Goal: Task Accomplishment & Management: Manage account settings

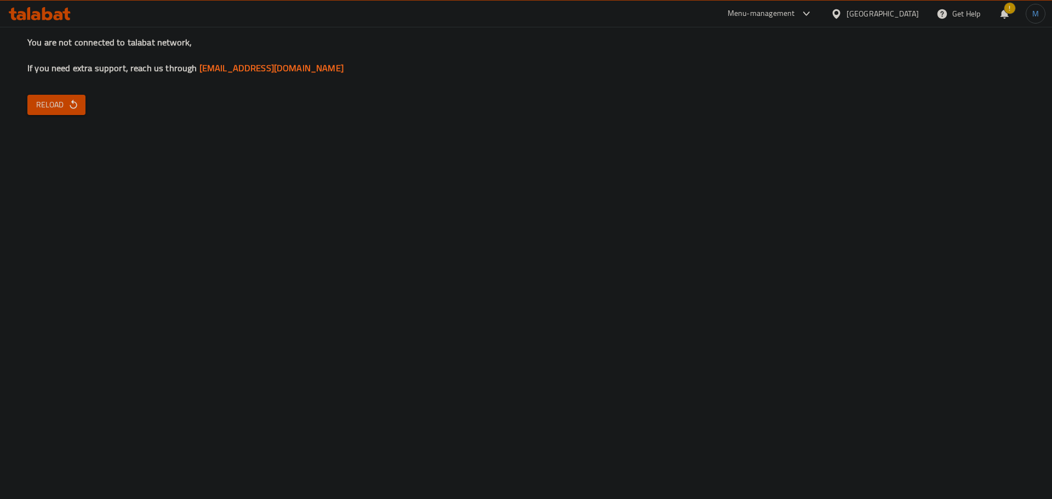
click at [846, 14] on div at bounding box center [838, 14] width 16 height 12
click at [88, 107] on div "You are not connected to talabat network, If you need extra support, reach us t…" at bounding box center [526, 249] width 1052 height 499
click at [81, 104] on button "Reload" at bounding box center [56, 105] width 58 height 20
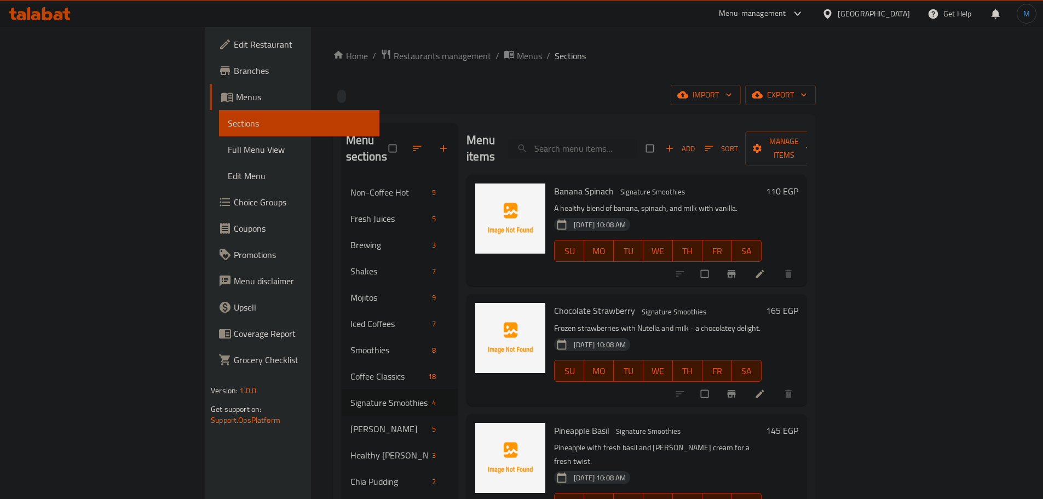
click at [60, 19] on icon at bounding box center [58, 15] width 9 height 9
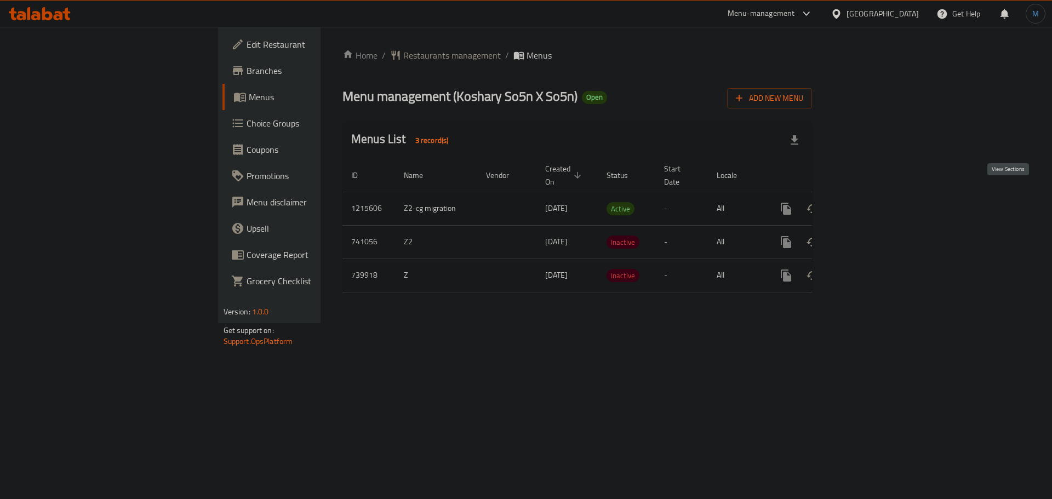
click at [878, 196] on link "enhanced table" at bounding box center [865, 209] width 26 height 26
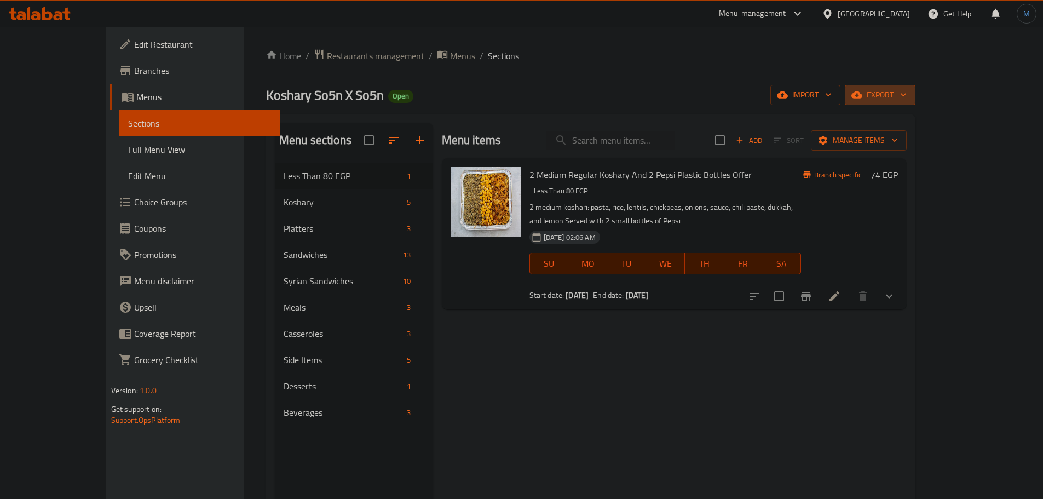
click at [907, 100] on span "export" at bounding box center [880, 95] width 53 height 14
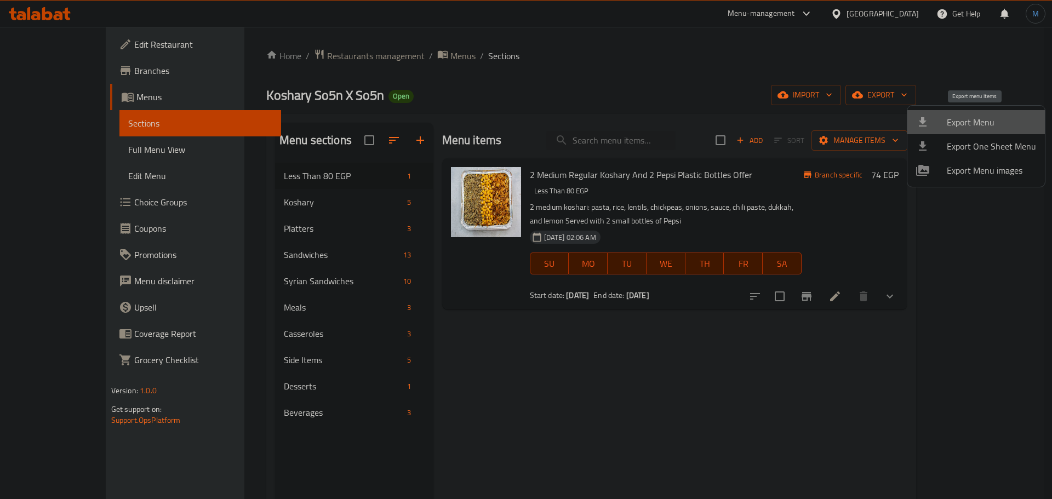
click at [989, 126] on span "Export Menu" at bounding box center [990, 122] width 89 height 13
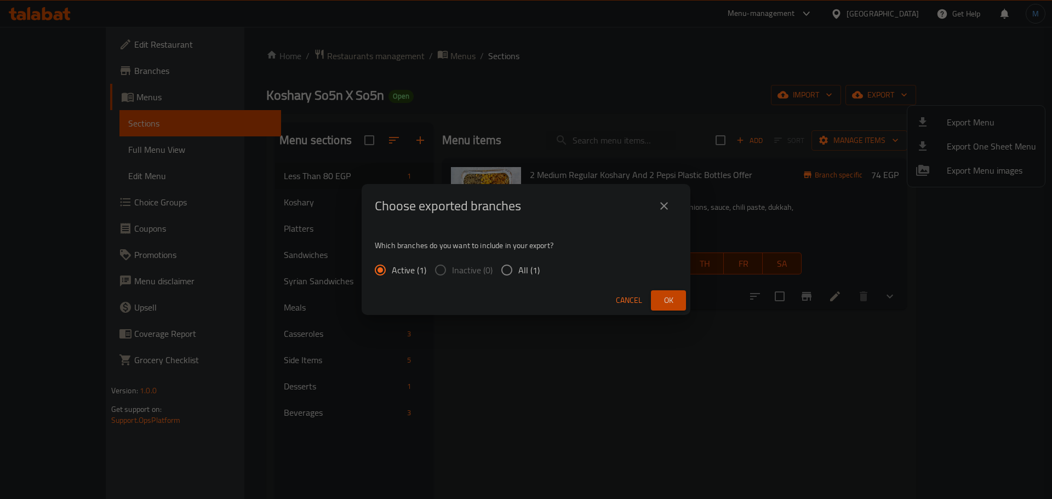
click at [658, 299] on button "Ok" at bounding box center [668, 300] width 35 height 20
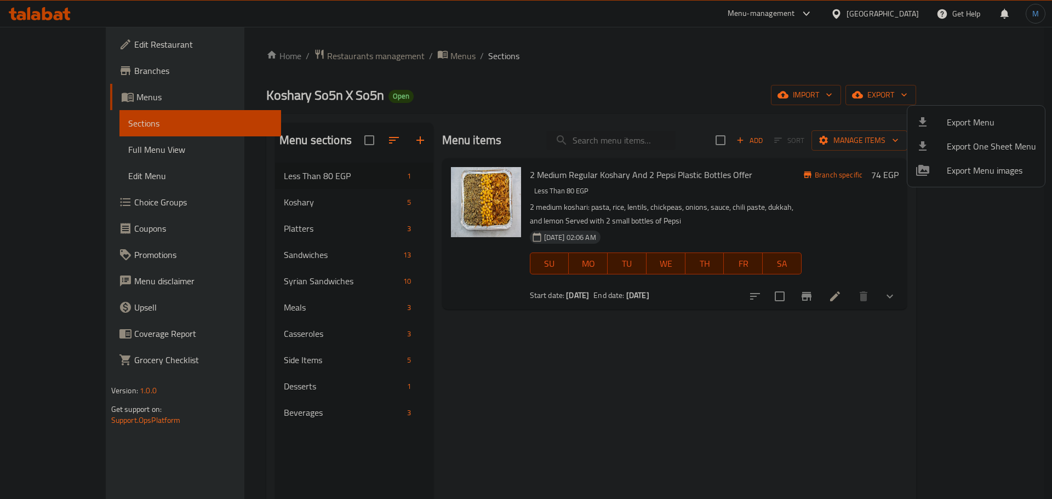
click at [271, 203] on div at bounding box center [526, 249] width 1052 height 499
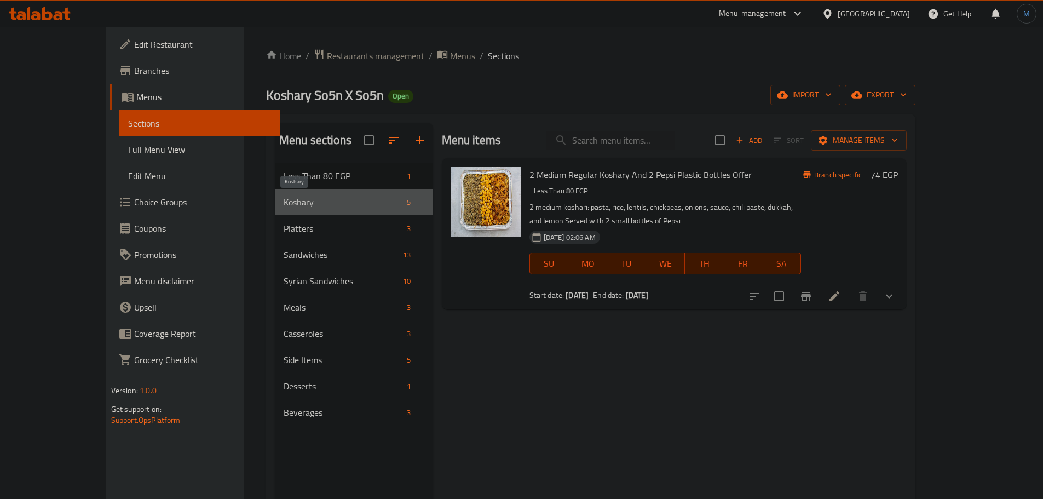
click at [284, 204] on span "Koshary" at bounding box center [343, 202] width 119 height 13
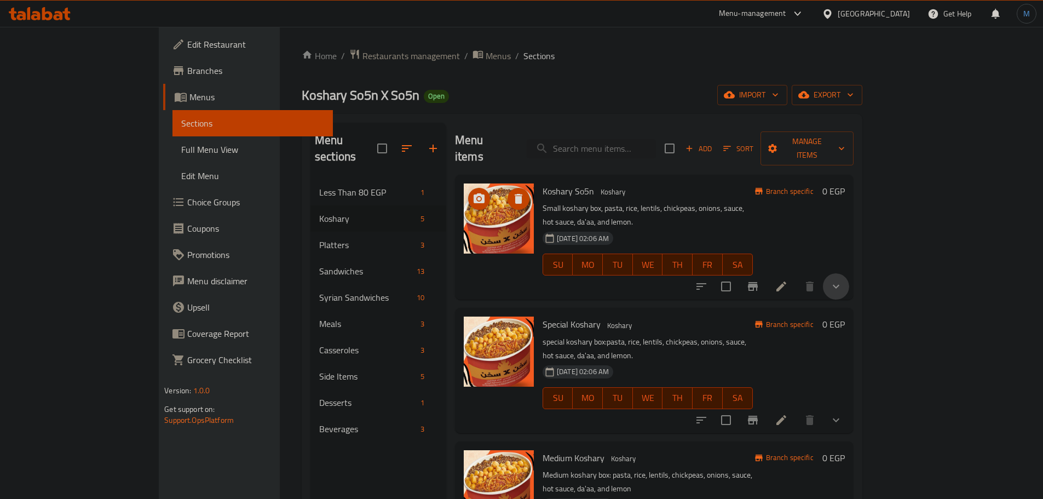
click at [849, 273] on button "show more" at bounding box center [836, 286] width 26 height 26
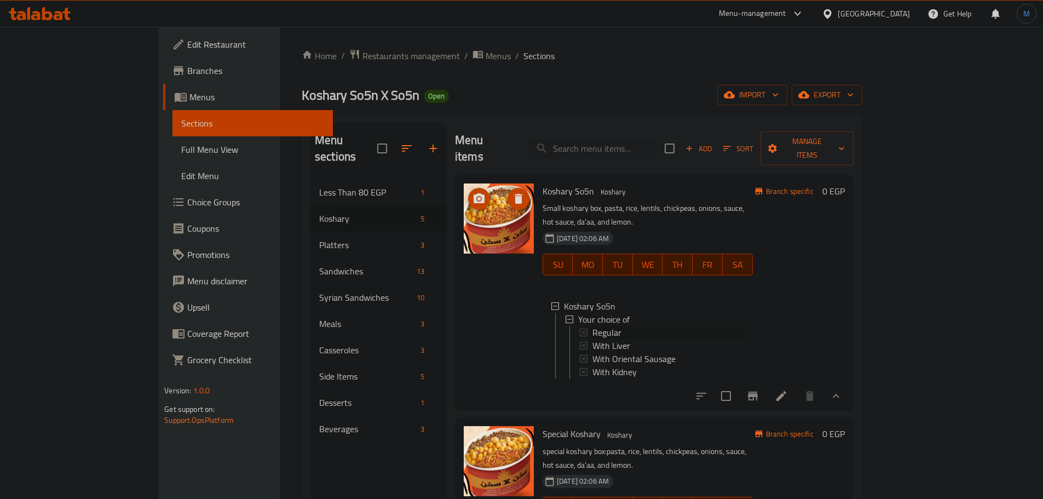
click at [593, 326] on span "Regular" at bounding box center [607, 332] width 29 height 13
click at [593, 339] on span "With Liver" at bounding box center [612, 345] width 38 height 13
click at [593, 352] on span "With Oriental Sausage" at bounding box center [634, 358] width 83 height 13
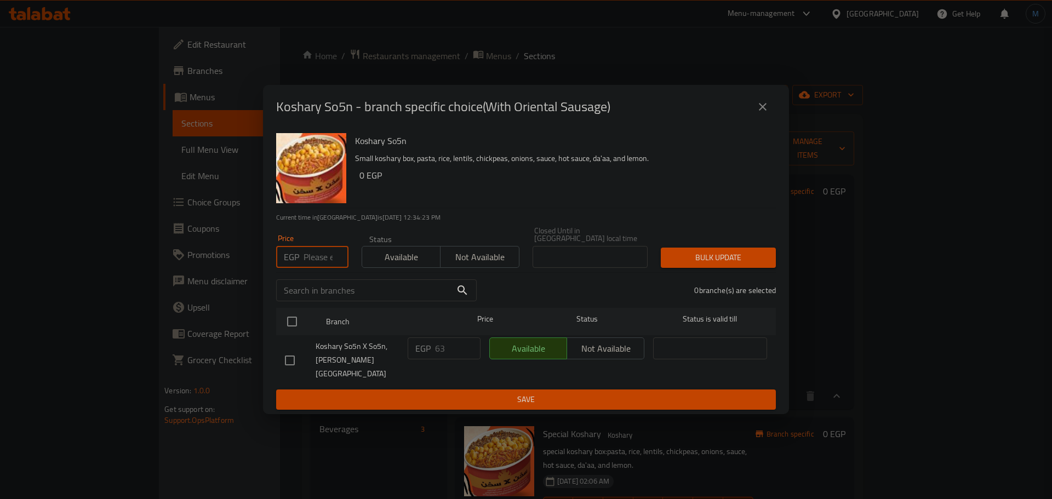
click at [323, 260] on input "number" at bounding box center [325, 257] width 45 height 22
type input "68"
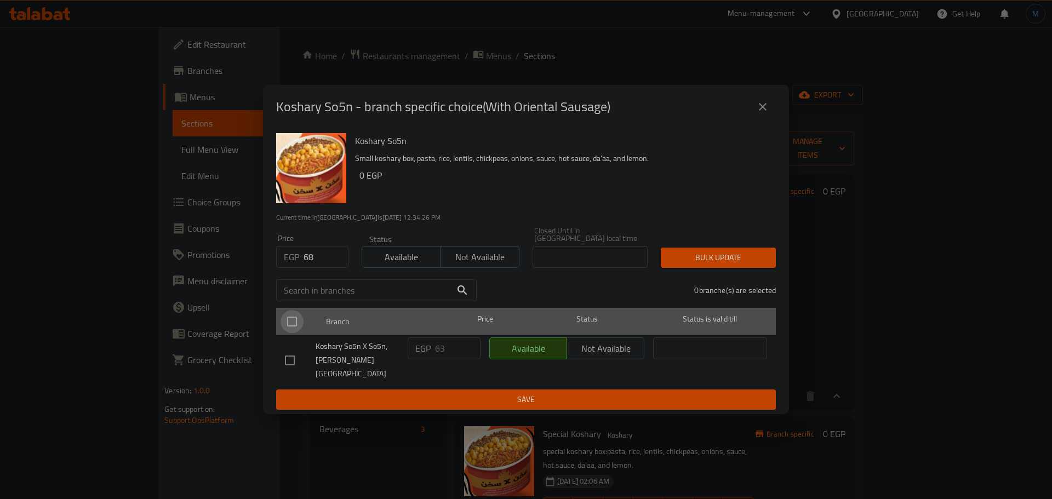
click at [297, 316] on input "checkbox" at bounding box center [291, 321] width 23 height 23
checkbox input "true"
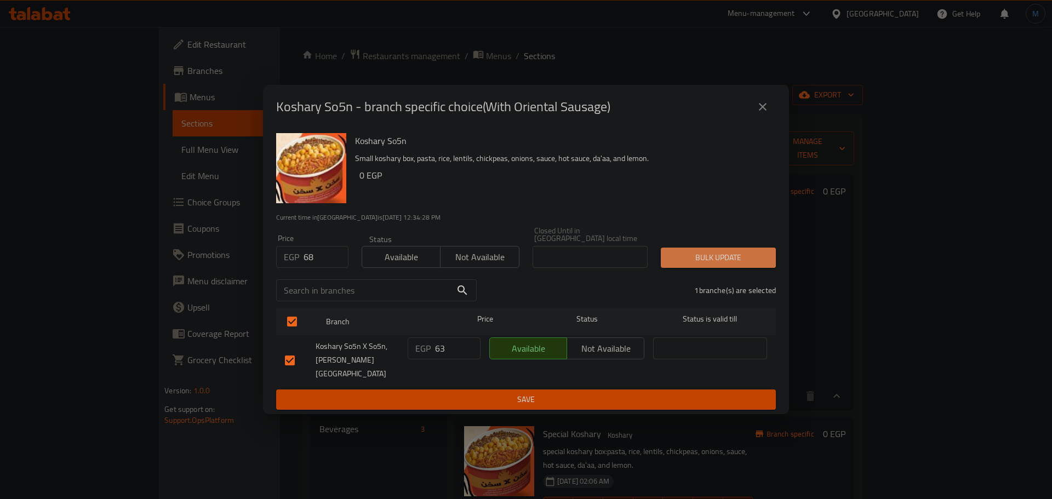
click at [709, 258] on span "Bulk update" at bounding box center [717, 258] width 97 height 14
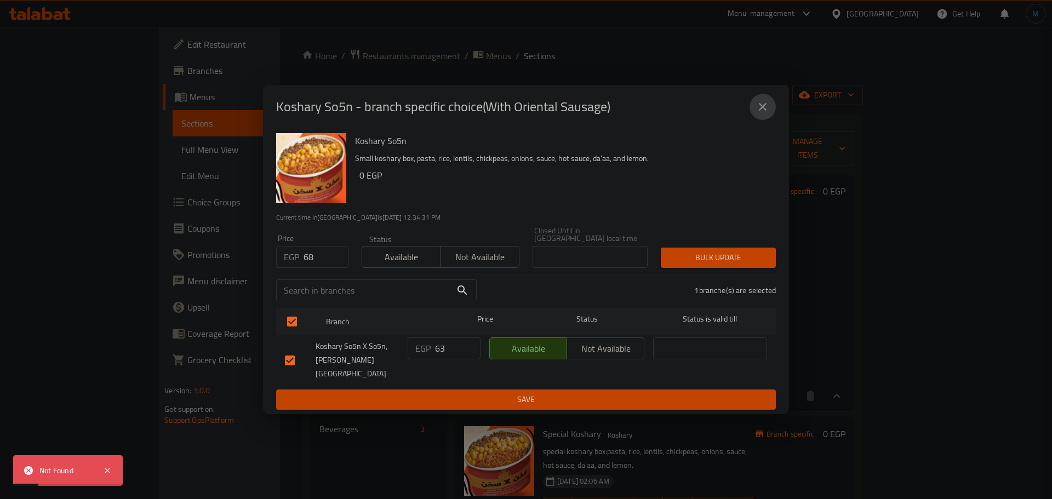
click at [765, 106] on button "close" at bounding box center [762, 107] width 26 height 26
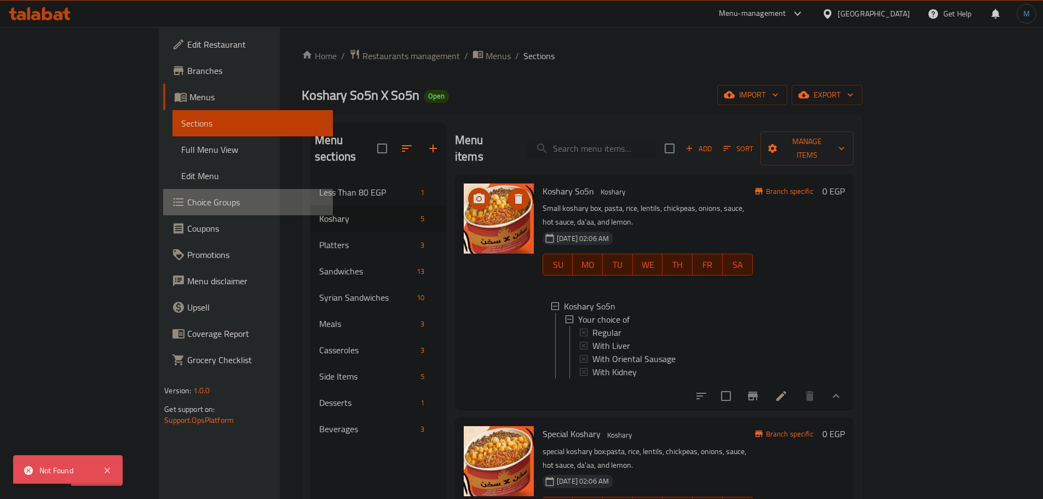
click at [172, 196] on span at bounding box center [179, 202] width 15 height 13
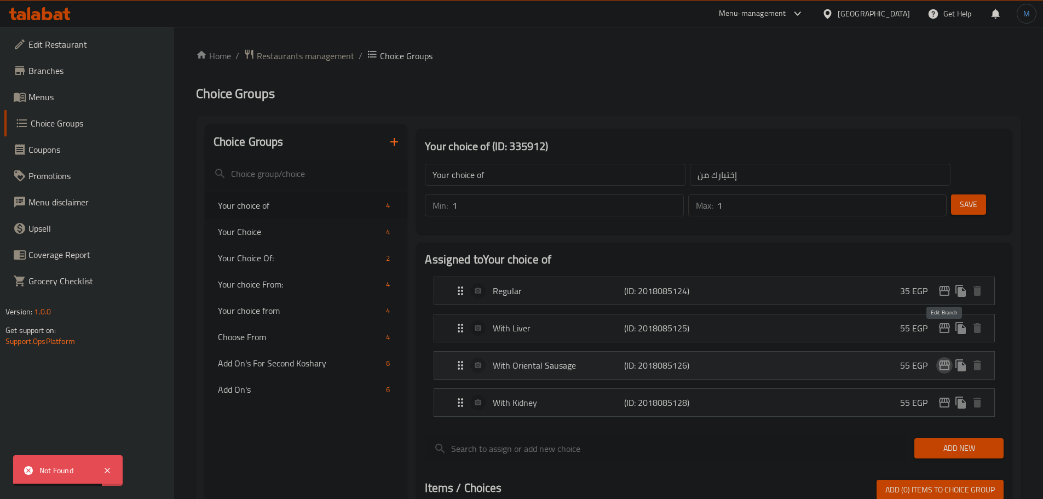
click at [949, 360] on icon "edit" at bounding box center [944, 365] width 11 height 10
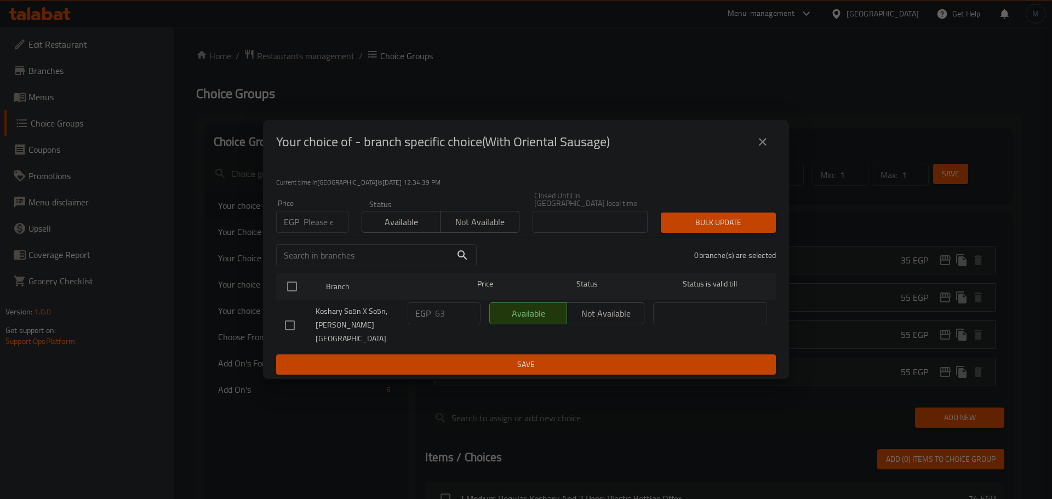
click at [326, 230] on input "number" at bounding box center [325, 222] width 45 height 22
type input "68"
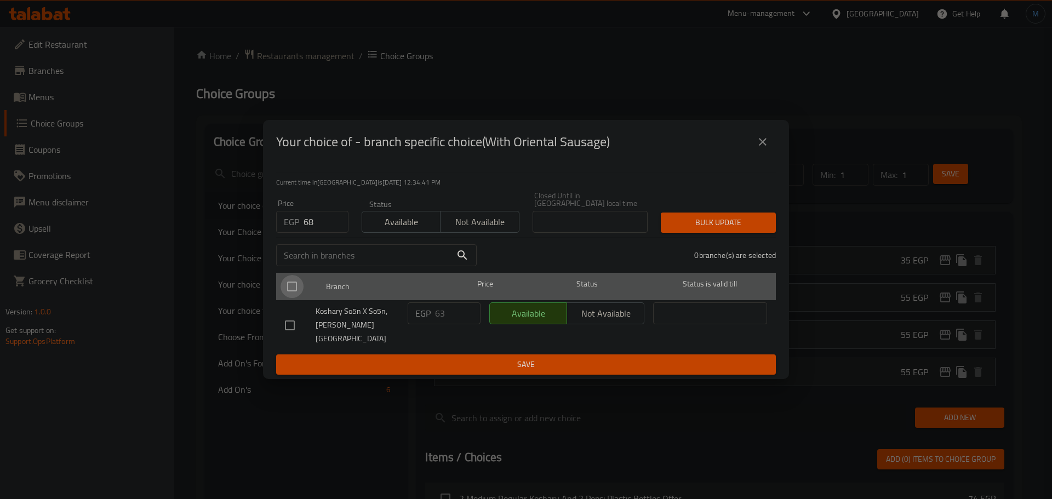
click at [287, 297] on input "checkbox" at bounding box center [291, 286] width 23 height 23
checkbox input "true"
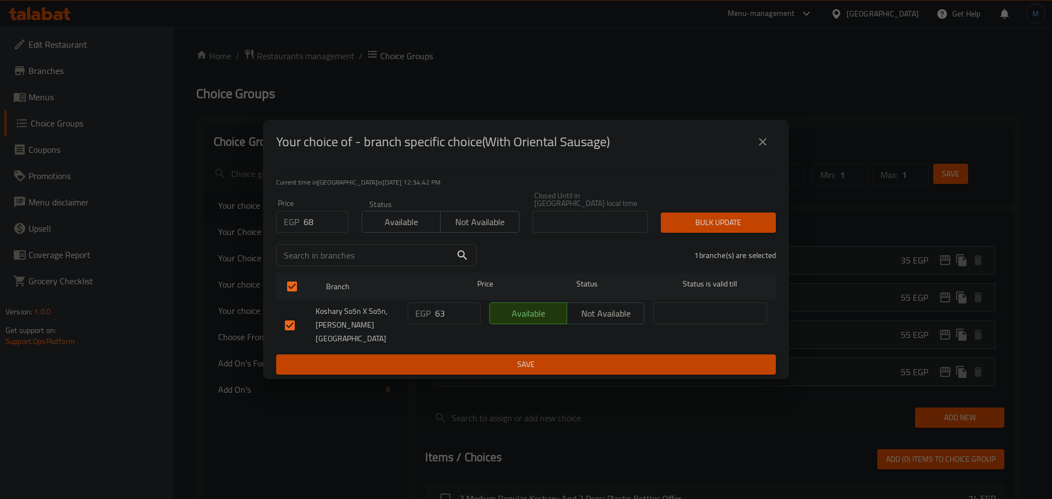
click at [700, 216] on button "Bulk update" at bounding box center [717, 222] width 115 height 20
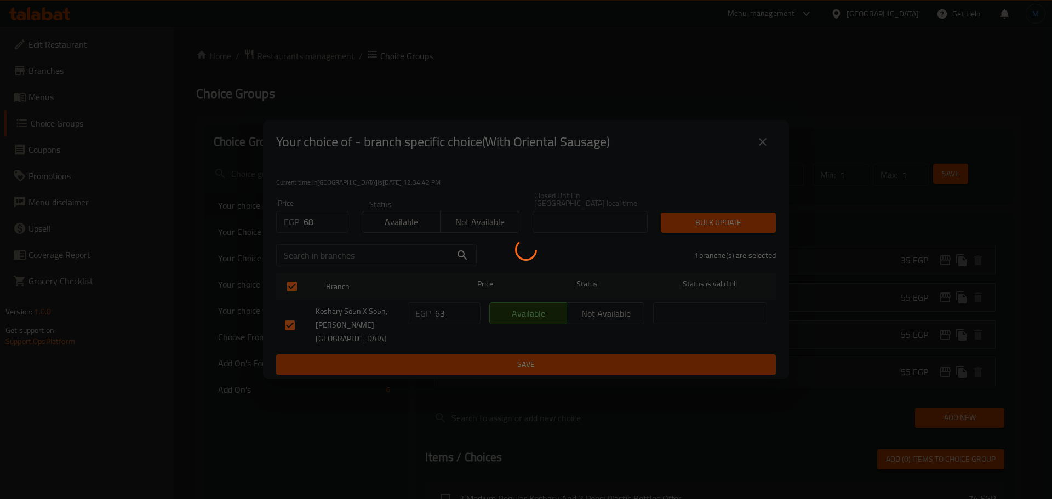
click at [700, 220] on div at bounding box center [526, 249] width 1052 height 499
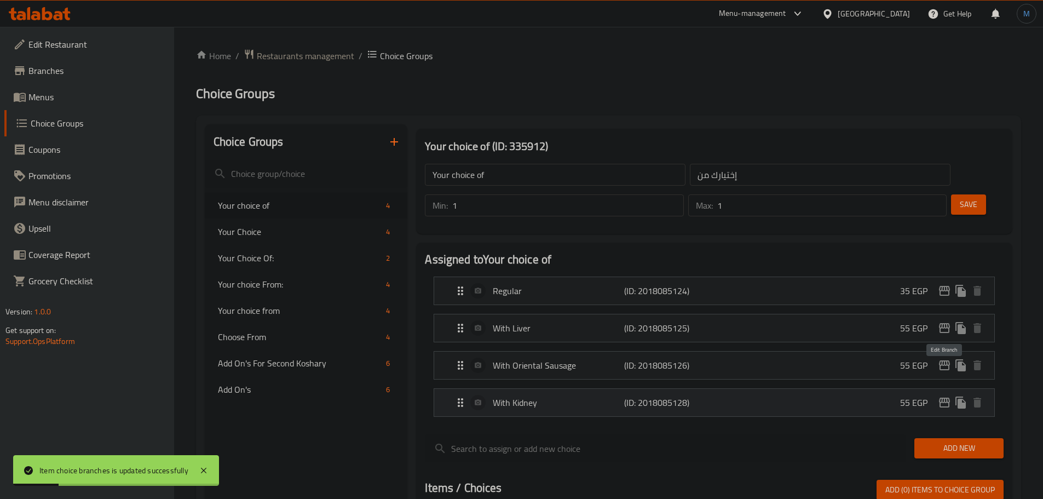
click at [950, 396] on icon "edit" at bounding box center [944, 402] width 13 height 13
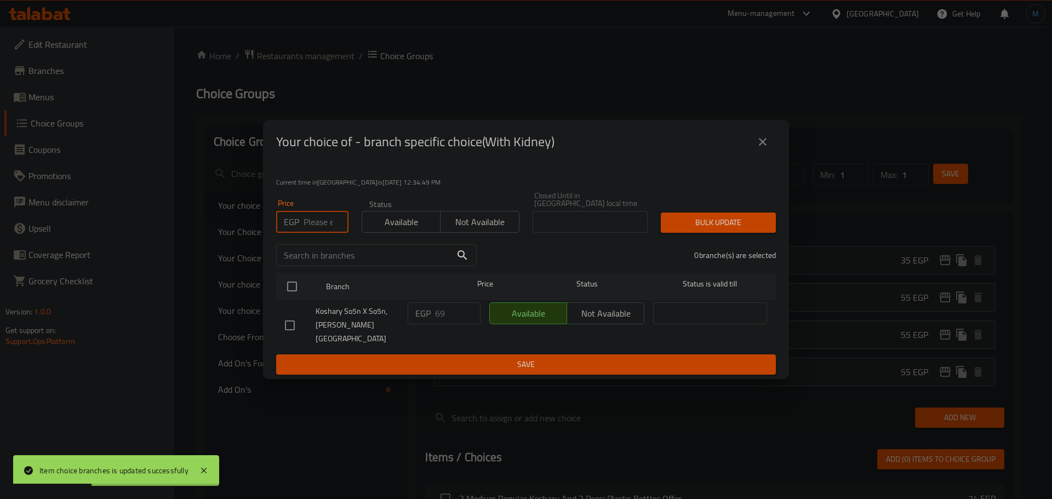
click at [308, 227] on input "number" at bounding box center [325, 222] width 45 height 22
type input "63"
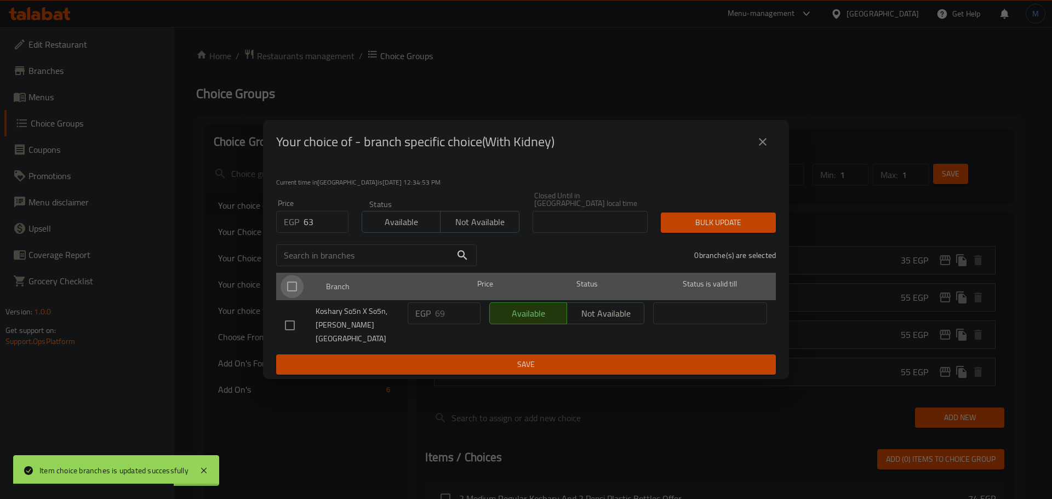
click at [300, 284] on input "checkbox" at bounding box center [291, 286] width 23 height 23
checkbox input "true"
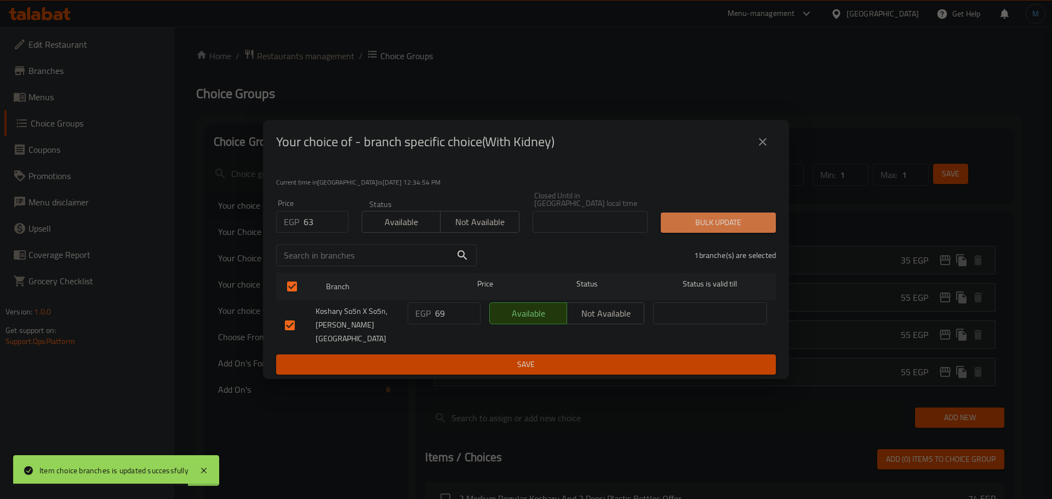
click at [742, 226] on span "Bulk update" at bounding box center [717, 223] width 97 height 14
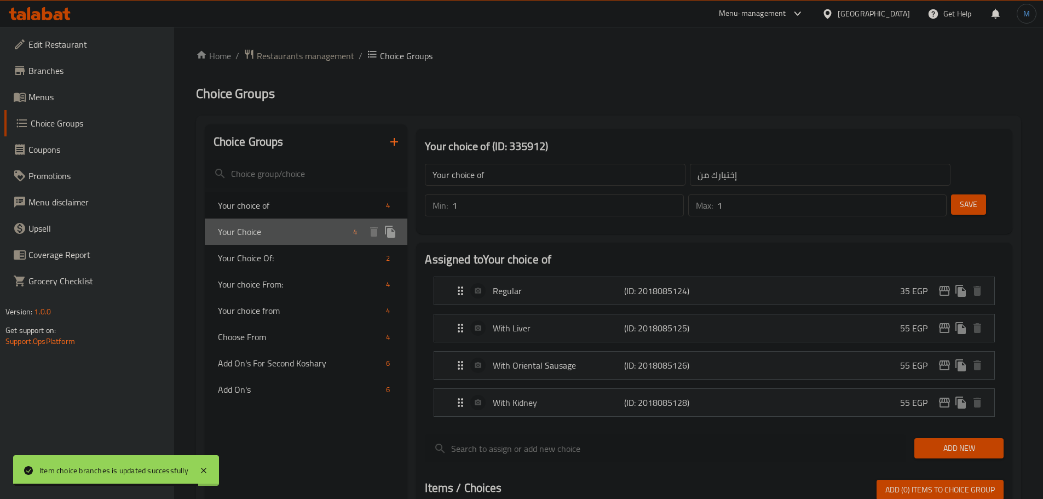
click at [238, 225] on span "Your Choice" at bounding box center [283, 231] width 131 height 13
type input "Your Choice"
type input "إختيارك"
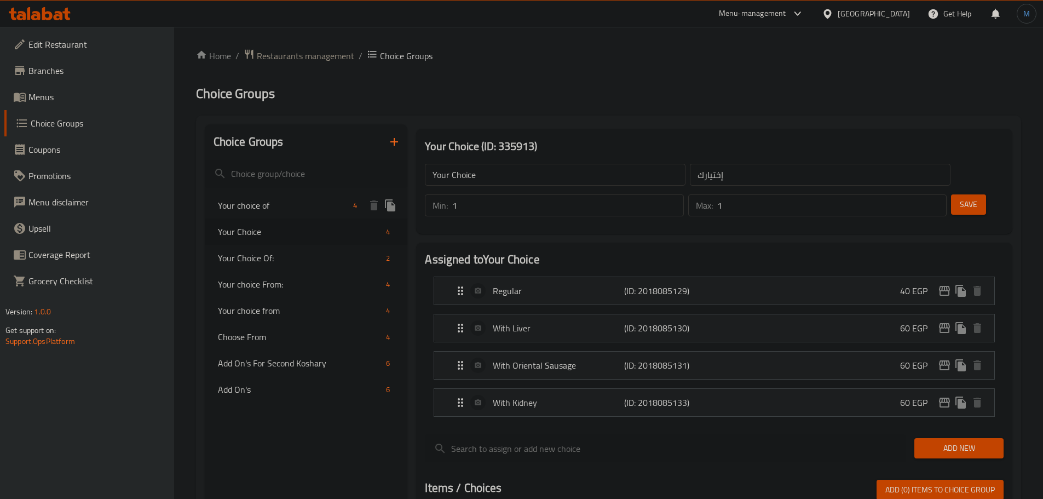
click at [273, 198] on div "Your choice of 4" at bounding box center [306, 205] width 203 height 26
type input "Your choice of"
type input "إختيارك من"
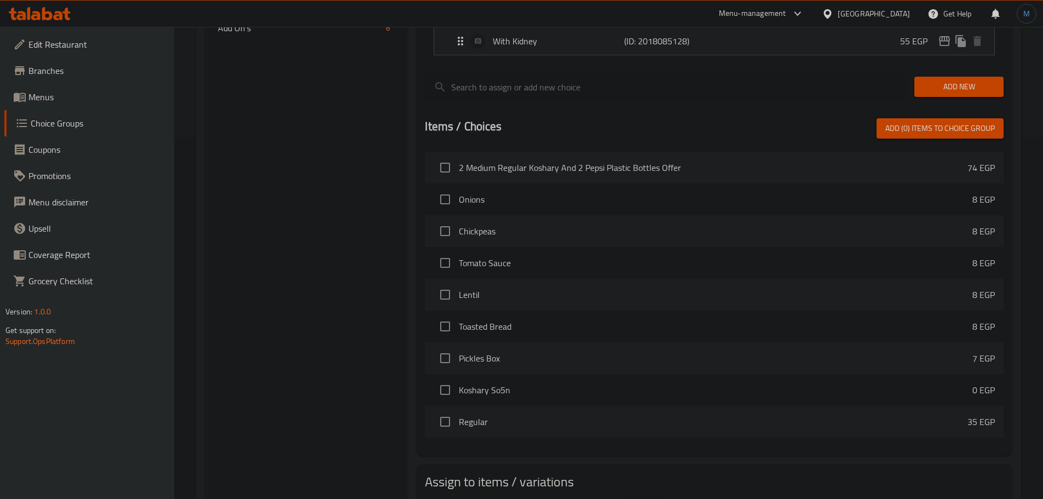
scroll to position [399, 0]
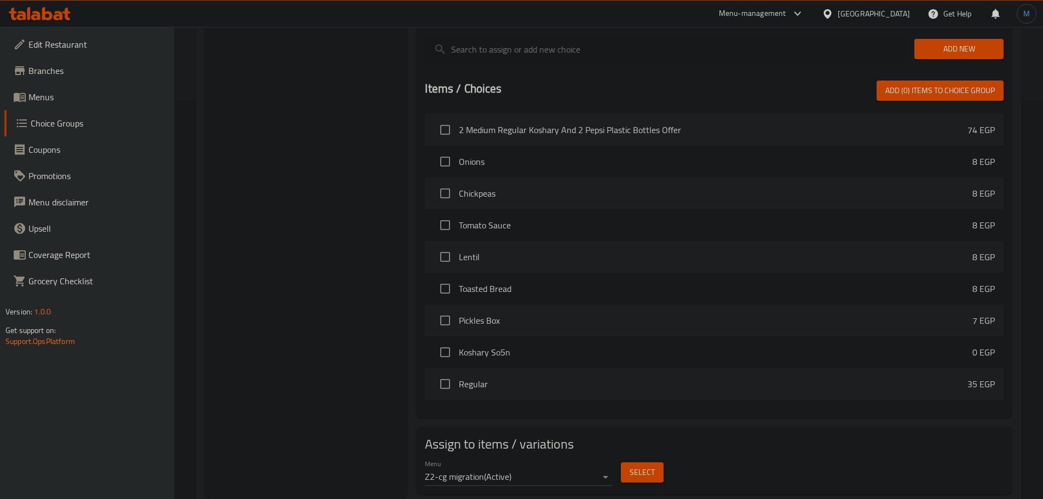
click at [654, 458] on div "Select" at bounding box center [642, 472] width 51 height 29
click at [653, 462] on button "Select" at bounding box center [642, 472] width 43 height 20
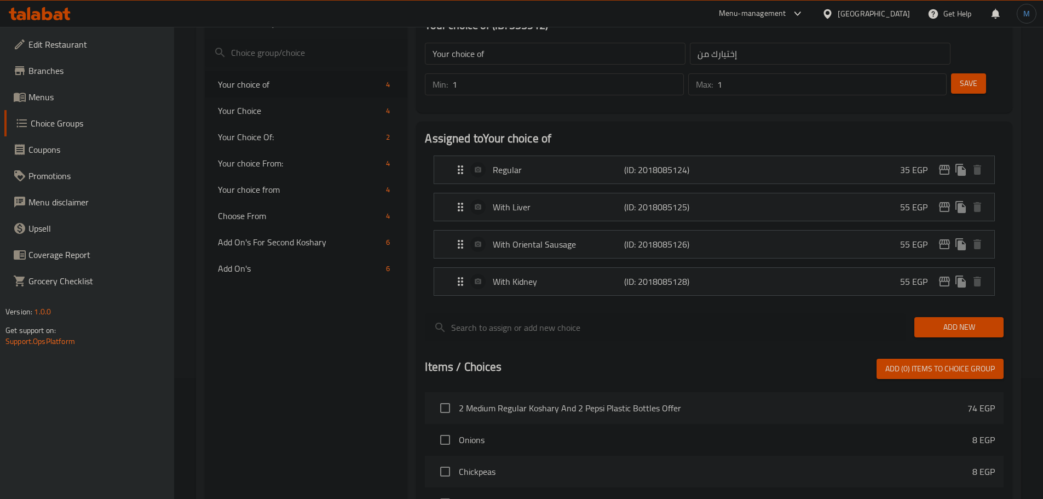
scroll to position [71, 0]
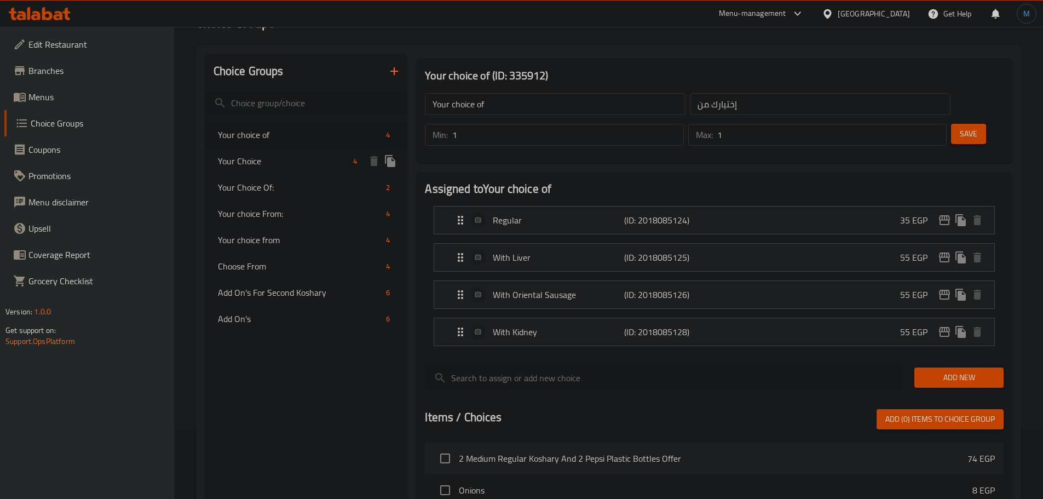
drag, startPoint x: 295, startPoint y: 163, endPoint x: 352, endPoint y: 283, distance: 133.3
click at [295, 163] on span "Your Choice" at bounding box center [283, 160] width 131 height 13
type input "Your Choice"
type input "إختيارك"
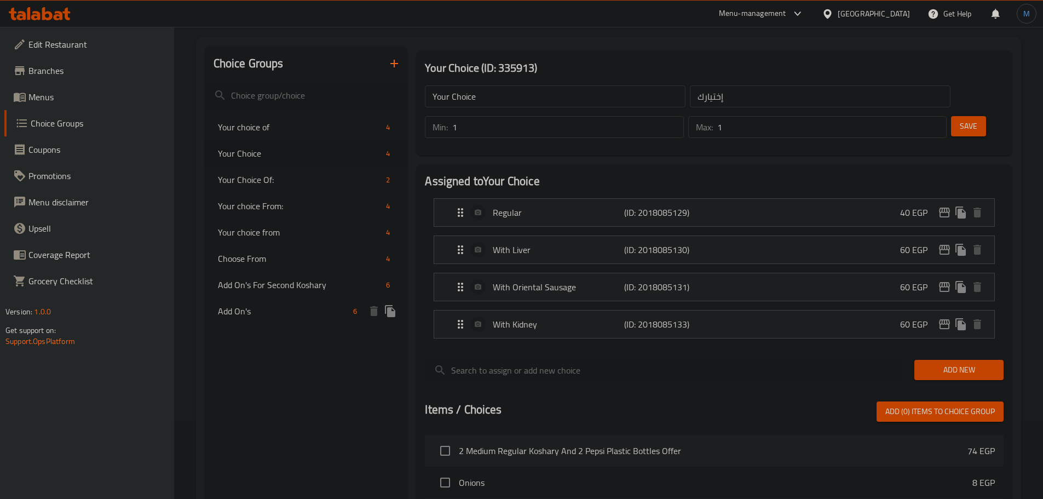
scroll to position [399, 0]
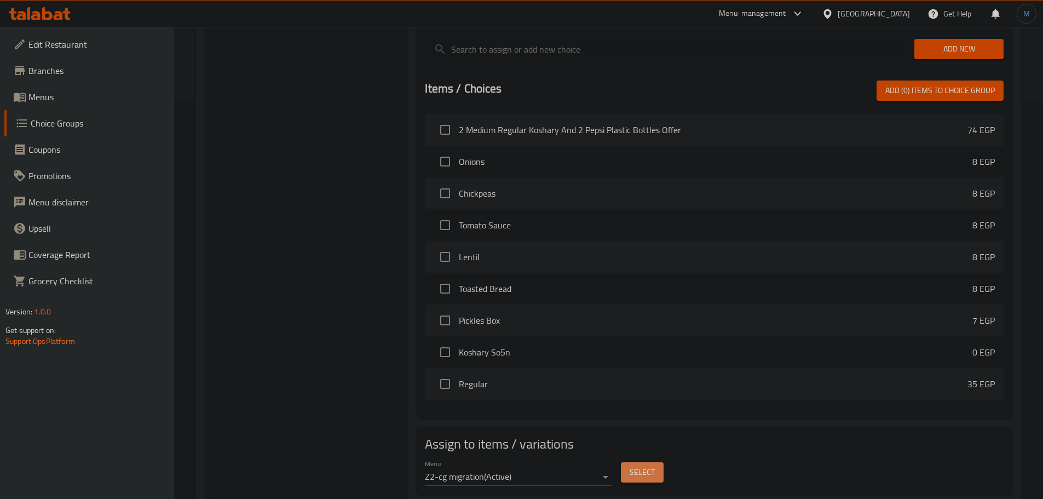
click at [656, 462] on button "Select" at bounding box center [642, 472] width 43 height 20
click at [636, 462] on button "Select" at bounding box center [642, 472] width 43 height 20
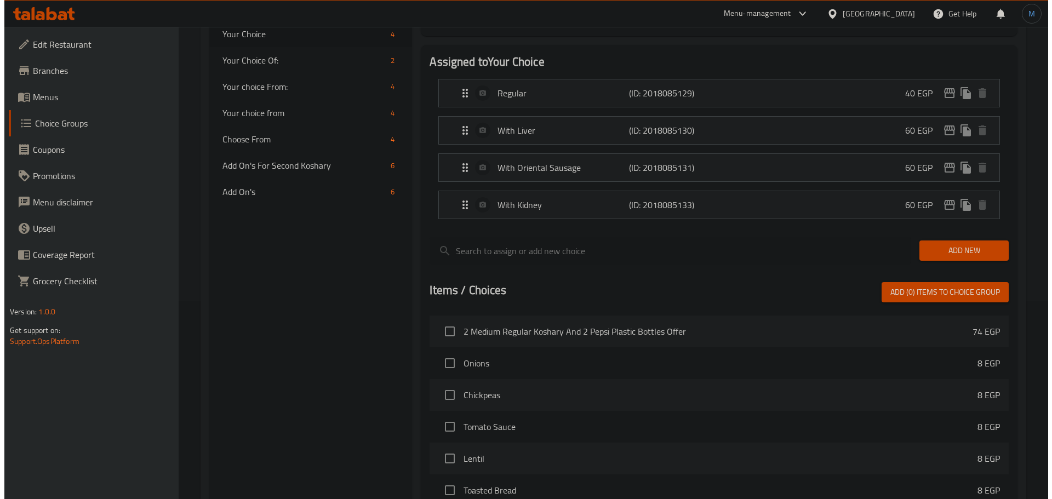
scroll to position [125, 0]
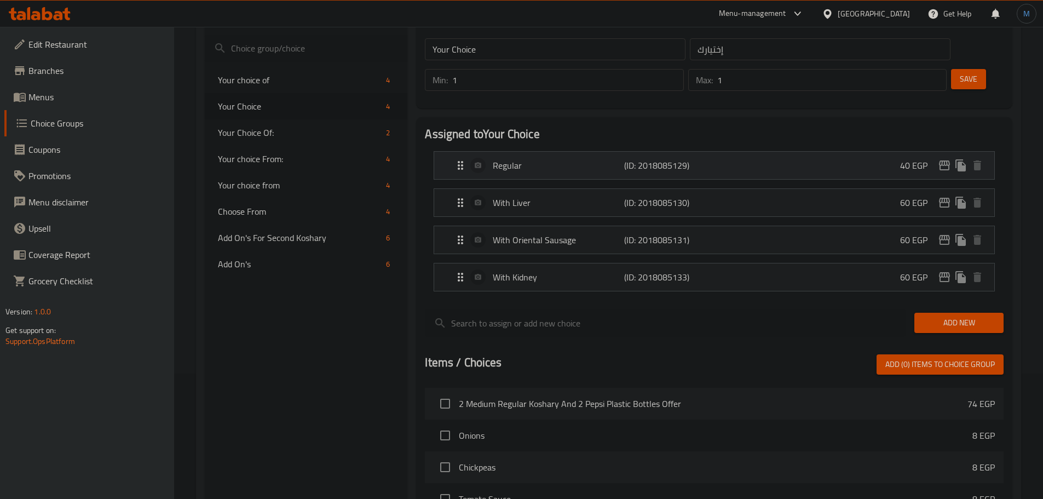
click at [949, 160] on icon "edit" at bounding box center [944, 165] width 11 height 10
click at [950, 196] on icon "edit" at bounding box center [944, 202] width 13 height 13
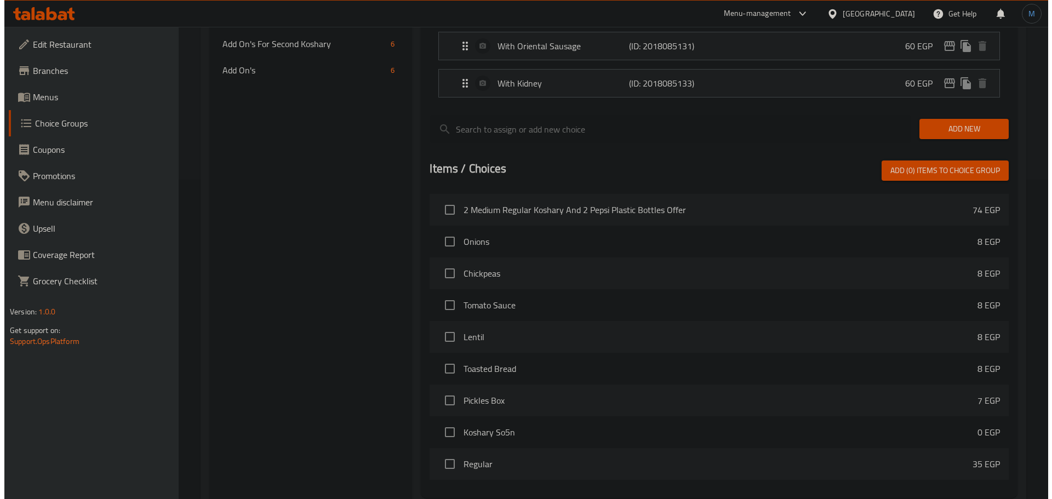
scroll to position [180, 0]
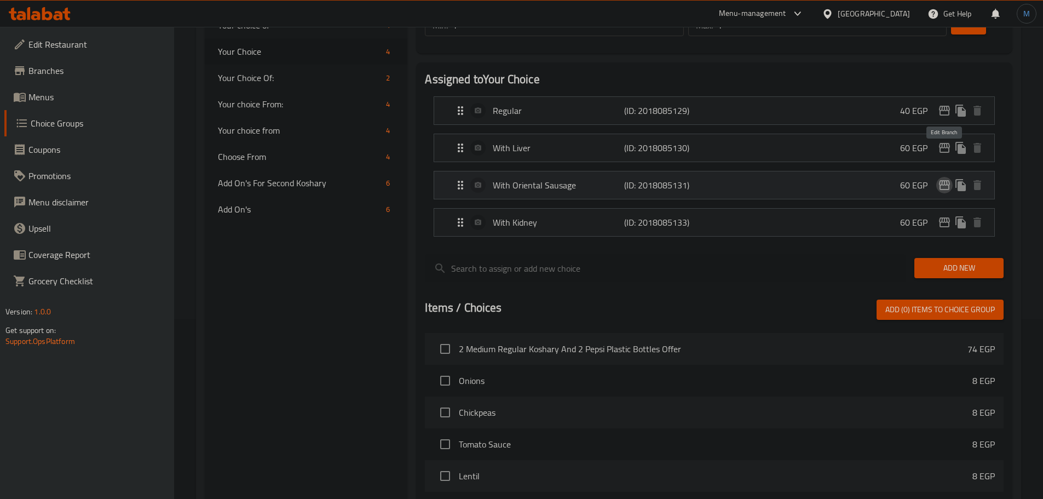
click at [949, 180] on icon "edit" at bounding box center [944, 185] width 11 height 10
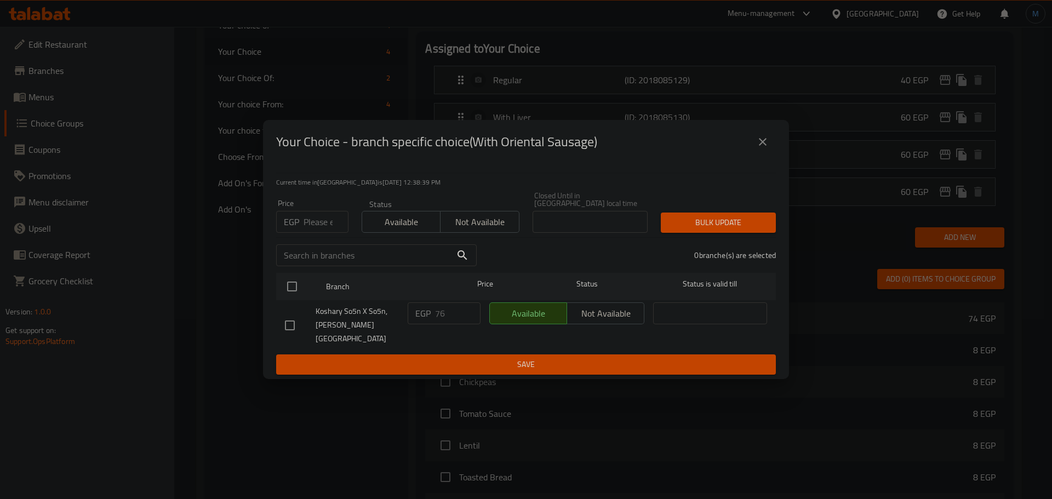
click at [317, 223] on input "number" at bounding box center [325, 222] width 45 height 22
type input "75"
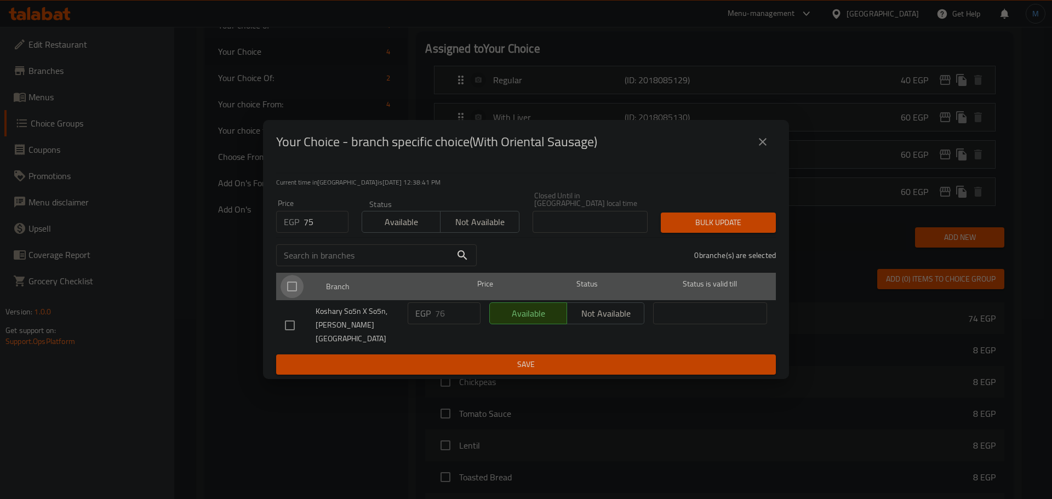
drag, startPoint x: 295, startPoint y: 281, endPoint x: 295, endPoint y: 288, distance: 6.0
click at [295, 288] on input "checkbox" at bounding box center [291, 286] width 23 height 23
checkbox input "true"
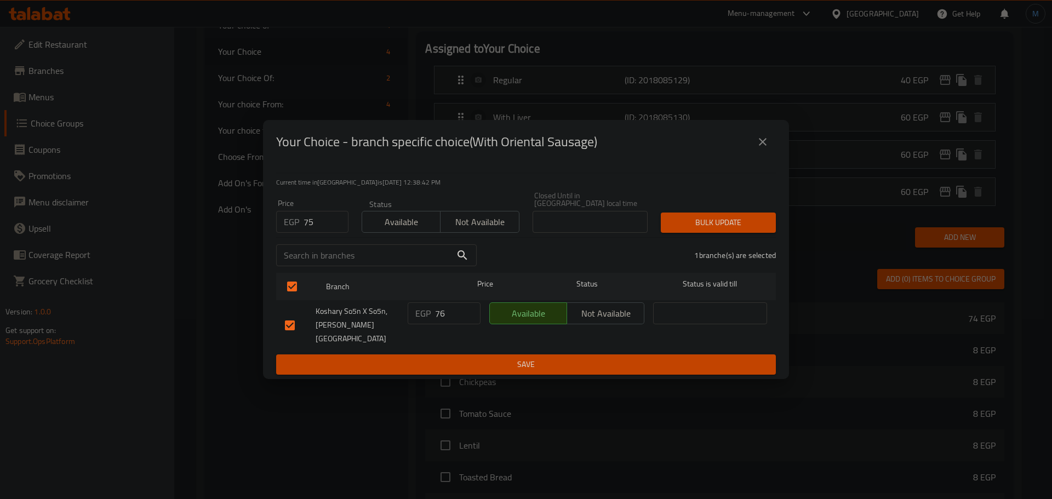
click at [704, 217] on button "Bulk update" at bounding box center [717, 222] width 115 height 20
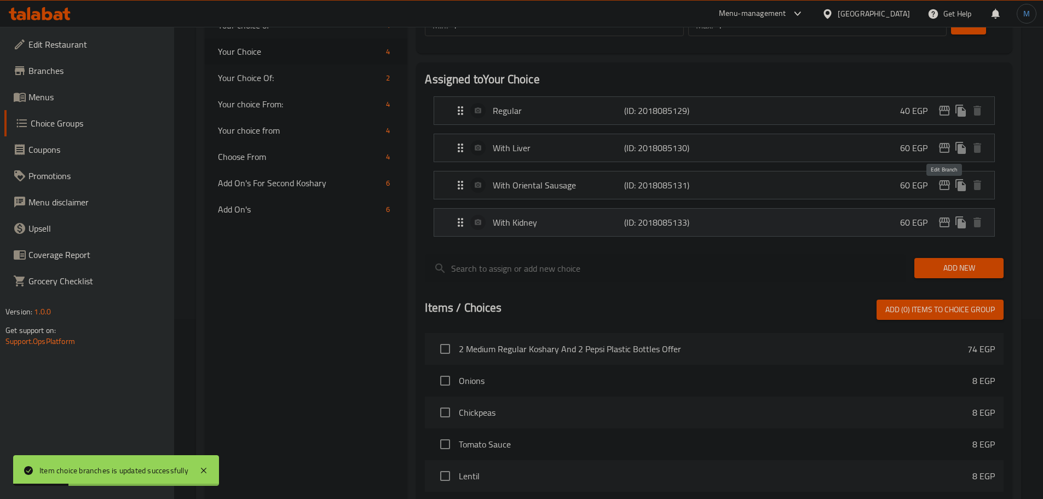
click at [944, 216] on icon "edit" at bounding box center [944, 222] width 13 height 13
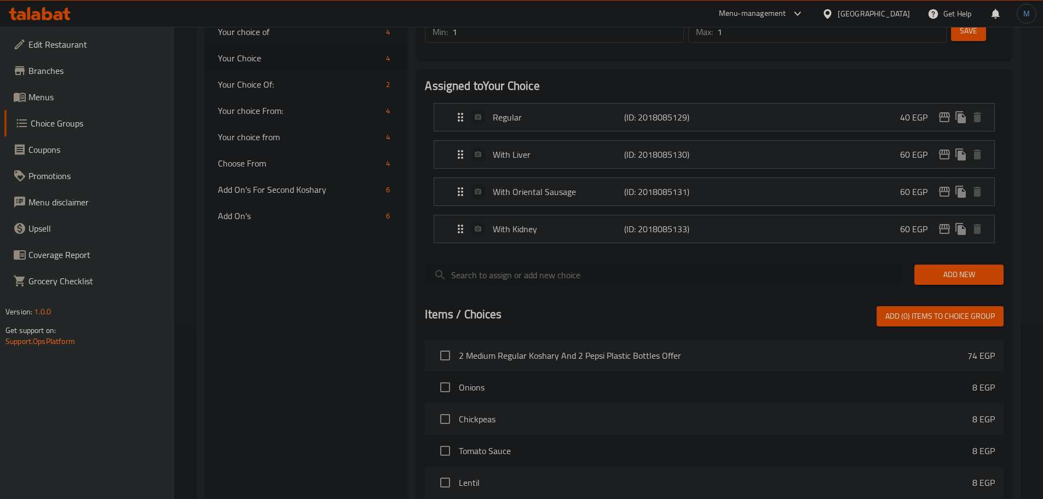
scroll to position [125, 0]
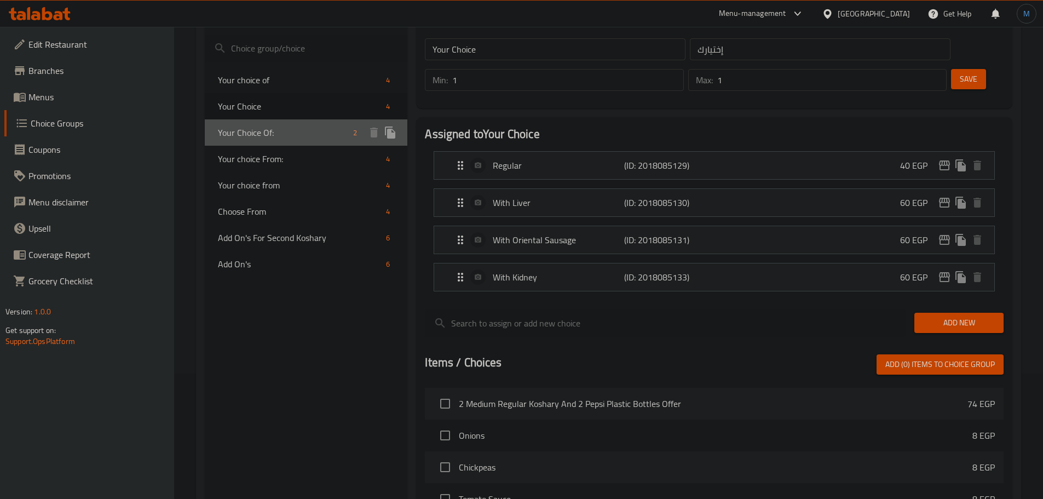
click at [298, 134] on span "Your Choice Of:" at bounding box center [283, 132] width 131 height 13
type input "Your Choice Of:"
type input "إختيارك من:"
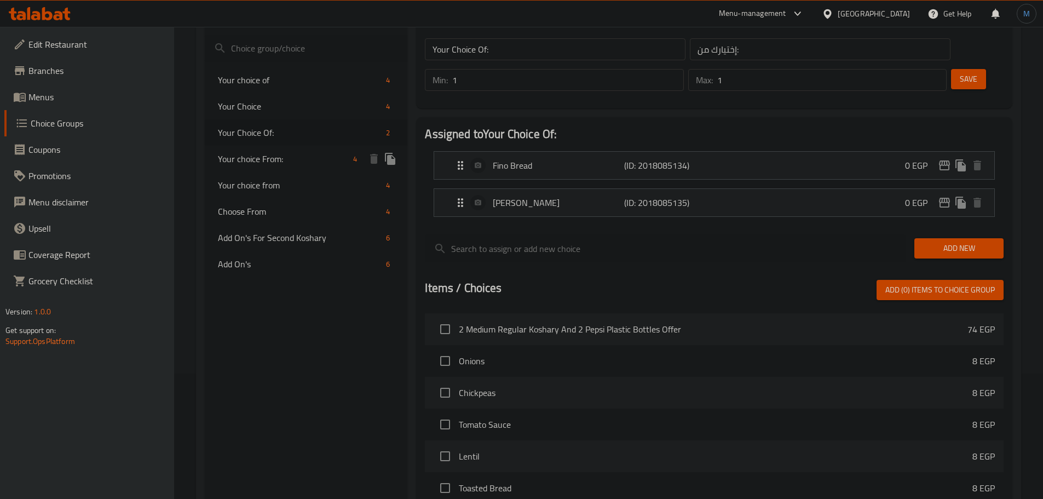
click at [291, 168] on div "Your choice From: 4" at bounding box center [306, 159] width 203 height 26
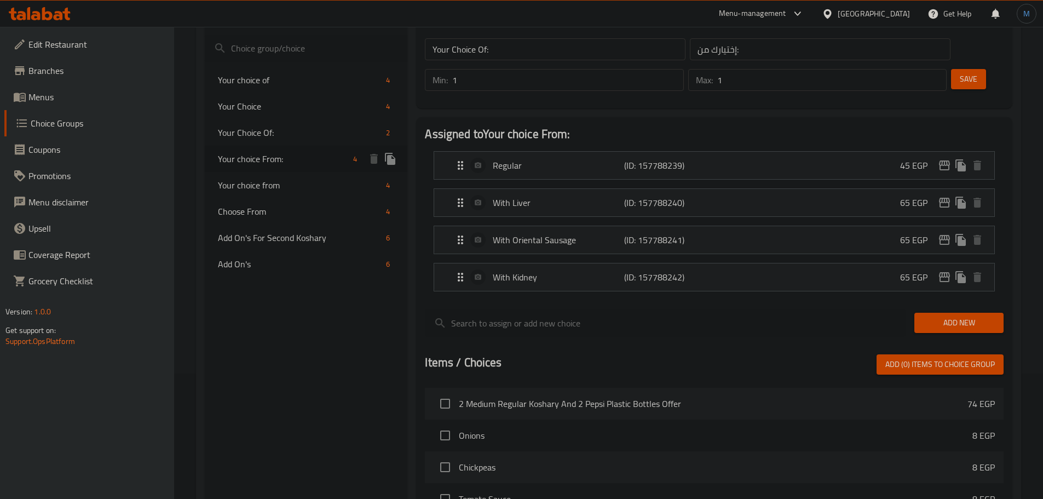
type input "Your choice From:"
type input "اختيارك من :"
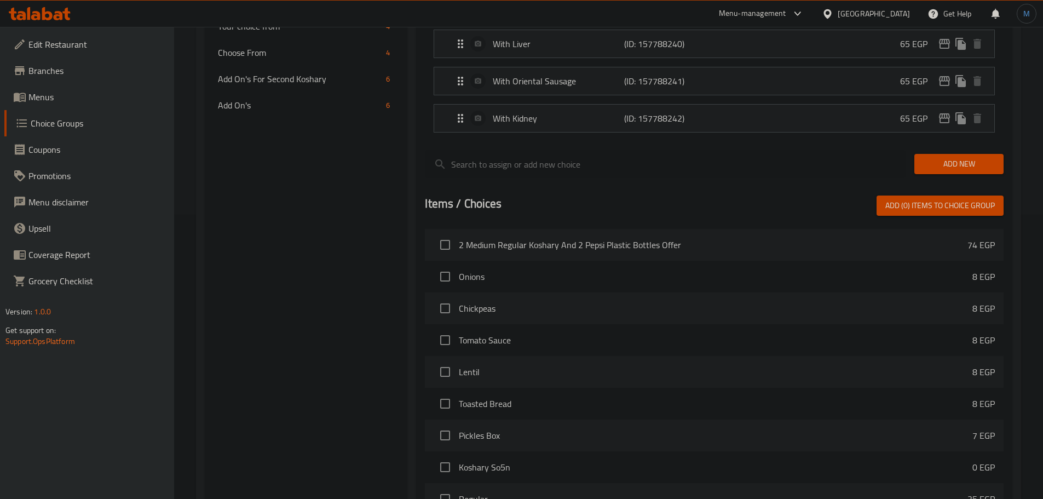
scroll to position [399, 0]
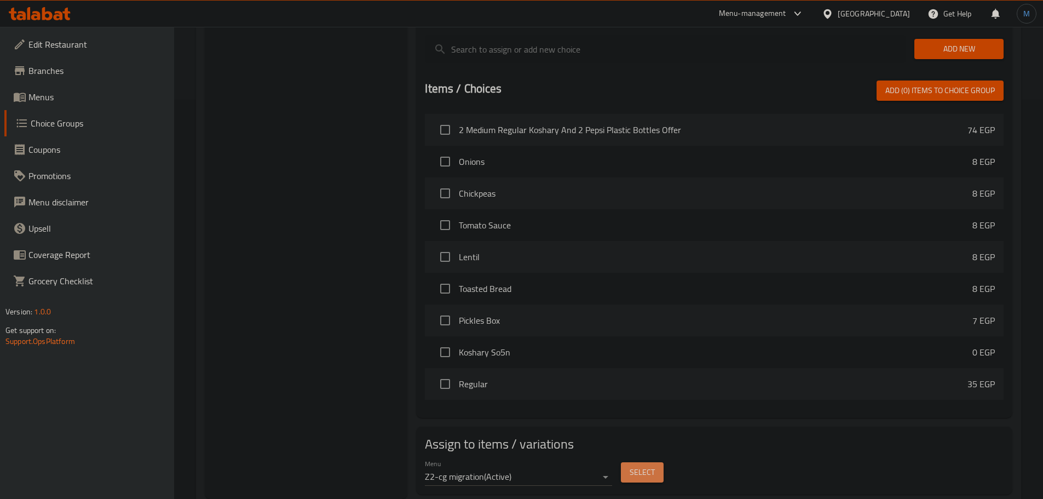
click at [660, 462] on button "Select" at bounding box center [642, 472] width 43 height 20
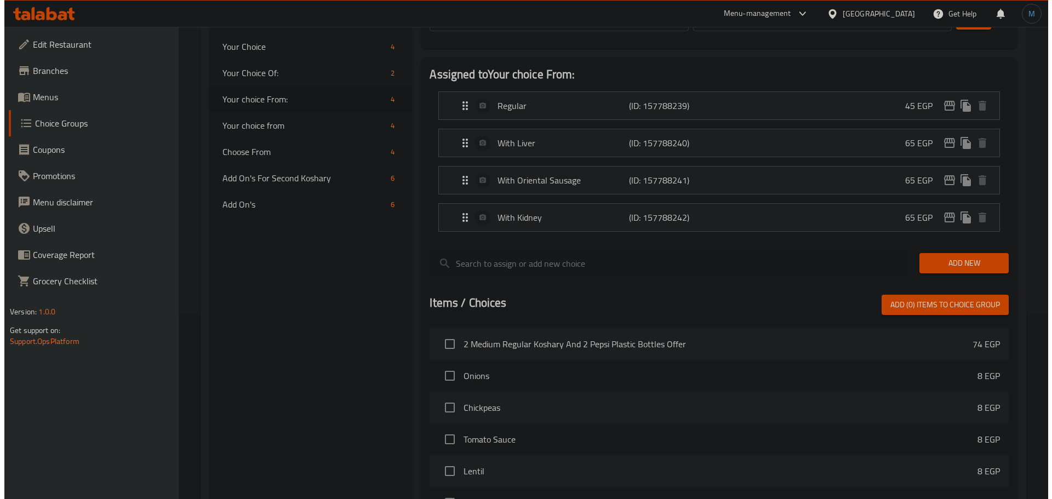
scroll to position [180, 0]
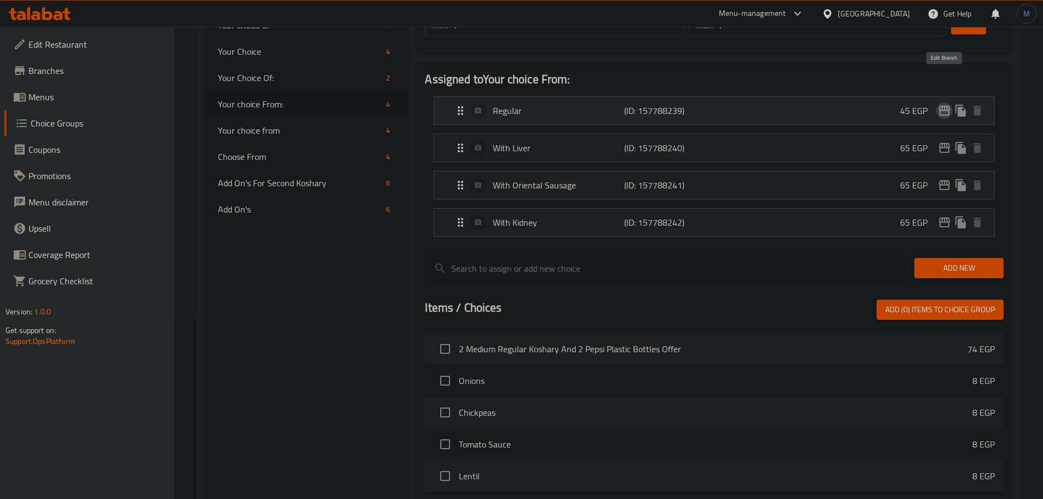
click at [943, 104] on icon "edit" at bounding box center [944, 110] width 13 height 13
click at [945, 143] on icon "edit" at bounding box center [944, 148] width 11 height 10
click at [946, 179] on icon "edit" at bounding box center [944, 185] width 13 height 13
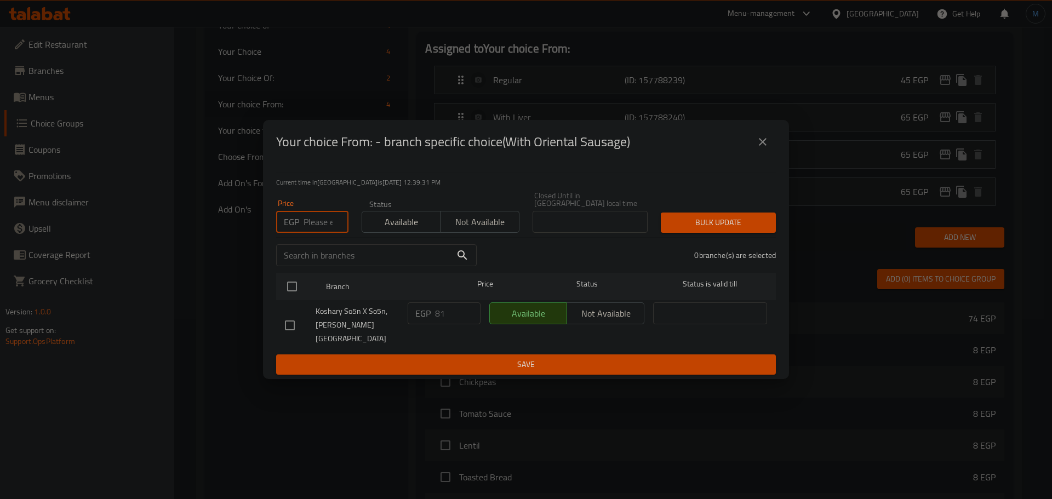
click at [331, 224] on input "number" at bounding box center [325, 222] width 45 height 22
type input "80"
click at [287, 286] on input "checkbox" at bounding box center [291, 286] width 23 height 23
checkbox input "true"
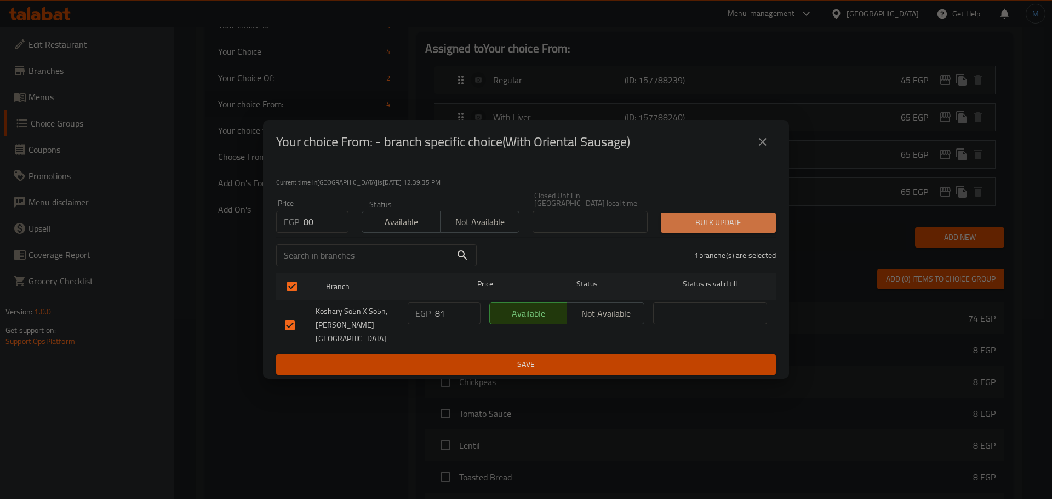
click at [677, 227] on span "Bulk update" at bounding box center [717, 223] width 97 height 14
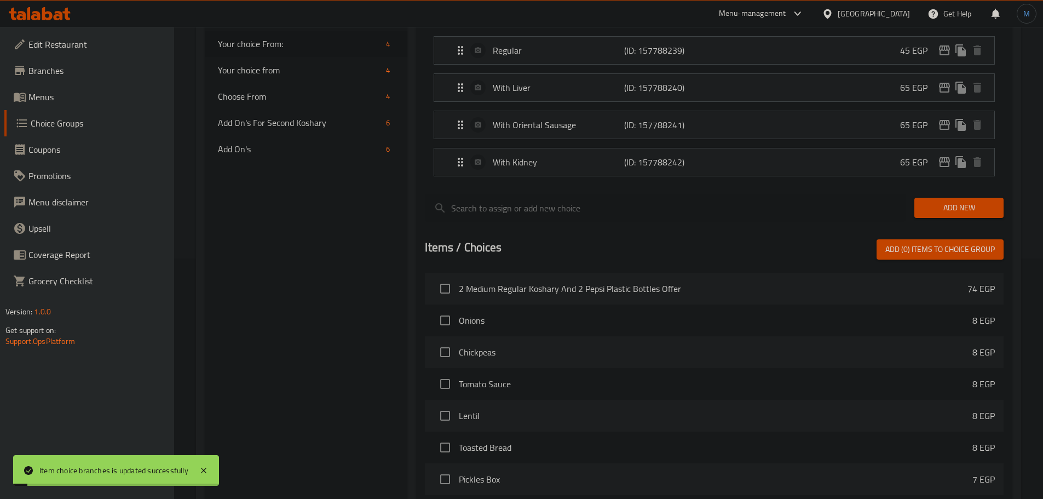
scroll to position [235, 0]
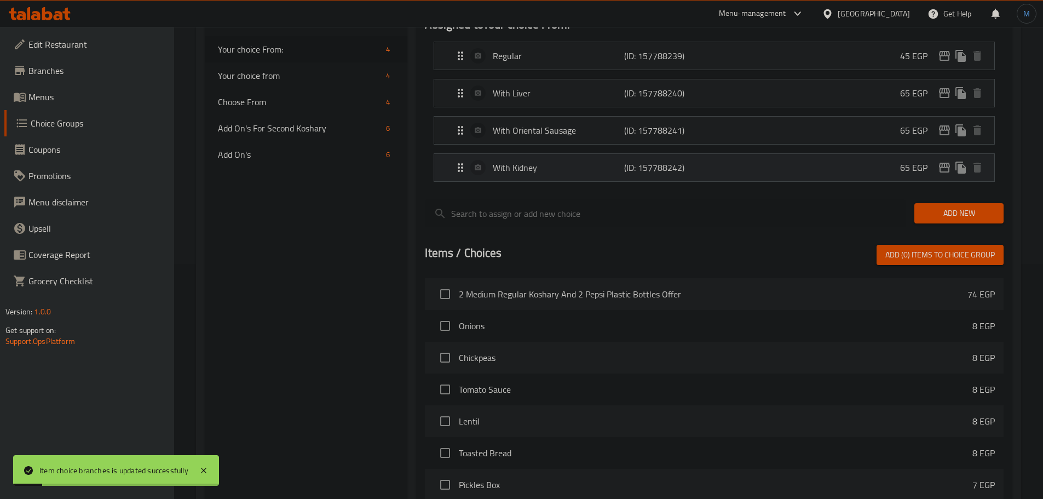
click at [944, 159] on button "edit" at bounding box center [945, 167] width 16 height 16
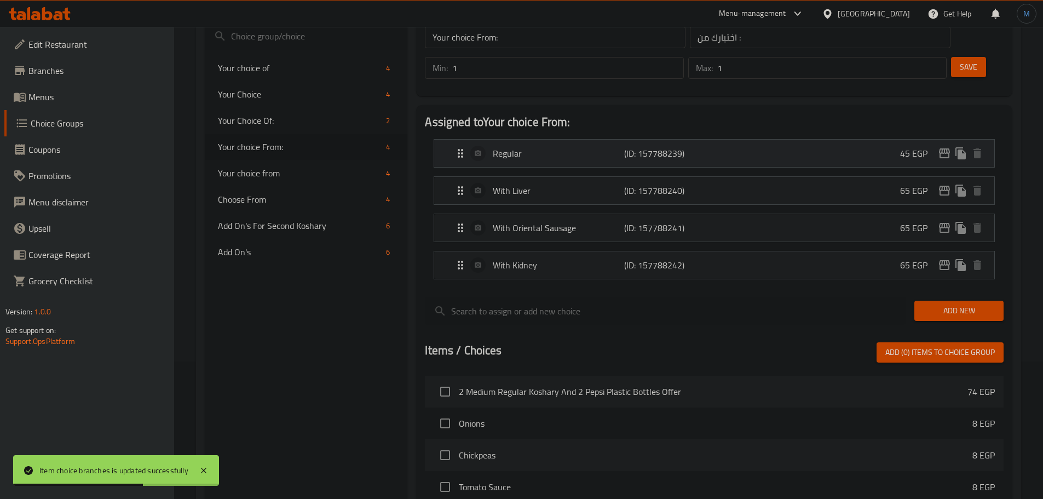
scroll to position [125, 0]
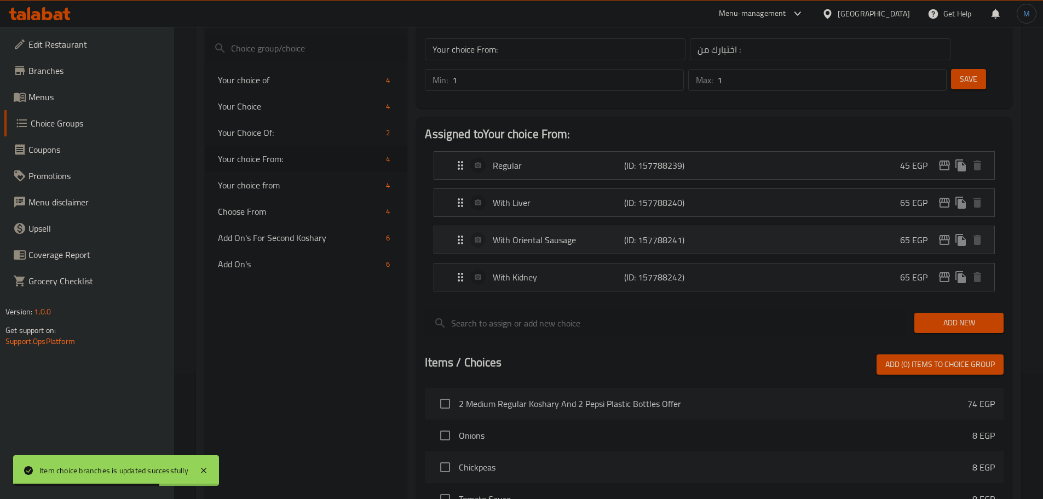
click at [946, 233] on icon "edit" at bounding box center [944, 239] width 13 height 13
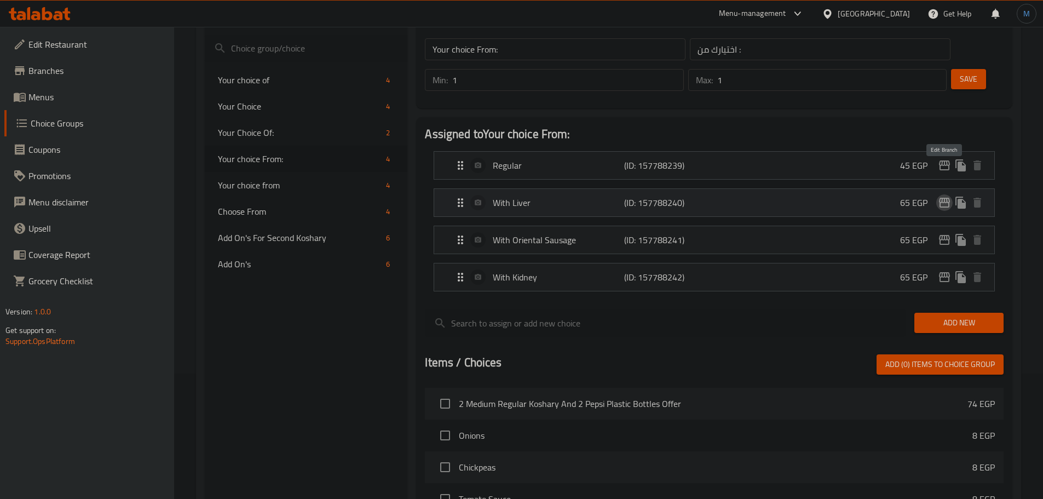
click at [937, 194] on button "edit" at bounding box center [945, 202] width 16 height 16
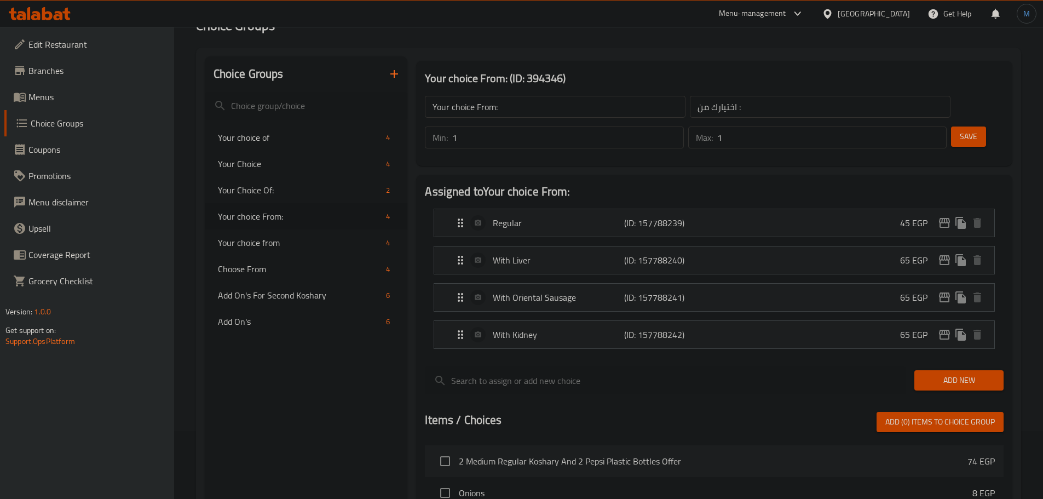
scroll to position [16, 0]
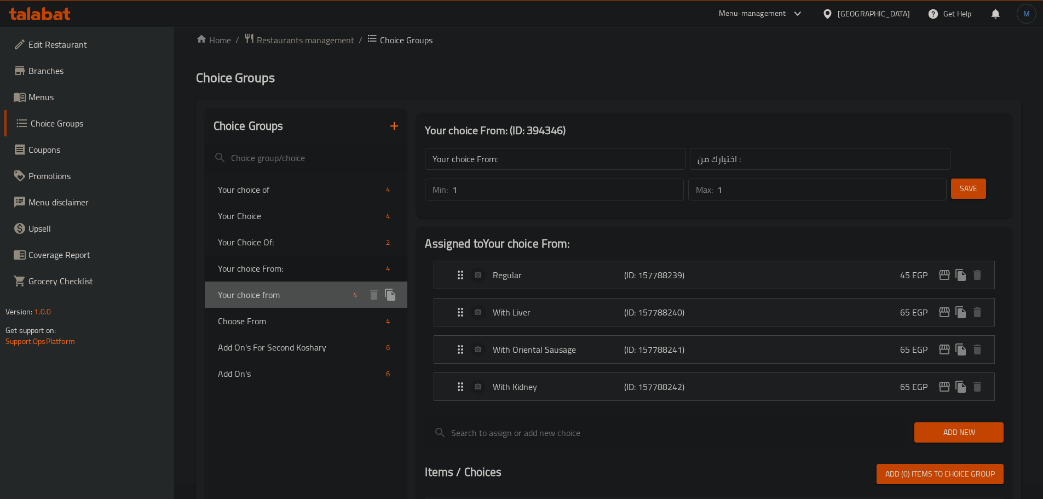
click at [288, 289] on span "Your choice from" at bounding box center [283, 294] width 131 height 13
type input "Your choice from"
type input "اختيارك من"
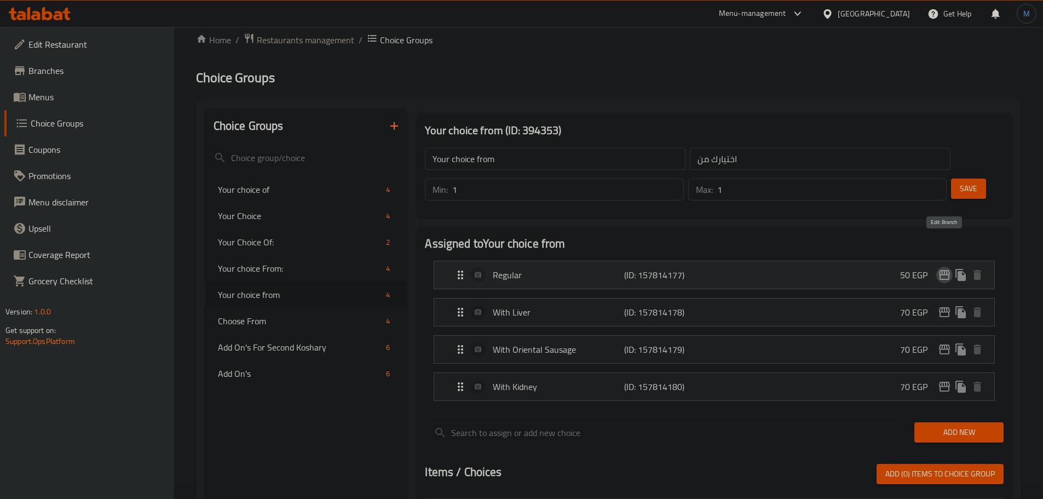
click at [945, 267] on button "edit" at bounding box center [945, 275] width 16 height 16
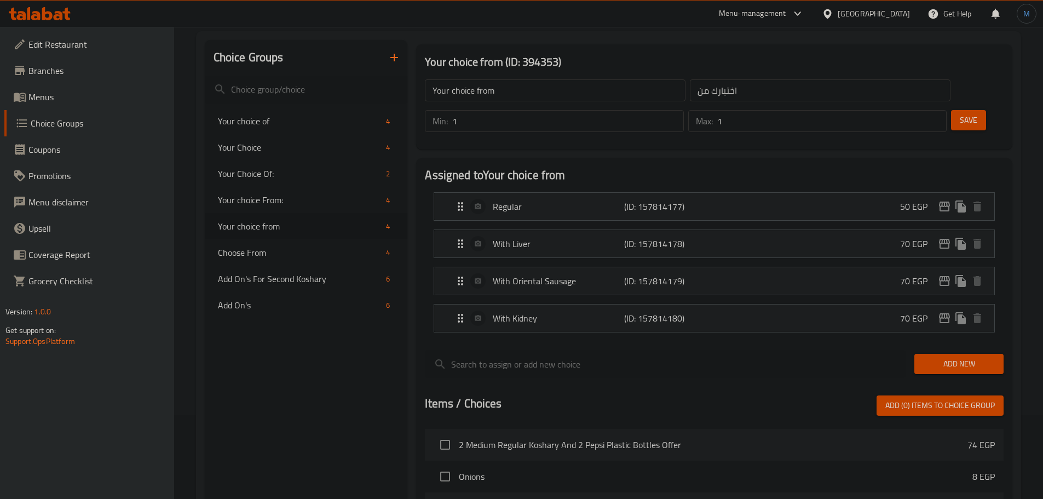
scroll to position [399, 0]
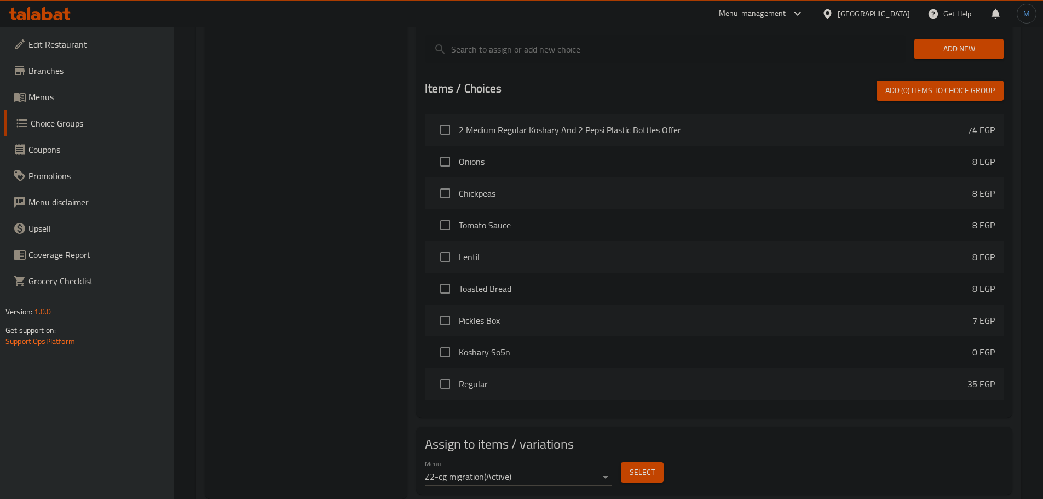
click at [646, 466] on span "Select" at bounding box center [642, 473] width 25 height 14
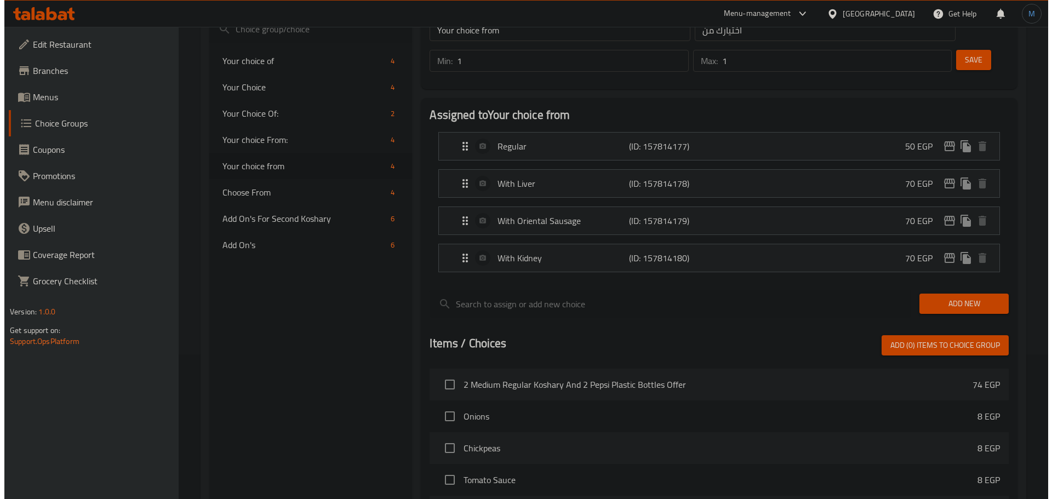
scroll to position [125, 0]
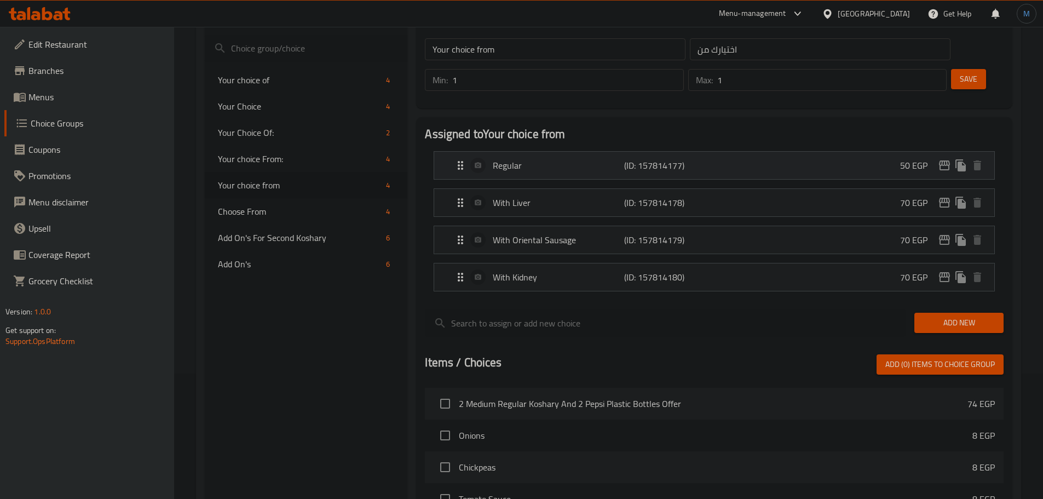
click at [944, 159] on icon "edit" at bounding box center [944, 165] width 13 height 13
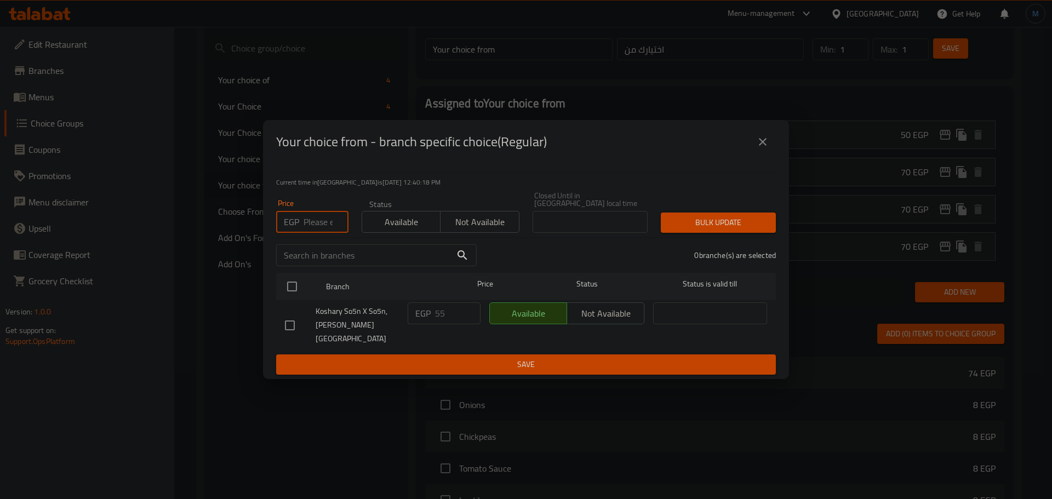
click at [318, 233] on input "number" at bounding box center [325, 222] width 45 height 22
type input "60"
click at [294, 308] on div "Koshary So5n X So5n, [PERSON_NAME][GEOGRAPHIC_DATA]" at bounding box center [341, 325] width 123 height 54
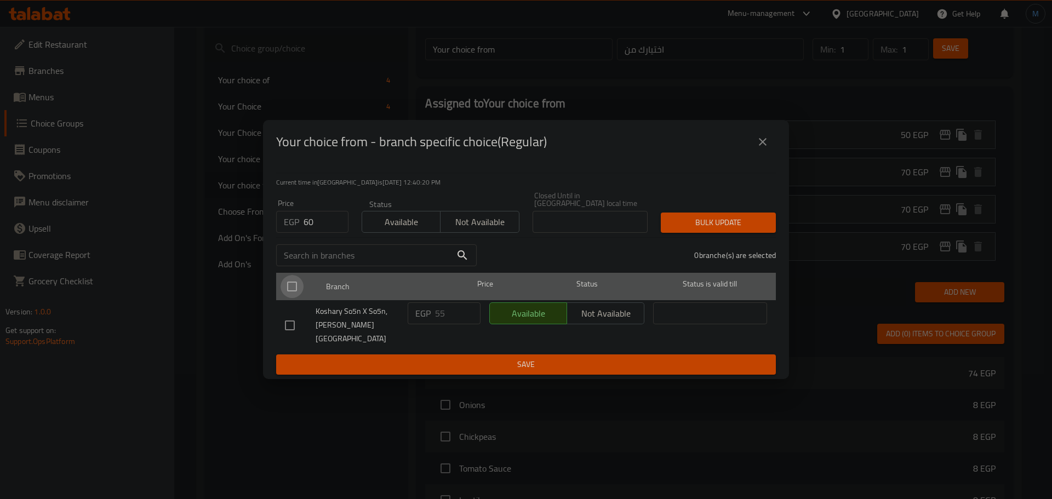
click at [294, 295] on input "checkbox" at bounding box center [291, 286] width 23 height 23
checkbox input "true"
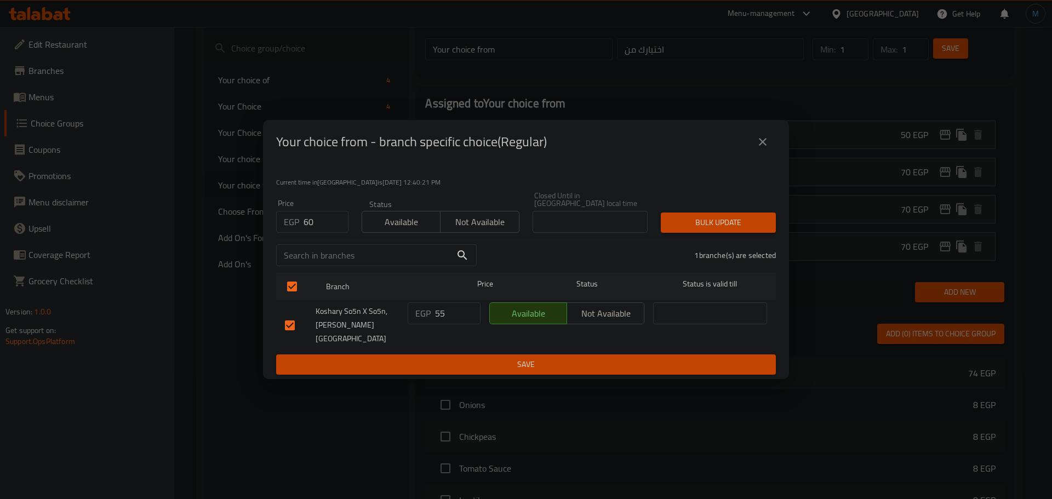
click at [687, 222] on span "Bulk update" at bounding box center [717, 223] width 97 height 14
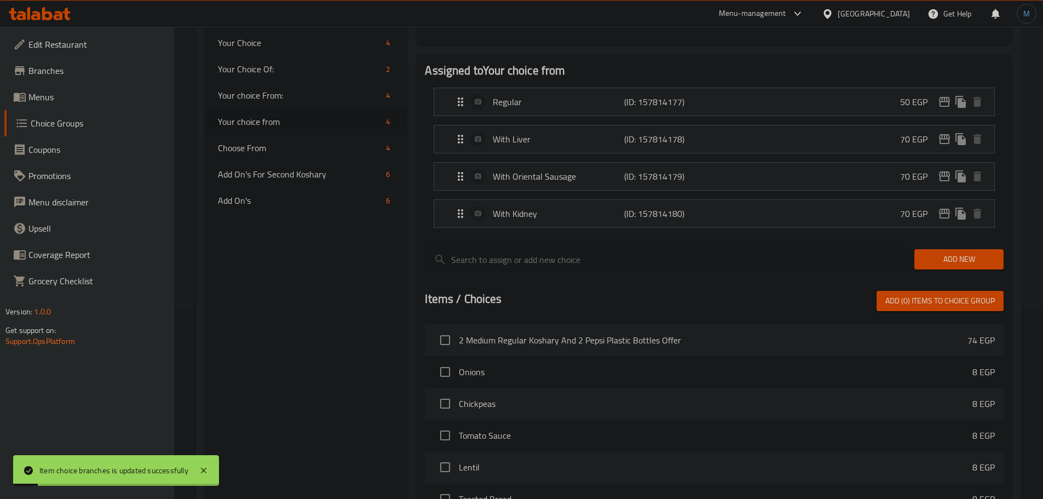
scroll to position [180, 0]
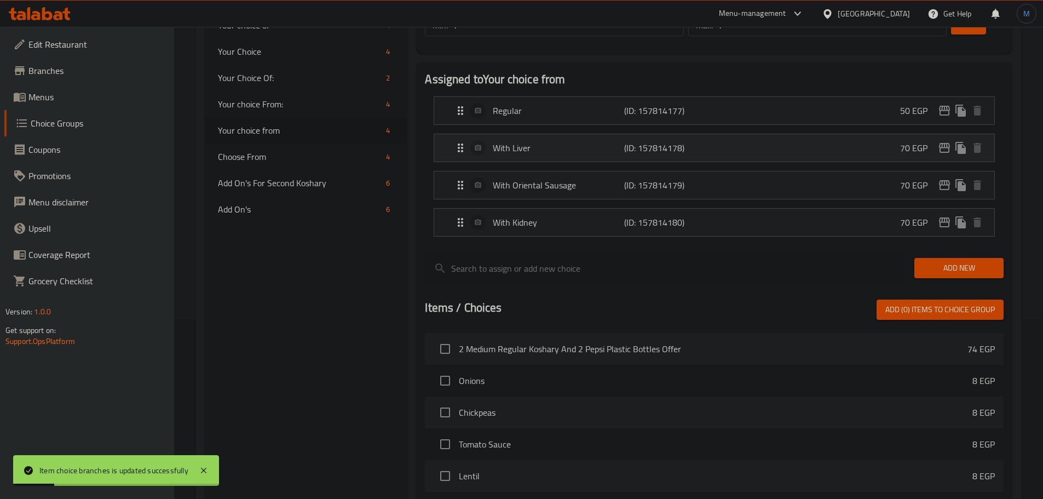
click at [944, 140] on button "edit" at bounding box center [945, 148] width 16 height 16
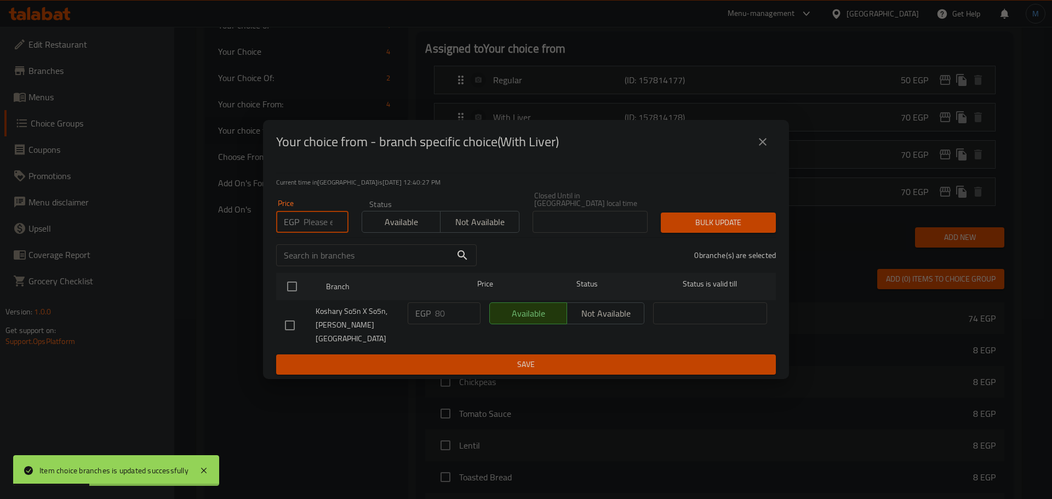
click at [307, 233] on input "number" at bounding box center [325, 222] width 45 height 22
type input "85"
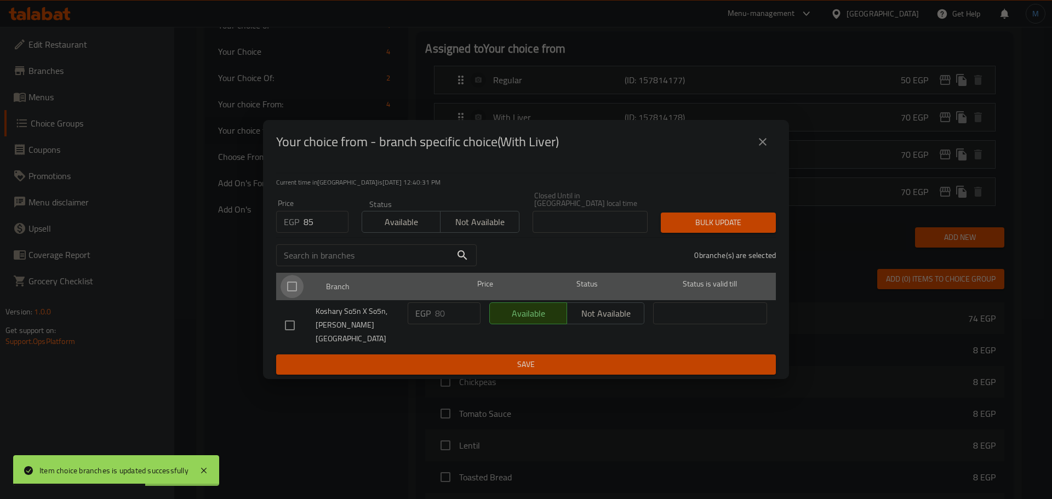
click at [291, 286] on input "checkbox" at bounding box center [291, 286] width 23 height 23
checkbox input "true"
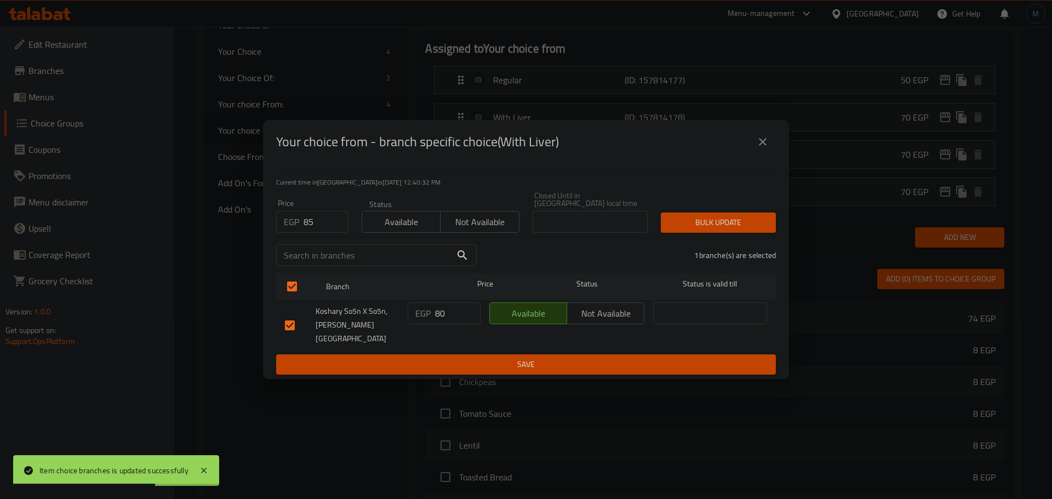
click at [702, 229] on span "Bulk update" at bounding box center [717, 223] width 97 height 14
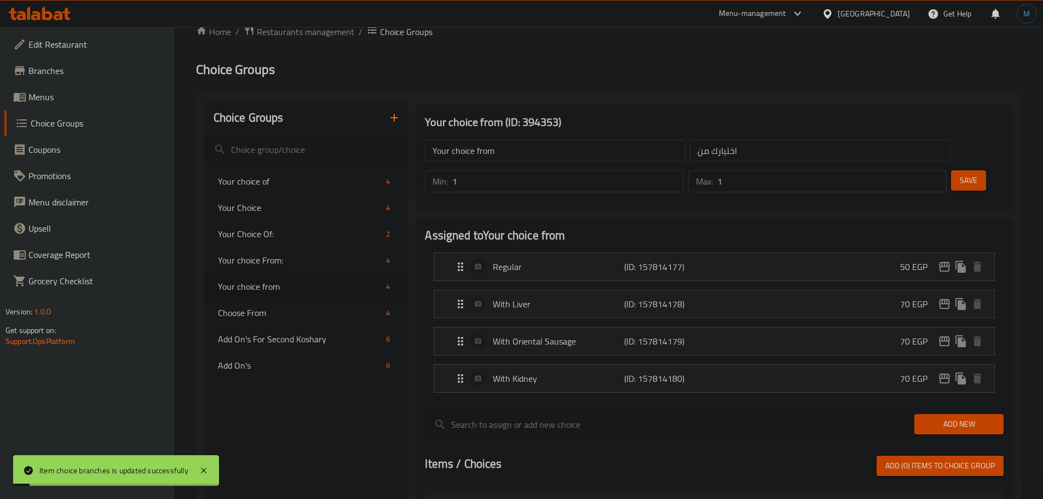
scroll to position [0, 0]
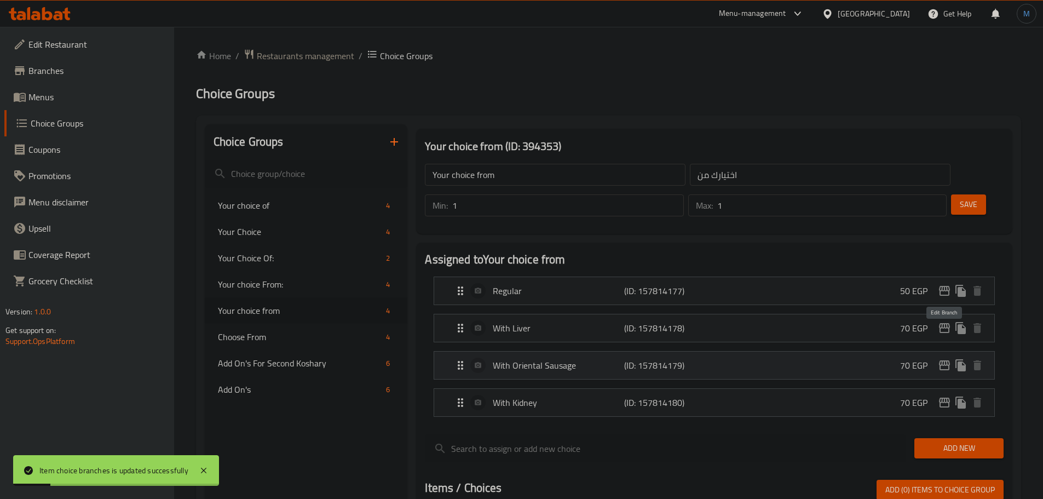
click at [944, 359] on icon "edit" at bounding box center [944, 365] width 13 height 13
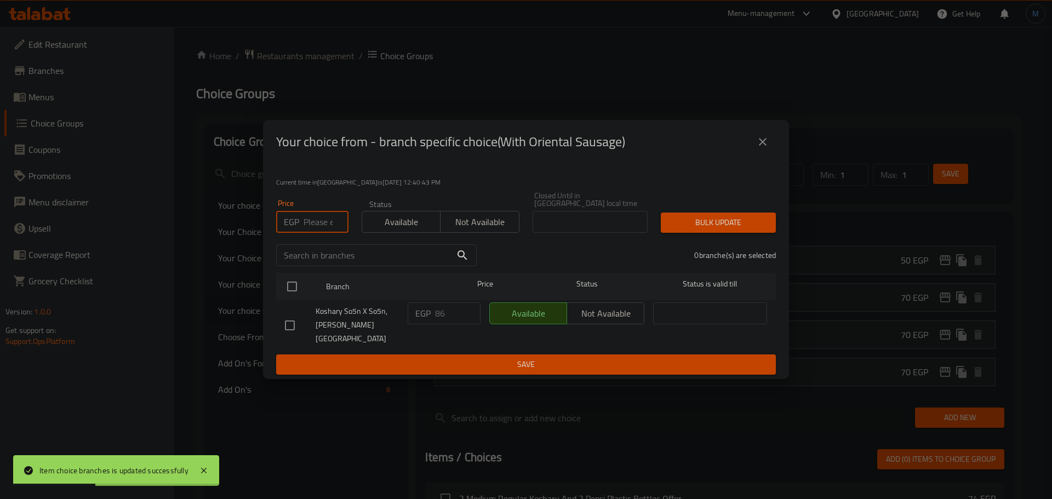
click at [309, 227] on input "number" at bounding box center [325, 222] width 45 height 22
type input "90"
drag, startPoint x: 291, startPoint y: 299, endPoint x: 291, endPoint y: 292, distance: 6.6
click at [291, 297] on input "checkbox" at bounding box center [291, 286] width 23 height 23
checkbox input "true"
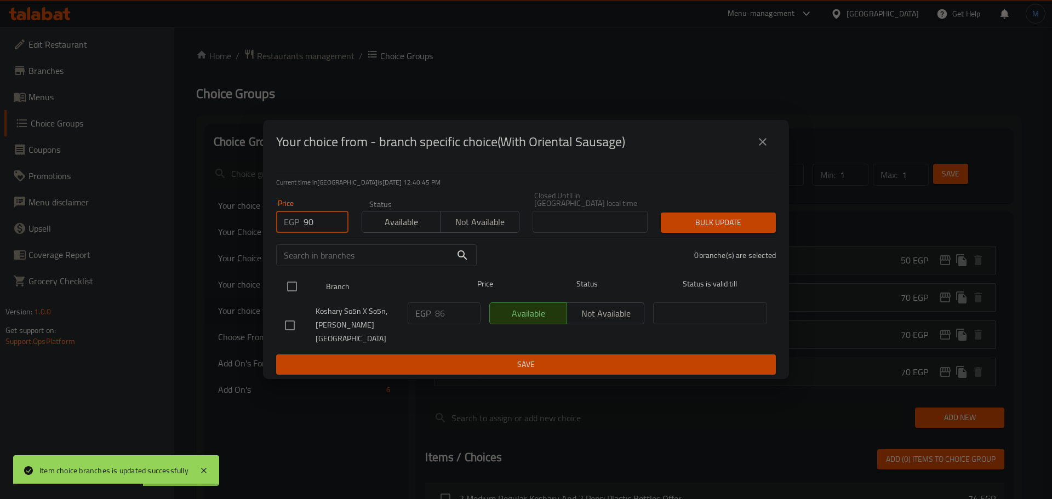
checkbox input "true"
click at [656, 223] on div "Bulk update" at bounding box center [718, 222] width 128 height 33
click at [680, 229] on span "Bulk update" at bounding box center [717, 223] width 97 height 14
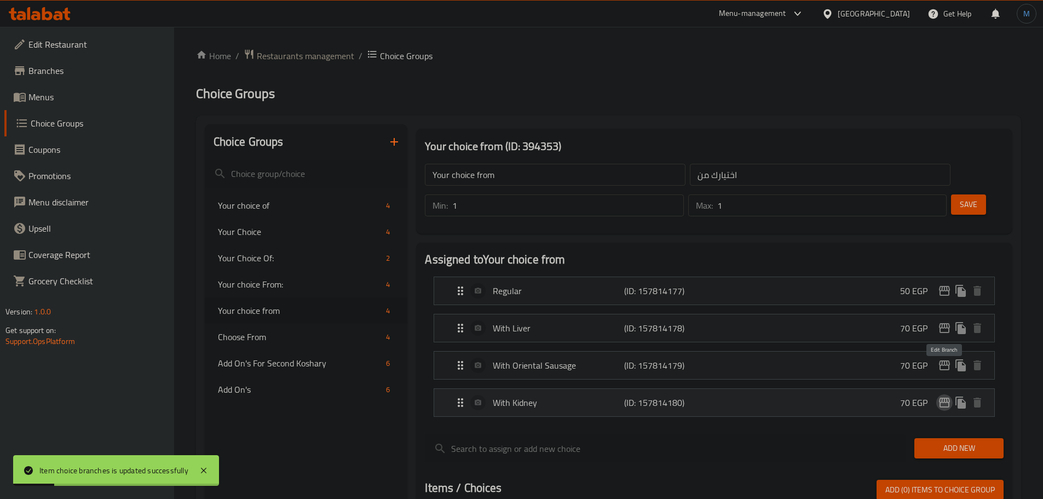
click at [947, 398] on icon "edit" at bounding box center [944, 403] width 11 height 10
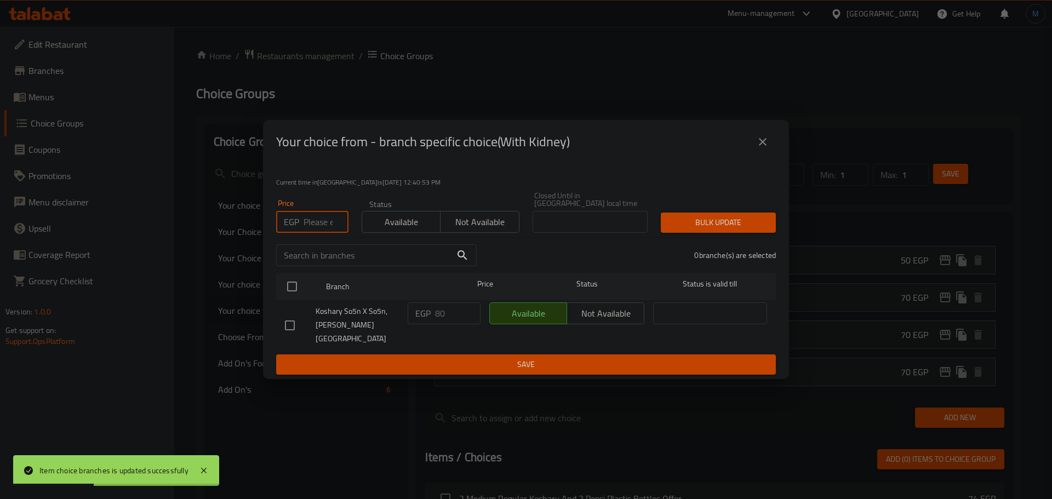
drag, startPoint x: 314, startPoint y: 223, endPoint x: 400, endPoint y: 235, distance: 86.8
click at [316, 223] on input "number" at bounding box center [325, 222] width 45 height 22
type input "85"
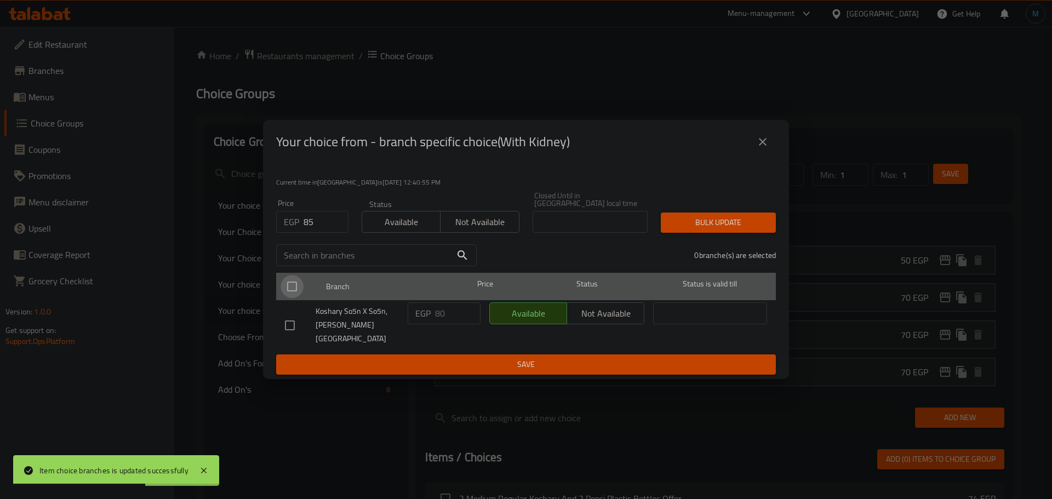
click at [292, 281] on input "checkbox" at bounding box center [291, 286] width 23 height 23
checkbox input "true"
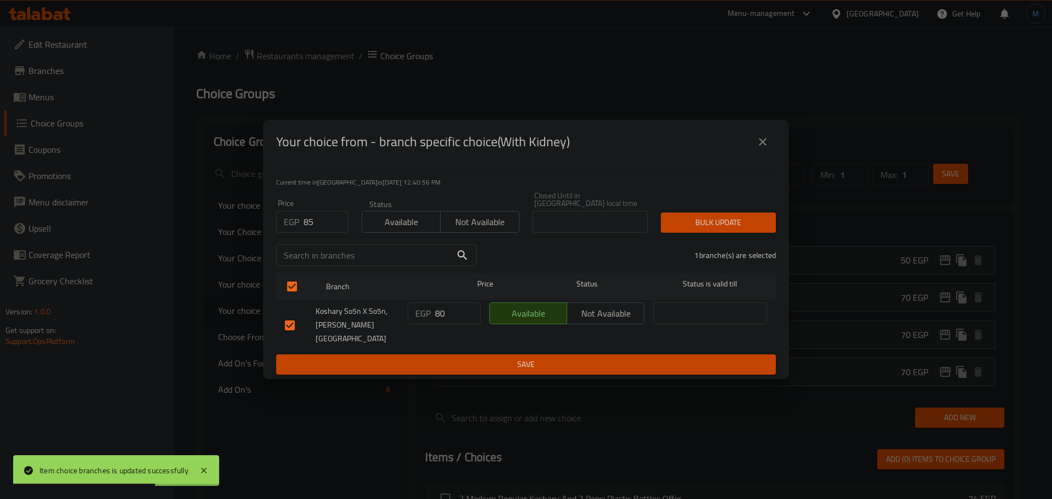
click at [706, 237] on div "Bulk update" at bounding box center [718, 222] width 128 height 33
click at [707, 229] on span "Bulk update" at bounding box center [717, 223] width 97 height 14
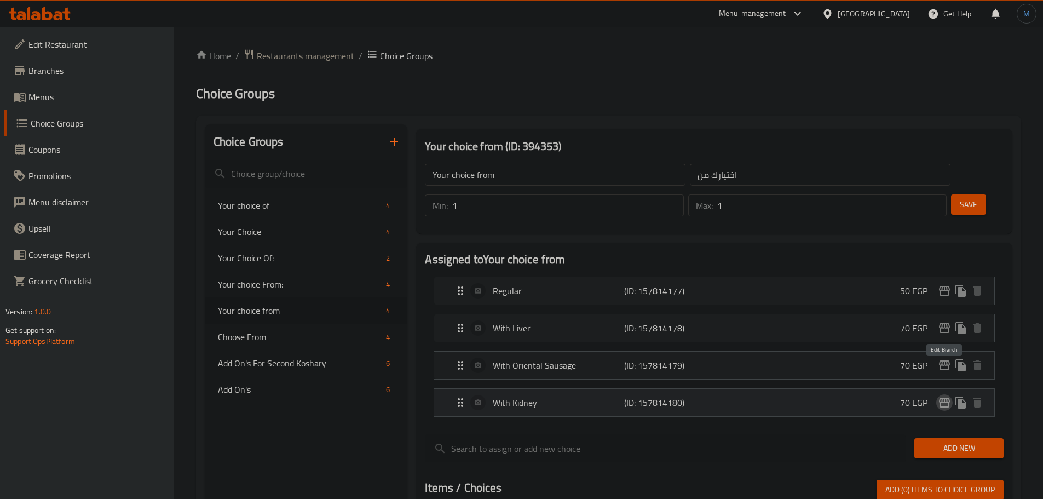
click at [949, 396] on icon "edit" at bounding box center [944, 402] width 13 height 13
click at [304, 337] on span "Choose From" at bounding box center [283, 336] width 131 height 13
type input "Choose From"
type input "اختار من"
click at [944, 286] on icon "edit" at bounding box center [944, 291] width 11 height 10
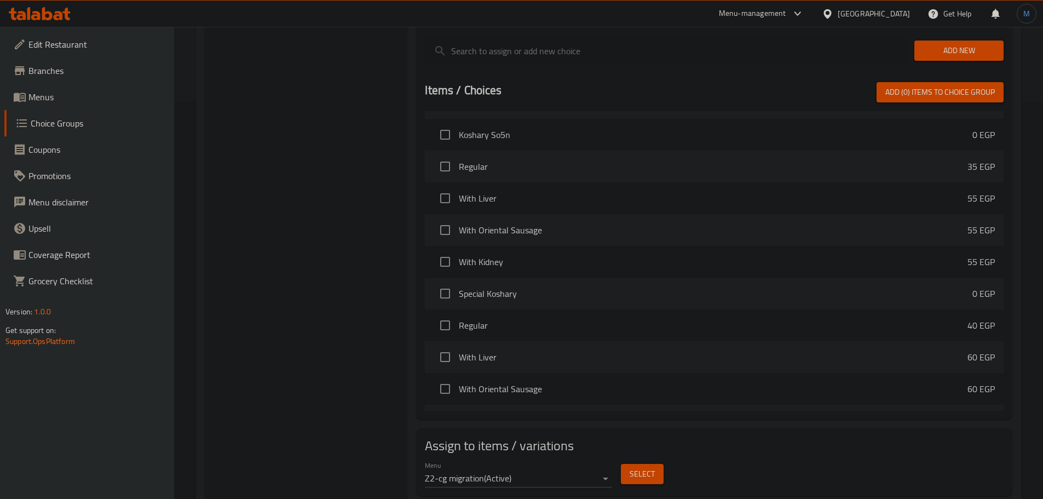
scroll to position [399, 0]
click at [657, 462] on button "Select" at bounding box center [642, 472] width 43 height 20
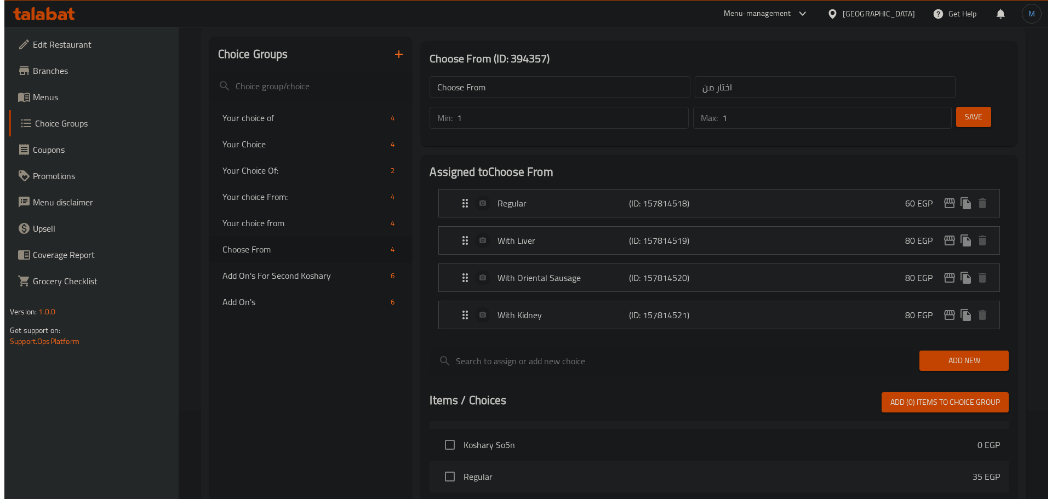
scroll to position [0, 0]
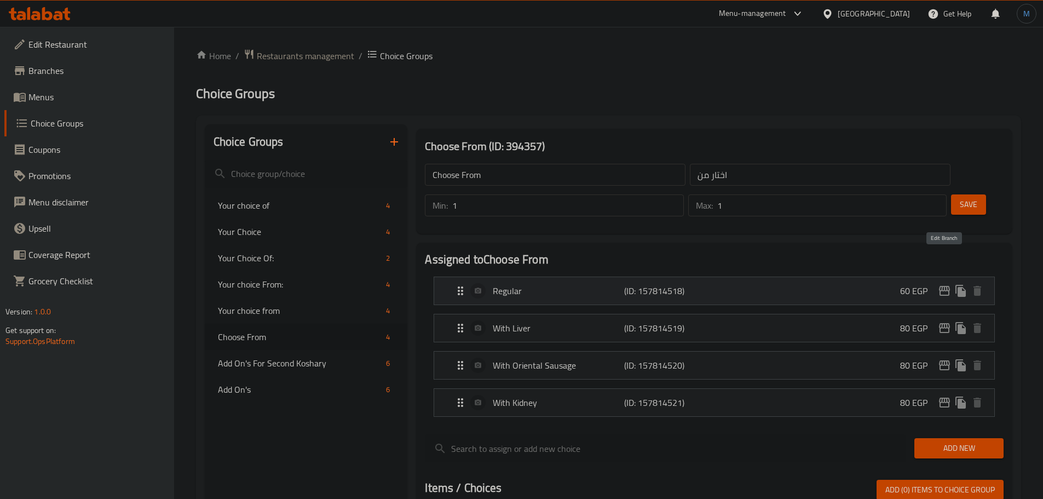
click at [944, 284] on icon "edit" at bounding box center [944, 290] width 13 height 13
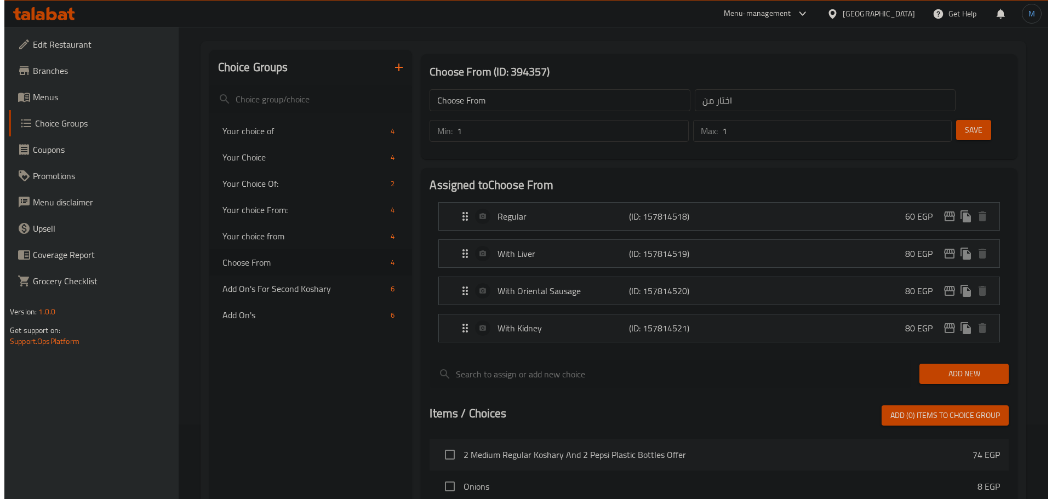
scroll to position [71, 0]
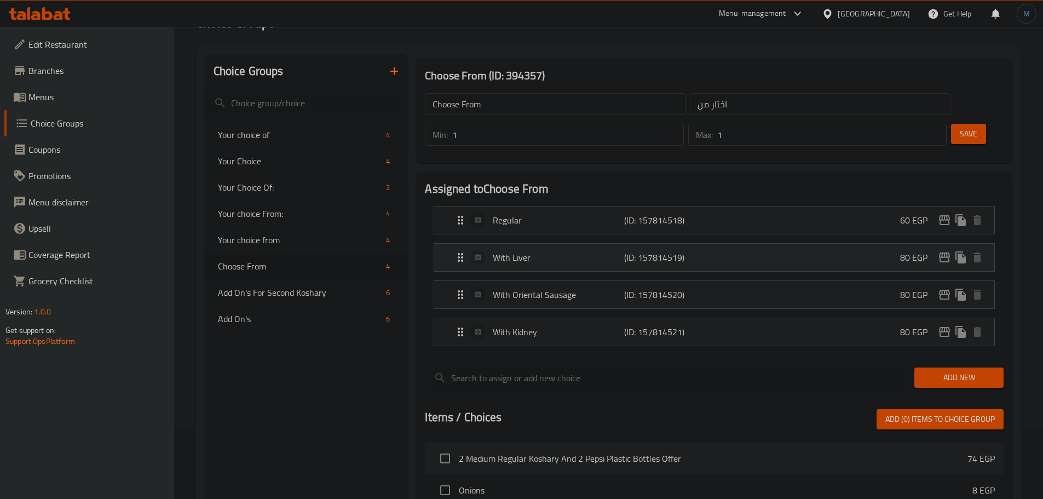
click at [952, 249] on div "80 EGP" at bounding box center [942, 257] width 85 height 16
click at [941, 252] on icon "edit" at bounding box center [944, 257] width 11 height 10
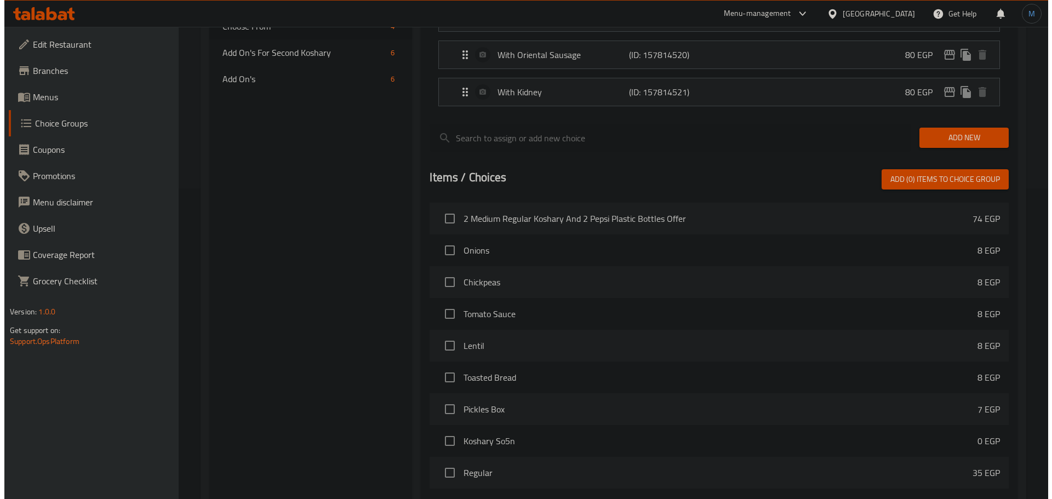
scroll to position [180, 0]
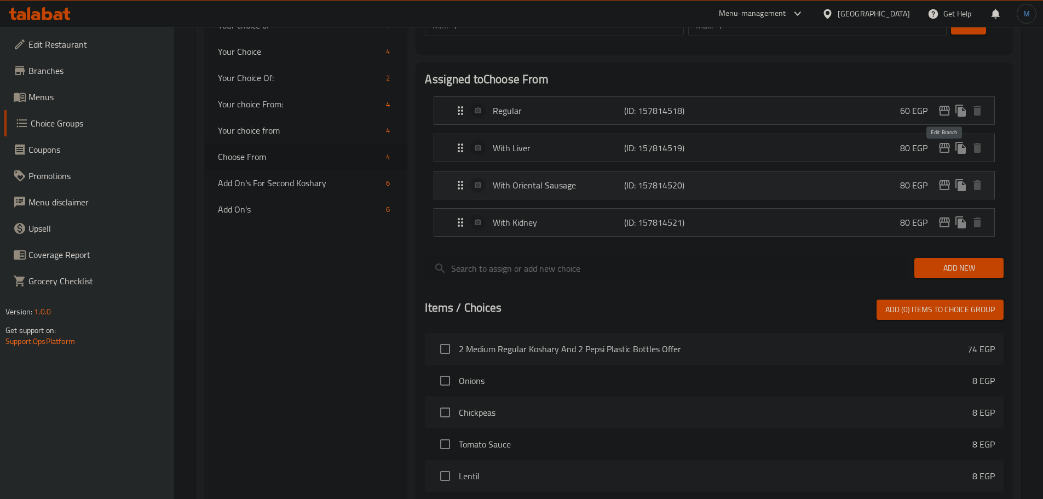
click at [949, 179] on icon "edit" at bounding box center [944, 185] width 13 height 13
click at [950, 180] on icon "edit" at bounding box center [944, 185] width 11 height 10
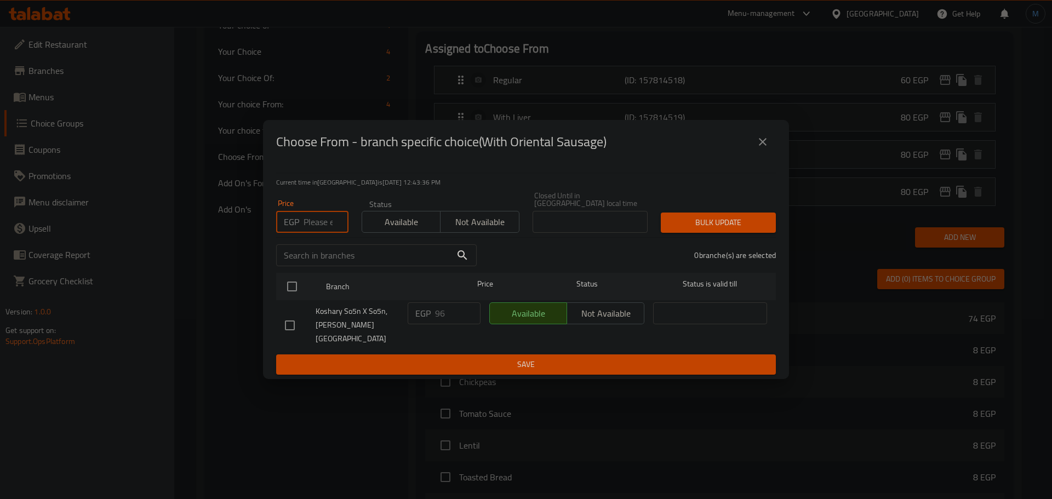
click at [344, 230] on input "number" at bounding box center [325, 222] width 45 height 22
type input "95"
click at [292, 295] on input "checkbox" at bounding box center [291, 286] width 23 height 23
checkbox input "true"
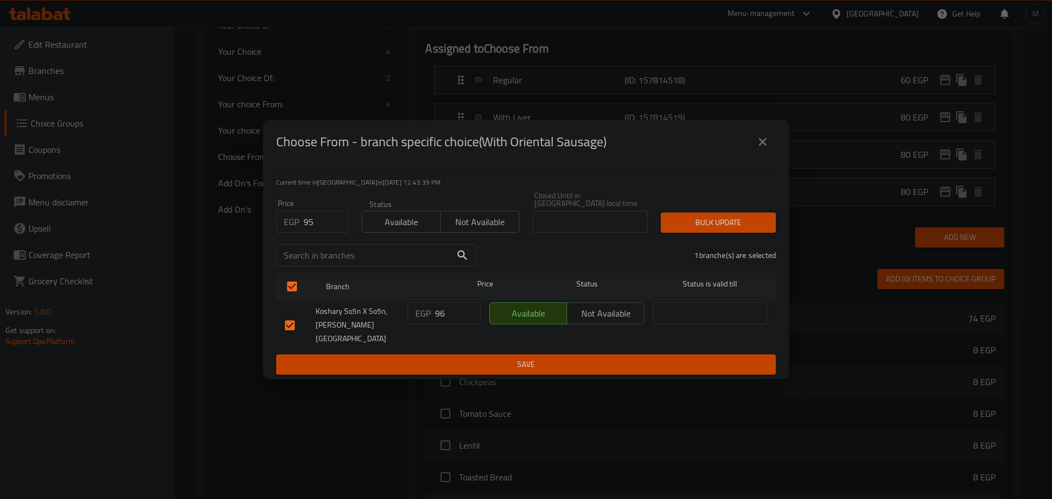
drag, startPoint x: 681, startPoint y: 210, endPoint x: 689, endPoint y: 217, distance: 10.5
click at [684, 210] on div "Bulk update" at bounding box center [718, 222] width 128 height 33
click at [689, 217] on button "Bulk update" at bounding box center [717, 222] width 115 height 20
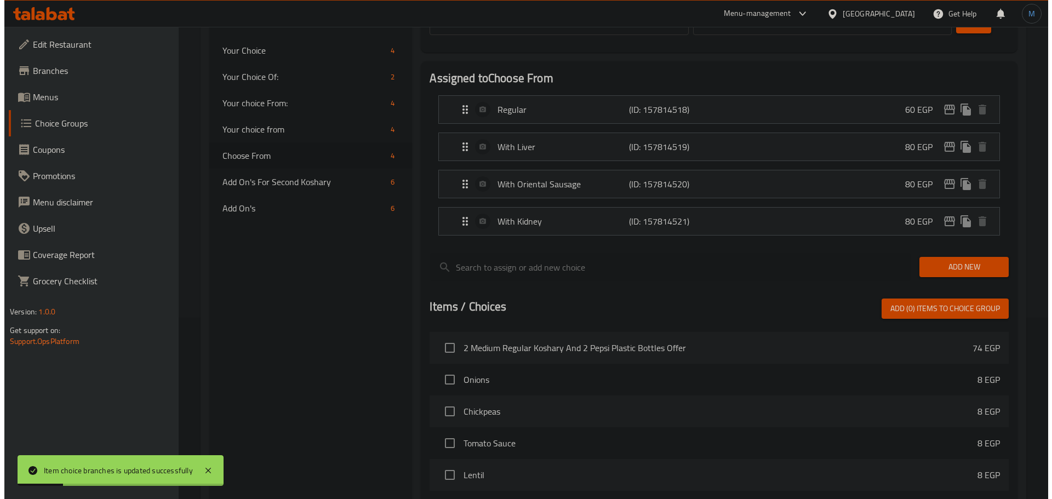
scroll to position [125, 0]
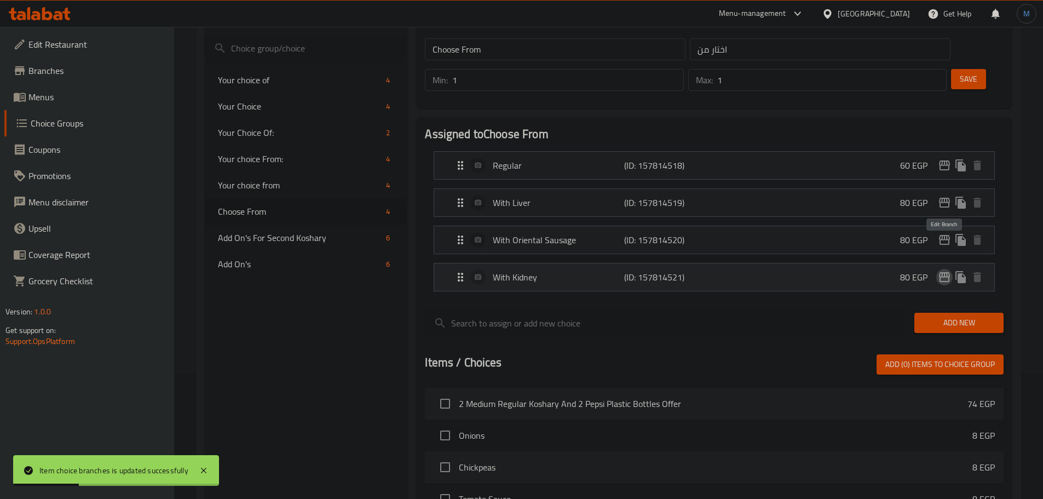
click at [947, 272] on icon "edit" at bounding box center [944, 277] width 11 height 10
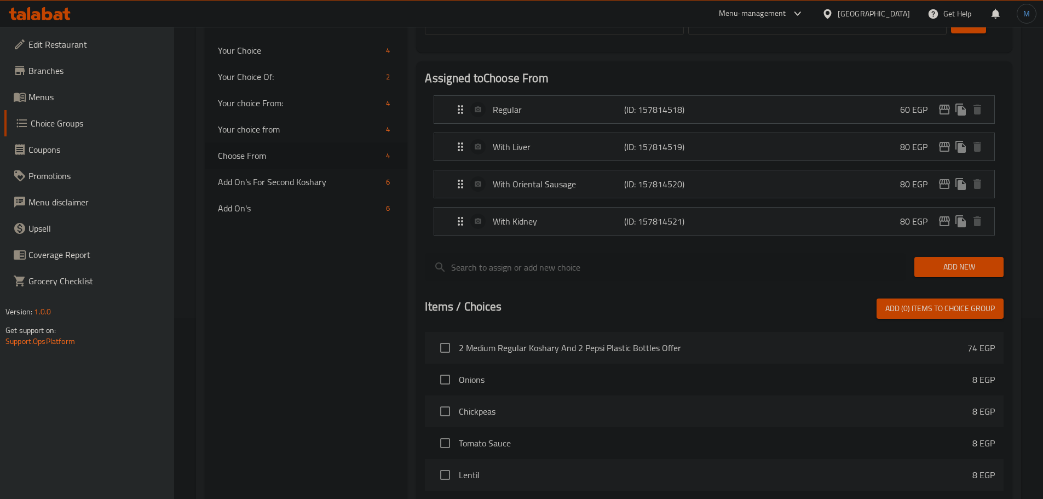
scroll to position [180, 0]
click at [304, 223] on nav "Your choice of 4 Your Choice 4 Your Choice Of: 2 Your choice From: 4 Your choic…" at bounding box center [306, 117] width 203 height 219
click at [304, 216] on div "Add On's 6" at bounding box center [306, 209] width 203 height 26
type input "Add On's"
type input "الإضافات"
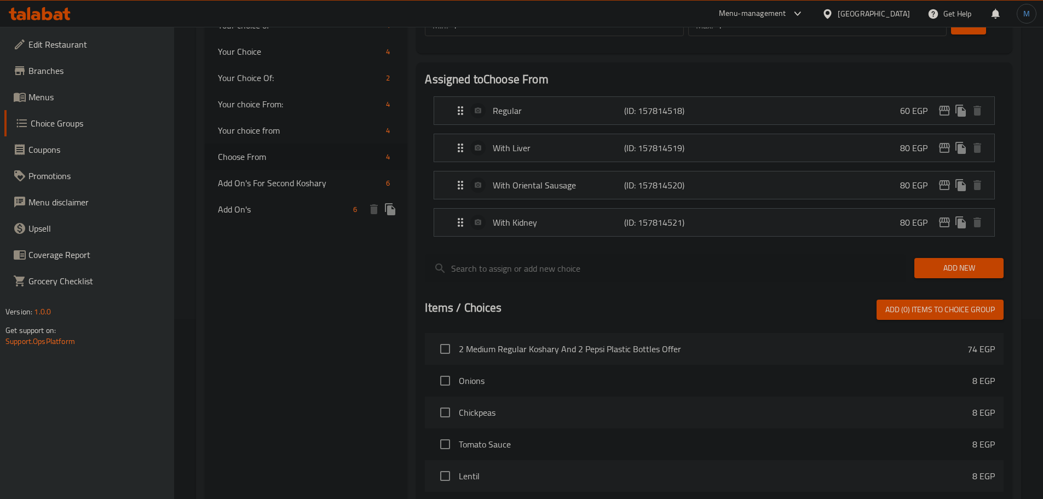
type input "0"
type input "6"
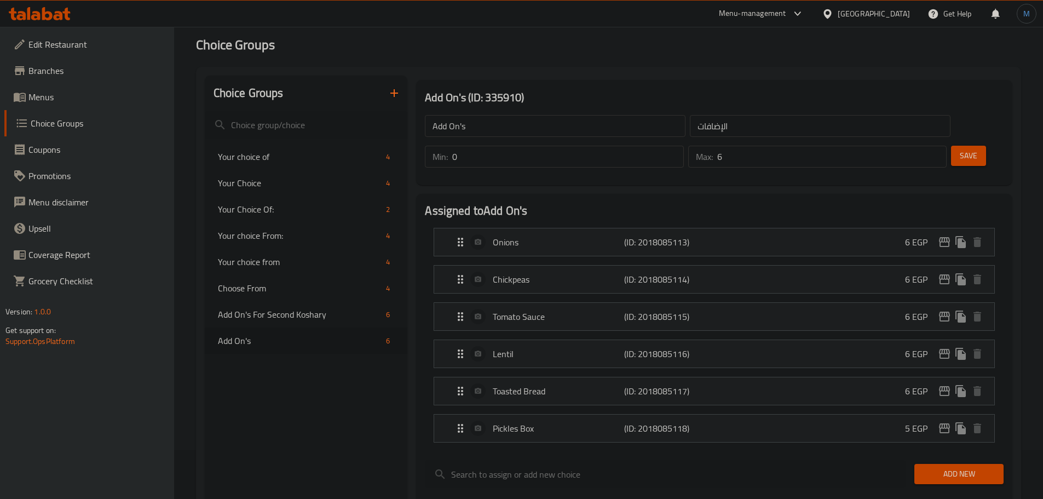
scroll to position [16, 0]
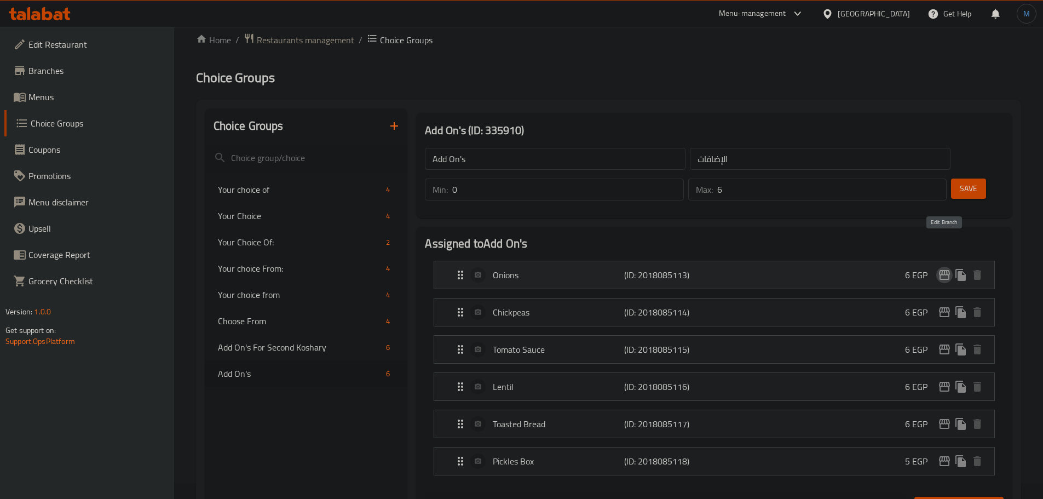
click at [944, 268] on icon "edit" at bounding box center [944, 274] width 13 height 13
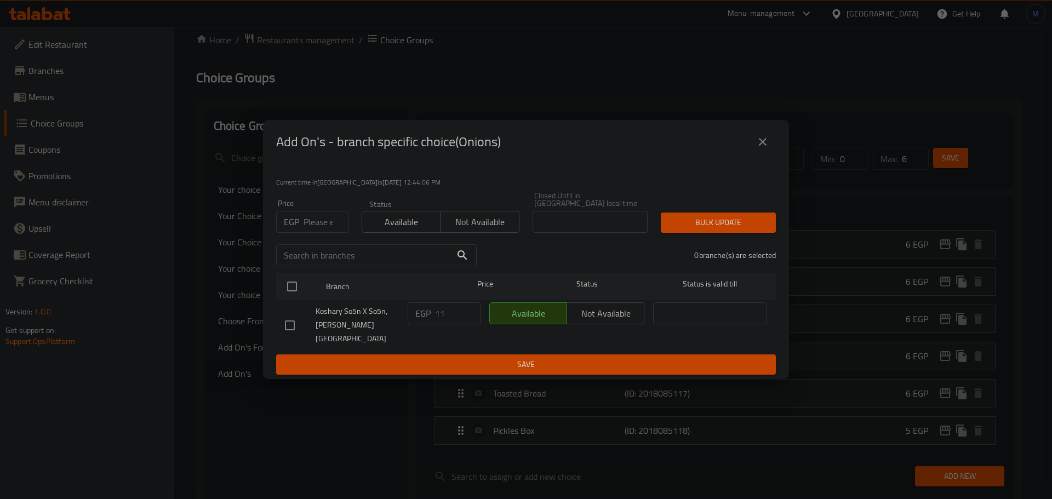
click at [306, 226] on input "number" at bounding box center [325, 222] width 45 height 22
type input "15"
click at [287, 278] on input "checkbox" at bounding box center [291, 286] width 23 height 23
checkbox input "true"
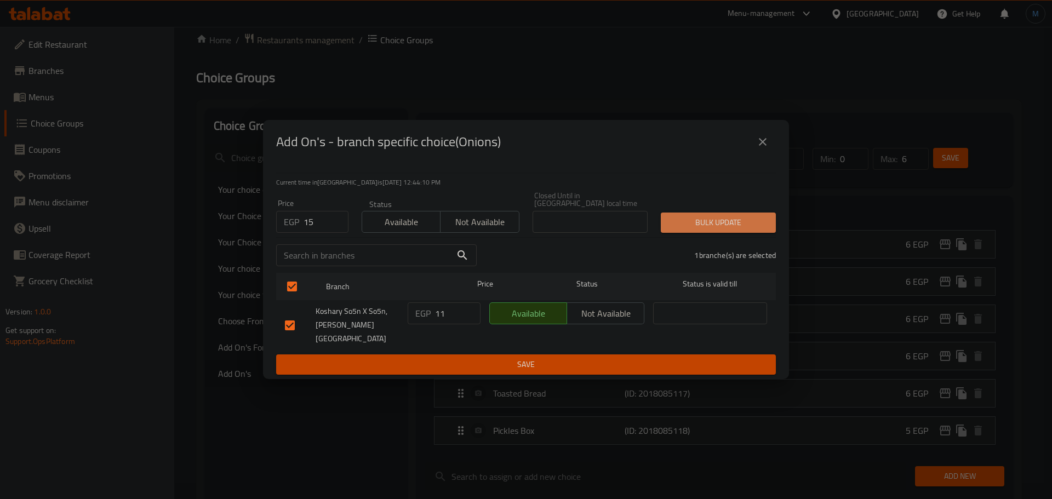
click at [668, 231] on button "Bulk update" at bounding box center [717, 222] width 115 height 20
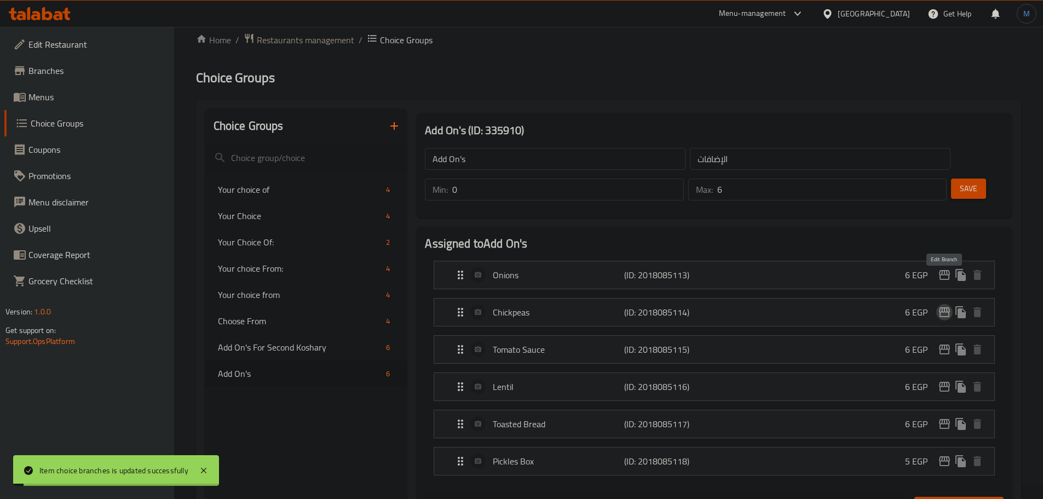
click at [943, 306] on icon "edit" at bounding box center [944, 312] width 13 height 13
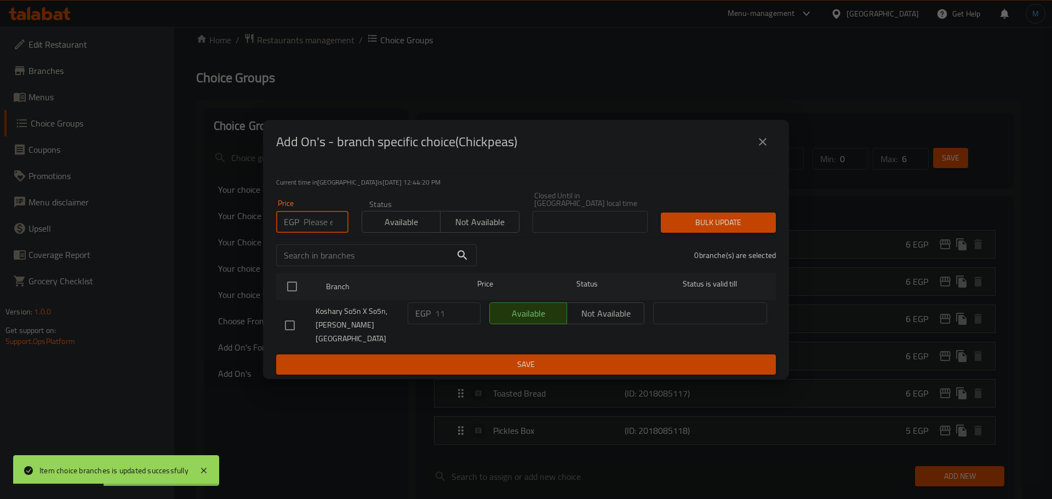
click at [317, 220] on input "number" at bounding box center [325, 222] width 45 height 22
type input "15"
click at [302, 293] on input "checkbox" at bounding box center [291, 286] width 23 height 23
checkbox input "true"
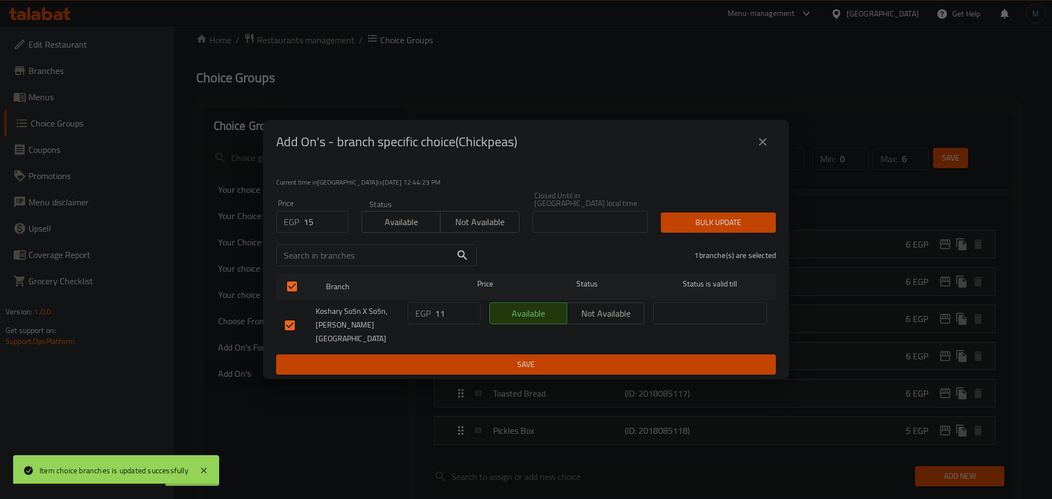
click at [686, 215] on button "Bulk update" at bounding box center [717, 222] width 115 height 20
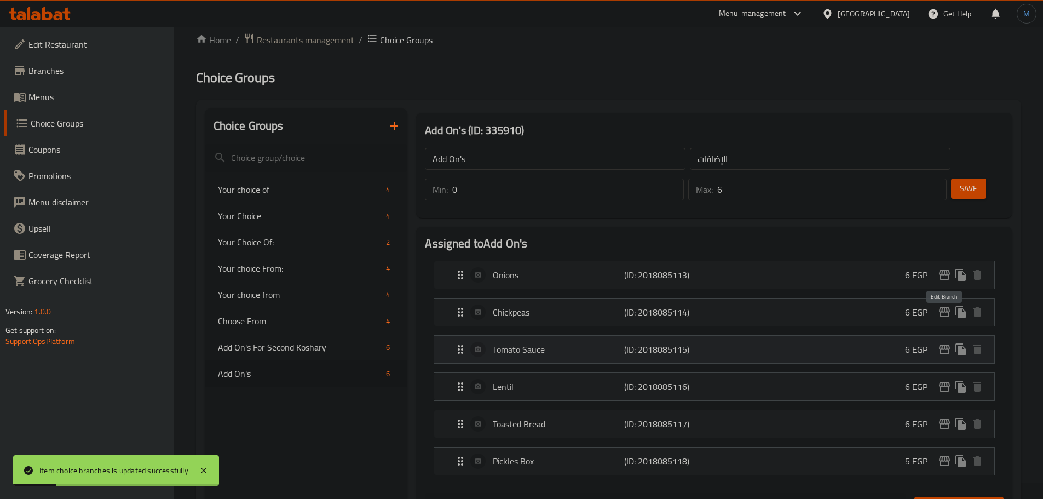
click at [946, 343] on icon "edit" at bounding box center [944, 349] width 13 height 13
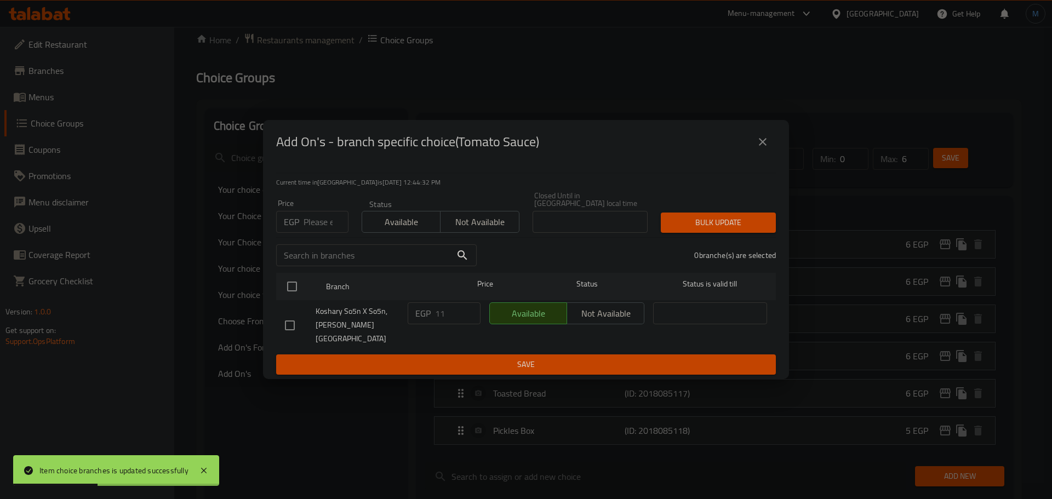
click at [307, 216] on input "number" at bounding box center [325, 222] width 45 height 22
type input "15"
click at [286, 308] on ul "Branch Price Status Status is valid till Koshary So5n X So5n, Raml Station EGP …" at bounding box center [525, 311] width 499 height 86
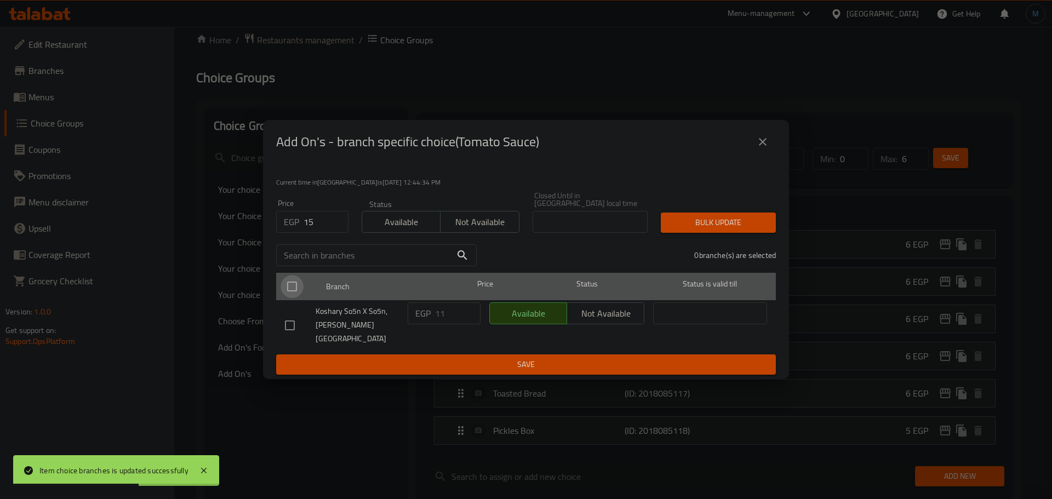
click at [294, 297] on input "checkbox" at bounding box center [291, 286] width 23 height 23
checkbox input "true"
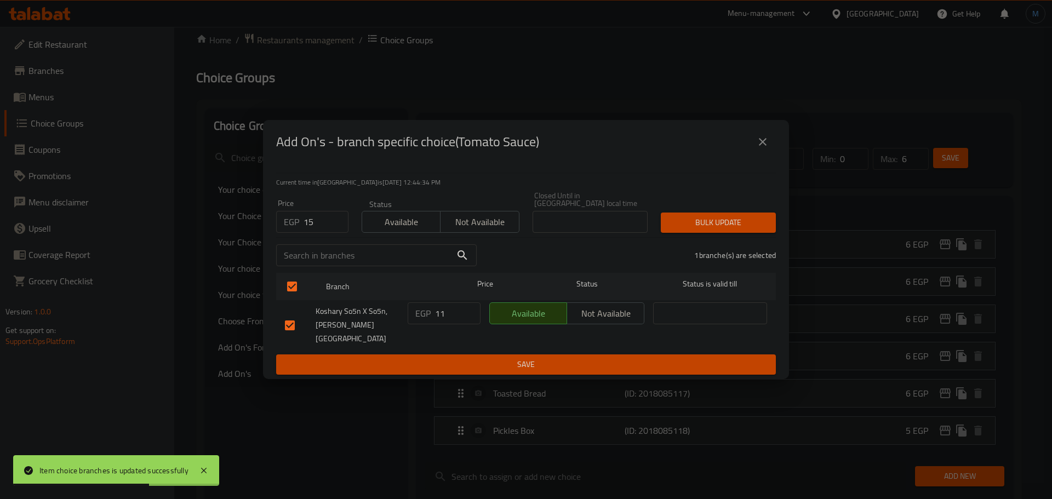
click at [761, 220] on span "Bulk update" at bounding box center [717, 223] width 97 height 14
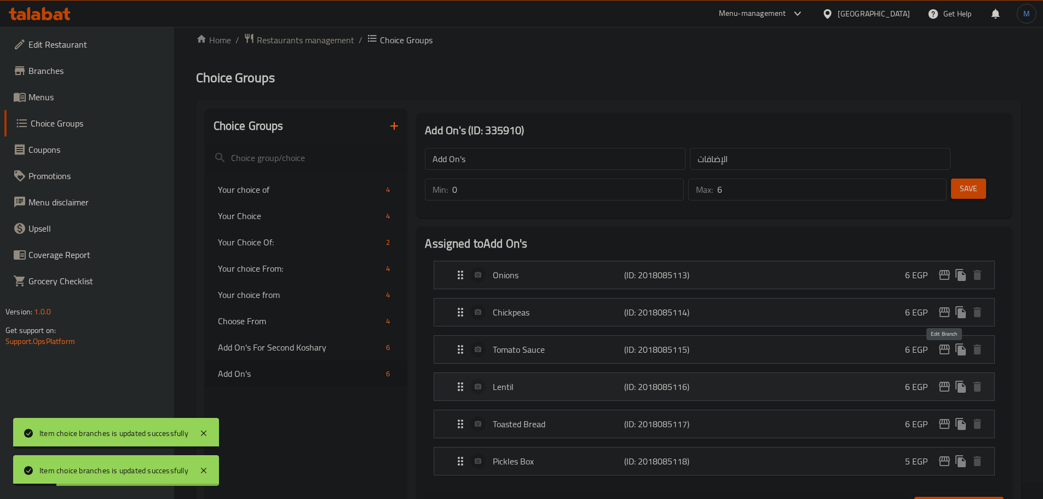
click at [946, 380] on icon "edit" at bounding box center [944, 386] width 13 height 13
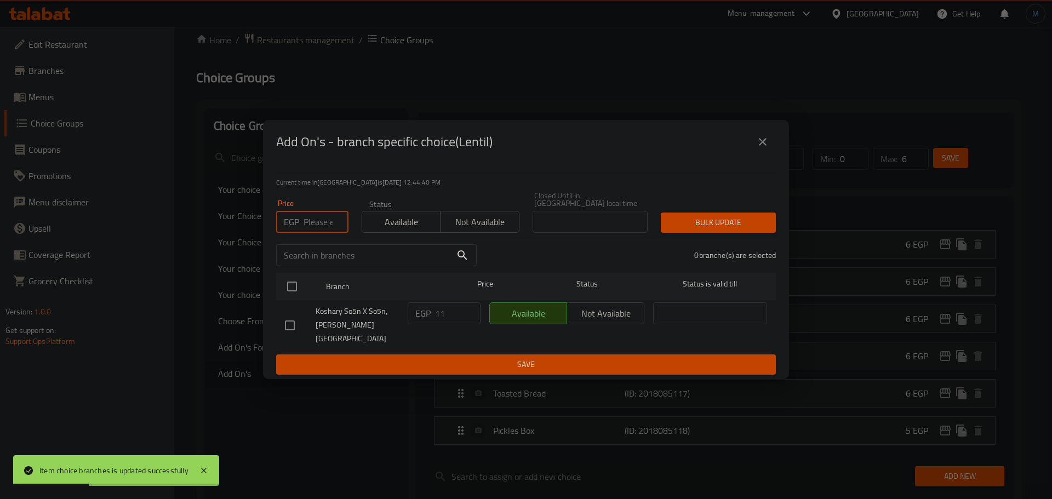
click at [324, 231] on input "number" at bounding box center [325, 222] width 45 height 22
type input "15"
click at [296, 292] on input "checkbox" at bounding box center [291, 286] width 23 height 23
checkbox input "true"
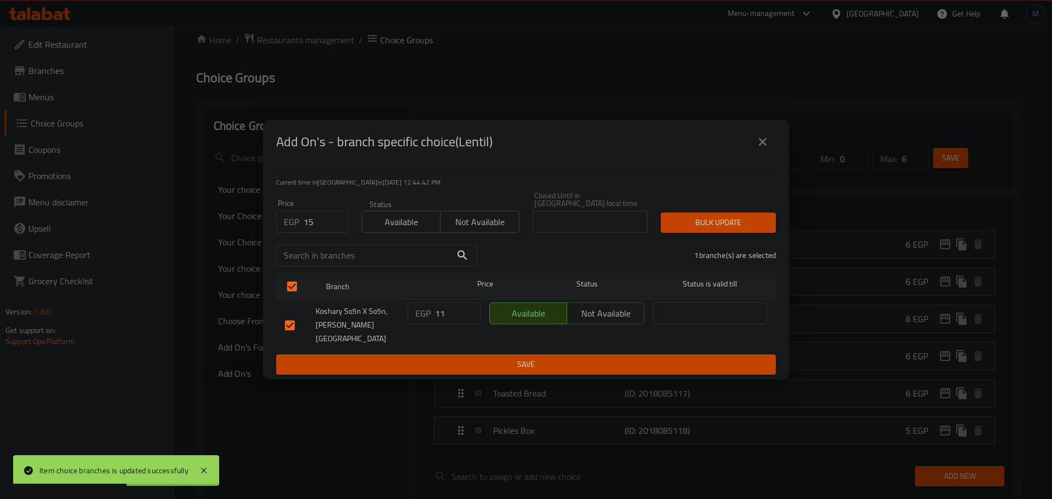
click at [738, 219] on span "Bulk update" at bounding box center [717, 223] width 97 height 14
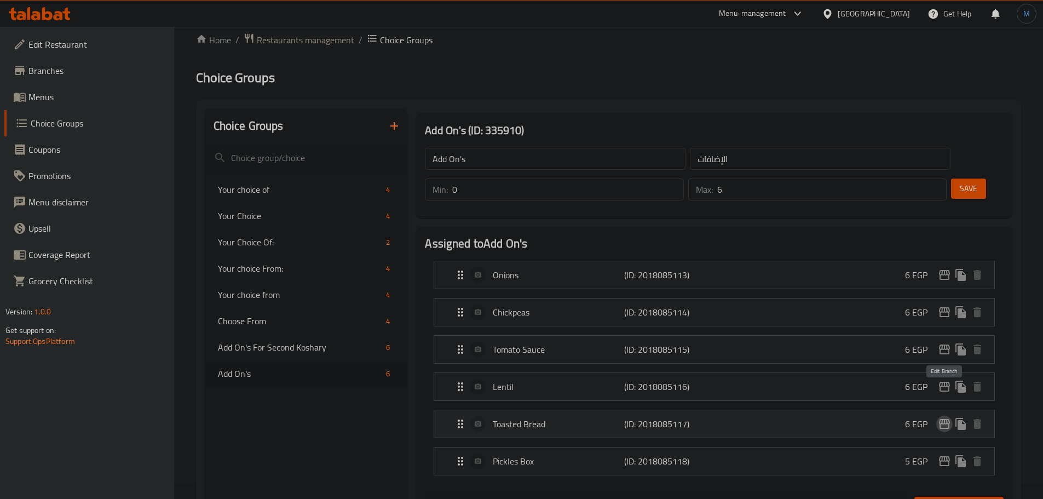
click at [941, 417] on icon "edit" at bounding box center [944, 423] width 13 height 13
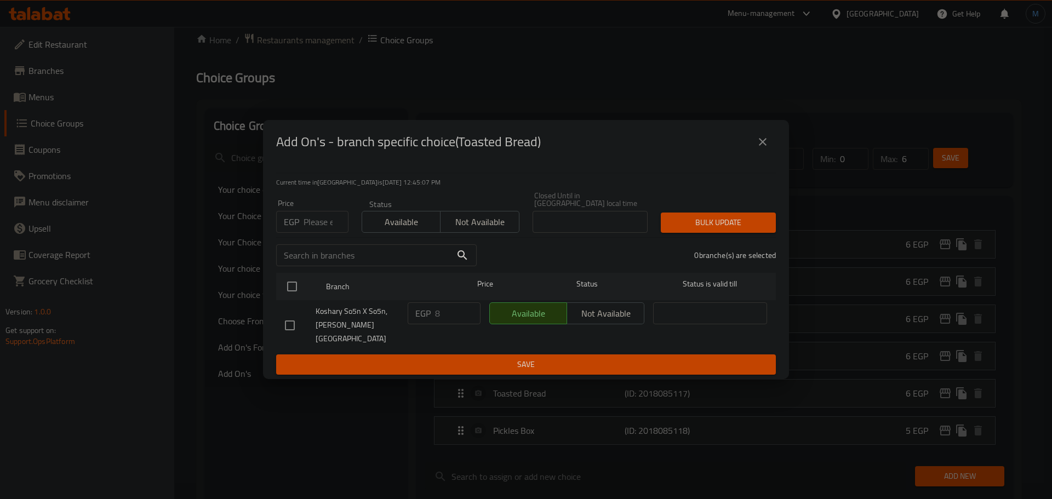
click at [314, 236] on div "Price EGP Price" at bounding box center [311, 216] width 85 height 47
click at [317, 228] on input "number" at bounding box center [325, 222] width 45 height 22
type input "15"
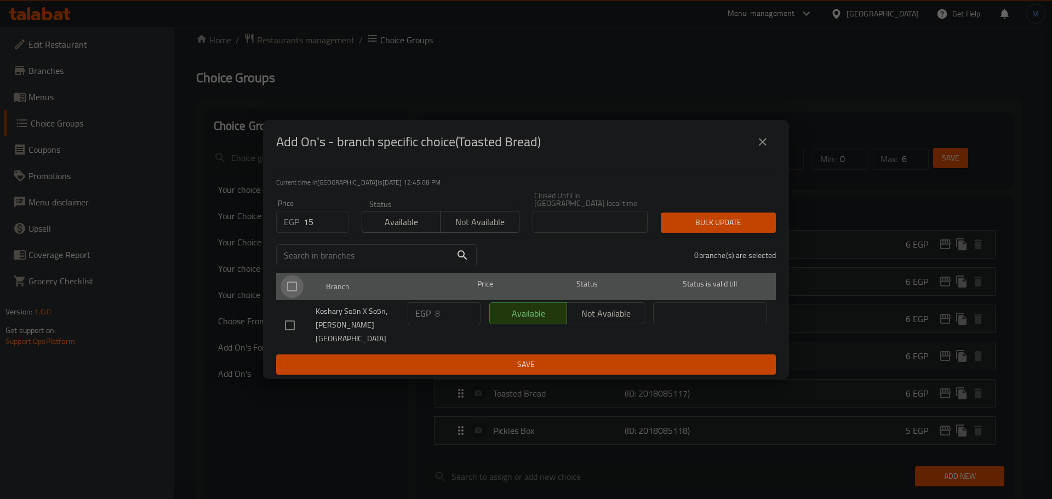
click at [298, 296] on input "checkbox" at bounding box center [291, 286] width 23 height 23
checkbox input "true"
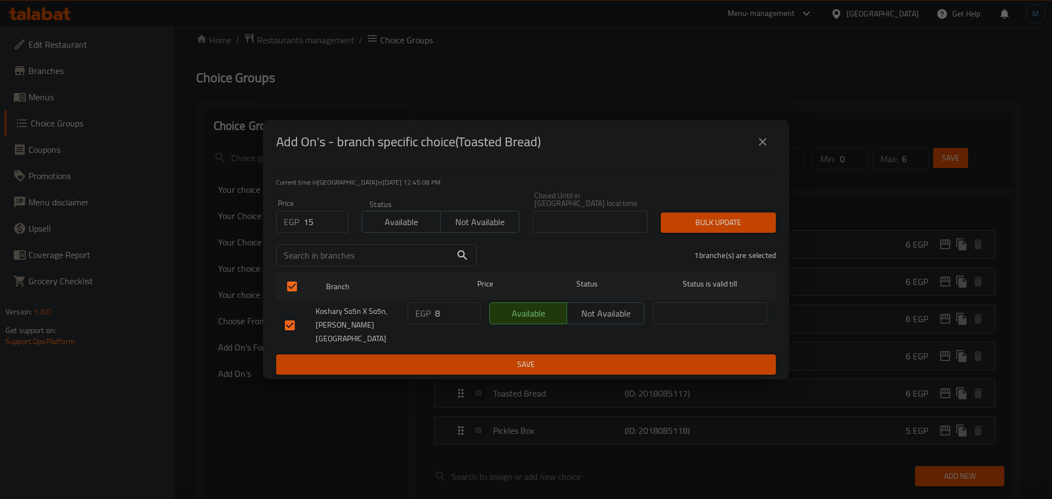
click at [668, 222] on button "Bulk update" at bounding box center [717, 222] width 115 height 20
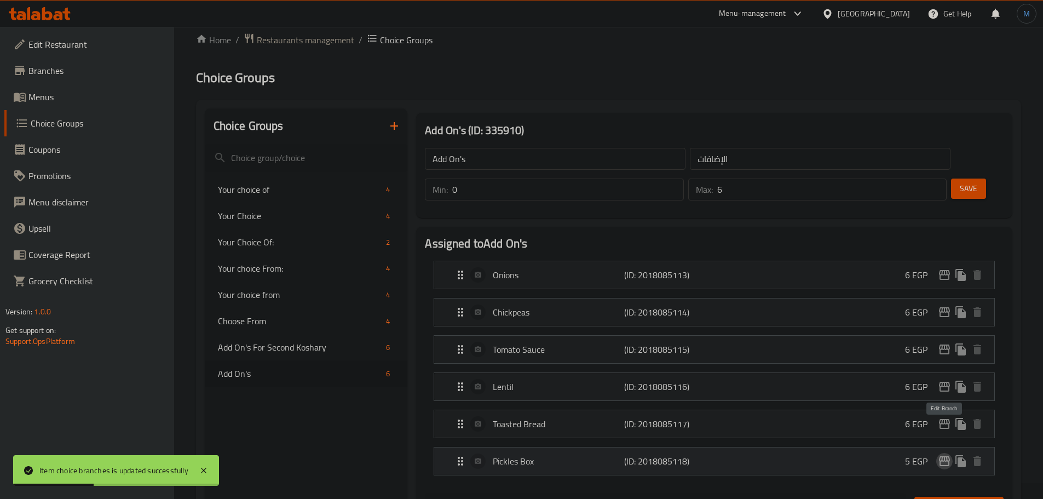
click at [944, 455] on icon "edit" at bounding box center [944, 461] width 13 height 13
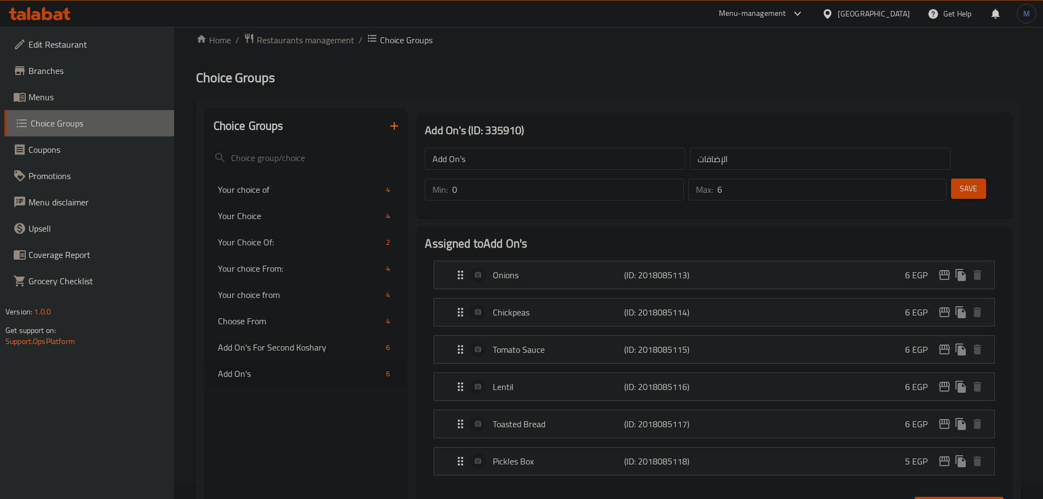
click at [20, 110] on link "Choice Groups" at bounding box center [89, 123] width 170 height 26
click at [30, 106] on link "Menus" at bounding box center [89, 97] width 170 height 26
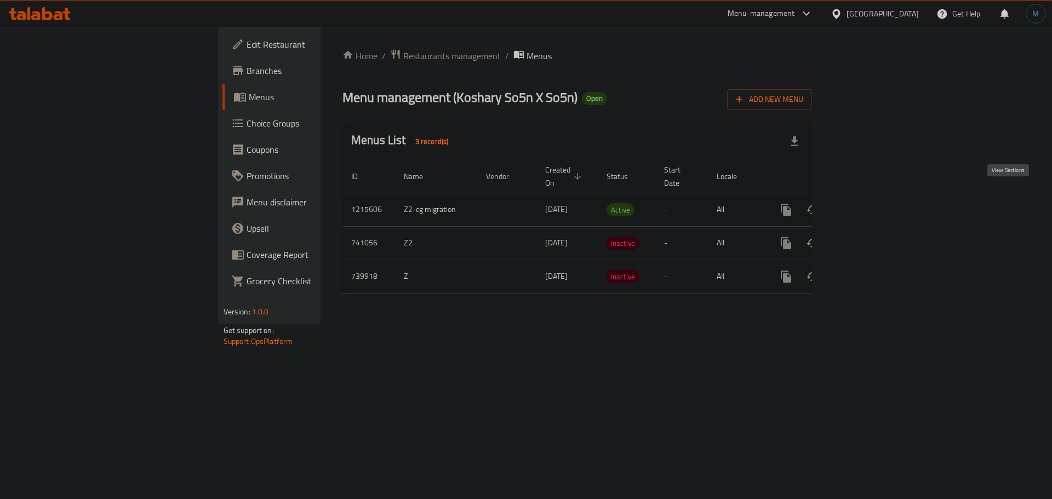
click at [870, 205] on icon "enhanced table" at bounding box center [865, 210] width 10 height 10
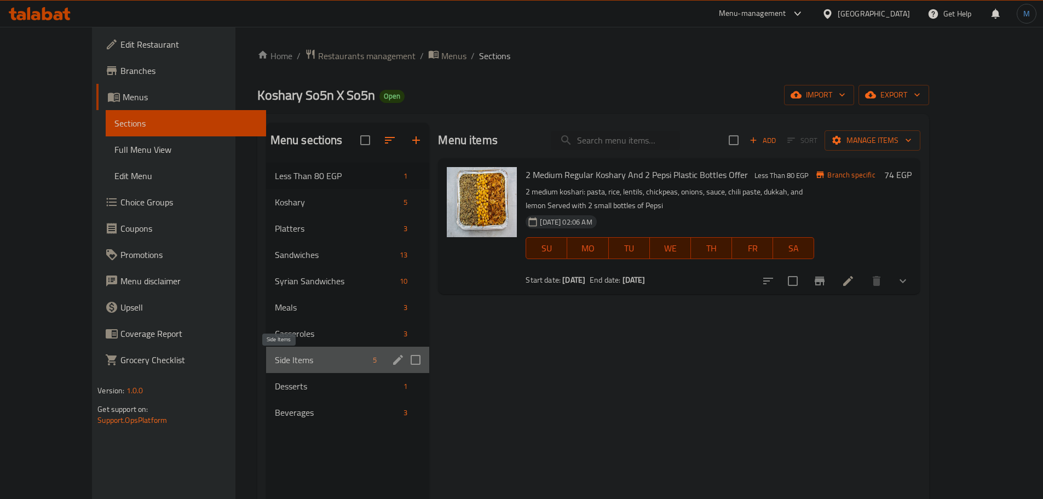
click at [279, 353] on span "Side Items" at bounding box center [322, 359] width 94 height 13
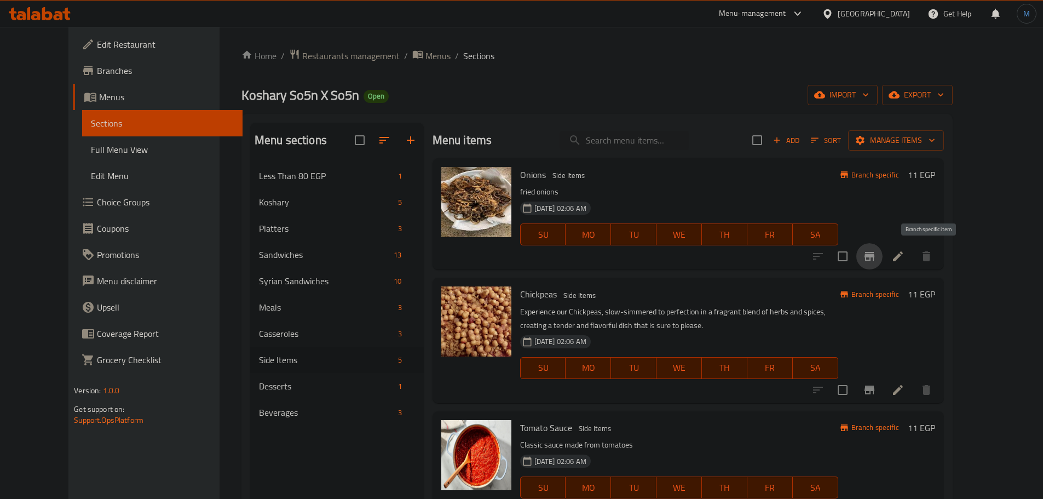
click at [876, 262] on icon "Branch-specific-item" at bounding box center [869, 256] width 13 height 13
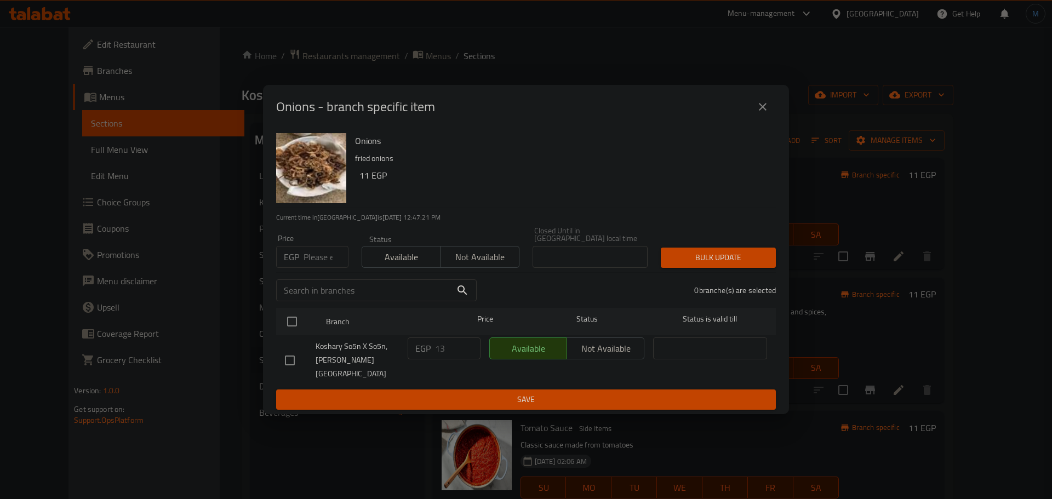
click at [325, 252] on input "number" at bounding box center [325, 257] width 45 height 22
type input "15"
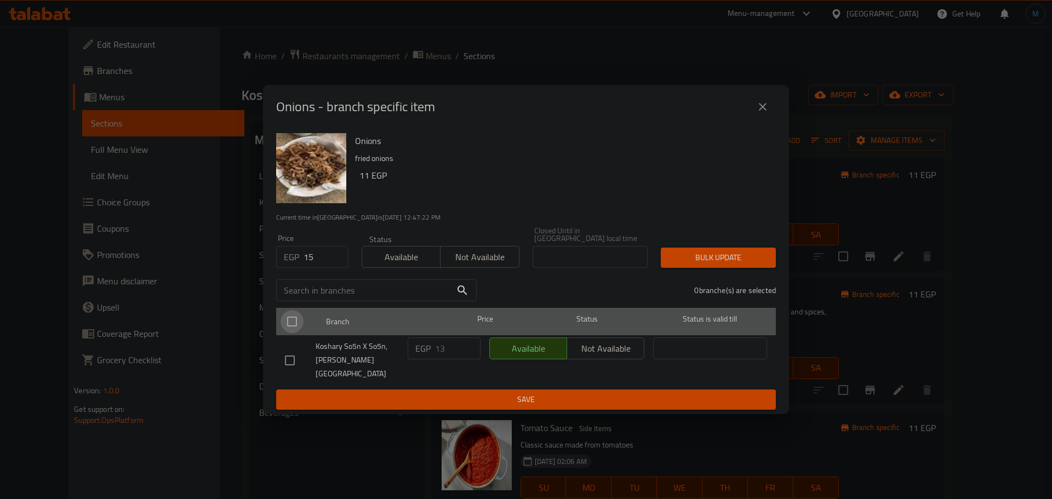
drag, startPoint x: 288, startPoint y: 335, endPoint x: 356, endPoint y: 315, distance: 70.6
click at [288, 333] on input "checkbox" at bounding box center [291, 321] width 23 height 23
checkbox input "true"
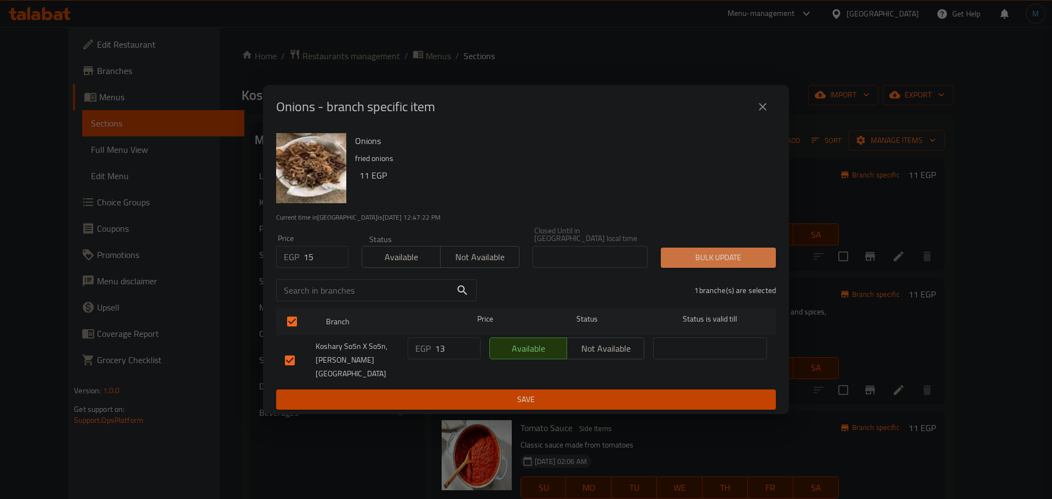
click at [690, 257] on span "Bulk update" at bounding box center [717, 258] width 97 height 14
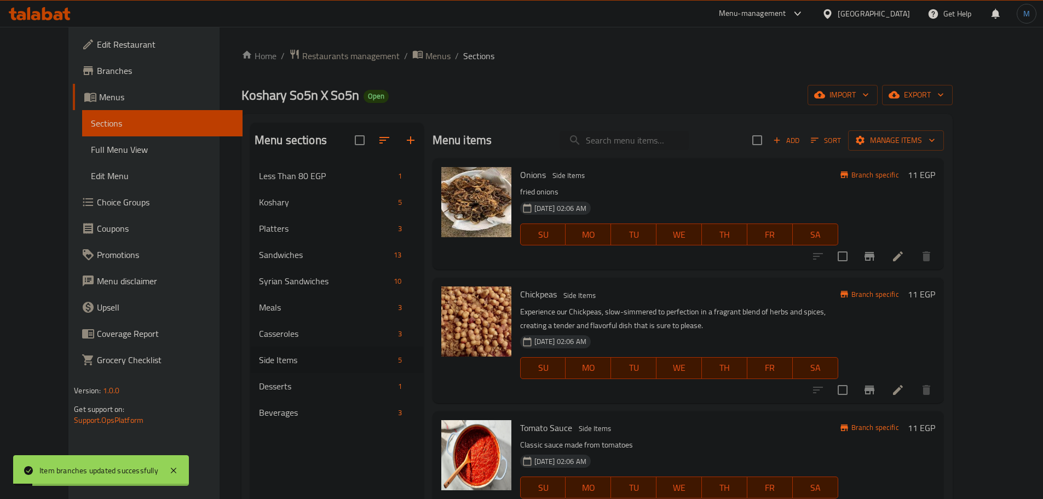
click at [875, 387] on icon "Branch-specific-item" at bounding box center [870, 390] width 10 height 9
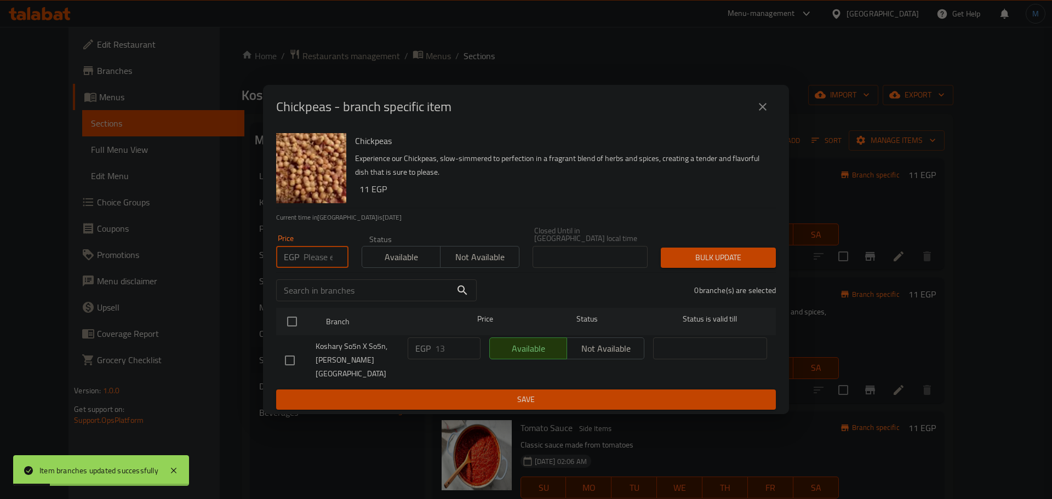
click at [309, 261] on input "number" at bounding box center [325, 257] width 45 height 22
type input "15"
click at [291, 333] on input "checkbox" at bounding box center [291, 321] width 23 height 23
checkbox input "true"
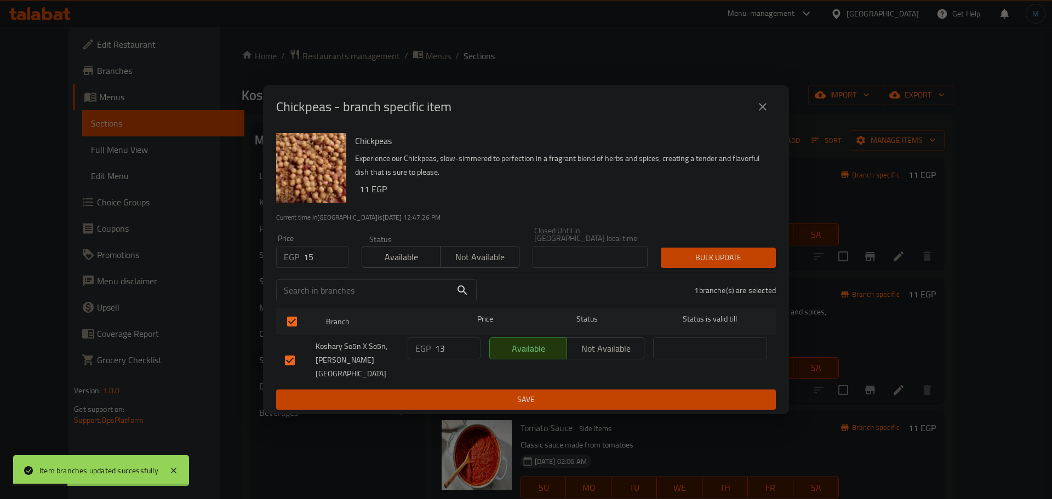
click at [755, 239] on div "Price EGP 15 Price Status Available Not available Closed Until in Egypt local t…" at bounding box center [525, 247] width 513 height 54
click at [754, 246] on div "Bulk update" at bounding box center [718, 257] width 128 height 33
click at [754, 250] on div "Bulk update" at bounding box center [718, 257] width 128 height 33
click at [754, 255] on span "Bulk update" at bounding box center [717, 258] width 97 height 14
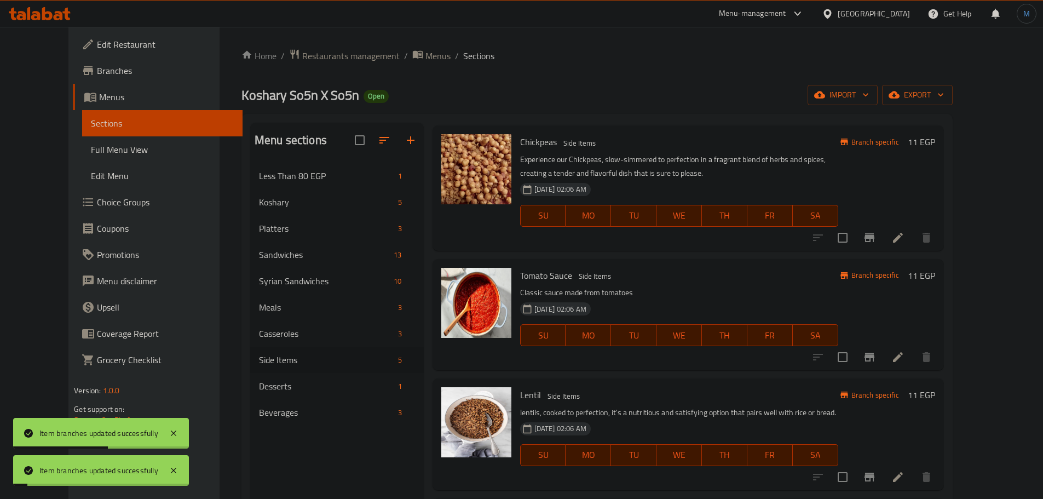
scroll to position [154, 0]
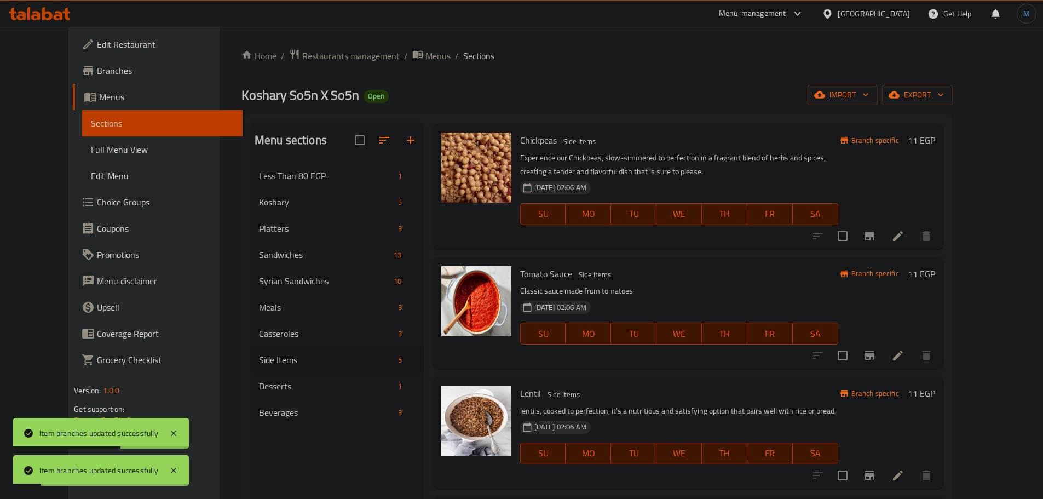
click at [934, 373] on div "Menu items Add Sort Manage items Onions Side Items fried onions 01-01-2024 02:0…" at bounding box center [684, 372] width 520 height 499
click at [875, 357] on icon "Branch-specific-item" at bounding box center [870, 355] width 10 height 9
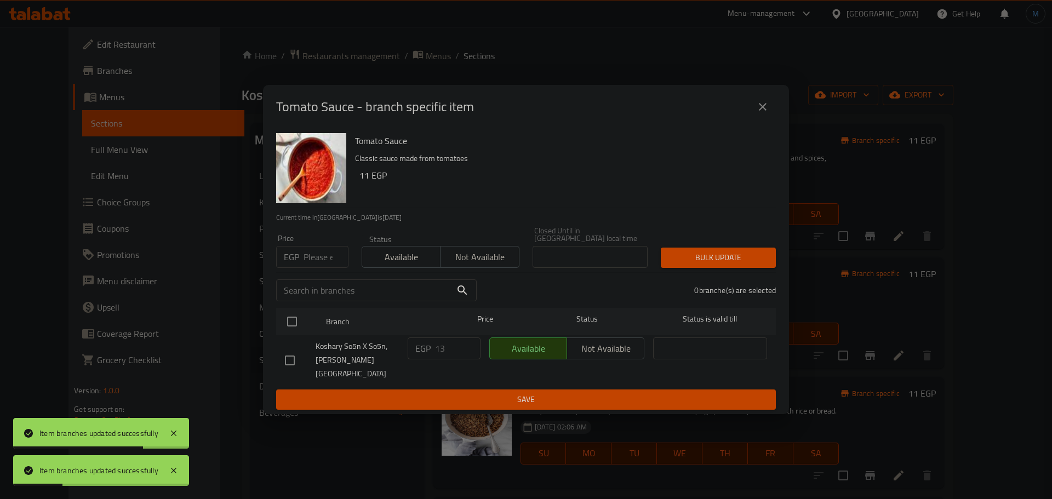
click at [327, 252] on input "number" at bounding box center [325, 257] width 45 height 22
type input "15"
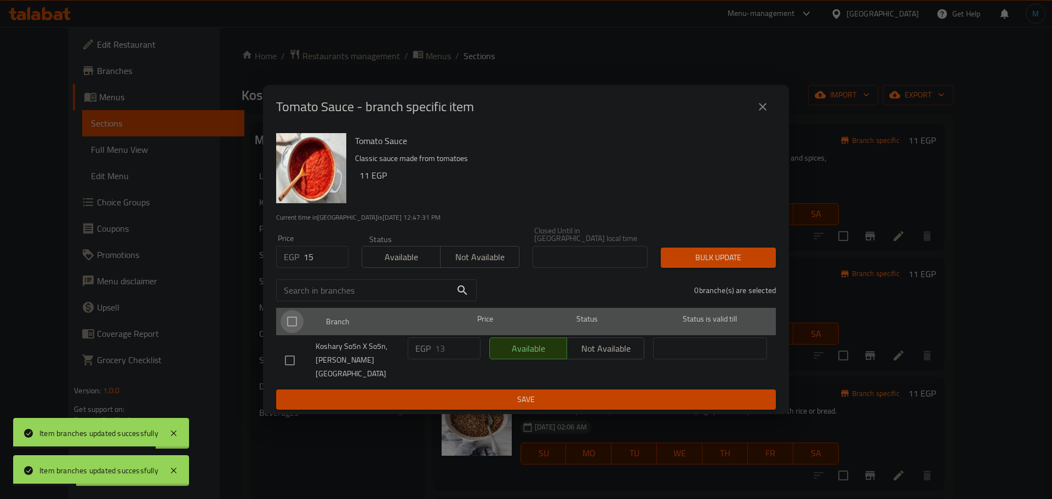
click at [295, 329] on input "checkbox" at bounding box center [291, 321] width 23 height 23
checkbox input "true"
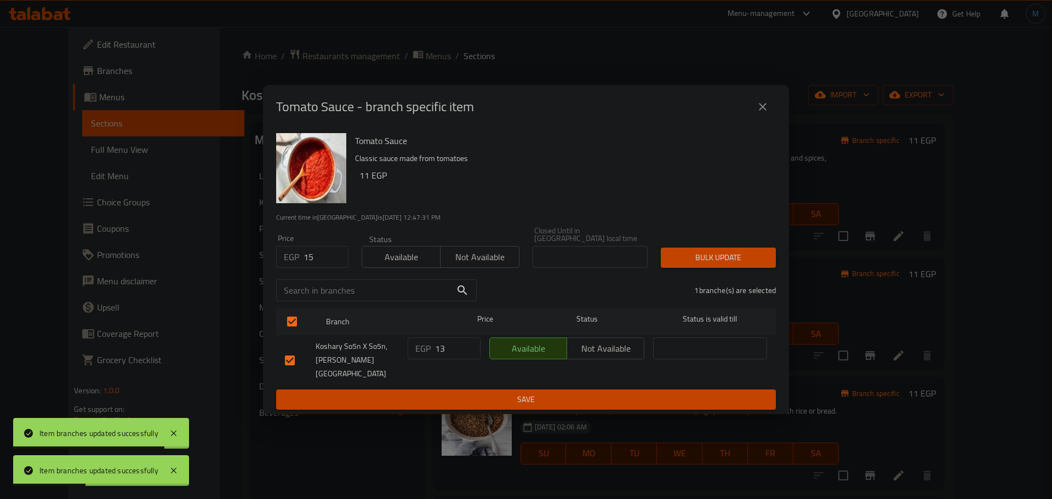
click at [735, 245] on div "Bulk update" at bounding box center [718, 257] width 128 height 33
click at [737, 258] on span "Bulk update" at bounding box center [717, 258] width 97 height 14
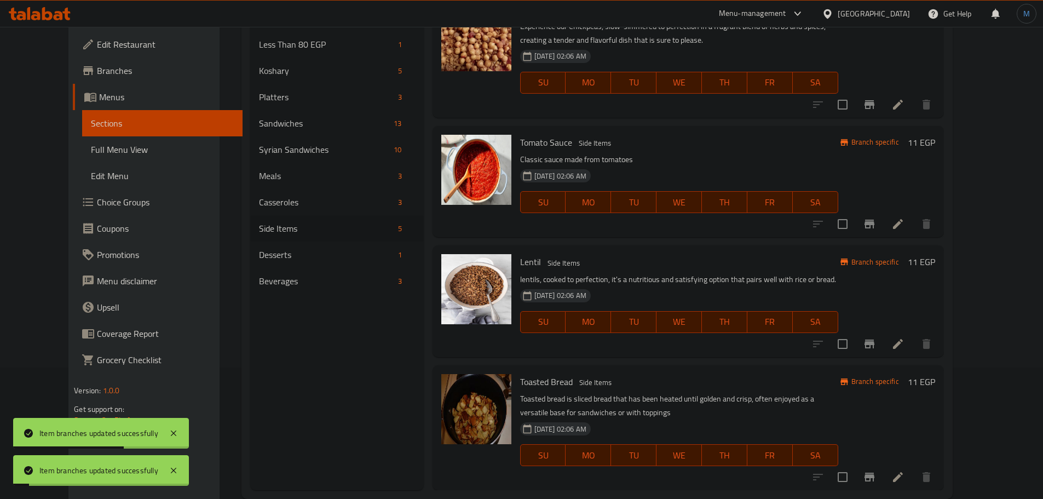
scroll to position [153, 0]
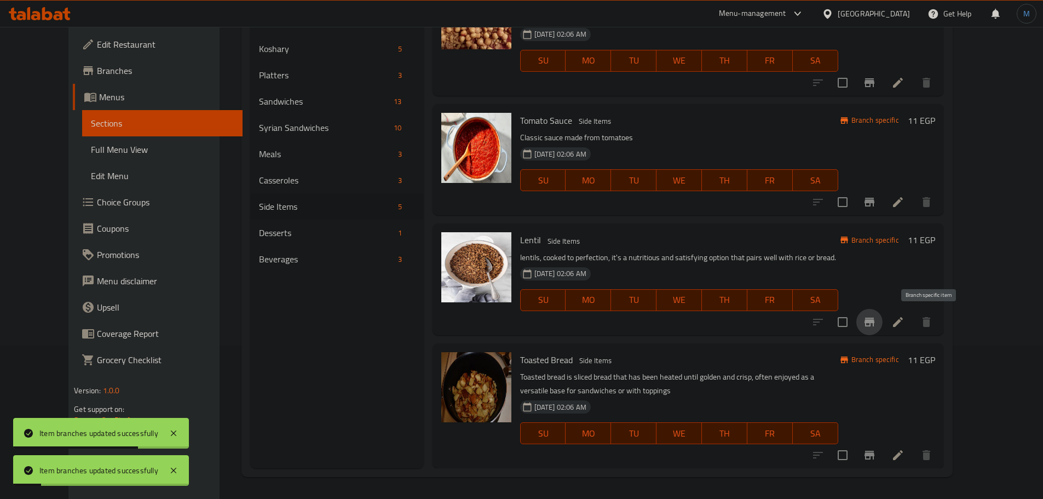
click at [883, 330] on button "Branch-specific-item" at bounding box center [870, 322] width 26 height 26
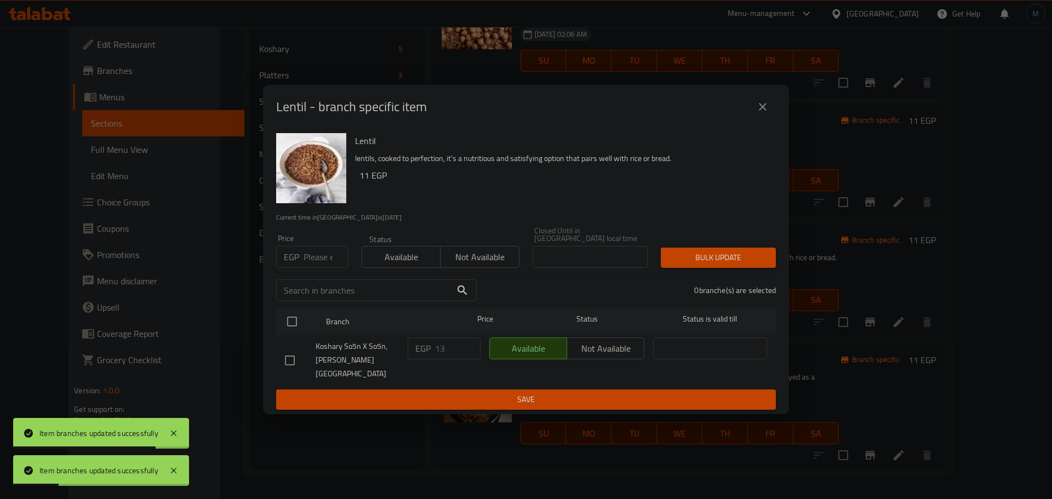
click at [313, 263] on input "number" at bounding box center [325, 257] width 45 height 22
type input "15"
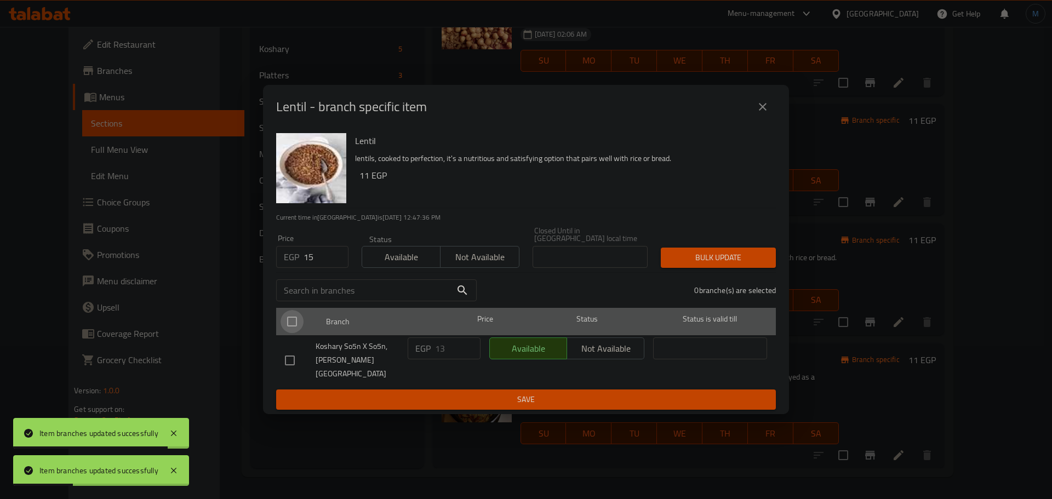
click at [298, 333] on input "checkbox" at bounding box center [291, 321] width 23 height 23
checkbox input "true"
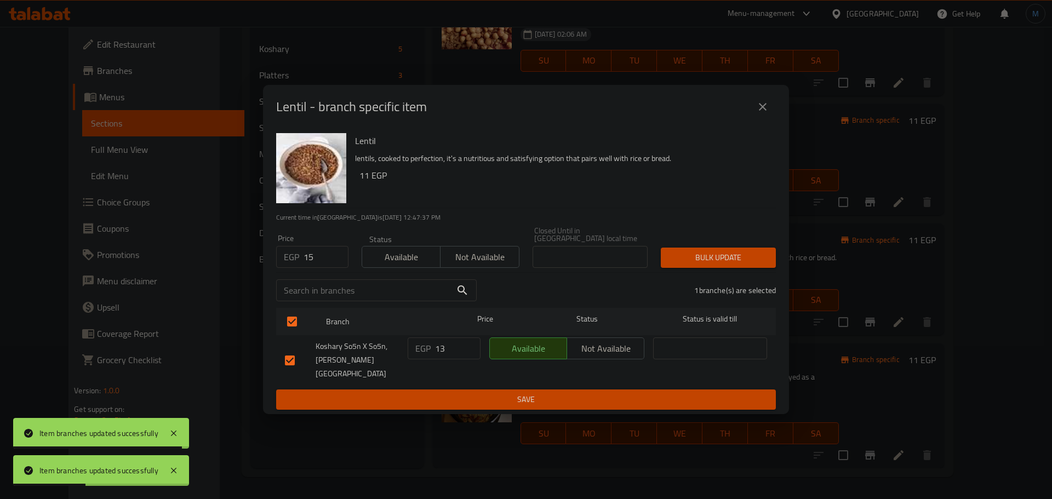
click at [709, 272] on div "Bulk update" at bounding box center [718, 257] width 128 height 33
click at [710, 271] on div "Bulk update" at bounding box center [718, 257] width 128 height 33
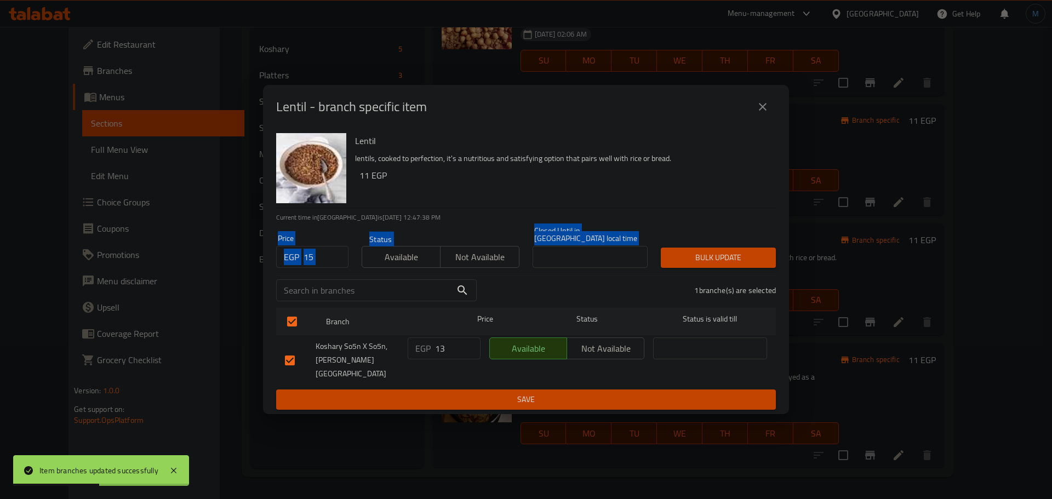
click at [710, 271] on div "Bulk update" at bounding box center [718, 257] width 128 height 33
click at [710, 268] on button "Bulk update" at bounding box center [717, 258] width 115 height 20
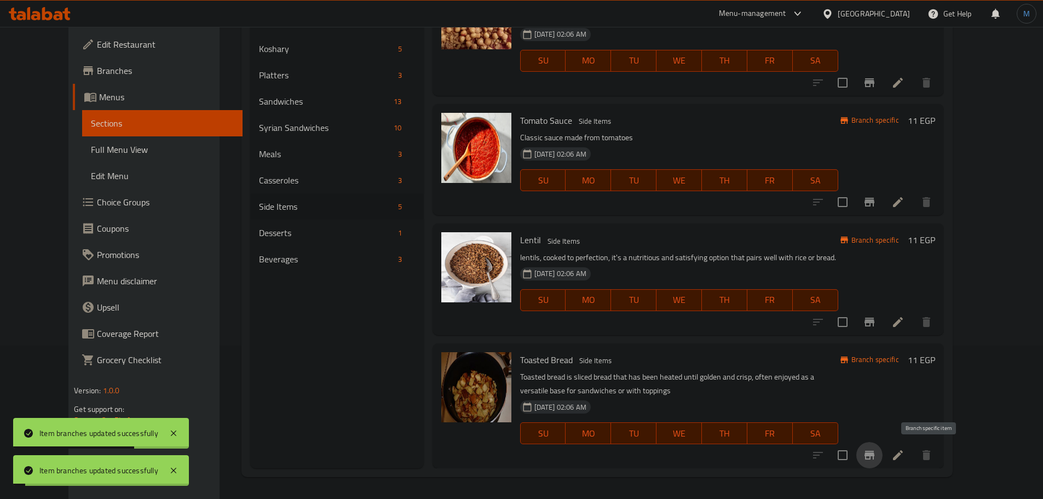
click at [883, 464] on button "Branch-specific-item" at bounding box center [870, 455] width 26 height 26
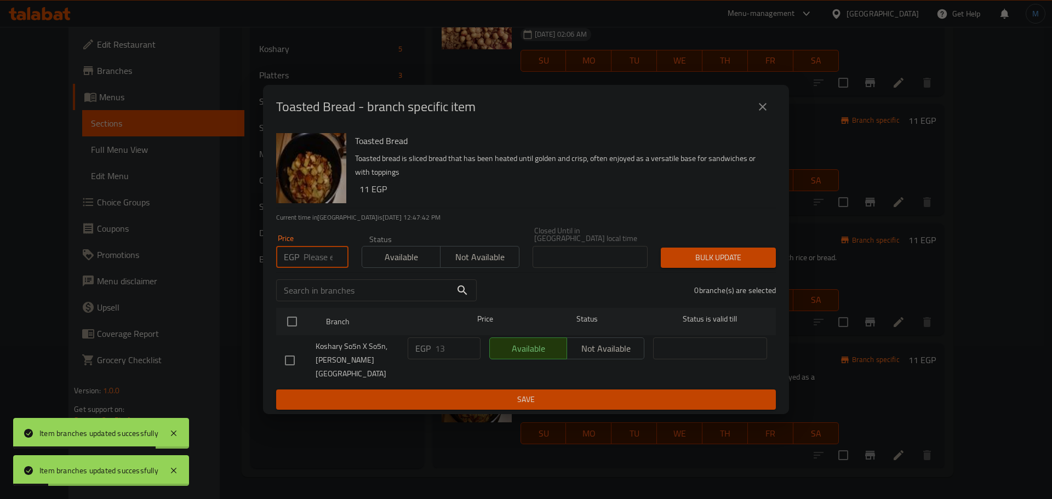
click at [320, 255] on input "number" at bounding box center [325, 257] width 45 height 22
type input "15"
click at [292, 349] on input "checkbox" at bounding box center [289, 360] width 23 height 23
checkbox input "true"
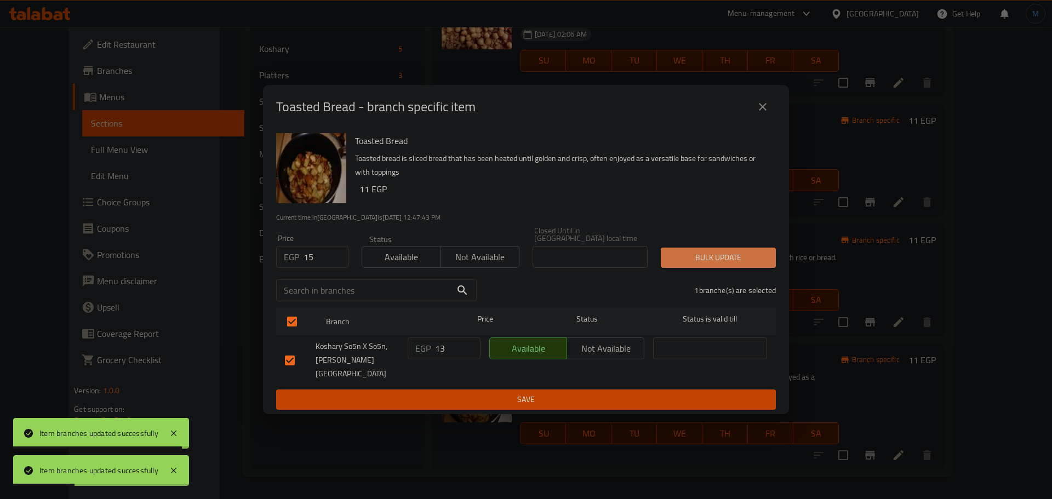
click at [737, 257] on span "Bulk update" at bounding box center [717, 258] width 97 height 14
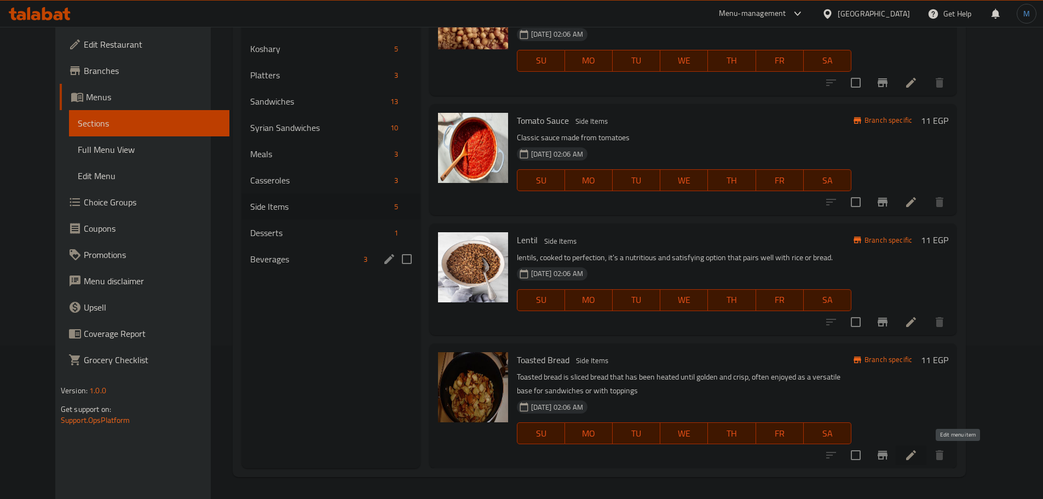
click at [273, 249] on div "Beverages 3" at bounding box center [331, 259] width 179 height 26
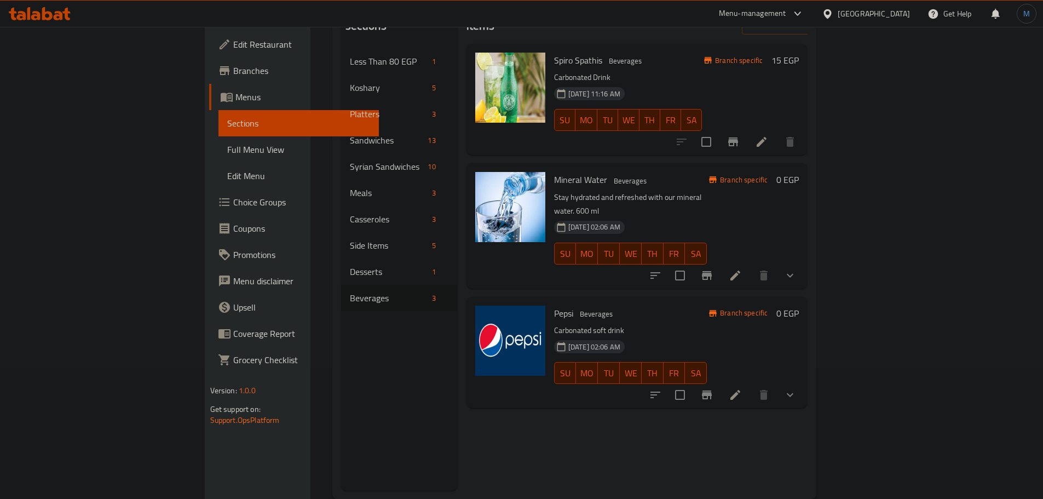
scroll to position [153, 0]
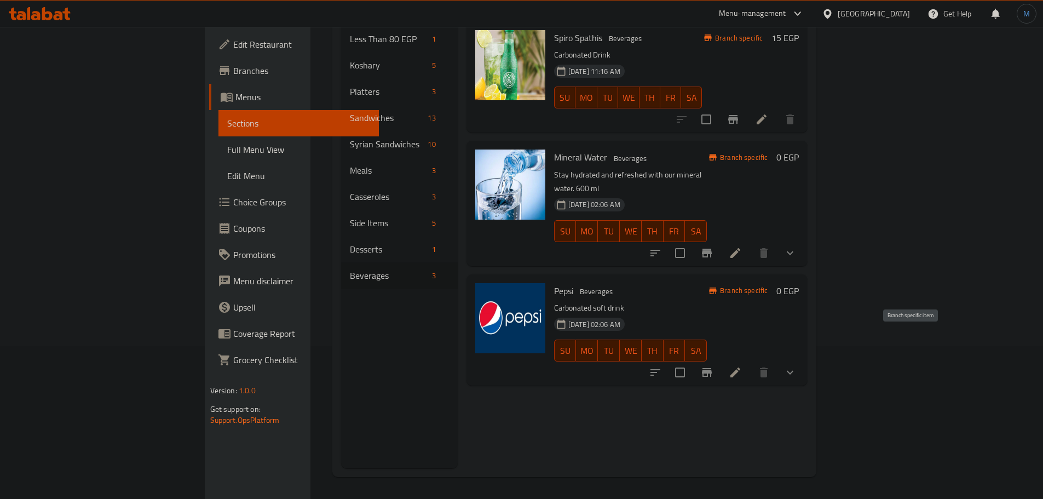
click at [720, 359] on button "Branch-specific-item" at bounding box center [707, 372] width 26 height 26
click at [797, 366] on icon "show more" at bounding box center [790, 372] width 13 height 13
click at [604, 412] on div "Can" at bounding box center [651, 418] width 94 height 13
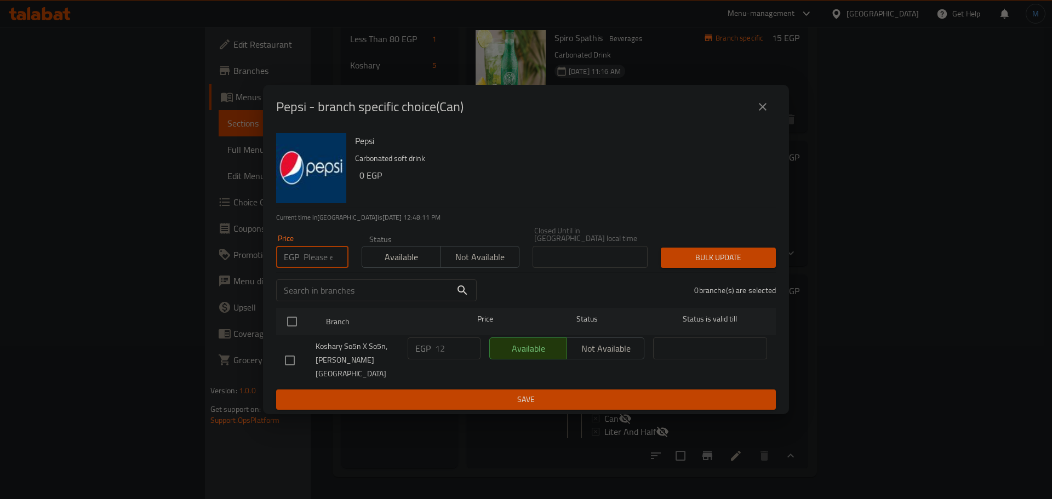
click at [317, 261] on input "number" at bounding box center [325, 257] width 45 height 22
type input "20"
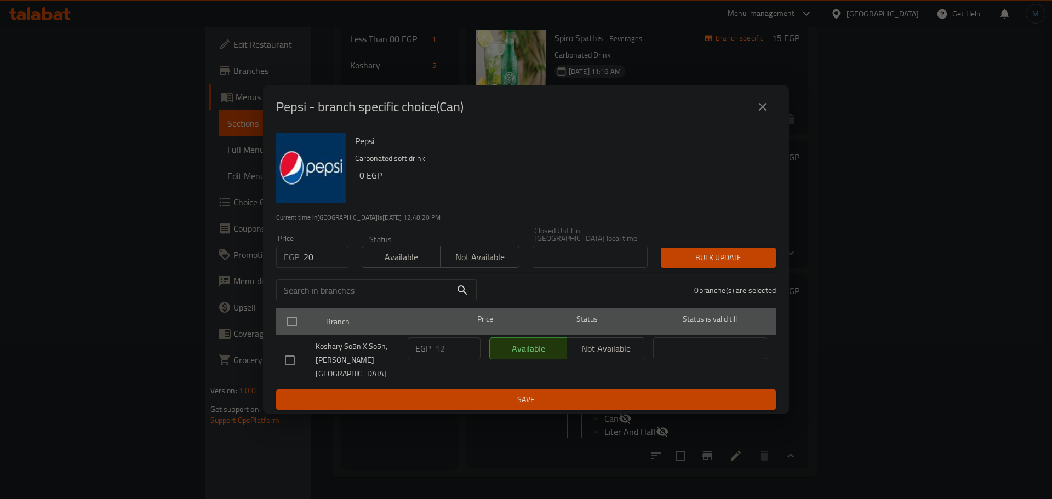
drag, startPoint x: 307, startPoint y: 323, endPoint x: 296, endPoint y: 335, distance: 16.3
click at [296, 335] on div at bounding box center [300, 322] width 41 height 32
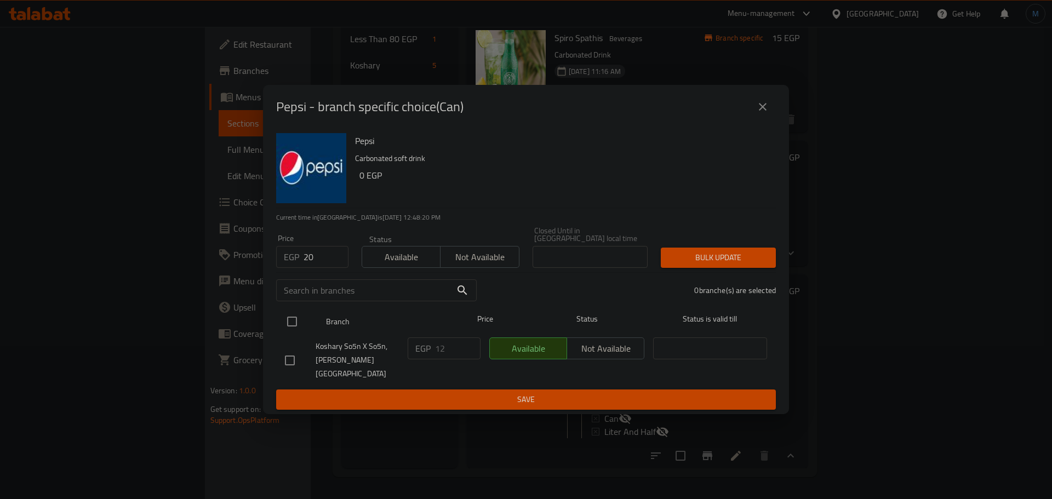
click at [296, 333] on input "checkbox" at bounding box center [291, 321] width 23 height 23
checkbox input "true"
click at [735, 235] on div "Price EGP 20 Price Status Available Not available Closed Until in Egypt local t…" at bounding box center [525, 247] width 513 height 54
click at [739, 268] on button "Bulk update" at bounding box center [717, 258] width 115 height 20
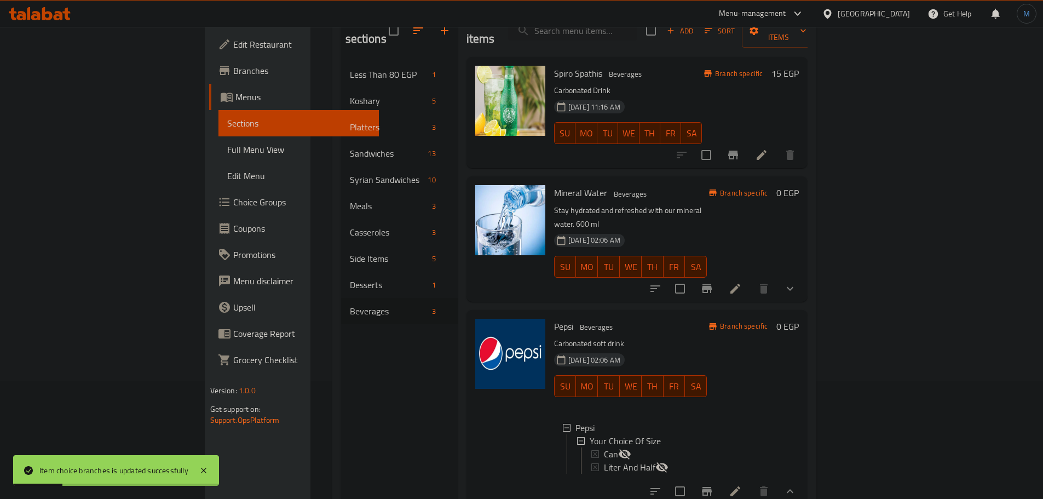
scroll to position [99, 0]
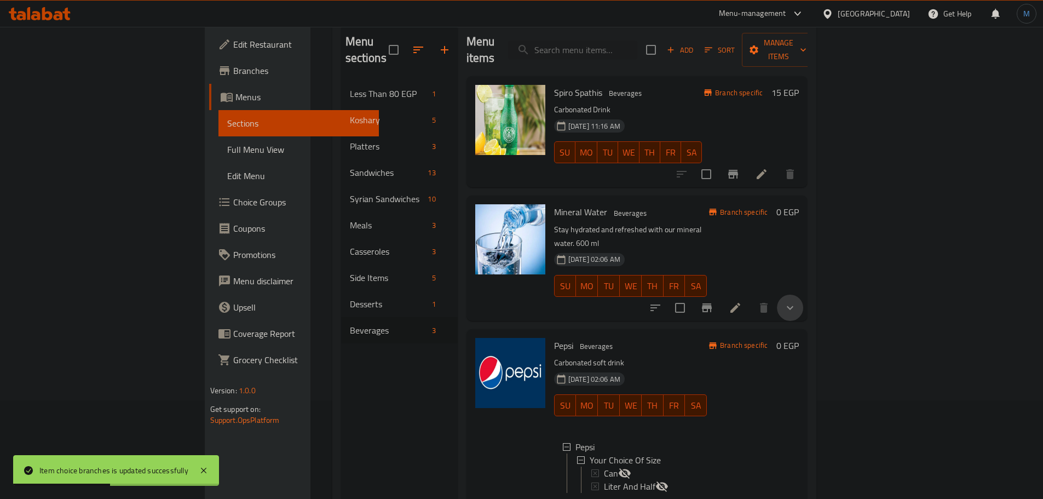
click at [797, 301] on icon "show more" at bounding box center [790, 307] width 13 height 13
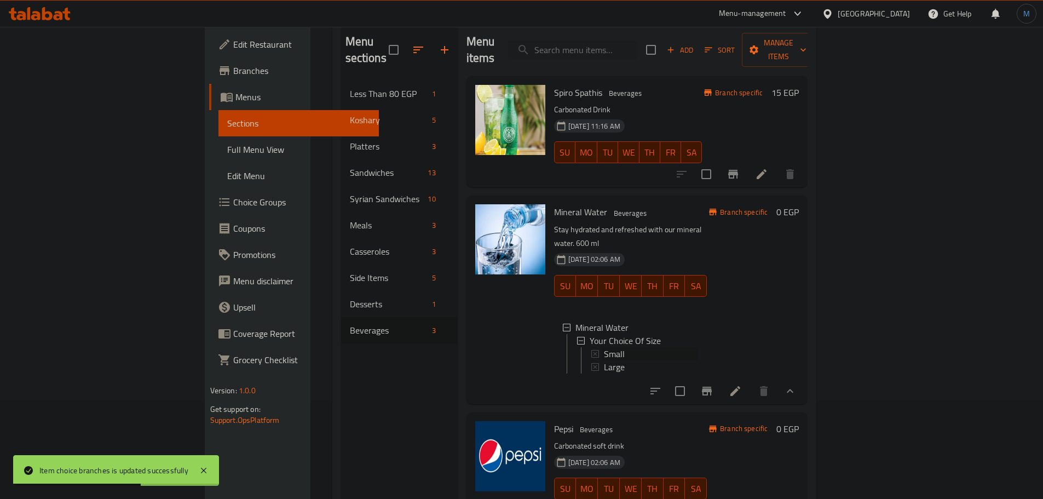
click at [591, 350] on icon at bounding box center [595, 354] width 8 height 8
click at [604, 360] on span "Large" at bounding box center [614, 366] width 21 height 13
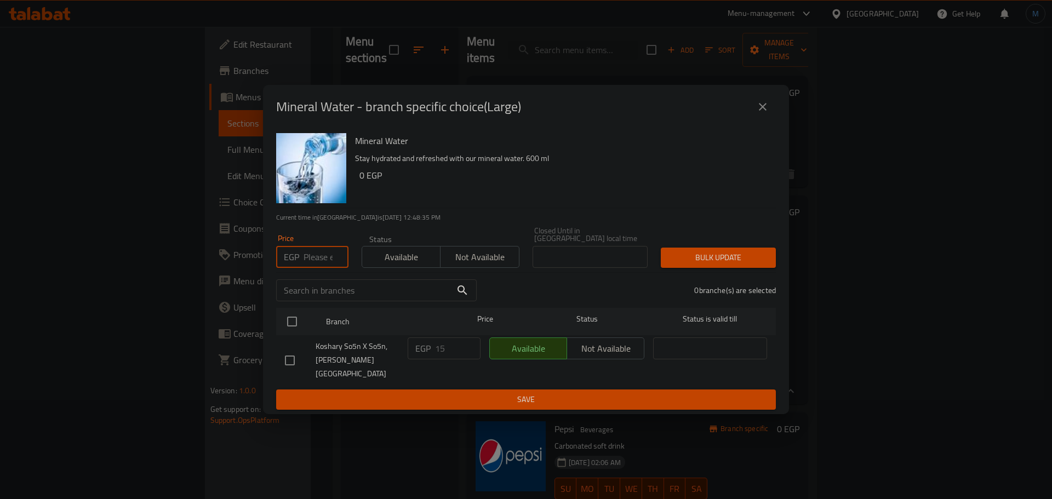
click at [319, 262] on input "number" at bounding box center [325, 257] width 45 height 22
type input "20"
click at [280, 315] on div "Branch Price Status Status is valid till" at bounding box center [525, 321] width 499 height 27
click at [280, 316] on input "checkbox" at bounding box center [291, 321] width 23 height 23
checkbox input "true"
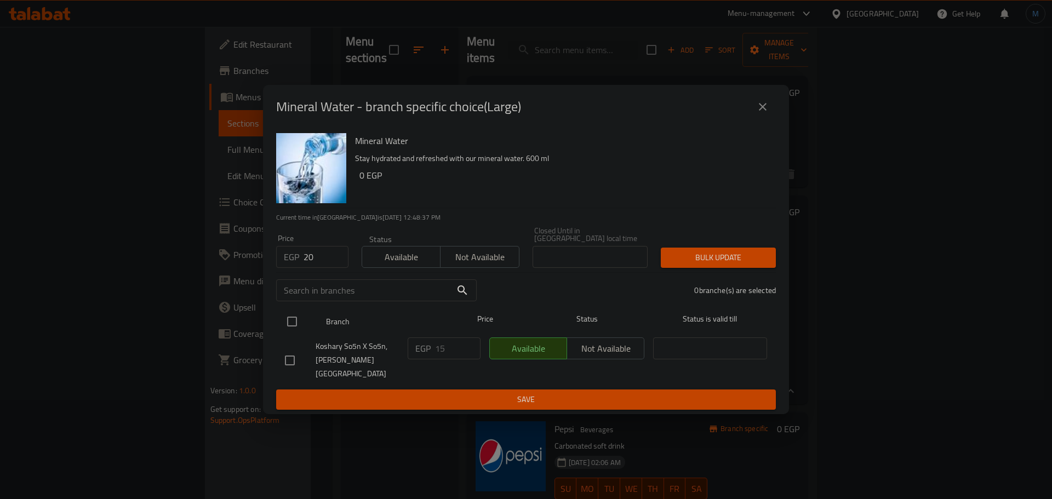
checkbox input "true"
click at [688, 256] on span "Bulk update" at bounding box center [717, 258] width 97 height 14
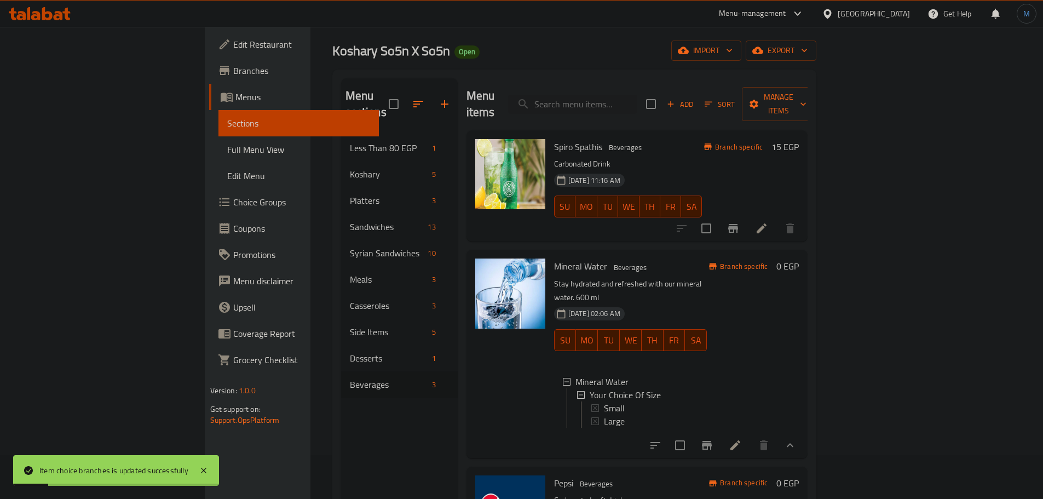
scroll to position [44, 0]
click at [738, 225] on icon "Branch-specific-item" at bounding box center [733, 229] width 10 height 9
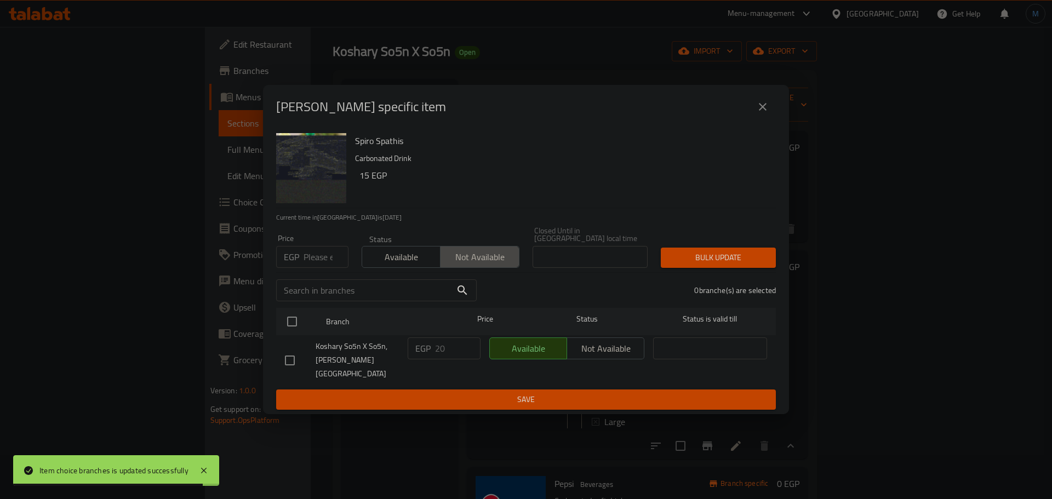
click at [518, 253] on button "Not available" at bounding box center [479, 257] width 79 height 22
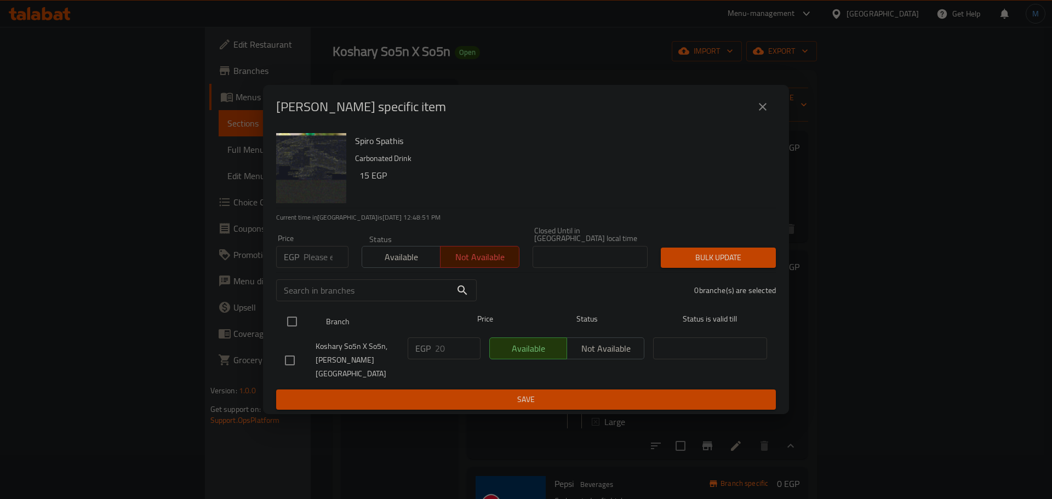
click at [303, 320] on input "checkbox" at bounding box center [291, 321] width 23 height 23
checkbox input "true"
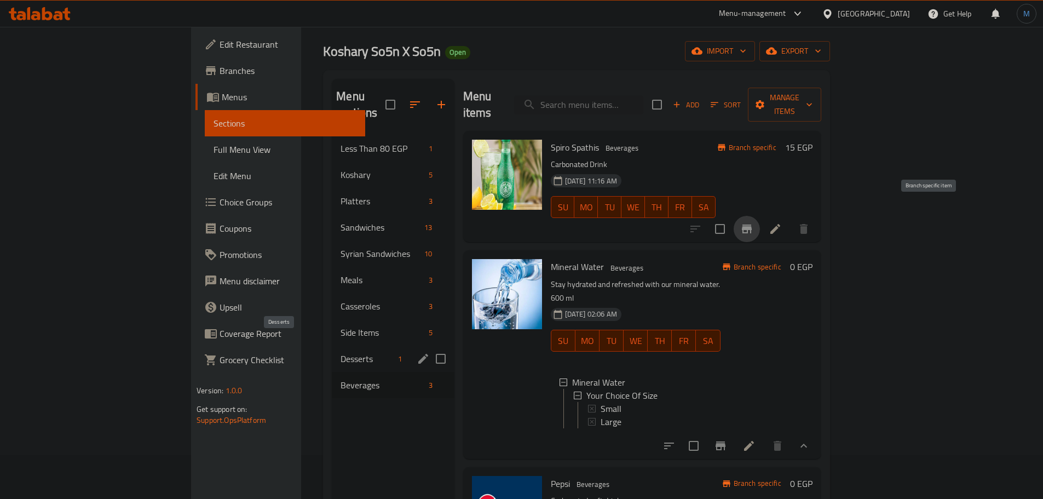
click at [341, 352] on span "Desserts" at bounding box center [367, 358] width 53 height 13
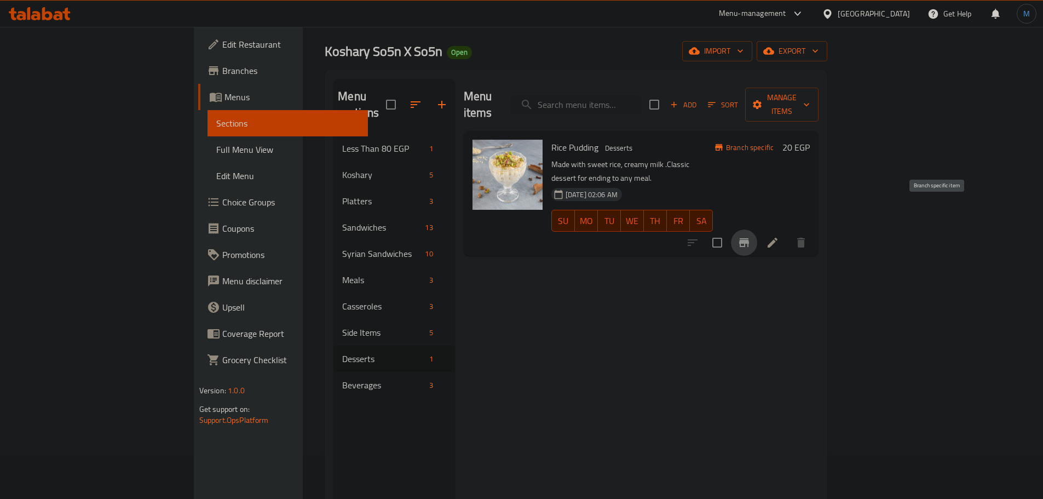
click at [749, 238] on icon "Branch-specific-item" at bounding box center [744, 242] width 10 height 9
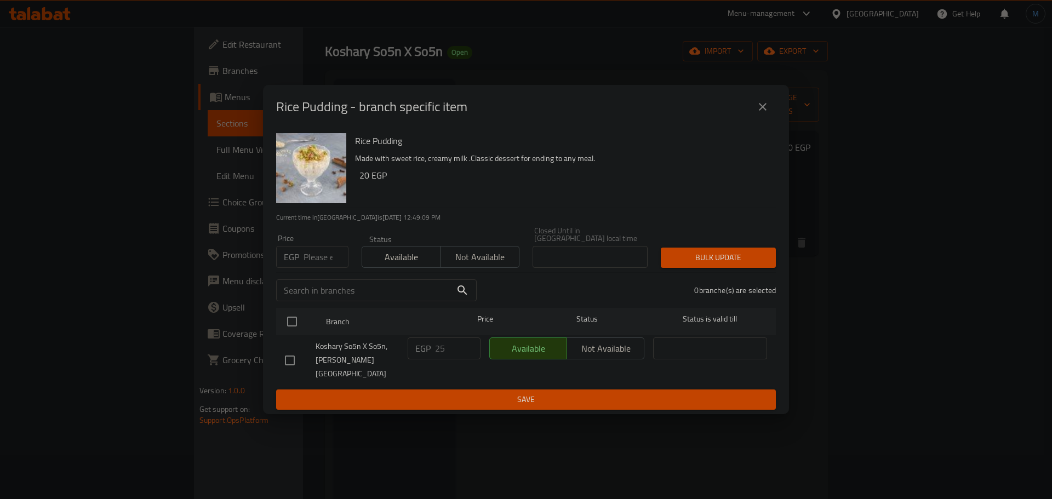
click at [304, 266] on div "EGP Price" at bounding box center [312, 257] width 72 height 22
type input "30"
click at [295, 328] on input "checkbox" at bounding box center [291, 321] width 23 height 23
checkbox input "true"
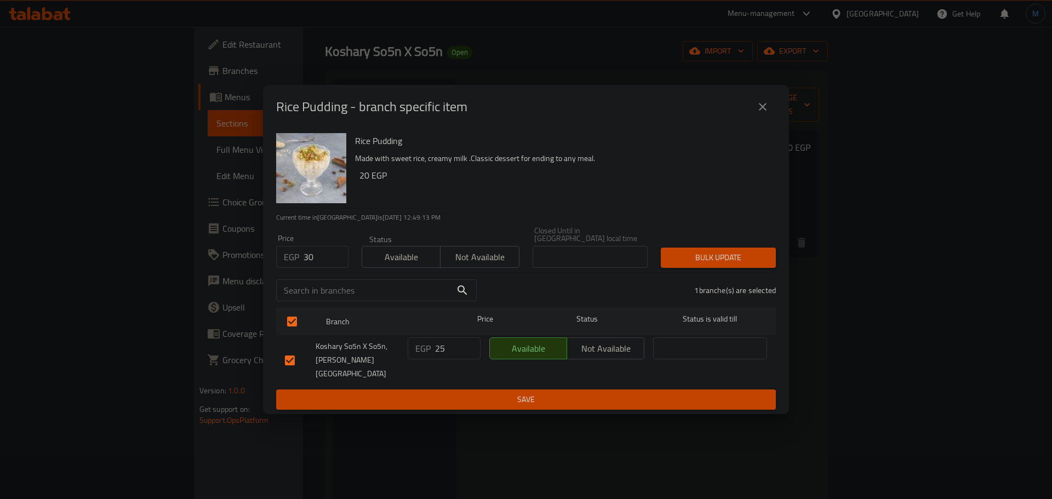
click at [717, 232] on div "Price EGP 30 Price Status Available Not available Closed Until in Egypt local t…" at bounding box center [525, 247] width 513 height 54
click at [722, 243] on div "Price EGP 30 Price Status Available Not available Closed Until in Egypt local t…" at bounding box center [525, 247] width 513 height 54
click at [726, 255] on span "Bulk update" at bounding box center [717, 258] width 97 height 14
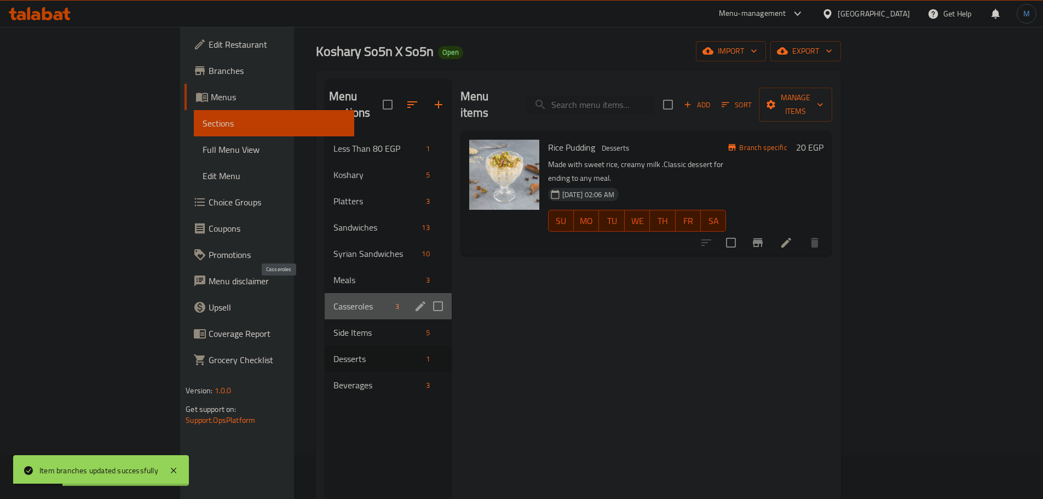
drag, startPoint x: 240, startPoint y: 289, endPoint x: 389, endPoint y: 312, distance: 150.6
click at [334, 300] on span "Casseroles" at bounding box center [363, 306] width 58 height 13
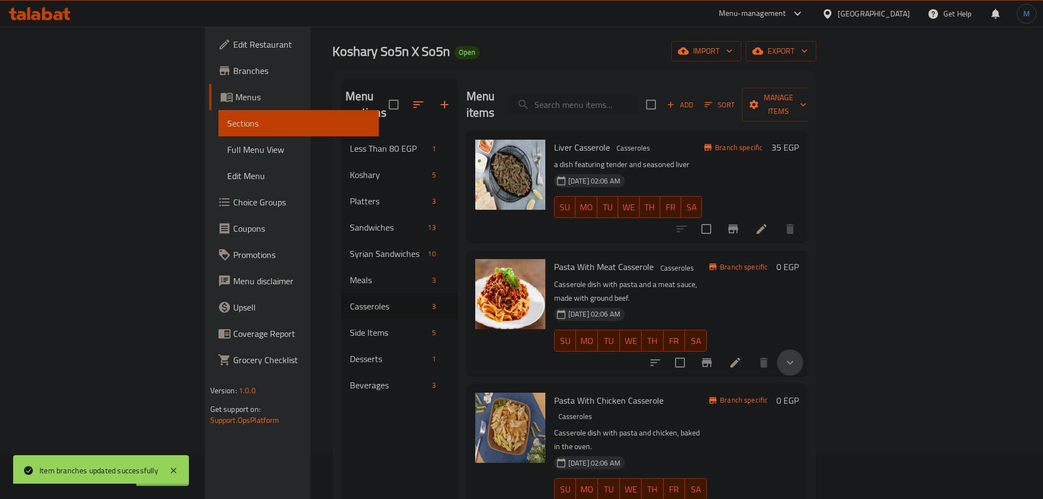
click at [803, 349] on button "show more" at bounding box center [790, 362] width 26 height 26
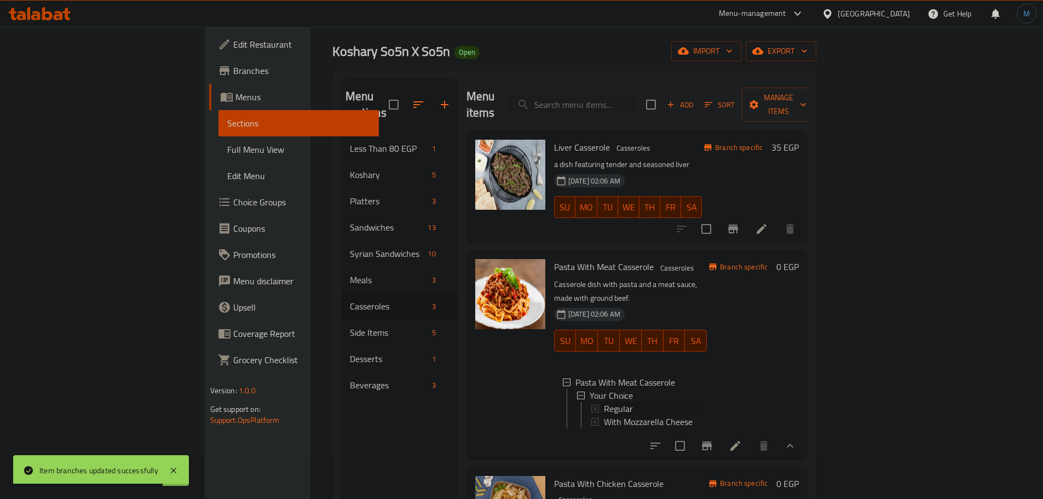
click at [604, 402] on span "Regular" at bounding box center [618, 408] width 29 height 13
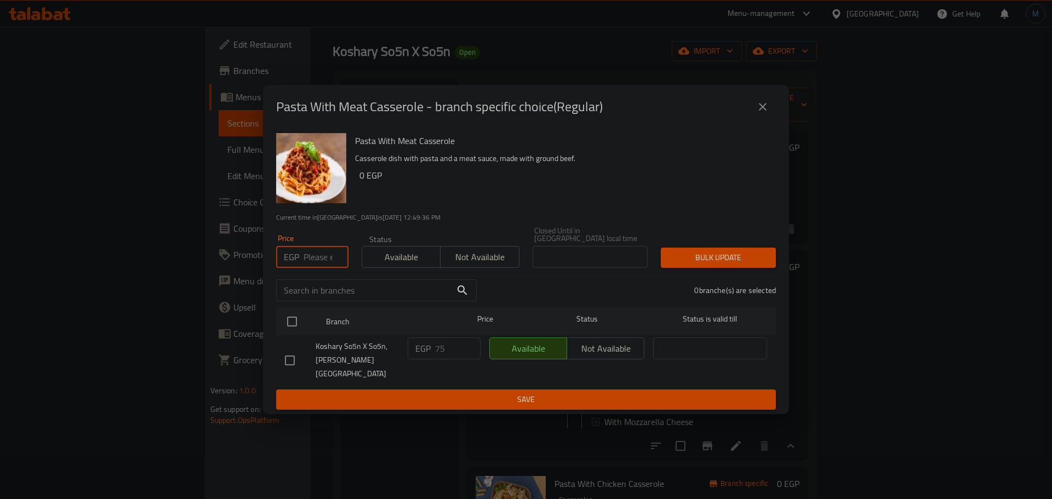
click at [320, 267] on input "number" at bounding box center [325, 257] width 45 height 22
click at [753, 120] on div "Pasta With Meat Casserole - branch specific choice(Regular)" at bounding box center [525, 107] width 499 height 26
click at [758, 113] on icon "close" at bounding box center [762, 106] width 13 height 13
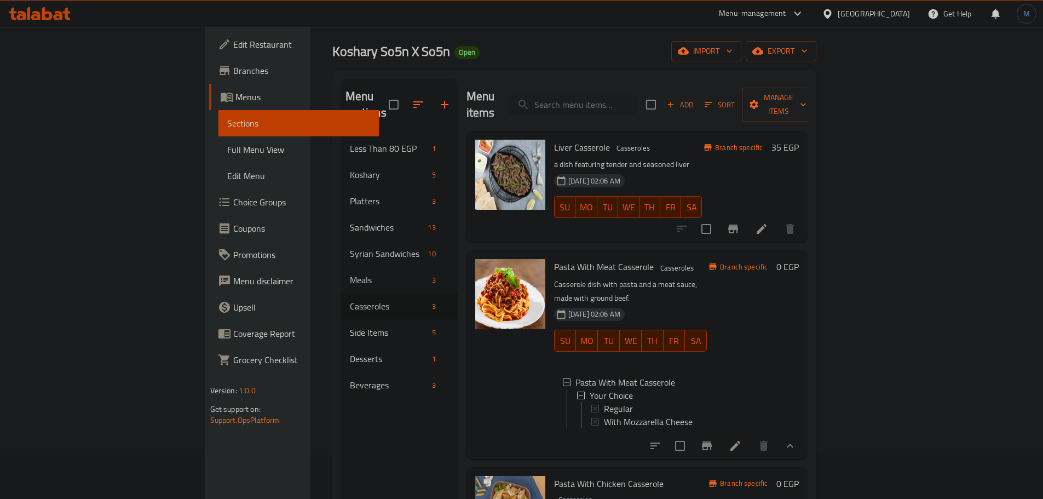
click at [751, 436] on li at bounding box center [735, 446] width 31 height 20
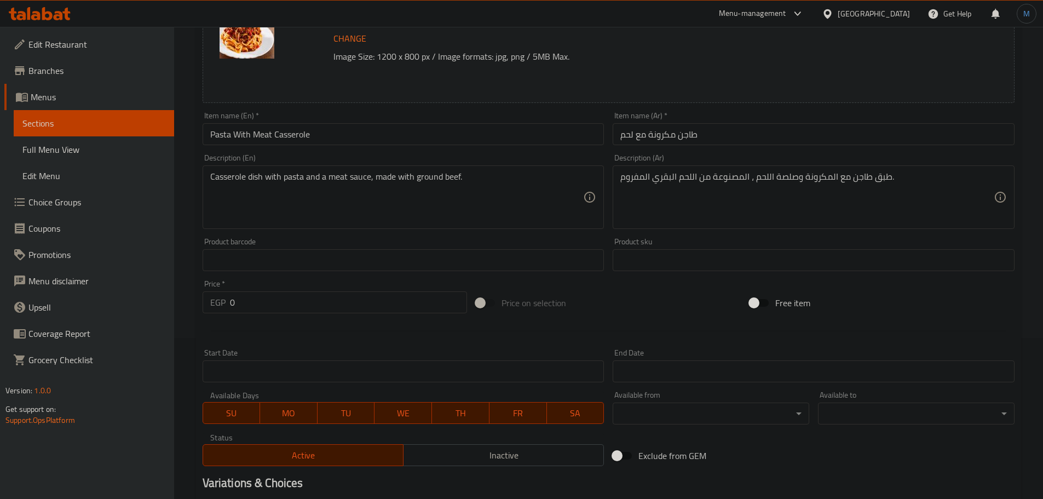
scroll to position [315, 0]
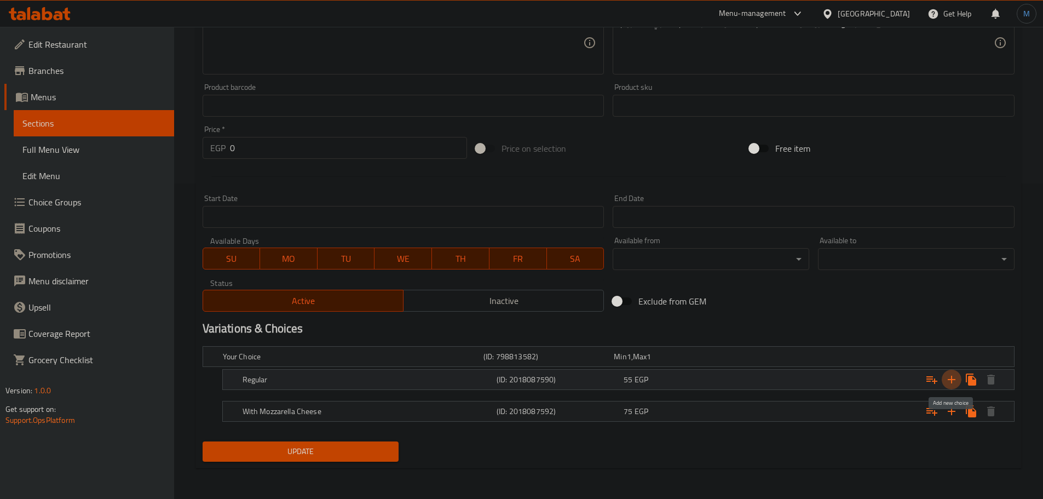
click at [951, 375] on icon "Expand" at bounding box center [951, 379] width 13 height 13
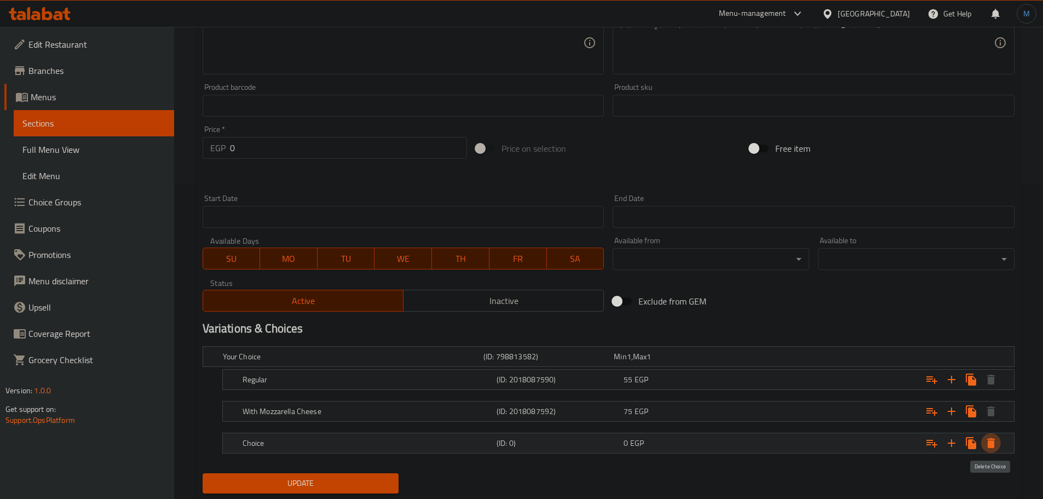
click at [998, 449] on button "Expand" at bounding box center [991, 443] width 20 height 20
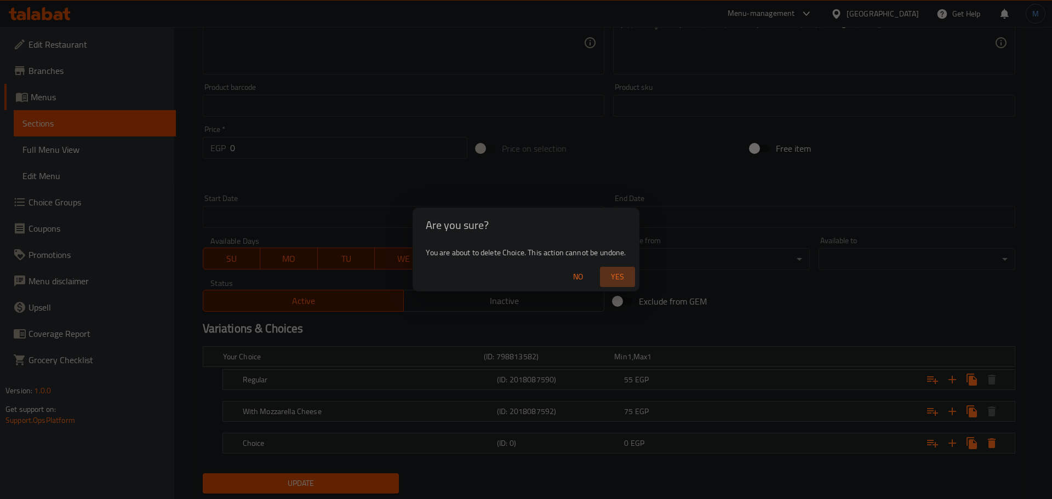
click at [630, 272] on span "Yes" at bounding box center [617, 277] width 26 height 14
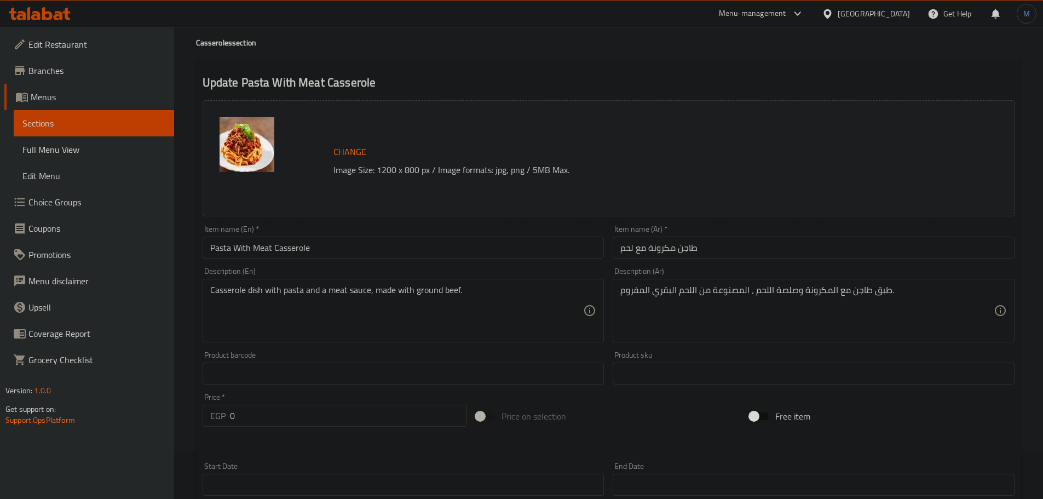
scroll to position [0, 0]
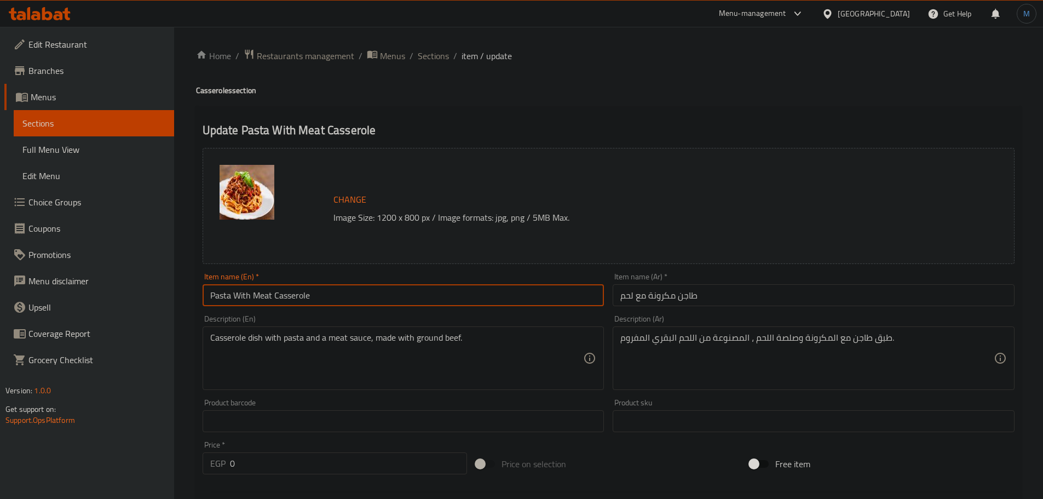
click at [377, 301] on input "Pasta With Meat Casserole" at bounding box center [404, 295] width 402 height 22
click at [438, 49] on span "Sections" at bounding box center [433, 55] width 31 height 13
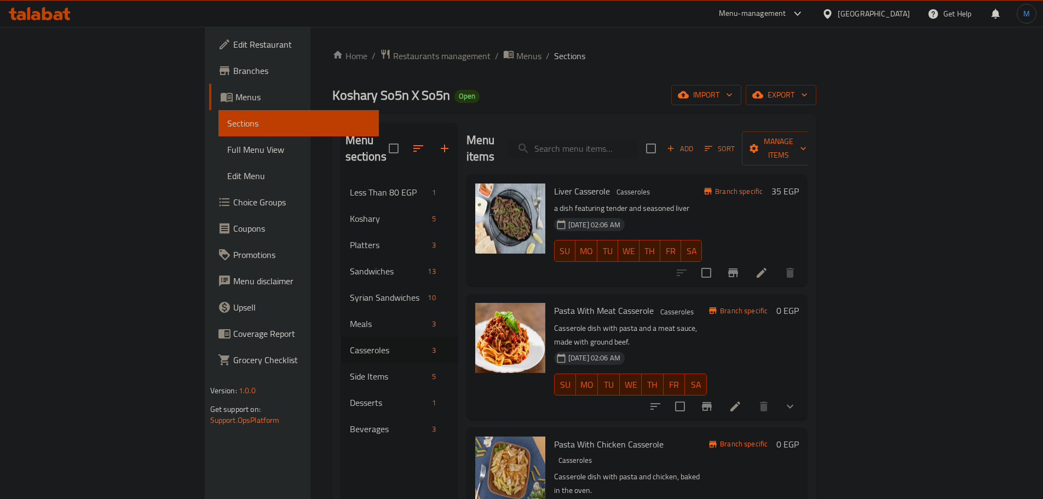
click at [574, 302] on span "Pasta With Meat Casserole" at bounding box center [604, 310] width 100 height 16
copy h6 "Pasta With Meat Casserole"
click at [554, 436] on span "Pasta With Chicken Casserole" at bounding box center [609, 444] width 110 height 16
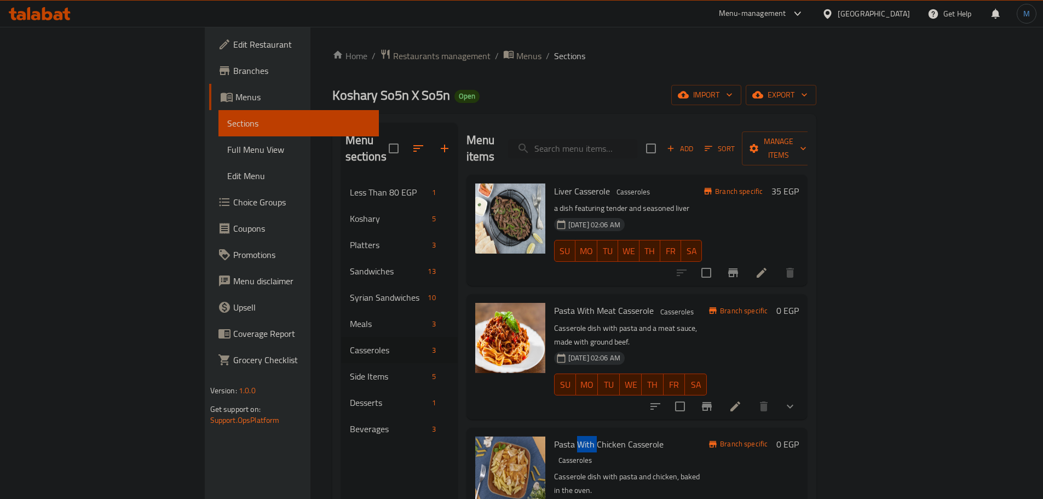
click at [554, 436] on span "Pasta With Chicken Casserole" at bounding box center [609, 444] width 110 height 16
drag, startPoint x: 530, startPoint y: 415, endPoint x: 353, endPoint y: 336, distance: 193.7
click at [554, 436] on span "Pasta With Chicken Casserole" at bounding box center [609, 444] width 110 height 16
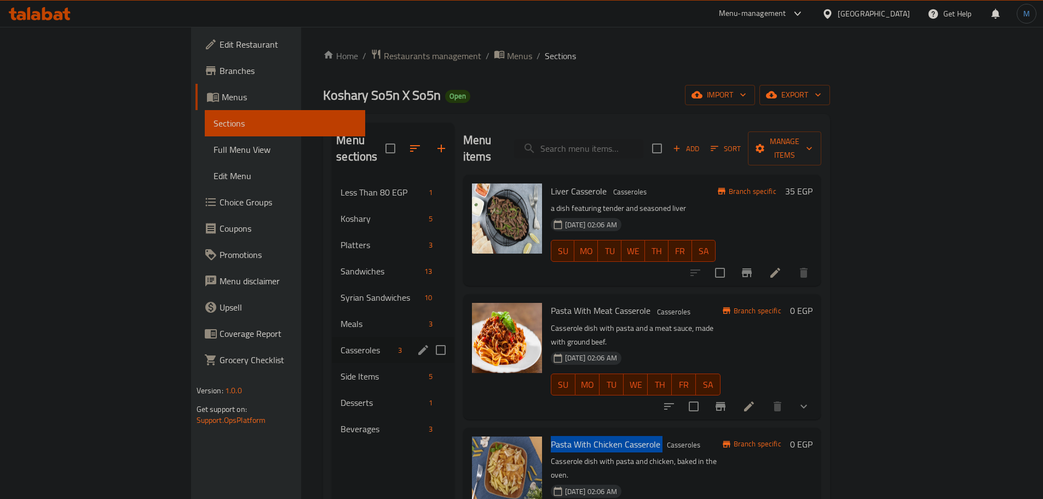
copy h6 "Pasta With Chicken Casserole"
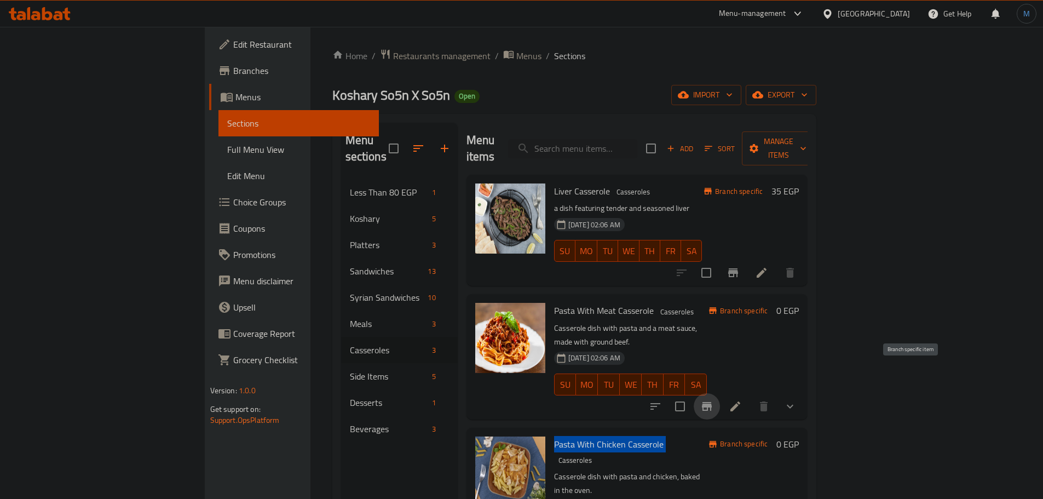
click at [720, 393] on button "Branch-specific-item" at bounding box center [707, 406] width 26 height 26
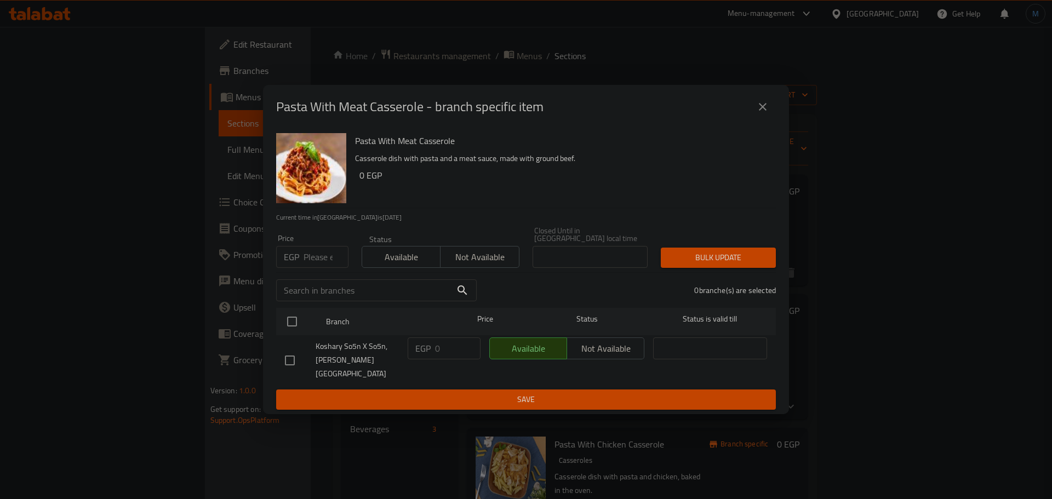
click at [321, 268] on input "number" at bounding box center [325, 257] width 45 height 22
type input "75"
click at [292, 328] on input "checkbox" at bounding box center [291, 321] width 23 height 23
checkbox input "true"
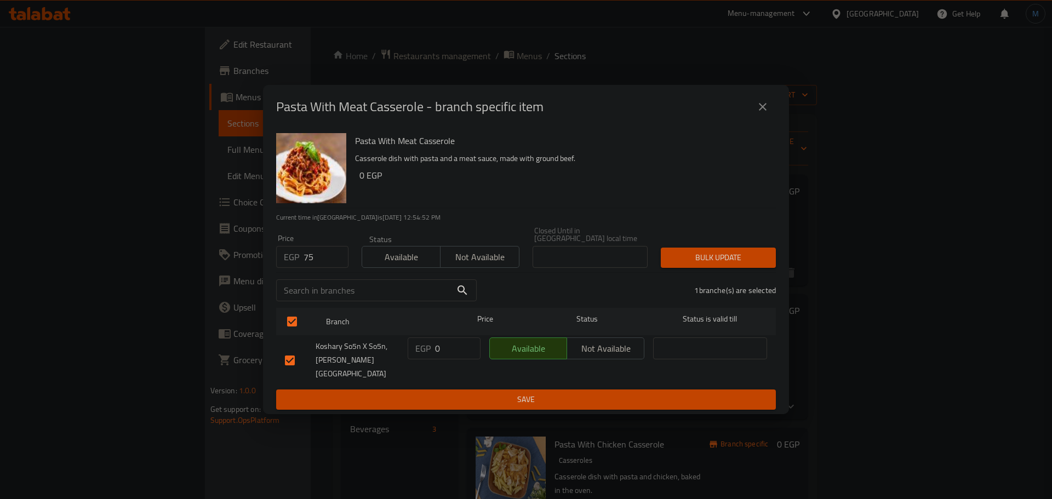
click at [727, 240] on div "Price EGP 75 Price Status Available Not available Closed Until in Egypt local t…" at bounding box center [525, 247] width 513 height 54
click at [727, 245] on div "Bulk update" at bounding box center [718, 257] width 128 height 33
click at [726, 265] on span "Bulk update" at bounding box center [717, 258] width 97 height 14
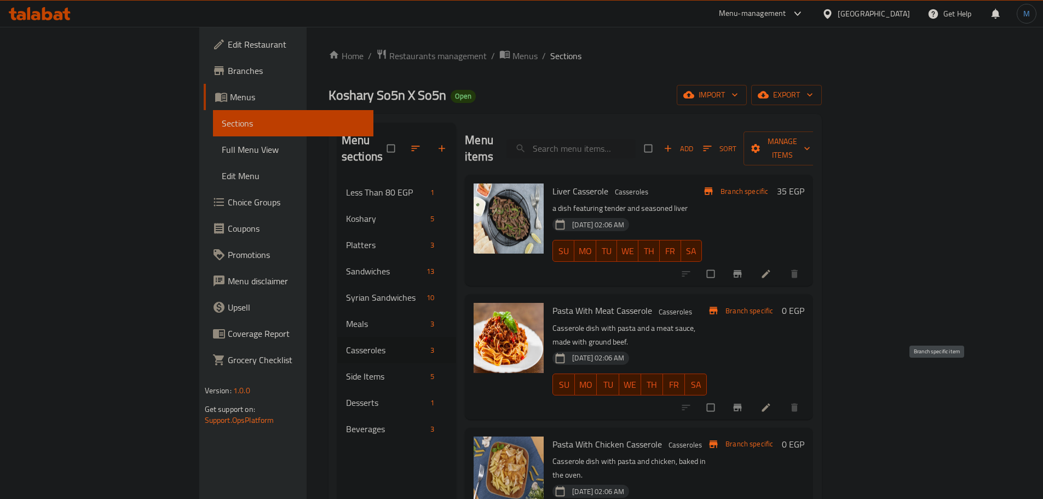
click at [752, 395] on button "Branch-specific-item" at bounding box center [739, 407] width 26 height 24
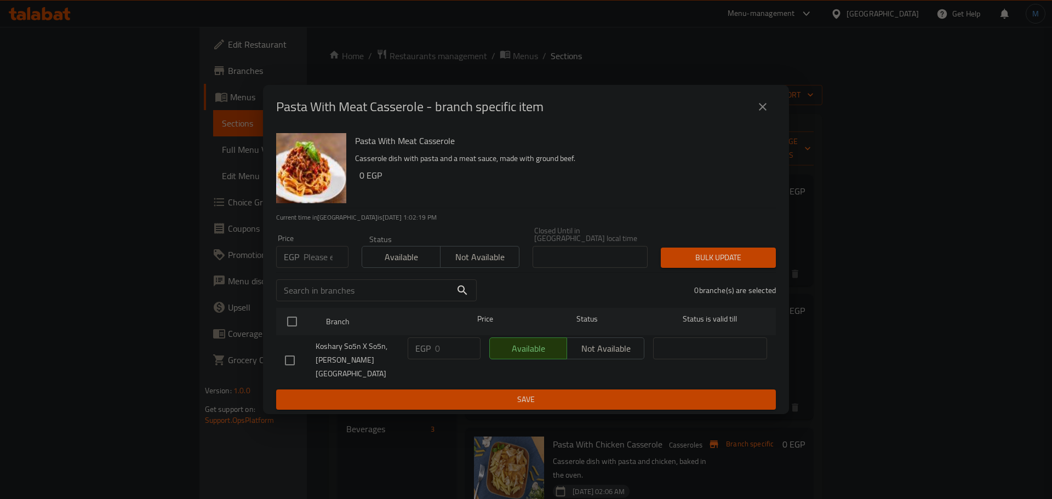
click at [320, 258] on input "number" at bounding box center [325, 257] width 45 height 22
type input "75"
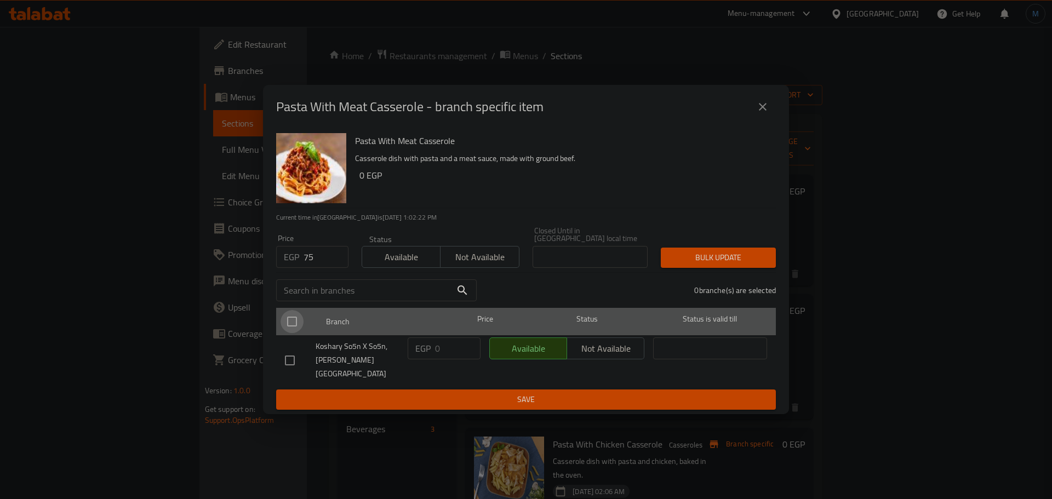
click at [288, 332] on input "checkbox" at bounding box center [291, 321] width 23 height 23
checkbox input "true"
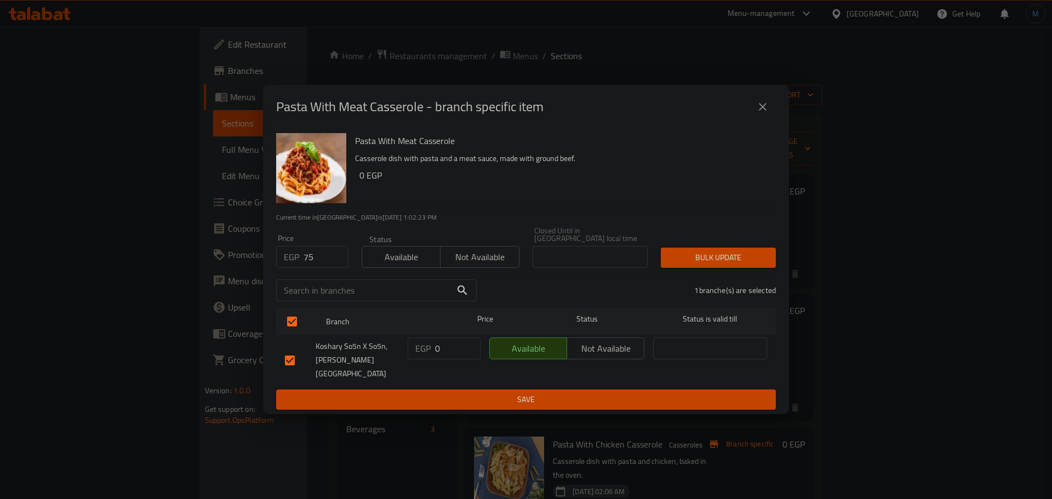
click at [678, 253] on button "Bulk update" at bounding box center [717, 258] width 115 height 20
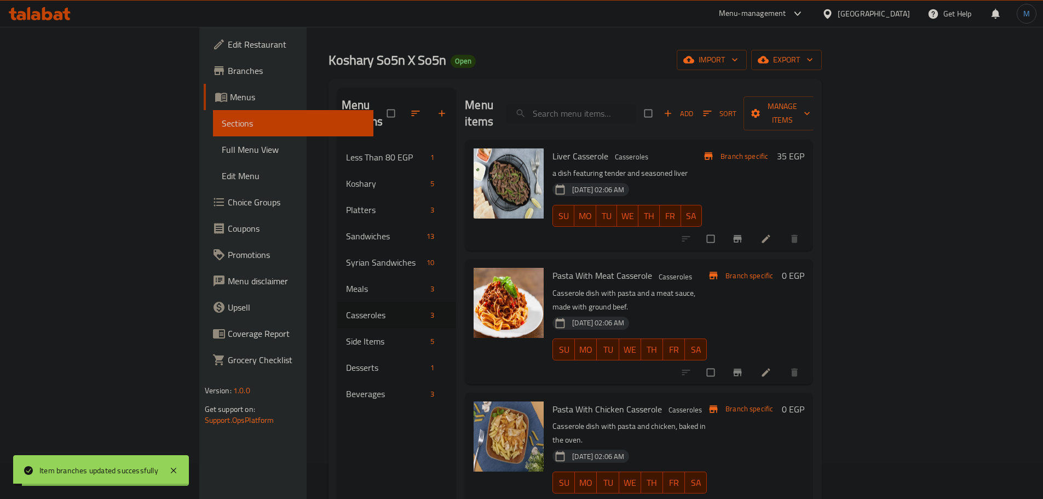
scroll to position [110, 0]
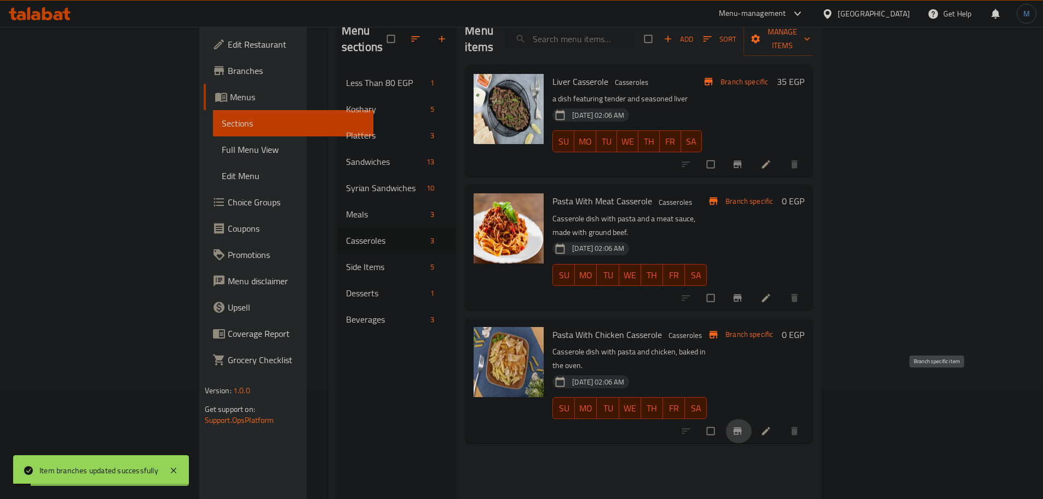
click at [743, 426] on icon "Branch-specific-item" at bounding box center [737, 431] width 11 height 11
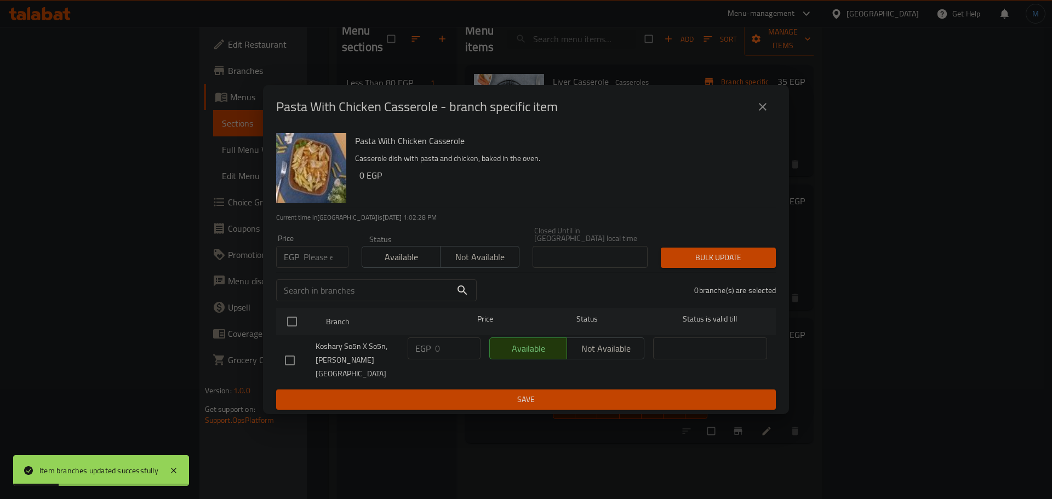
click at [320, 258] on input "number" at bounding box center [325, 257] width 45 height 22
type input "85"
click at [303, 300] on input "text" at bounding box center [363, 290] width 175 height 22
click at [301, 320] on input "checkbox" at bounding box center [291, 321] width 23 height 23
checkbox input "true"
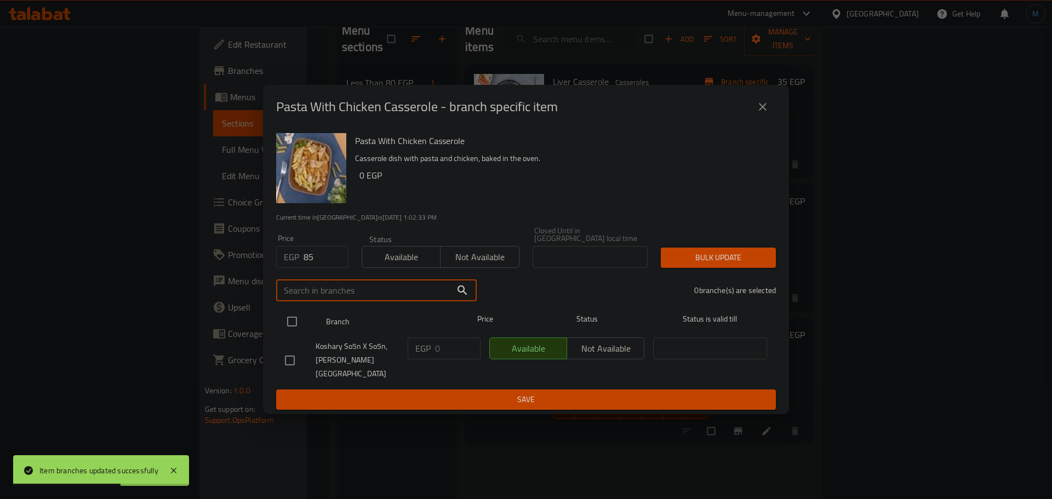
checkbox input "true"
click at [715, 248] on div "Bulk update" at bounding box center [718, 257] width 128 height 33
click at [716, 250] on div "Bulk update" at bounding box center [718, 257] width 128 height 33
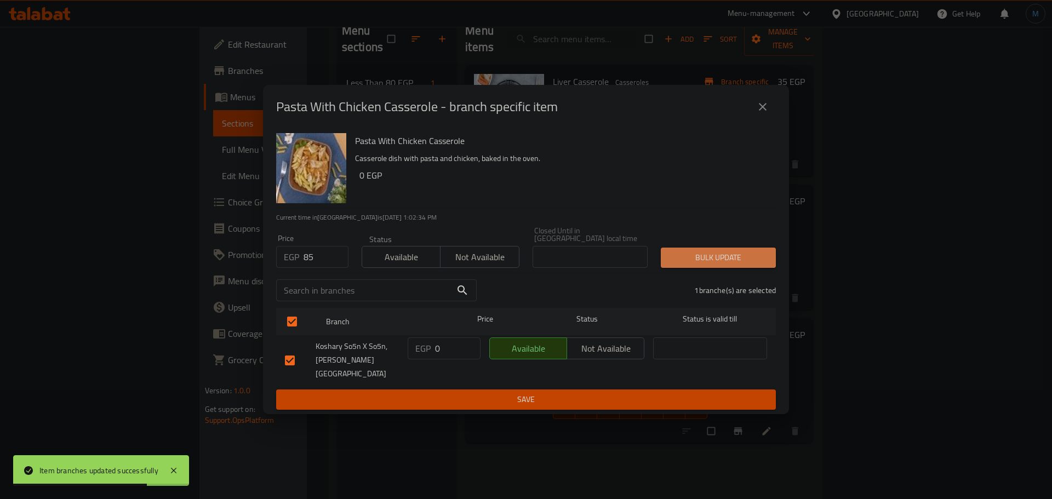
click at [722, 257] on span "Bulk update" at bounding box center [717, 258] width 97 height 14
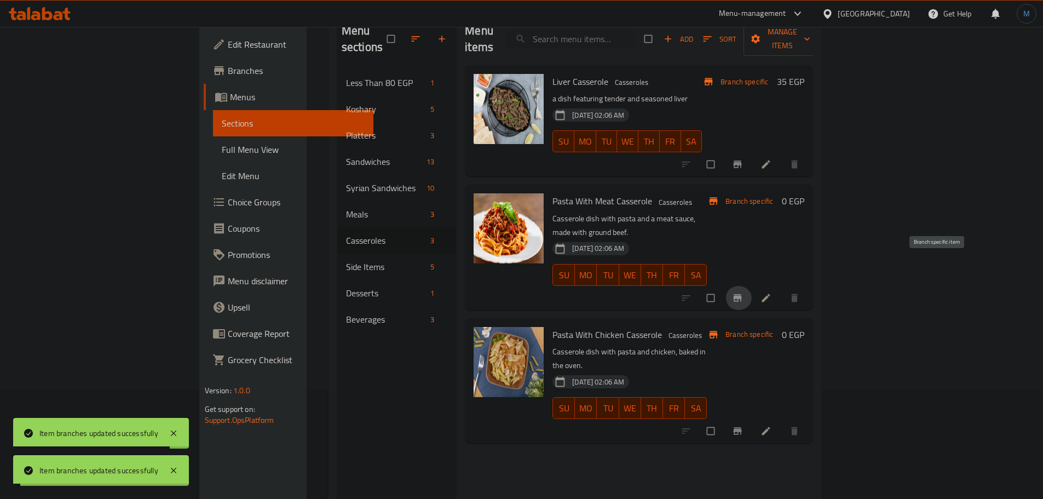
click at [743, 292] on icon "Branch-specific-item" at bounding box center [737, 297] width 11 height 11
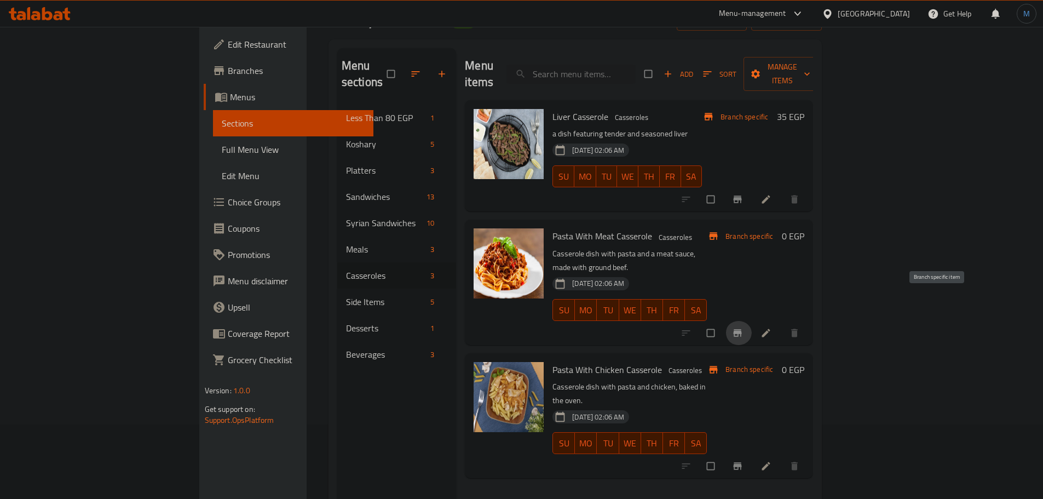
scroll to position [55, 0]
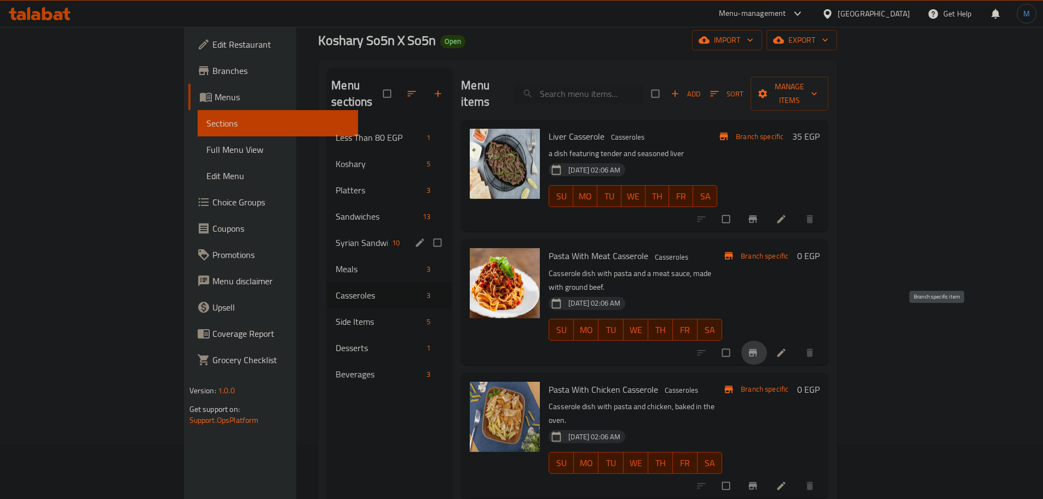
click at [336, 210] on span "Sandwiches" at bounding box center [377, 216] width 83 height 13
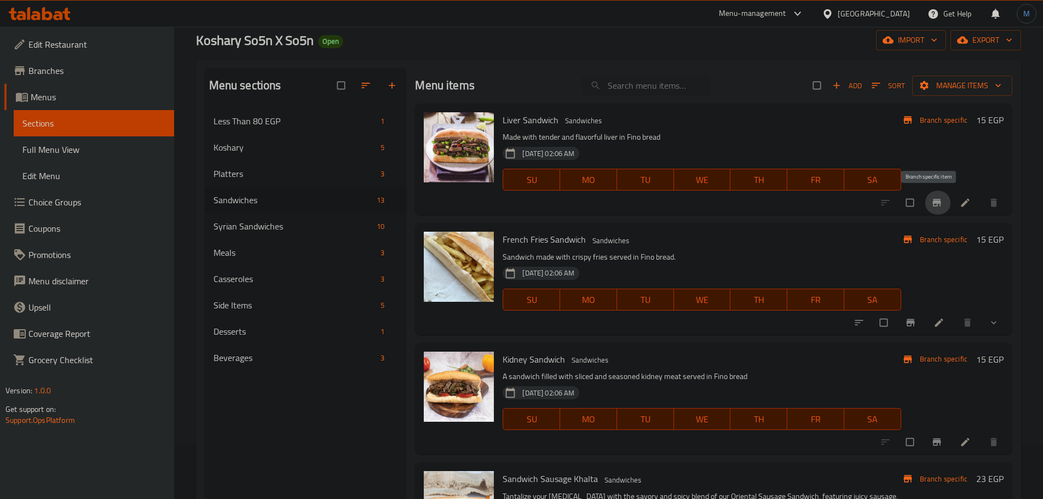
click at [936, 203] on span "Branch-specific-item" at bounding box center [938, 202] width 13 height 11
click at [961, 205] on icon at bounding box center [965, 203] width 8 height 8
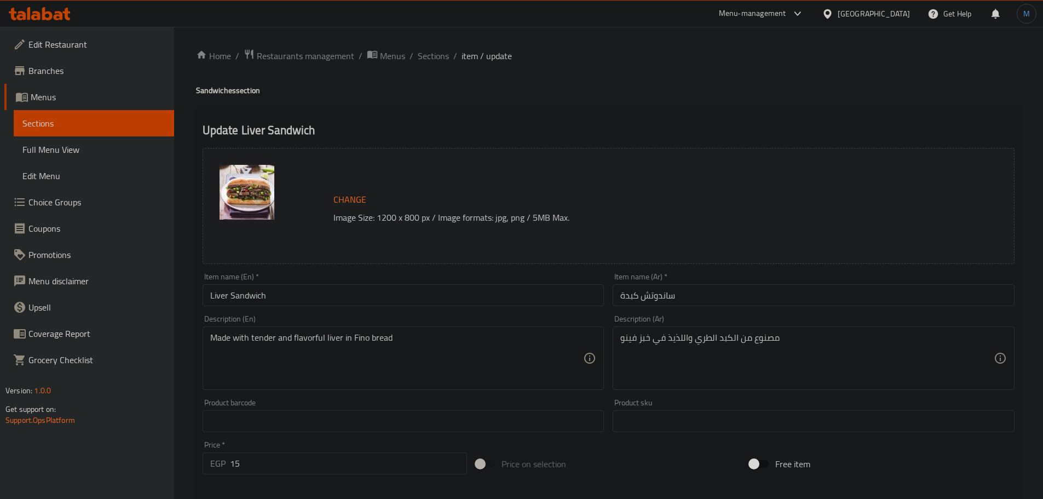
scroll to position [291, 0]
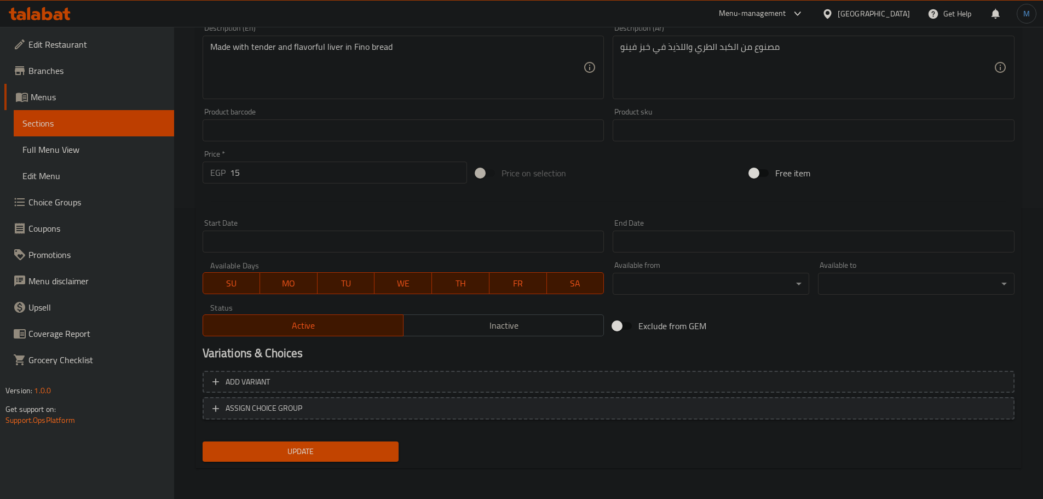
click at [402, 419] on div "Add variant ASSIGN CHOICE GROUP" at bounding box center [608, 401] width 821 height 71
click at [407, 408] on span "ASSIGN CHOICE GROUP" at bounding box center [608, 408] width 792 height 14
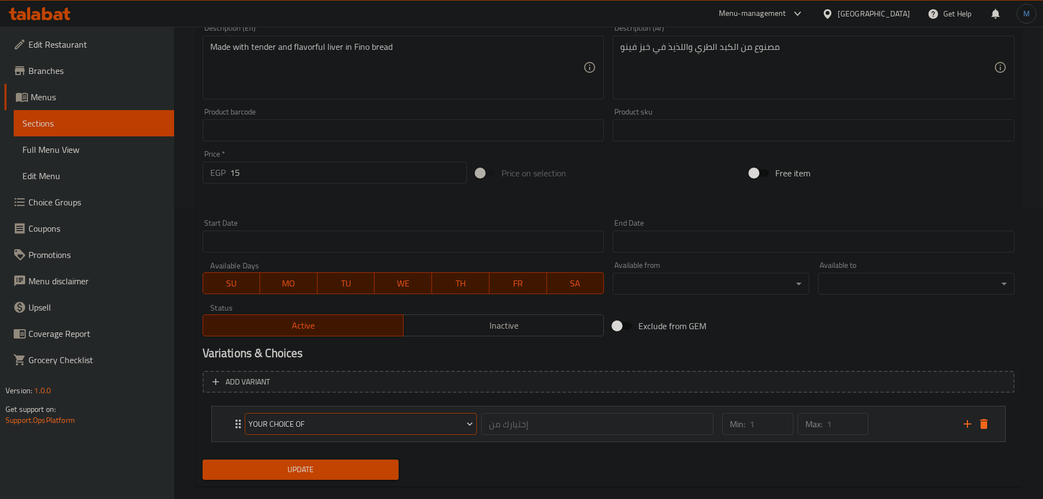
click at [418, 430] on span "Your choice of" at bounding box center [361, 424] width 225 height 14
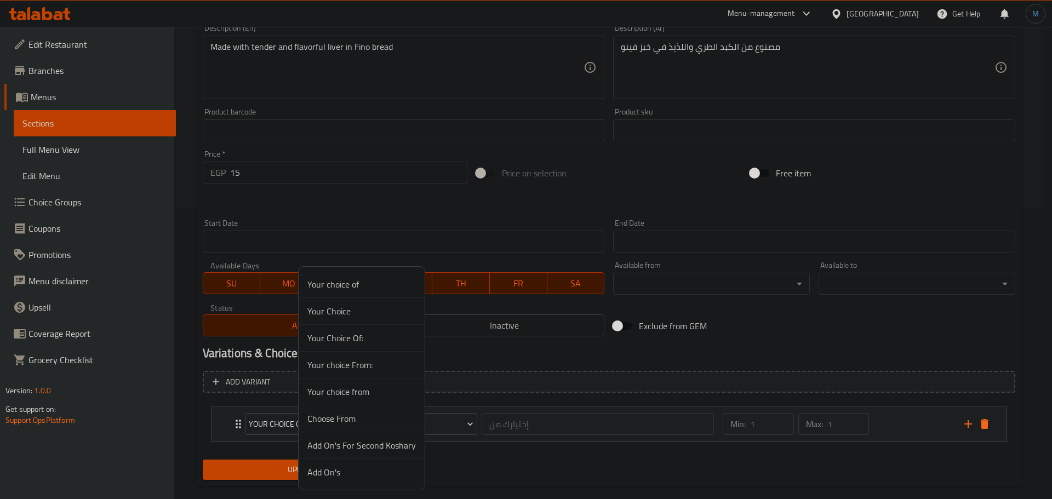
click at [378, 418] on span "Choose From" at bounding box center [361, 418] width 108 height 13
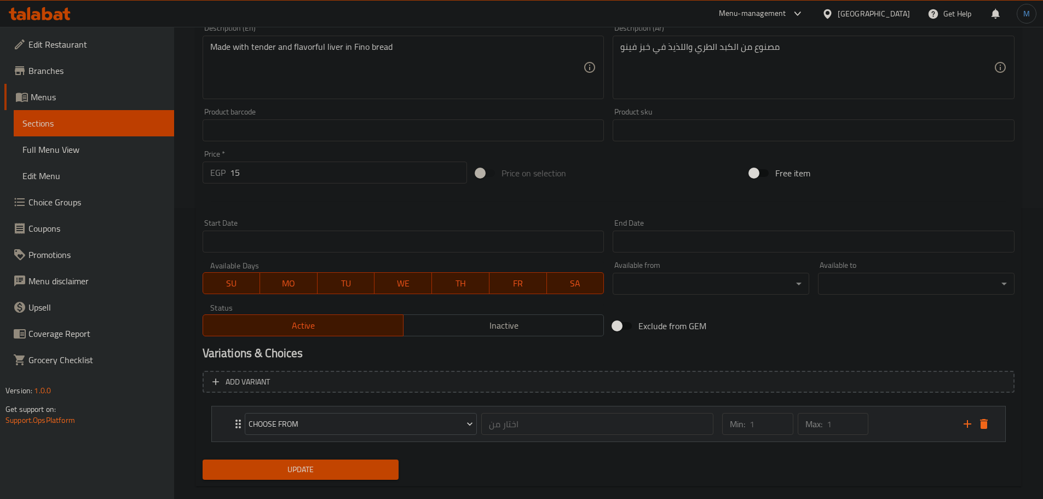
click at [899, 423] on div "Min: 1 ​ Max: 1 ​" at bounding box center [836, 423] width 241 height 35
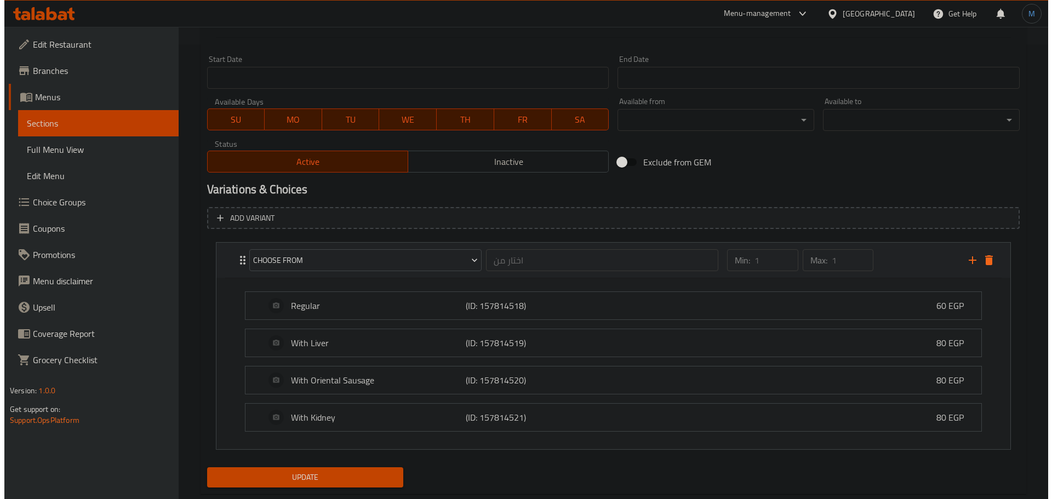
scroll to position [455, 0]
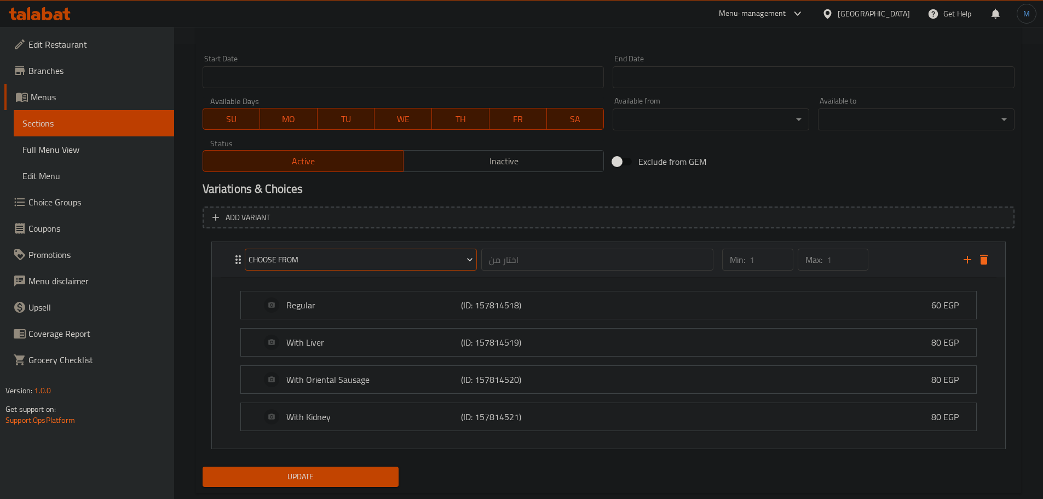
click at [426, 252] on button "Choose From" at bounding box center [361, 260] width 232 height 22
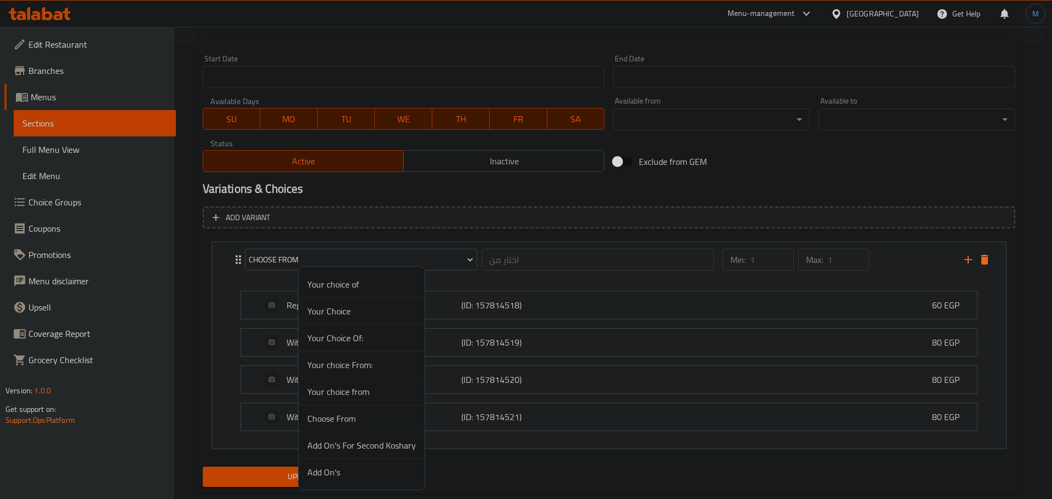
click at [361, 397] on span "Your choice from" at bounding box center [361, 391] width 108 height 13
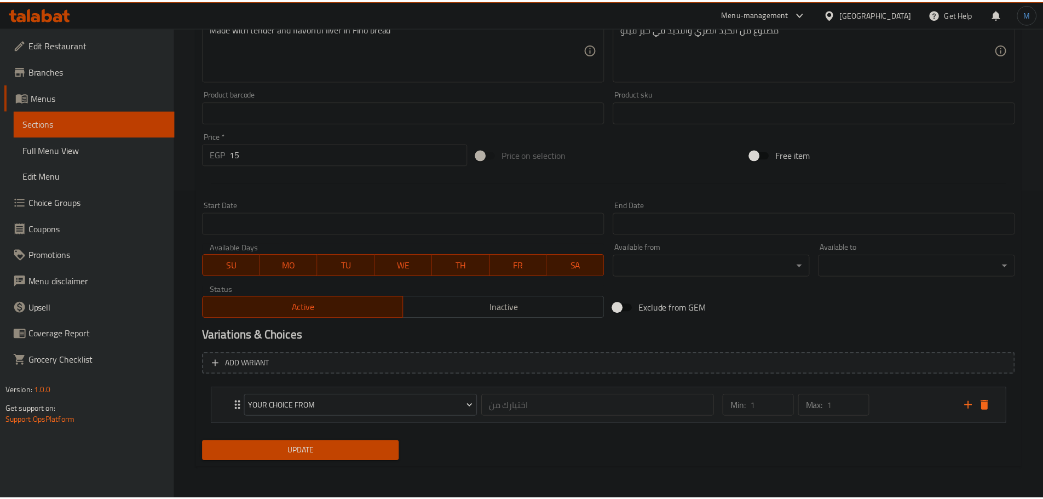
scroll to position [309, 0]
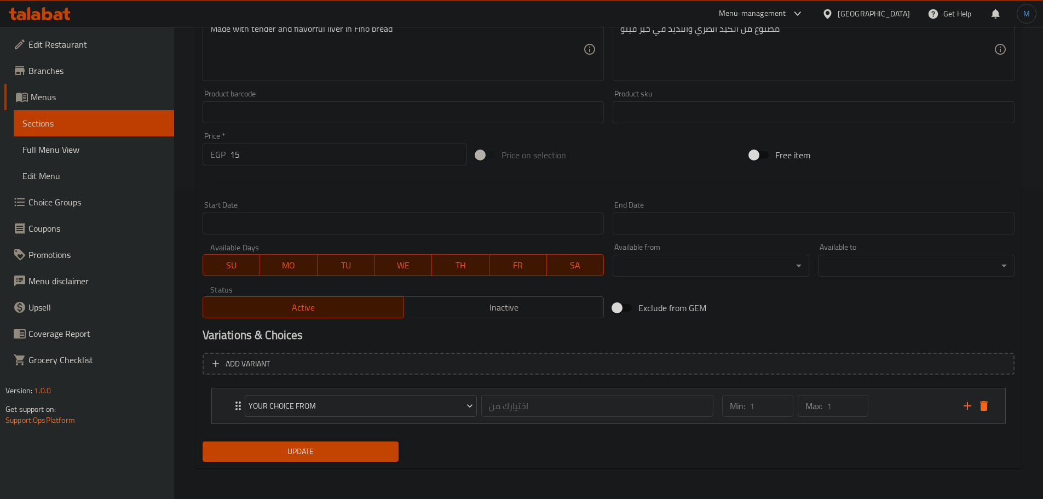
click at [904, 409] on div "Min: 1 ​ Max: 1 ​" at bounding box center [836, 405] width 241 height 35
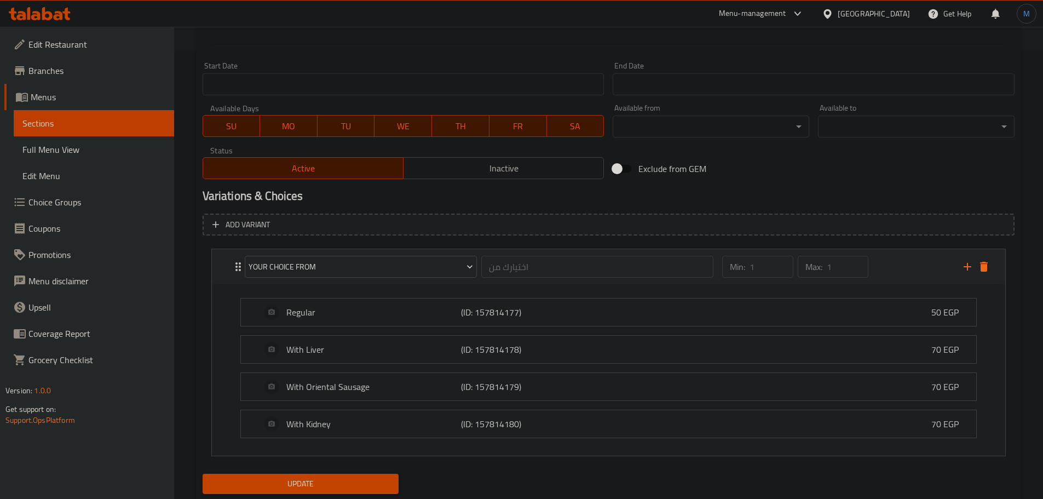
scroll to position [455, 0]
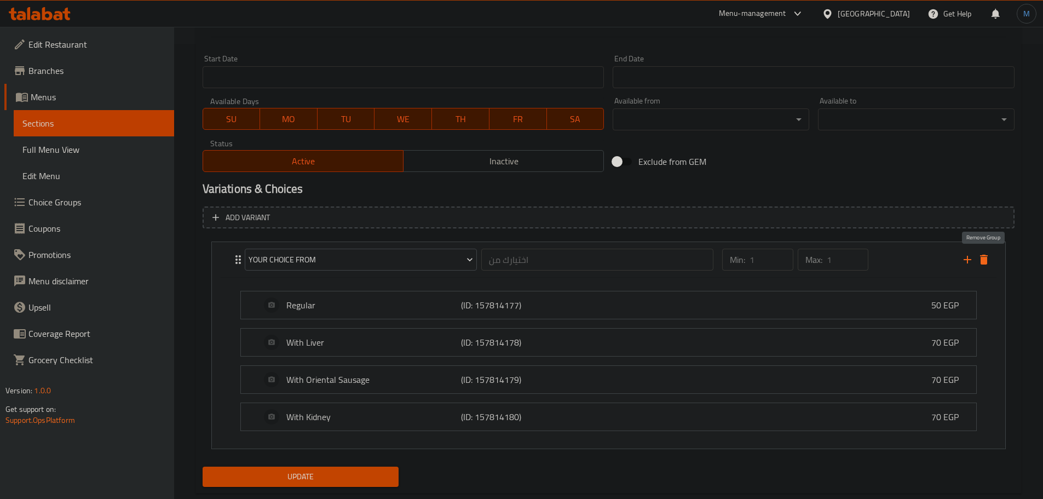
click at [988, 260] on icon "delete" at bounding box center [984, 259] width 13 height 13
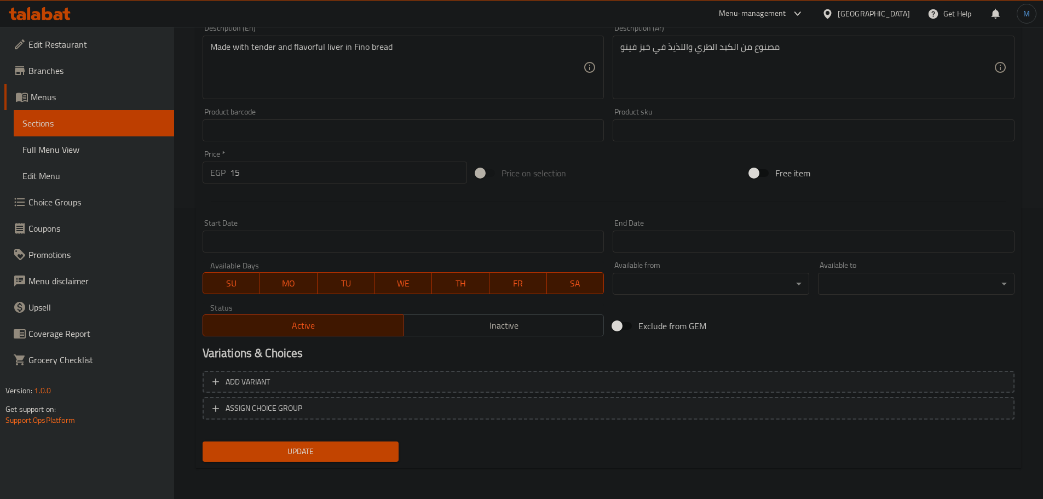
scroll to position [291, 0]
click at [79, 208] on span "Choice Groups" at bounding box center [96, 202] width 137 height 13
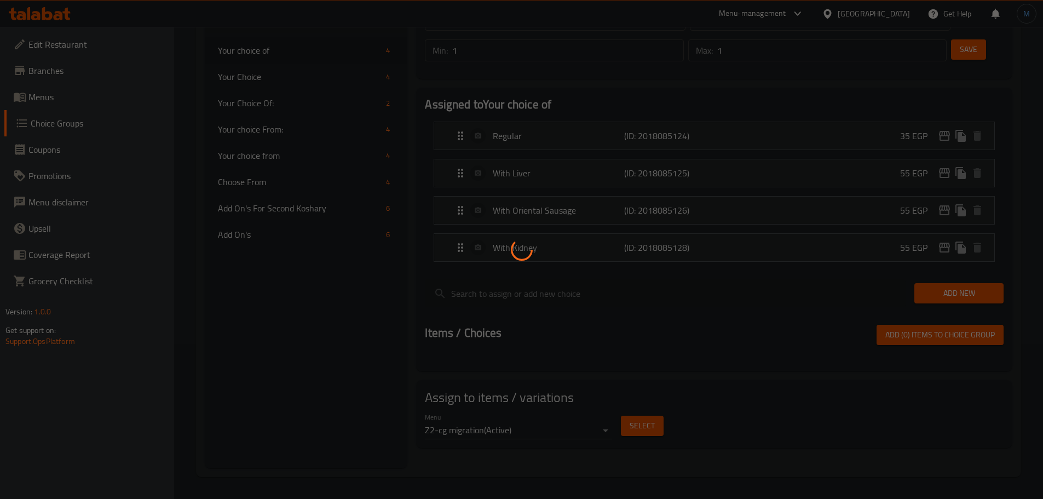
scroll to position [155, 0]
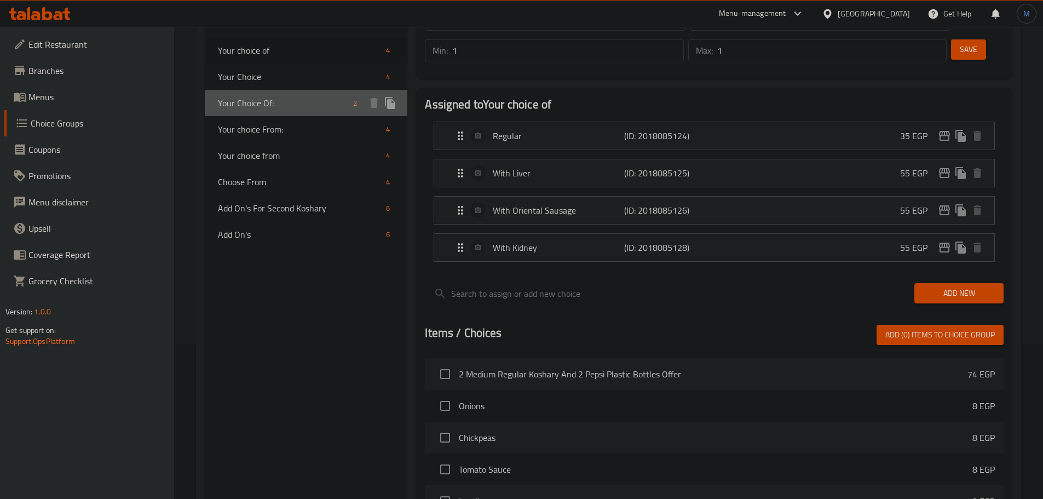
click at [275, 103] on span "Your Choice Of:" at bounding box center [283, 102] width 131 height 13
type input "Your Choice Of:"
type input "إختيارك من:"
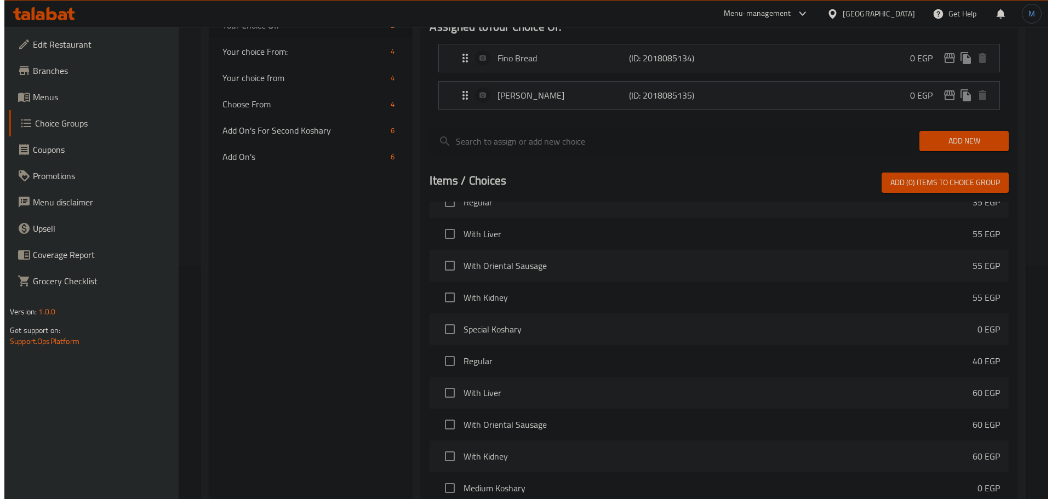
scroll to position [325, 0]
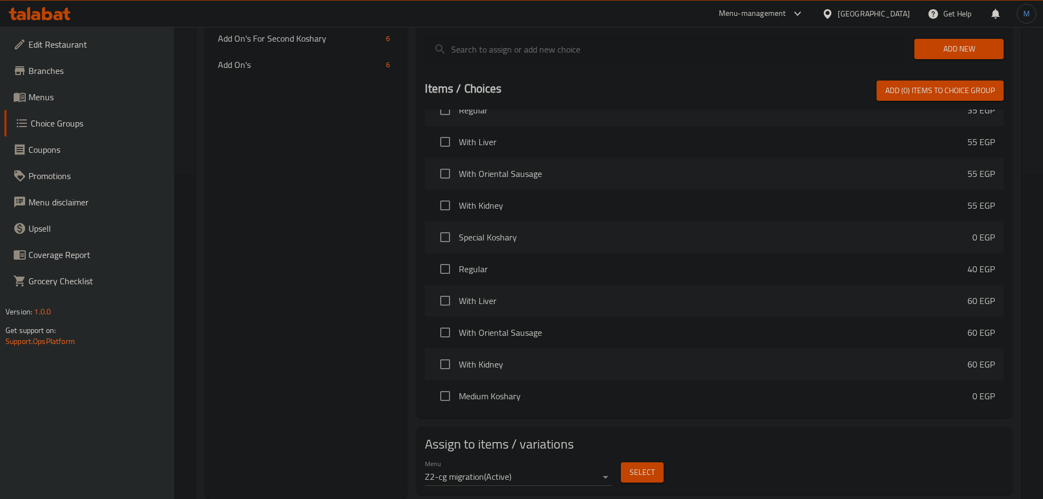
click at [624, 455] on div "Menu Z2-cg migration ( Active ) Select" at bounding box center [715, 472] width 588 height 35
click at [624, 462] on button "Select" at bounding box center [642, 472] width 43 height 20
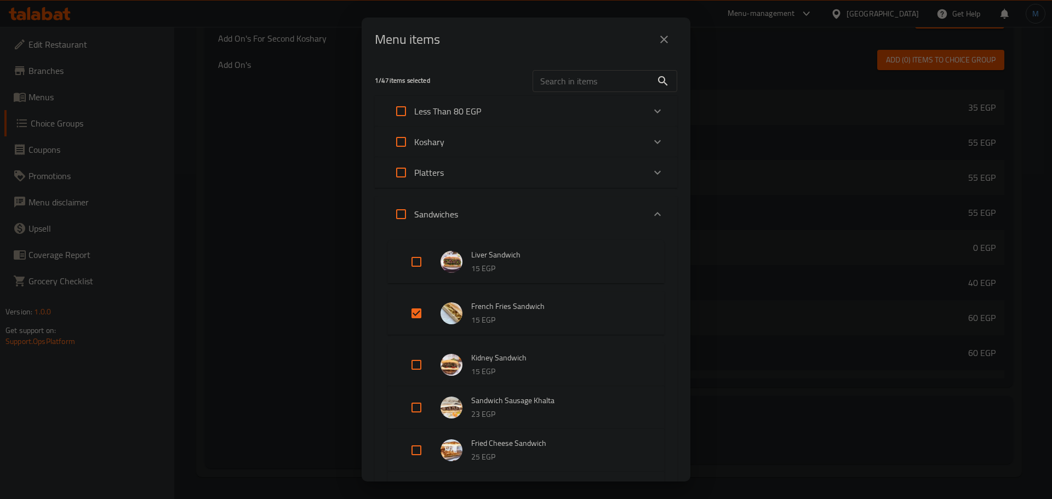
click at [421, 266] on input "Expand" at bounding box center [416, 262] width 26 height 26
checkbox input "true"
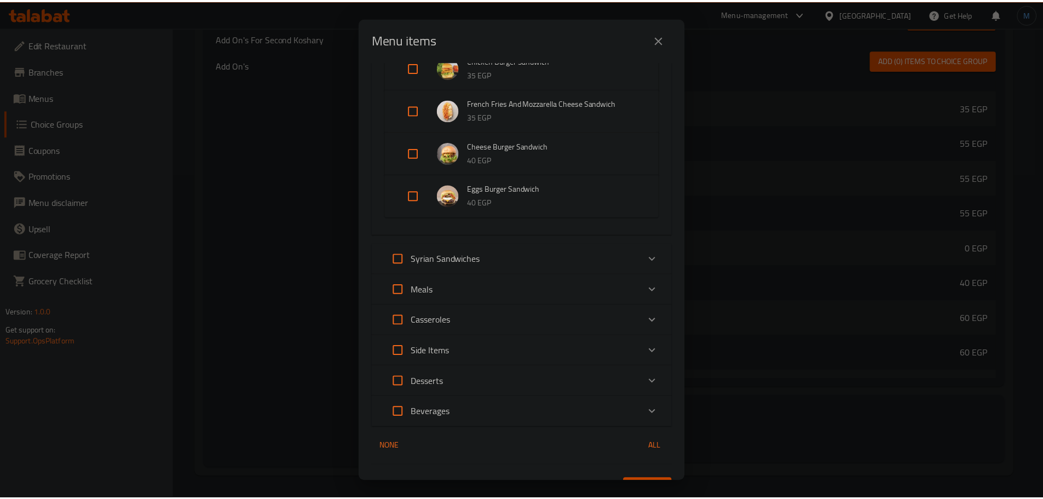
scroll to position [602, 0]
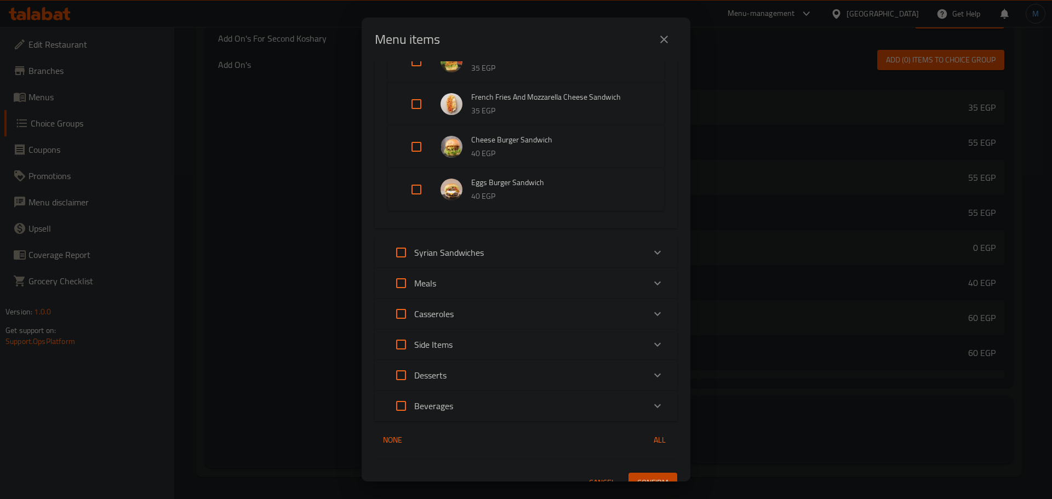
click at [651, 484] on div "Menu items 2 / 47 items selected ​ Less Than 80 EGP 2 Medium Regular Koshary An…" at bounding box center [526, 249] width 1052 height 499
click at [649, 479] on span "Confirm" at bounding box center [652, 483] width 31 height 14
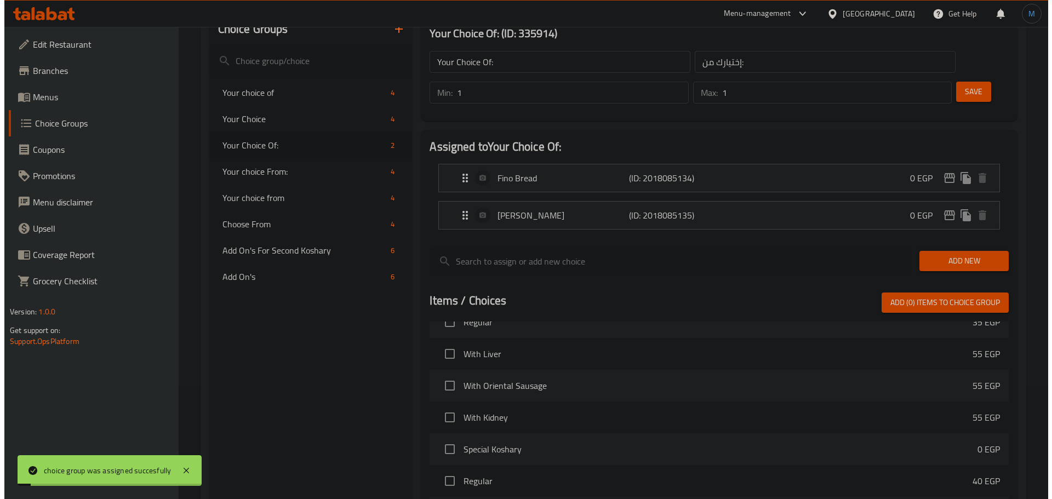
scroll to position [106, 0]
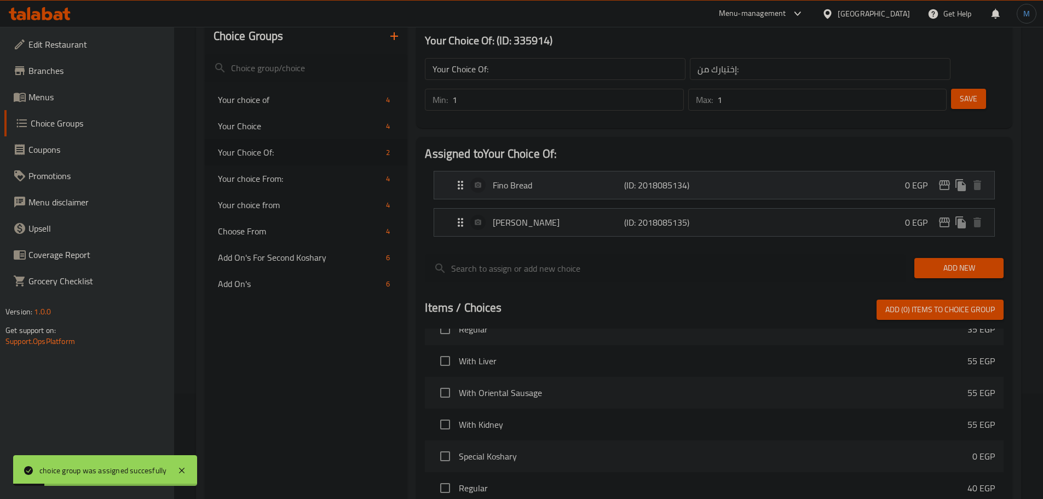
click at [949, 180] on icon "edit" at bounding box center [944, 185] width 11 height 10
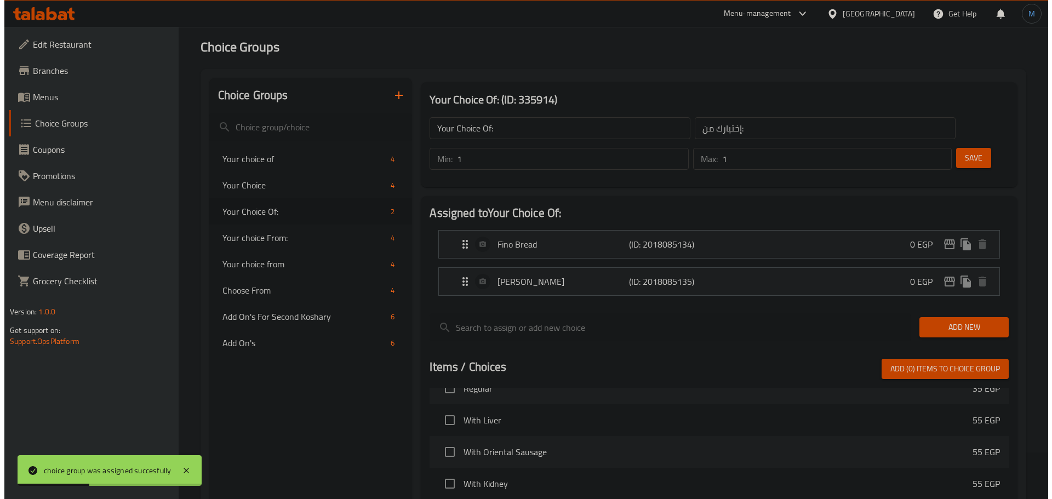
scroll to position [0, 0]
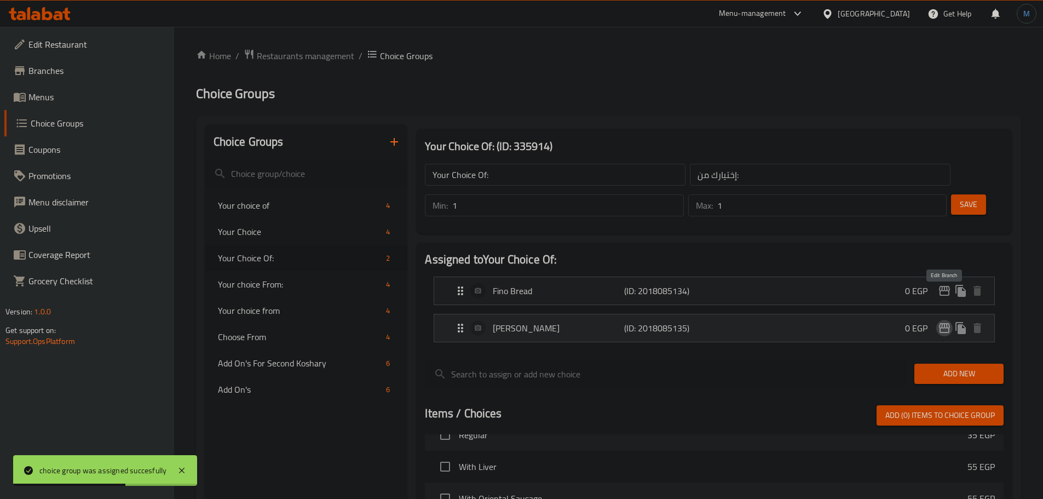
click at [947, 323] on icon "edit" at bounding box center [944, 328] width 11 height 10
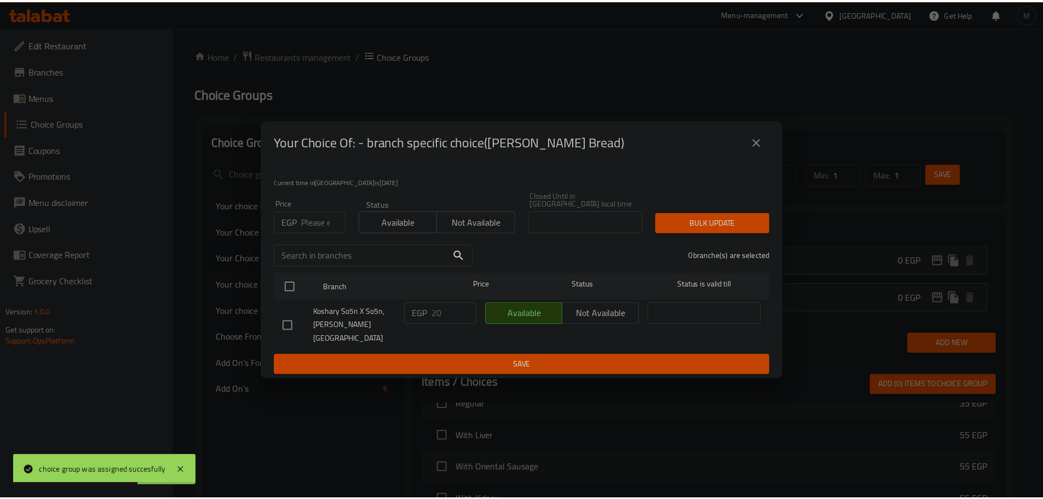
scroll to position [325, 0]
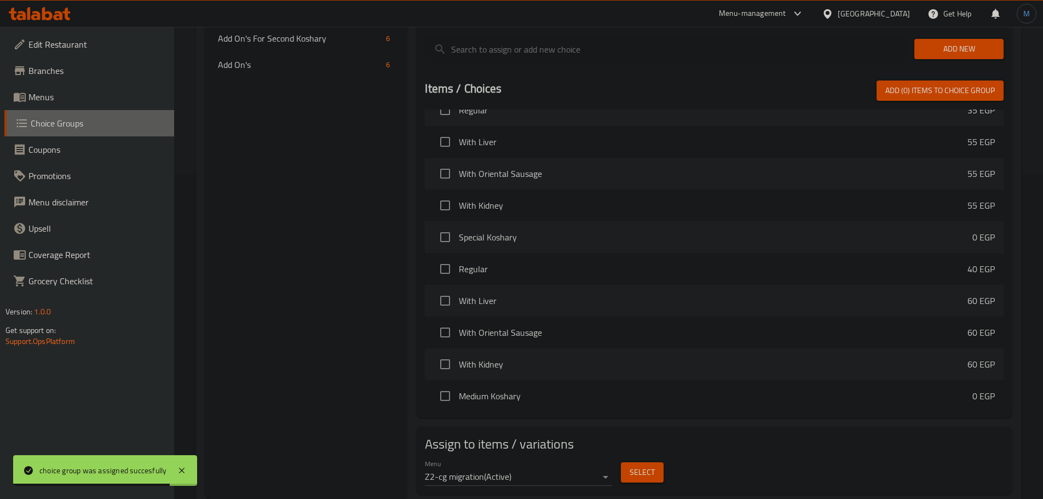
click at [33, 112] on link "Choice Groups" at bounding box center [89, 123] width 170 height 26
click at [41, 99] on span "Menus" at bounding box center [96, 96] width 137 height 13
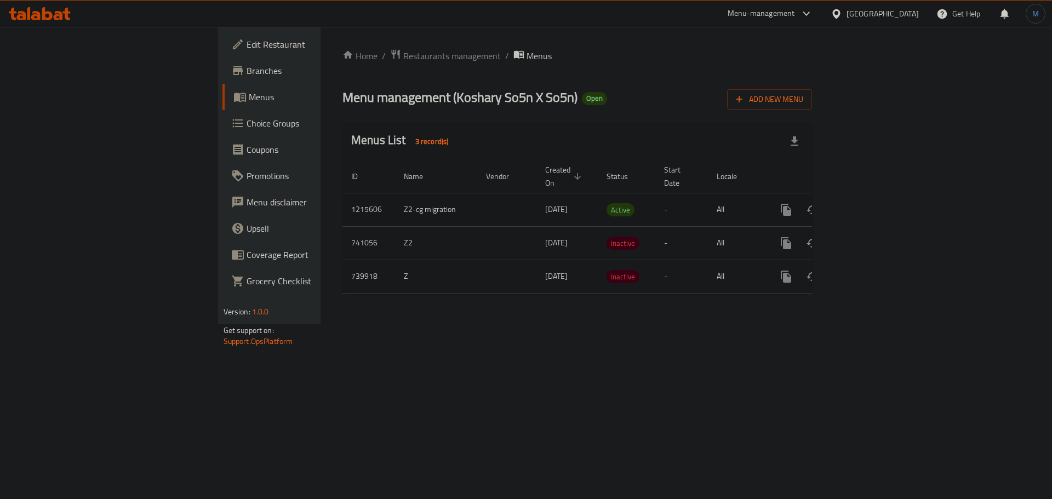
click at [871, 203] on icon "enhanced table" at bounding box center [864, 209] width 13 height 13
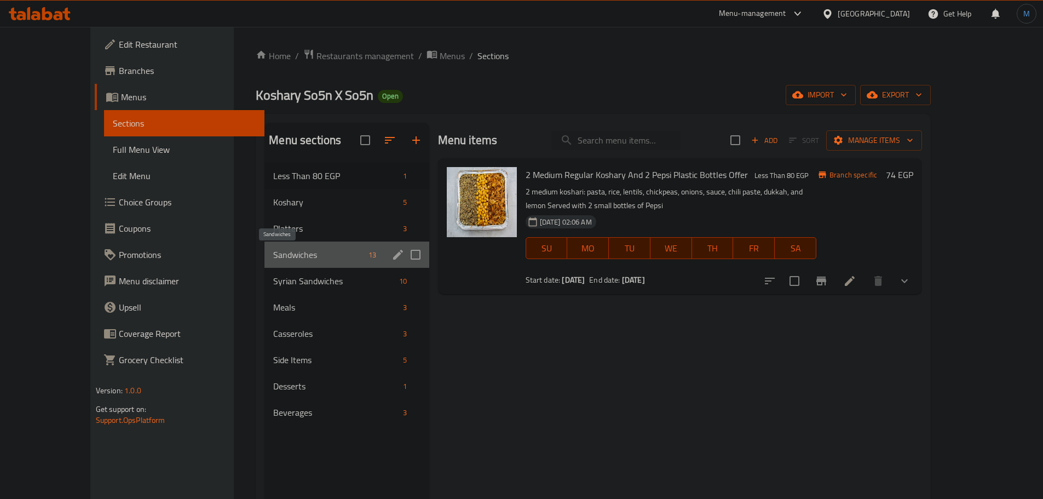
click at [273, 258] on span "Sandwiches" at bounding box center [318, 254] width 91 height 13
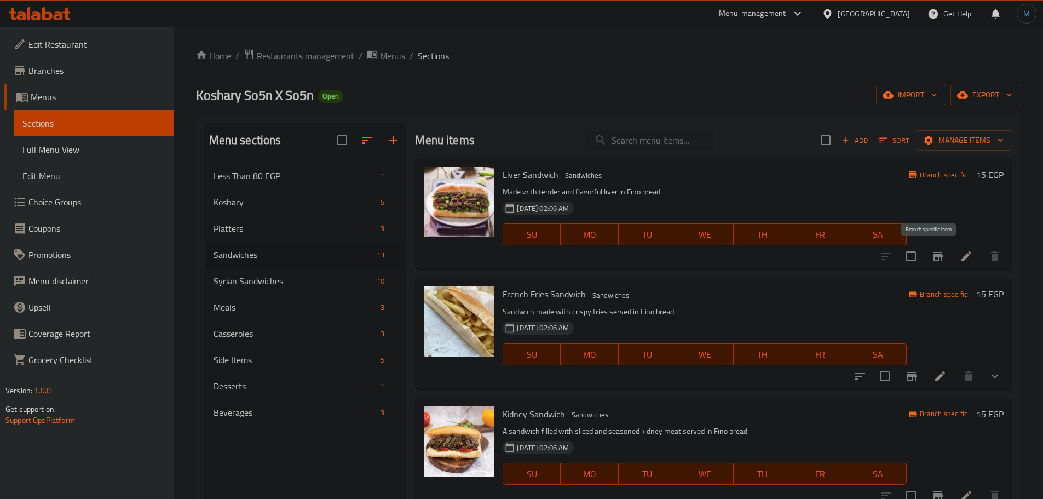
click at [925, 251] on button "Branch-specific-item" at bounding box center [938, 256] width 26 height 26
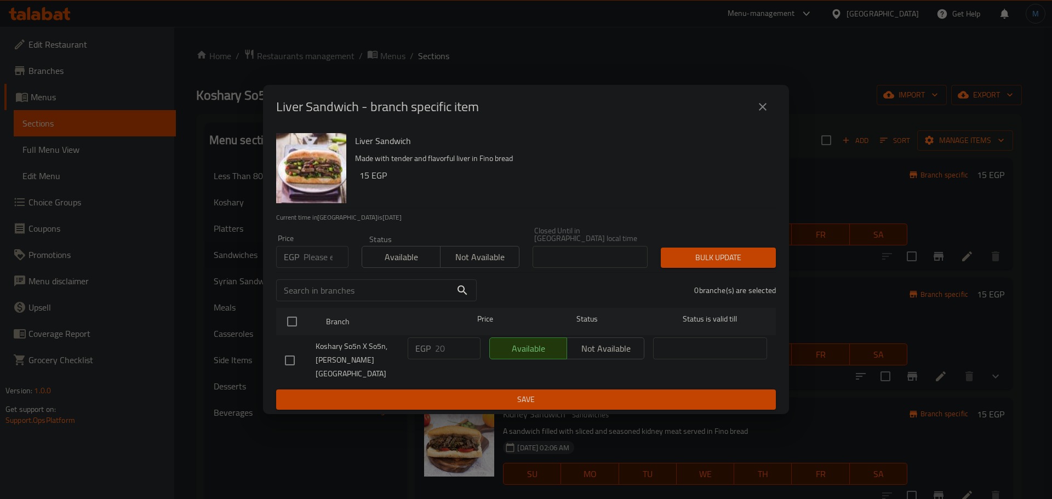
click at [308, 263] on input "number" at bounding box center [325, 257] width 45 height 22
type input "0"
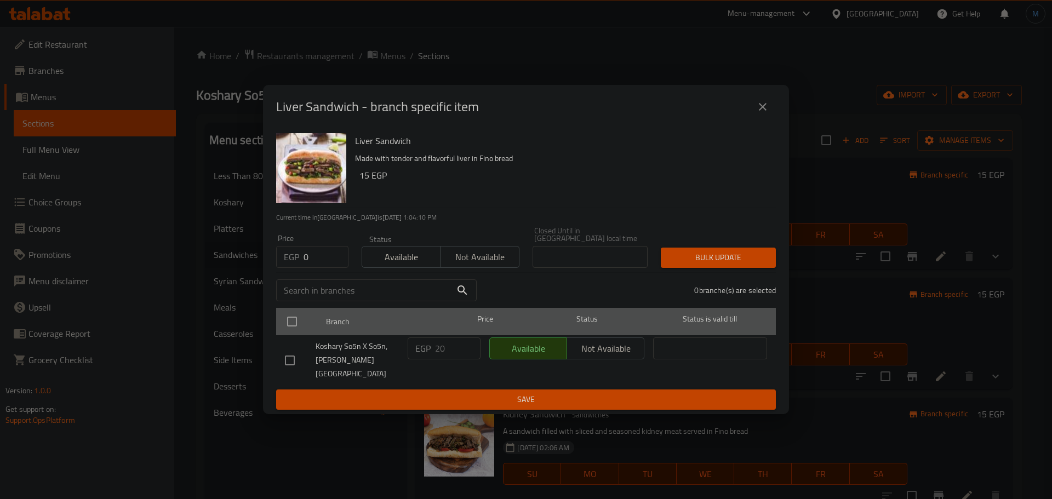
click at [307, 327] on div at bounding box center [300, 322] width 41 height 32
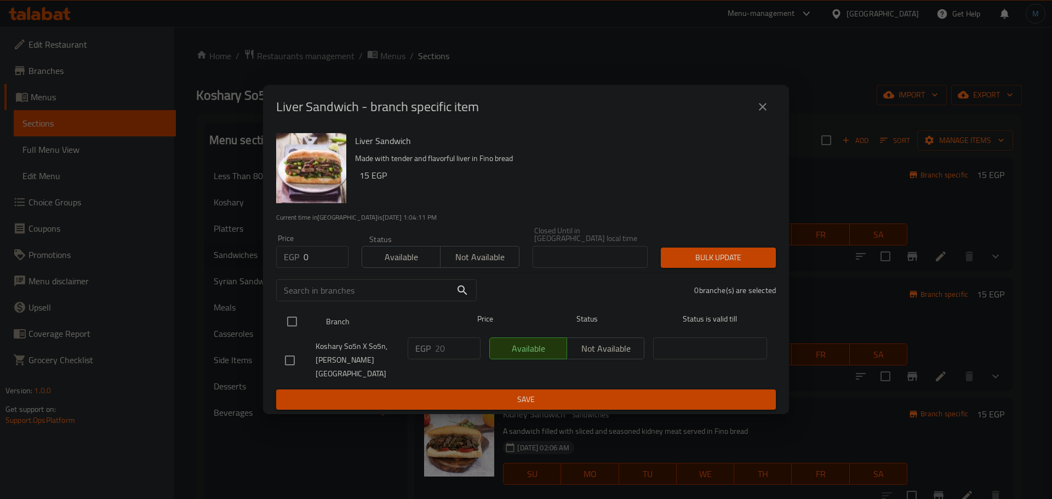
click at [291, 327] on input "checkbox" at bounding box center [291, 321] width 23 height 23
checkbox input "true"
click at [682, 261] on span "Bulk update" at bounding box center [717, 258] width 97 height 14
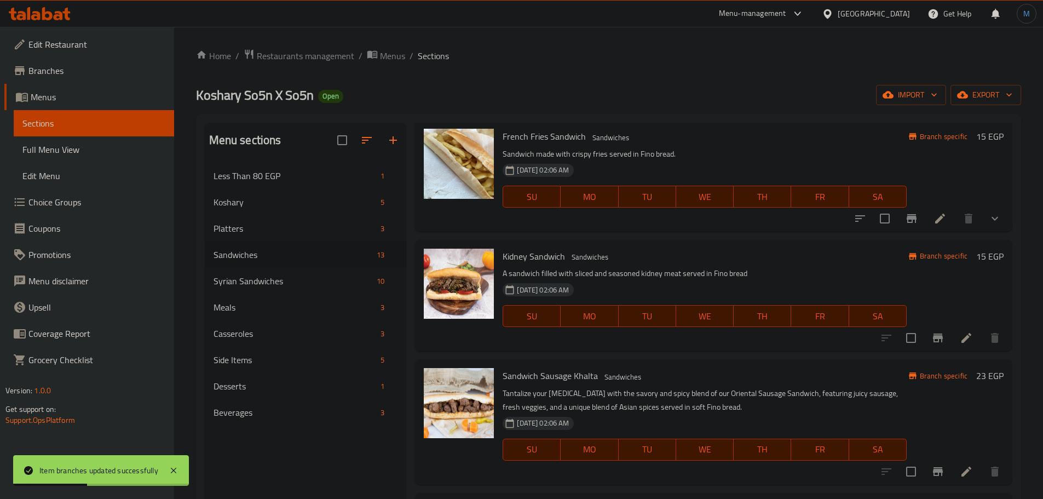
scroll to position [164, 0]
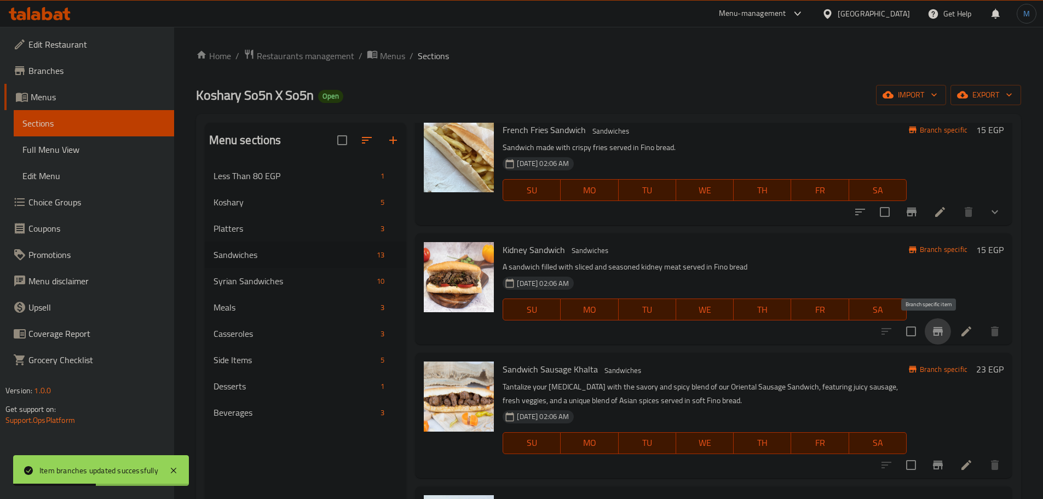
click at [933, 330] on icon "Branch-specific-item" at bounding box center [938, 331] width 10 height 9
click at [960, 332] on icon at bounding box center [966, 331] width 13 height 13
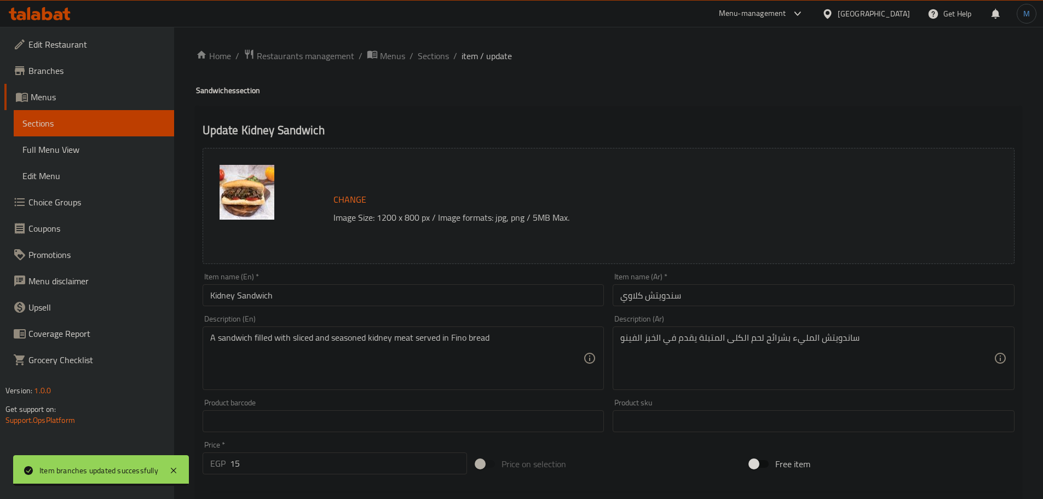
click at [372, 283] on div "Item name (En)   * Kidney Sandwich Item name (En) *" at bounding box center [404, 289] width 402 height 33
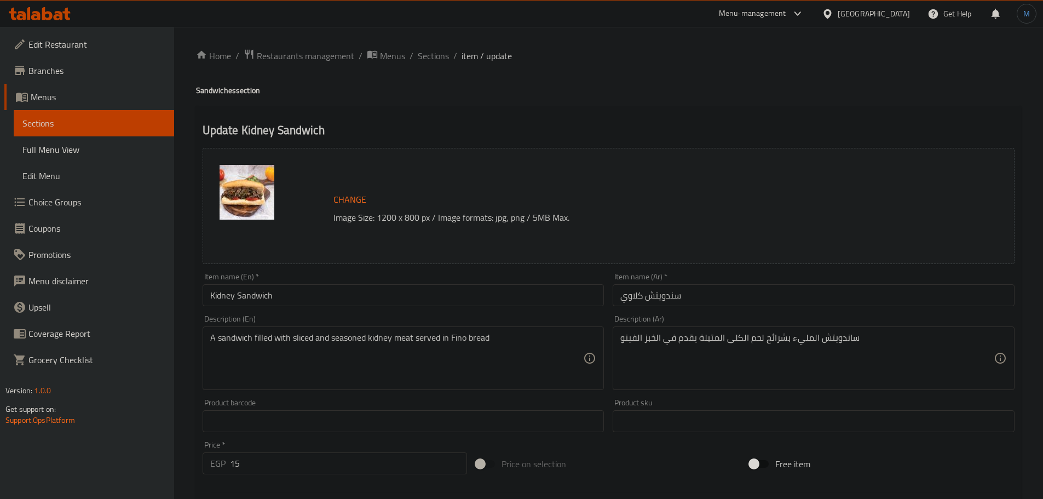
click at [375, 292] on input "Kidney Sandwich" at bounding box center [404, 295] width 402 height 22
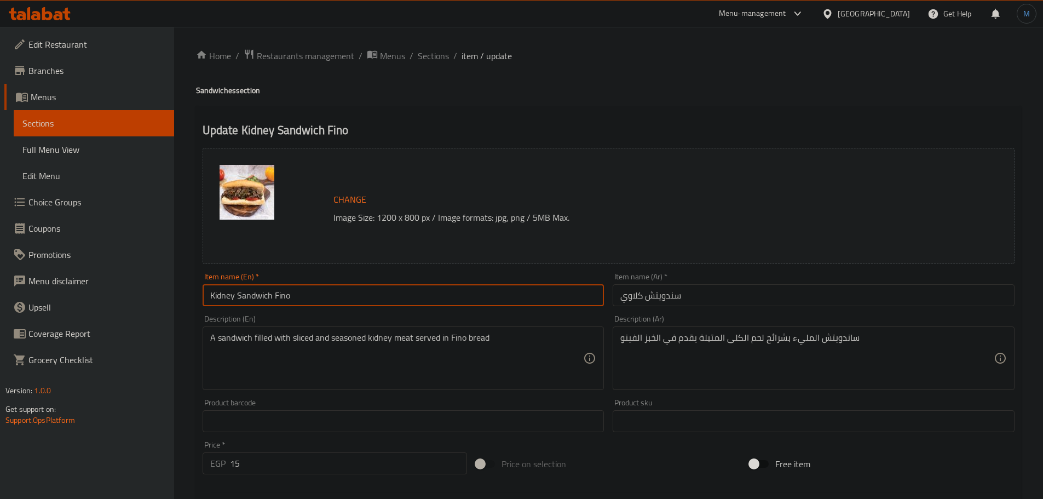
type input "Kidney Sandwich Fino"
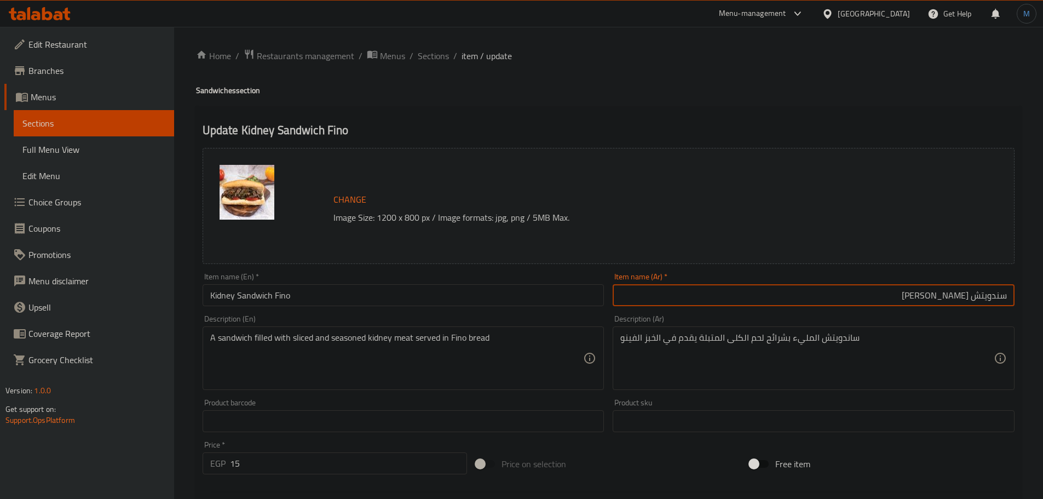
type input "سندويتش كلاوي فينو"
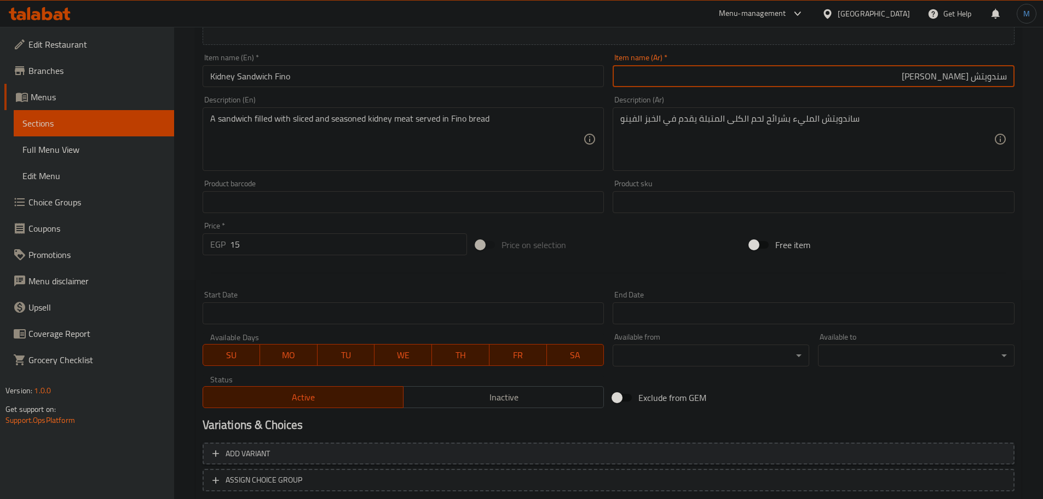
scroll to position [291, 0]
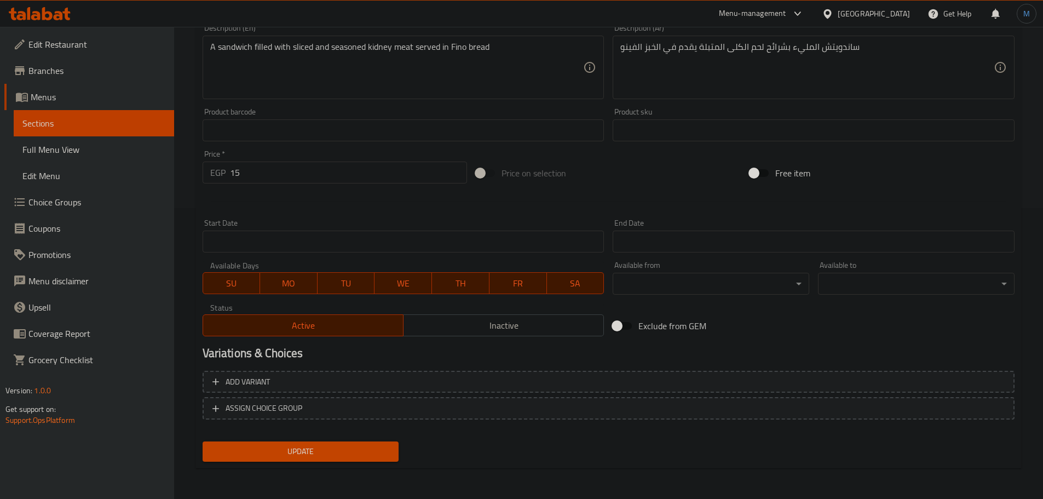
click at [306, 463] on div "Update" at bounding box center [300, 451] width 205 height 29
click at [307, 461] on button "Update" at bounding box center [301, 451] width 197 height 20
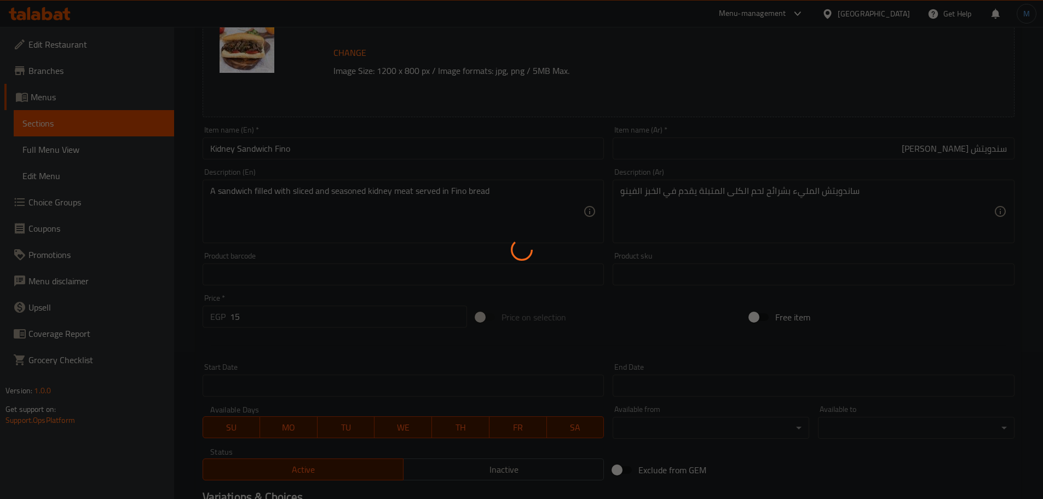
scroll to position [17, 0]
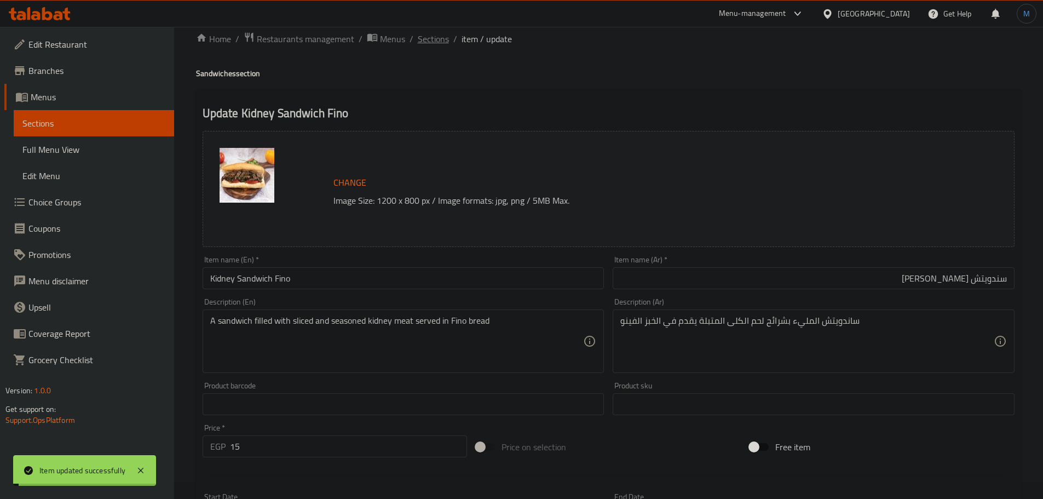
click at [440, 38] on span "Sections" at bounding box center [433, 38] width 31 height 13
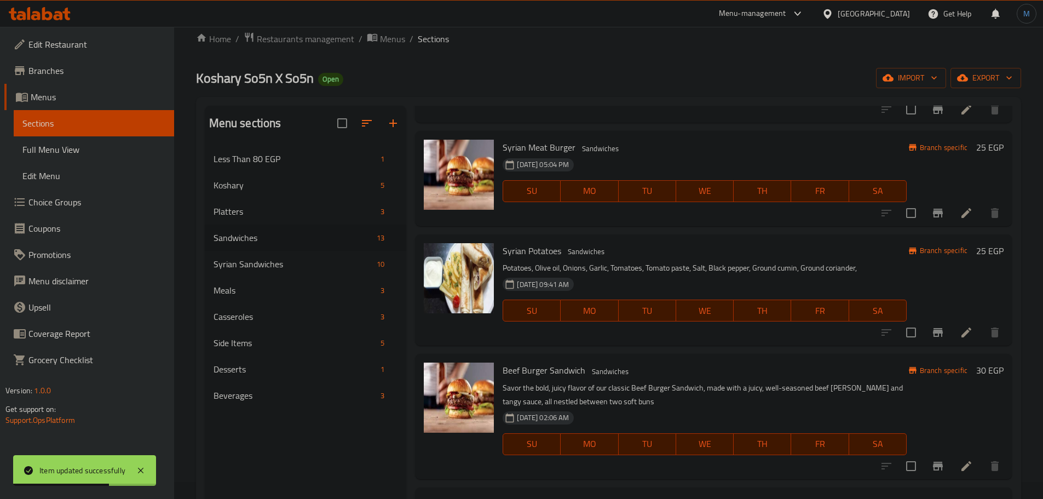
scroll to position [657, 0]
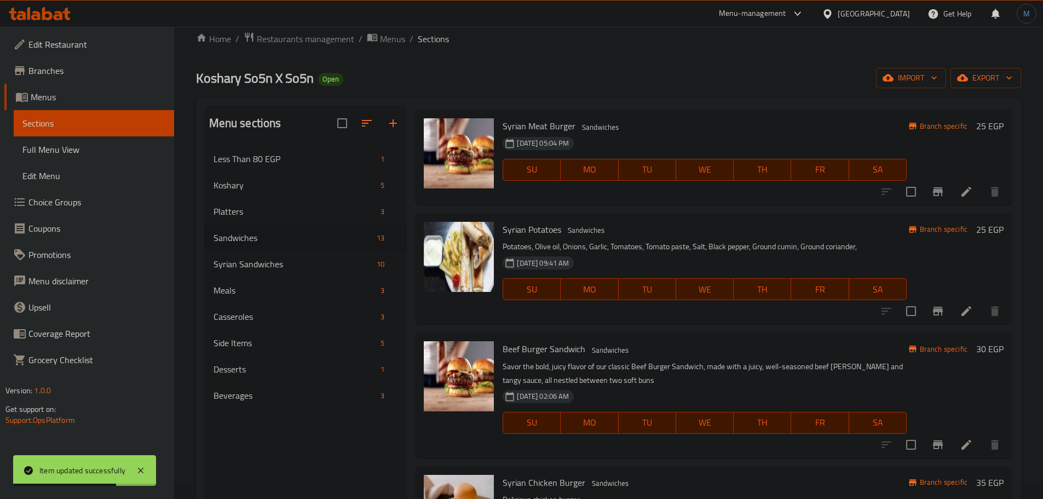
click at [750, 307] on div "29-02-2024 09:41 AM SU MO TU WE TH FR SA" at bounding box center [704, 281] width 412 height 59
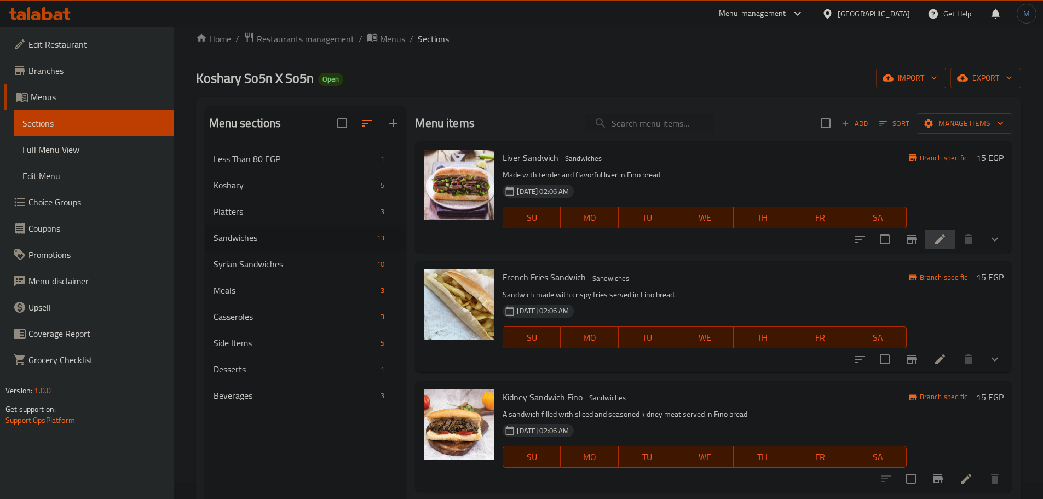
click at [925, 239] on li at bounding box center [940, 239] width 31 height 20
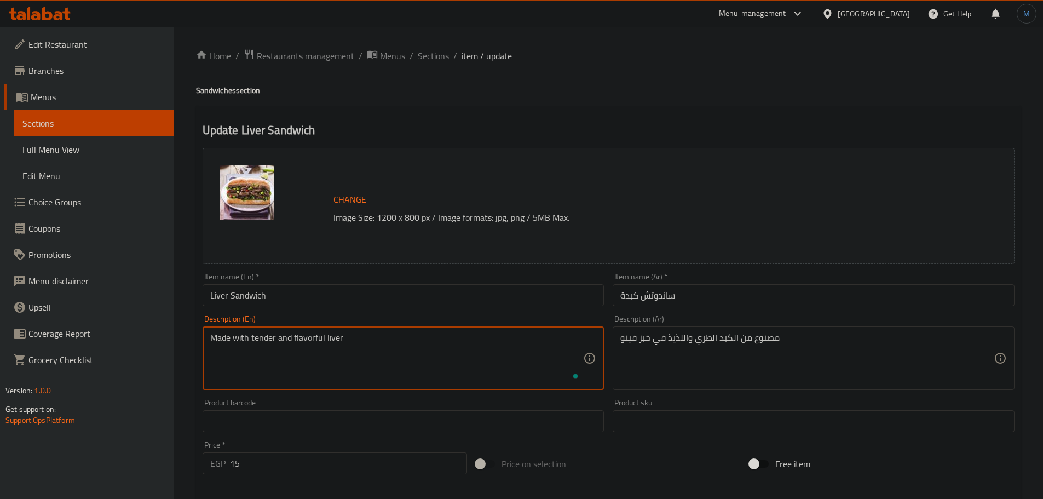
type textarea "Made with tender and flavorful liver"
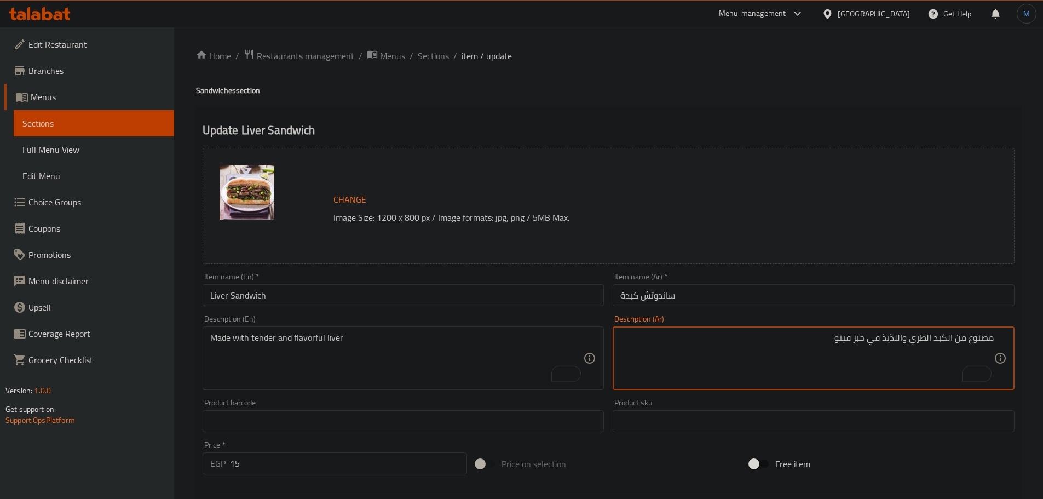
drag, startPoint x: 737, startPoint y: 341, endPoint x: 880, endPoint y: 346, distance: 142.5
click at [880, 346] on textarea "مصنوع من الكبد الطري واللذيذ في خبز فينو" at bounding box center [807, 358] width 374 height 52
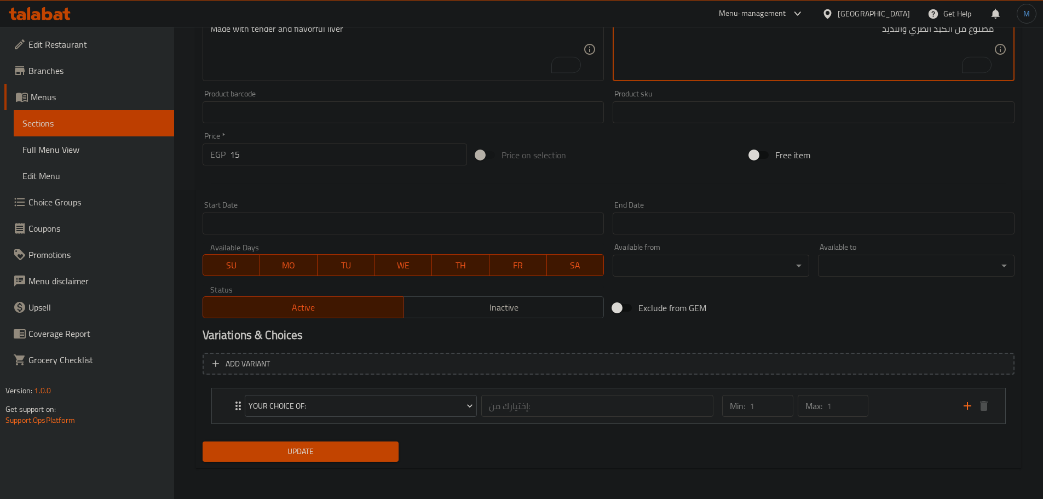
type textarea "مصنوع من الكبد الطري واللذيذ"
click at [385, 449] on span "Update" at bounding box center [300, 452] width 179 height 14
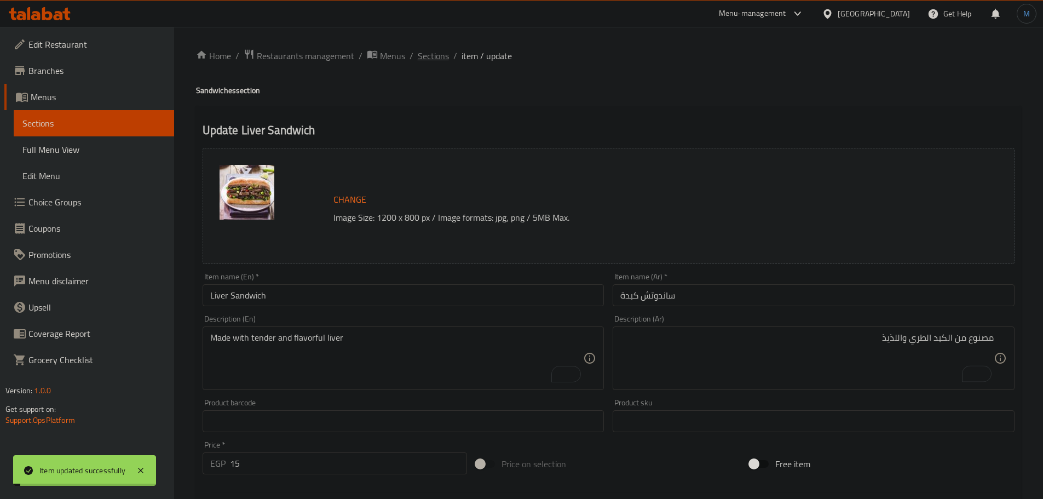
click at [437, 62] on span "Sections" at bounding box center [433, 55] width 31 height 13
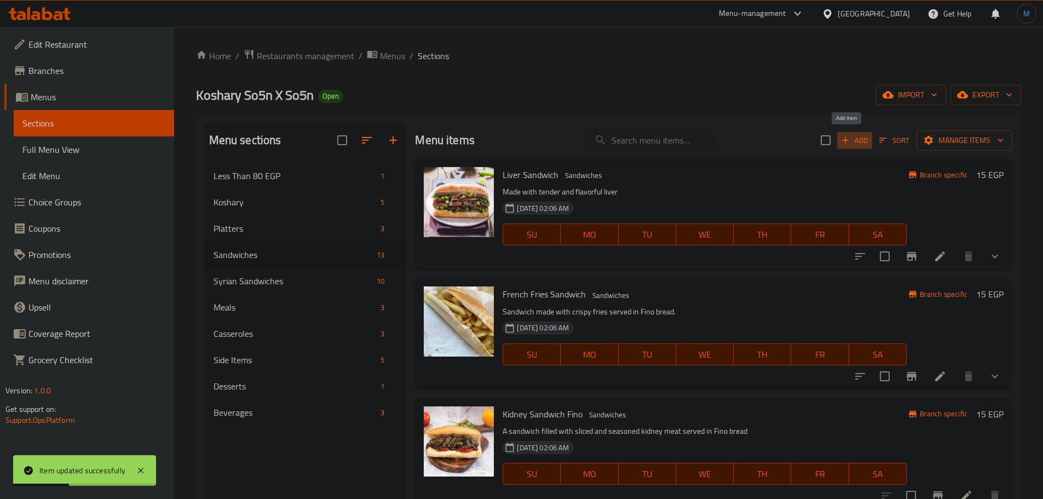
click at [847, 134] on span "Add" at bounding box center [855, 140] width 30 height 13
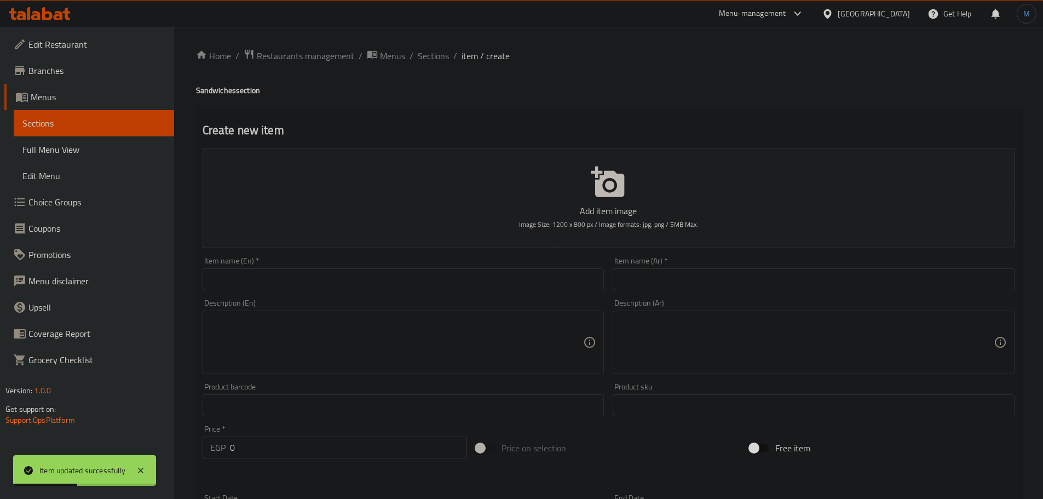
click at [789, 280] on input "text" at bounding box center [814, 279] width 402 height 22
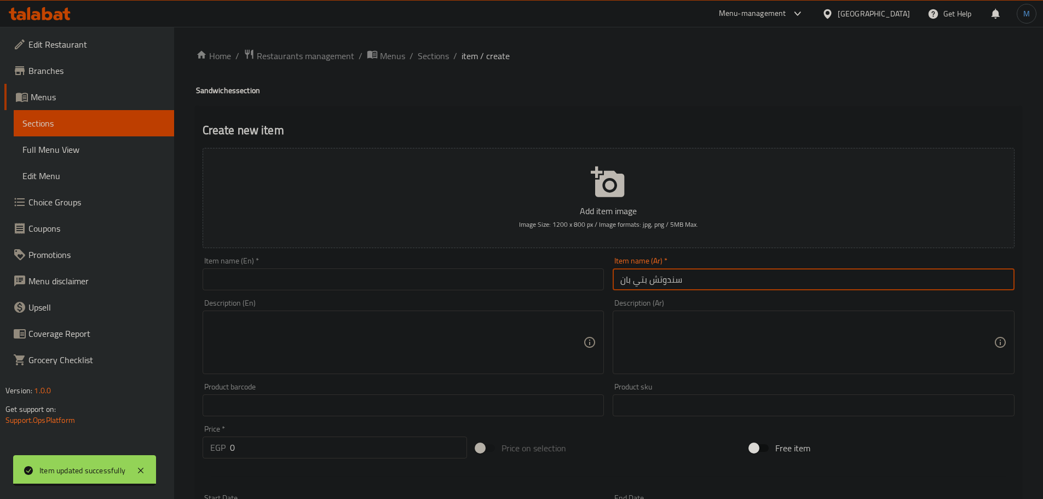
type input "سندوتش بتي بان"
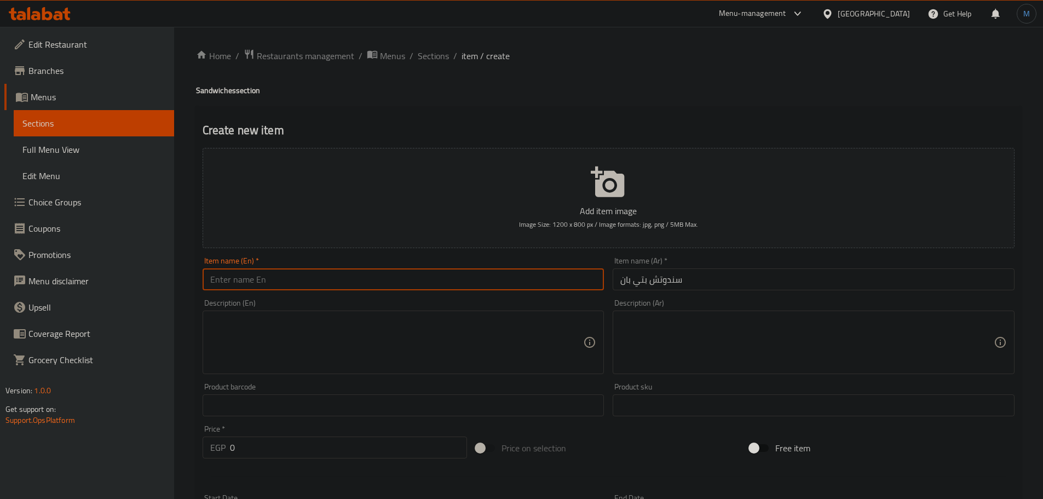
click at [403, 276] on input "text" at bounding box center [404, 279] width 402 height 22
paste input "Petit Pain Sandwich"
type input "Petit Pain Liver Sandwich"
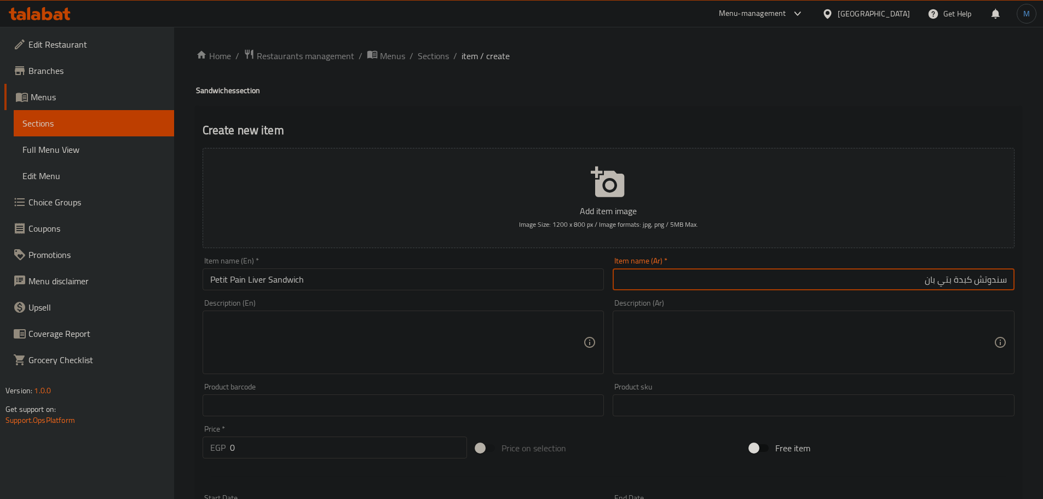
scroll to position [274, 0]
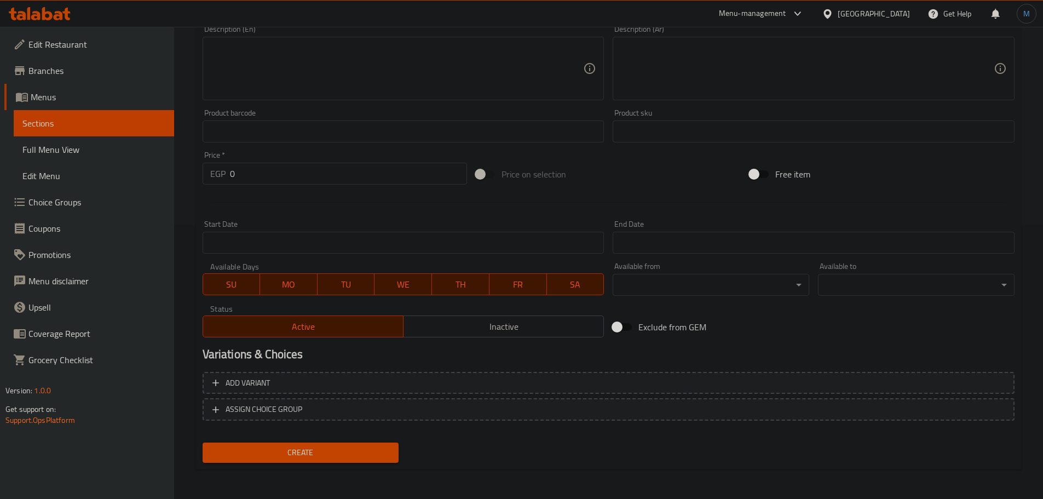
type input "سندوتش كبدة بتي بان"
click at [269, 183] on input "0" at bounding box center [349, 174] width 238 height 22
type input "25"
click at [203, 443] on button "Create" at bounding box center [301, 453] width 197 height 20
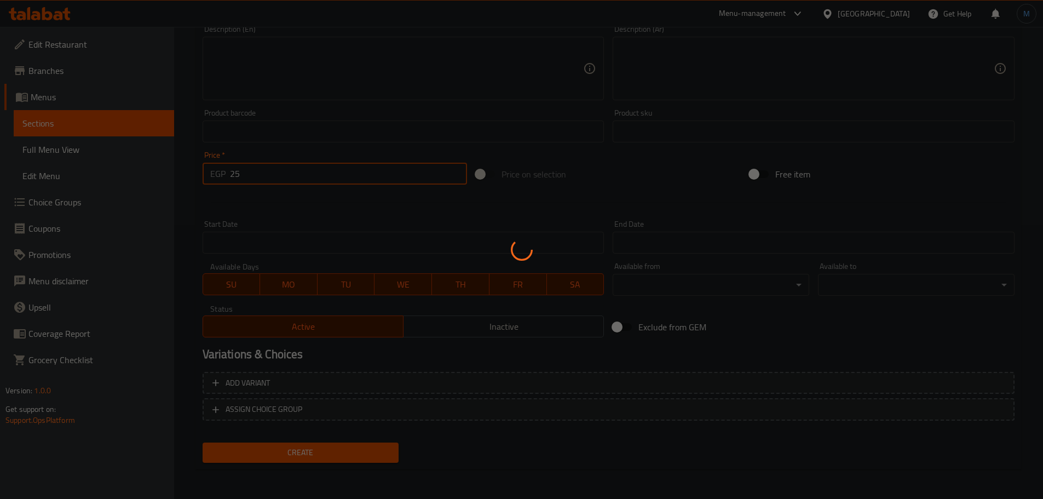
type input "0"
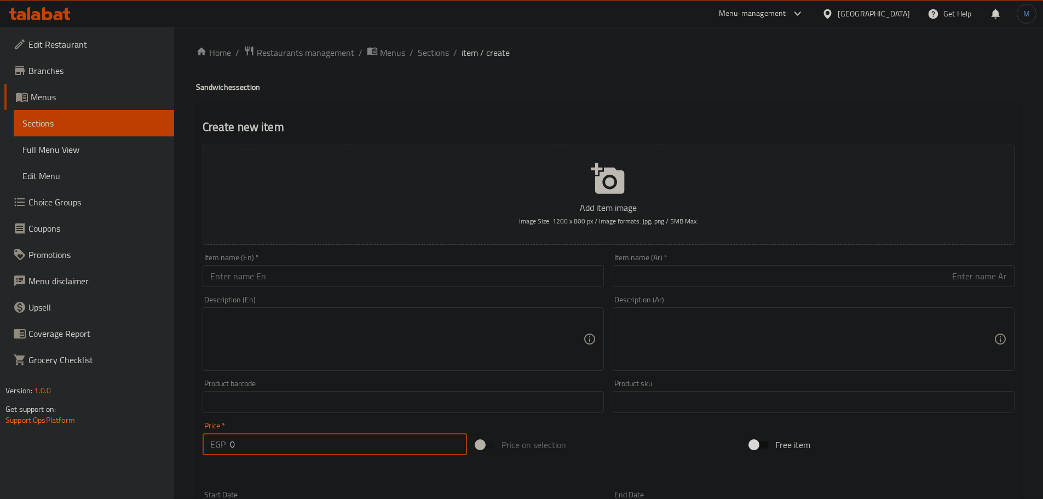
scroll to position [0, 0]
click at [419, 58] on span "Sections" at bounding box center [433, 55] width 31 height 13
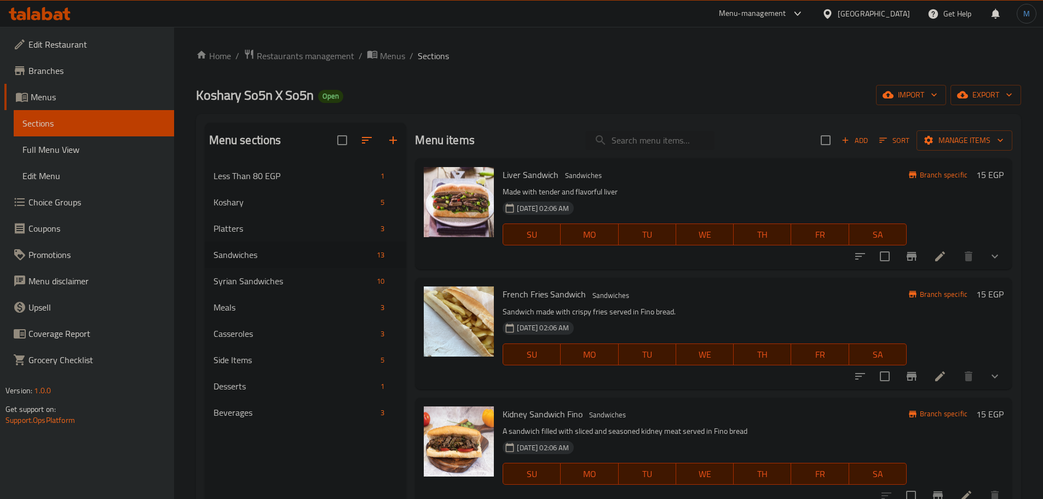
click at [686, 280] on div "French Fries Sandwich Sandwiches Sandwich made with crispy fries served in Fino…" at bounding box center [713, 333] width 597 height 111
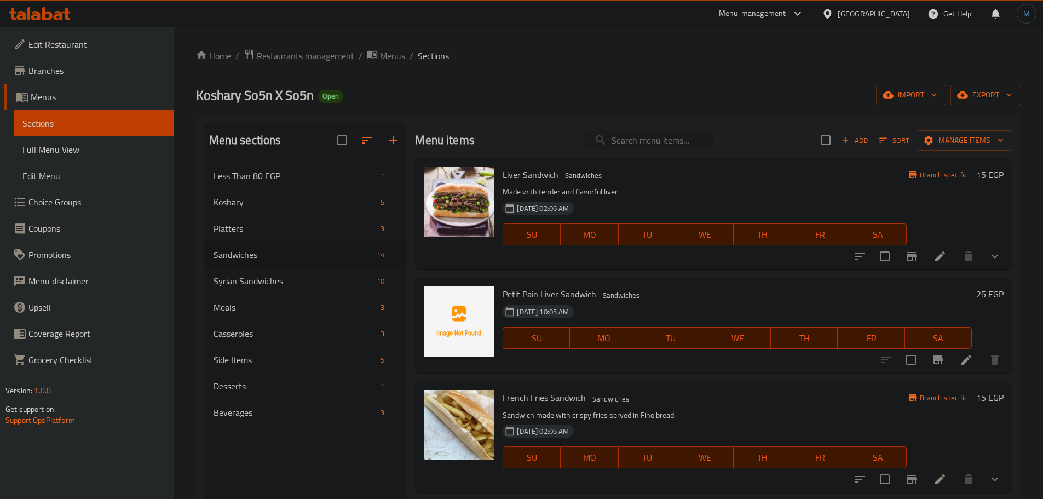
click at [639, 146] on input "search" at bounding box center [649, 140] width 129 height 19
type input "kofta"
click at [858, 145] on span "Add" at bounding box center [855, 140] width 30 height 13
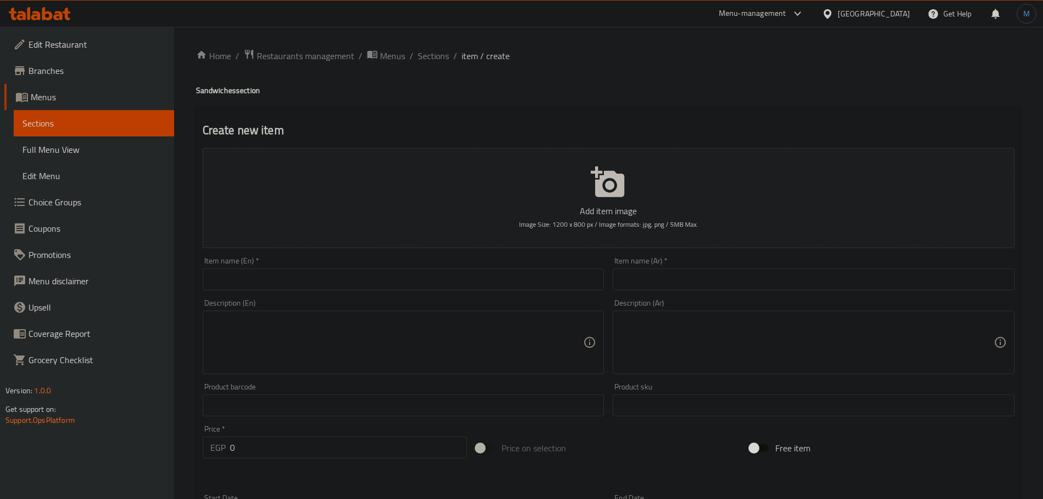
click at [644, 289] on input "text" at bounding box center [814, 279] width 402 height 22
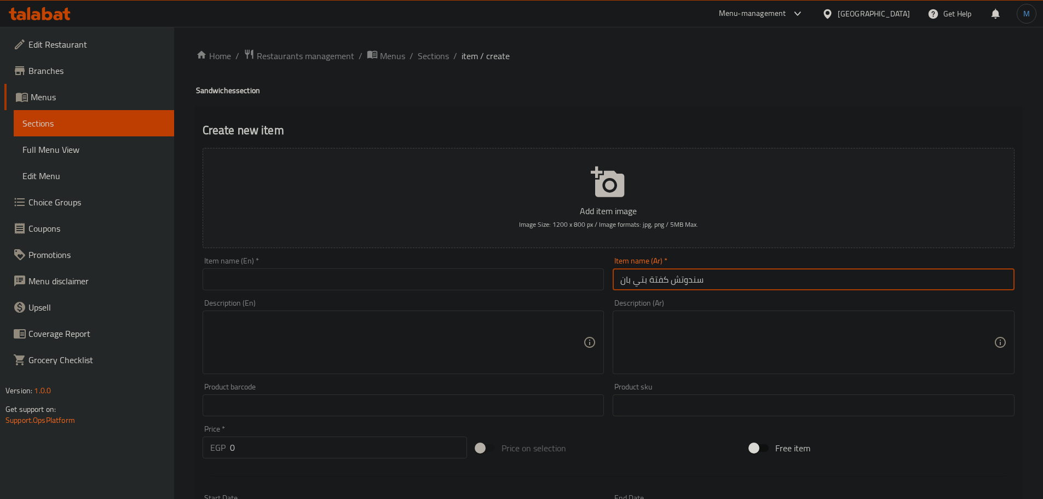
type input "سندوتش كفتة بتي بان"
click at [400, 274] on input "text" at bounding box center [404, 279] width 402 height 22
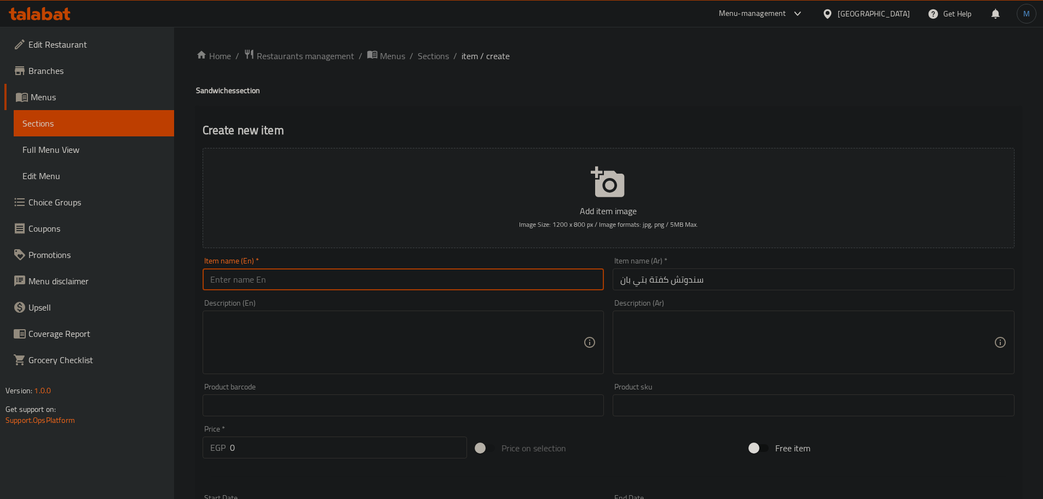
paste input "Petit Pan Kofta Sandwich"
type input "Petit Pan Kofta Sandwich"
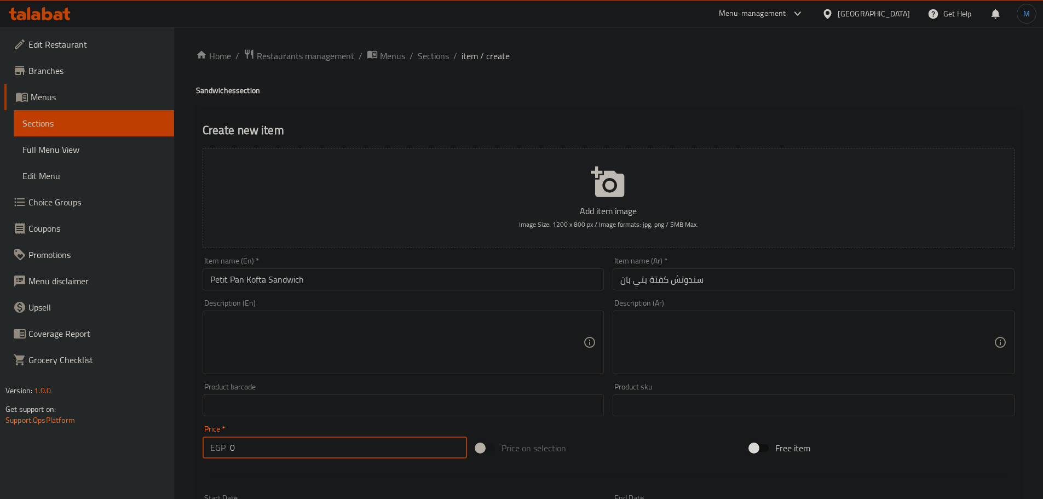
click at [328, 446] on input "0" at bounding box center [349, 447] width 238 height 22
type input "30"
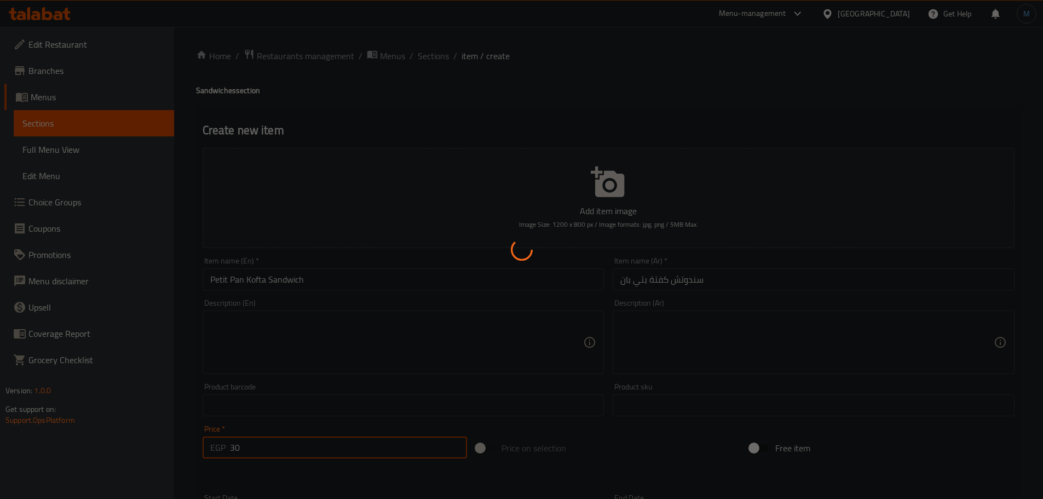
type input "0"
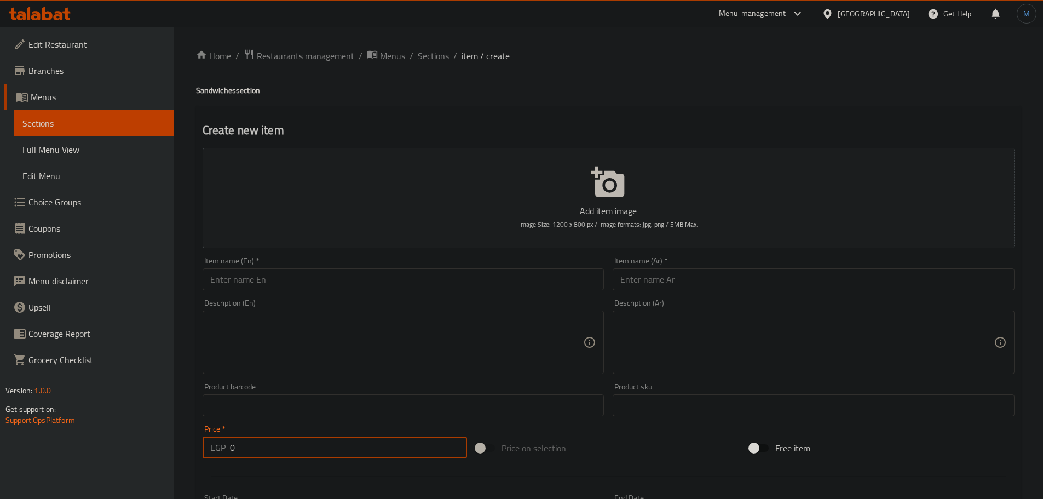
click at [428, 51] on span "Sections" at bounding box center [433, 55] width 31 height 13
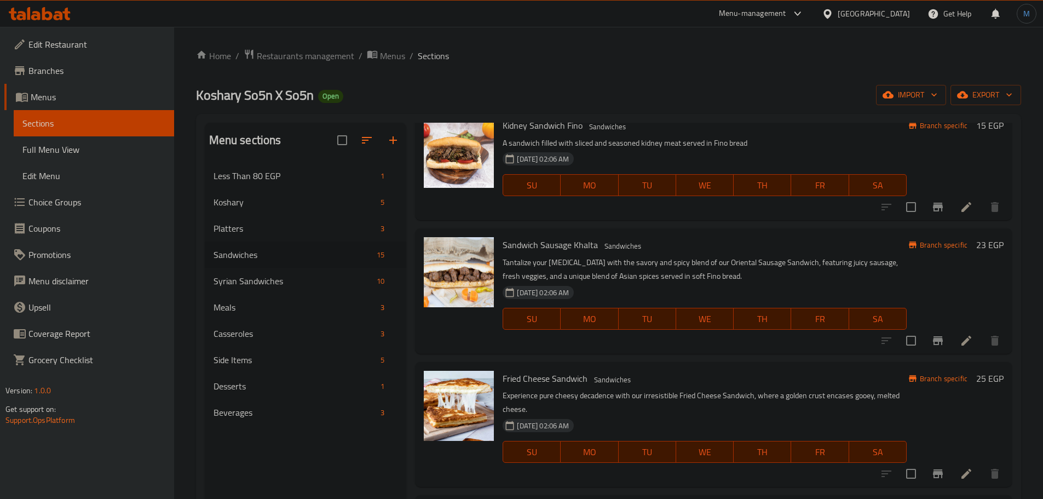
scroll to position [548, 0]
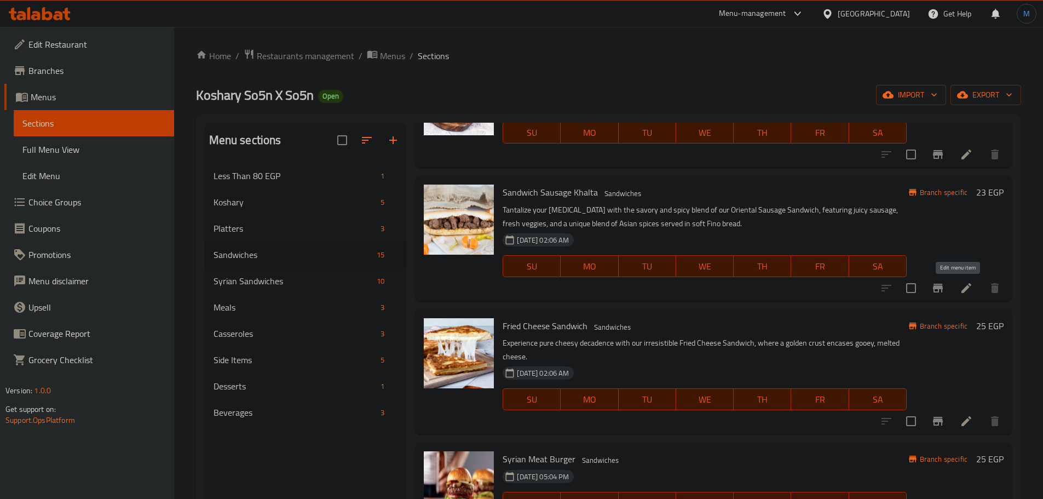
click at [960, 294] on icon at bounding box center [966, 287] width 13 height 13
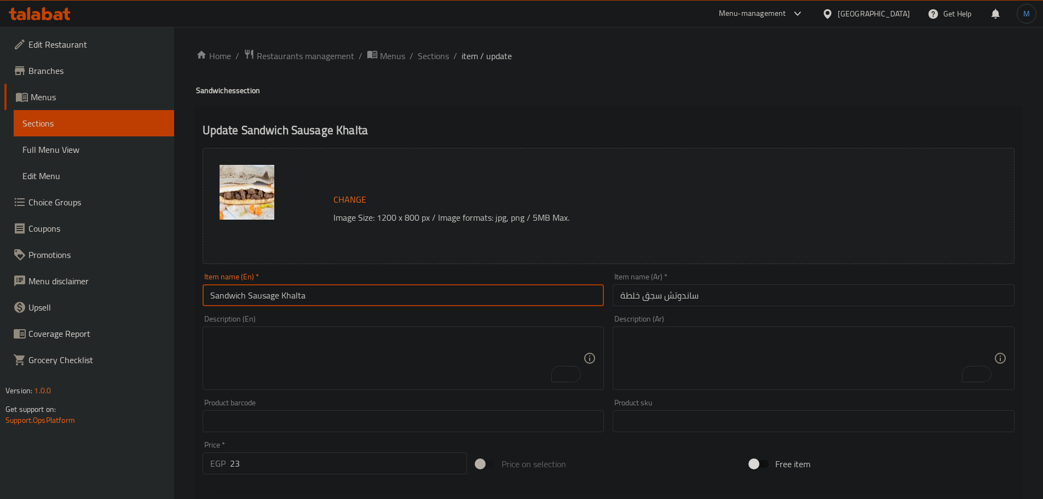
click at [444, 301] on input "Sandwich Sausage Khalta" at bounding box center [404, 295] width 402 height 22
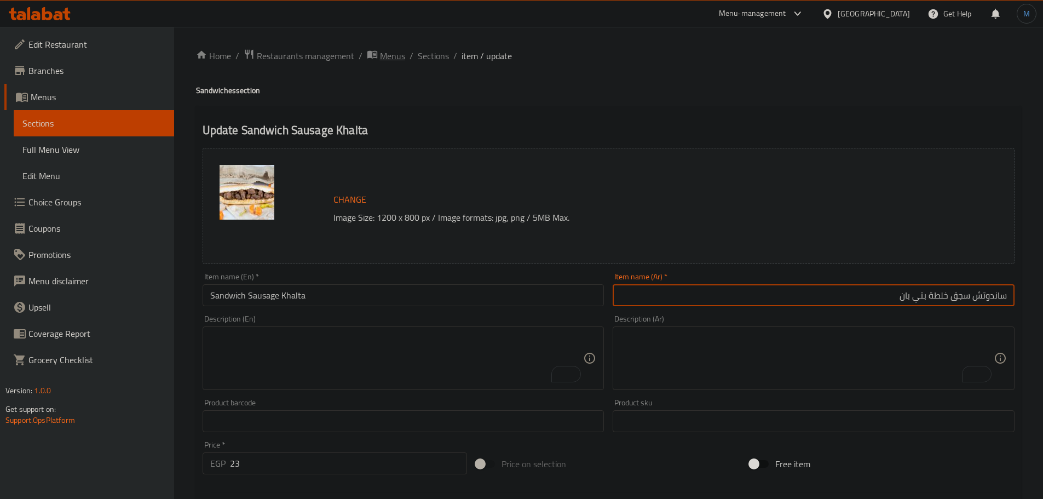
type input "ساندوتش سجق خلطة بتي بان"
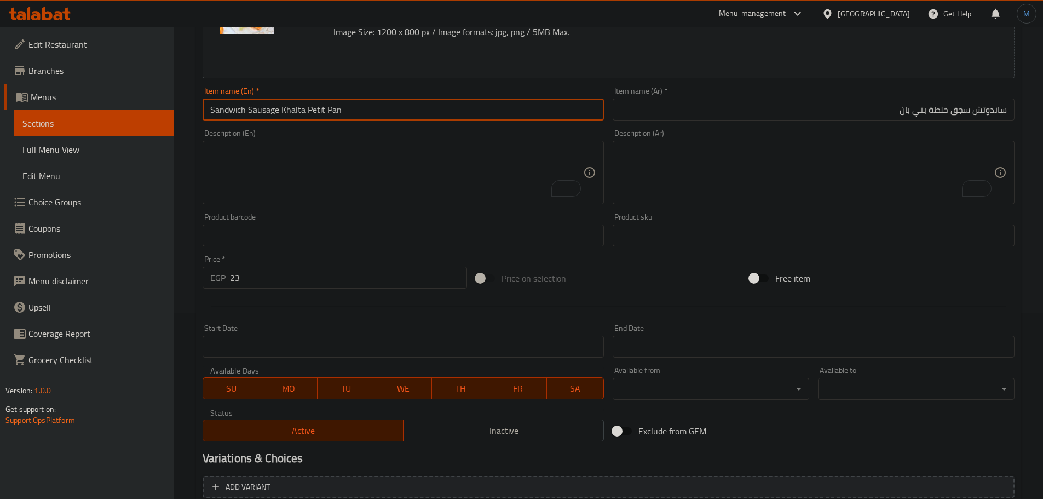
scroll to position [291, 0]
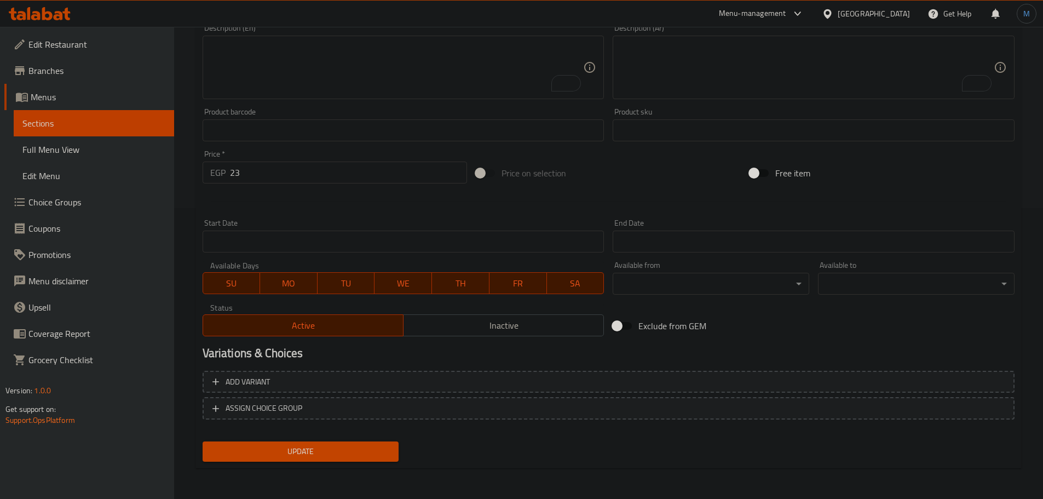
type input "Sandwich Sausage Khalta Petit Pan"
click at [295, 468] on div "Update Sandwich Sausage Khalta Petit Pan Change Image Size: 1200 x 800 px / Ima…" at bounding box center [608, 141] width 825 height 653
click at [302, 453] on span "Update" at bounding box center [300, 452] width 179 height 14
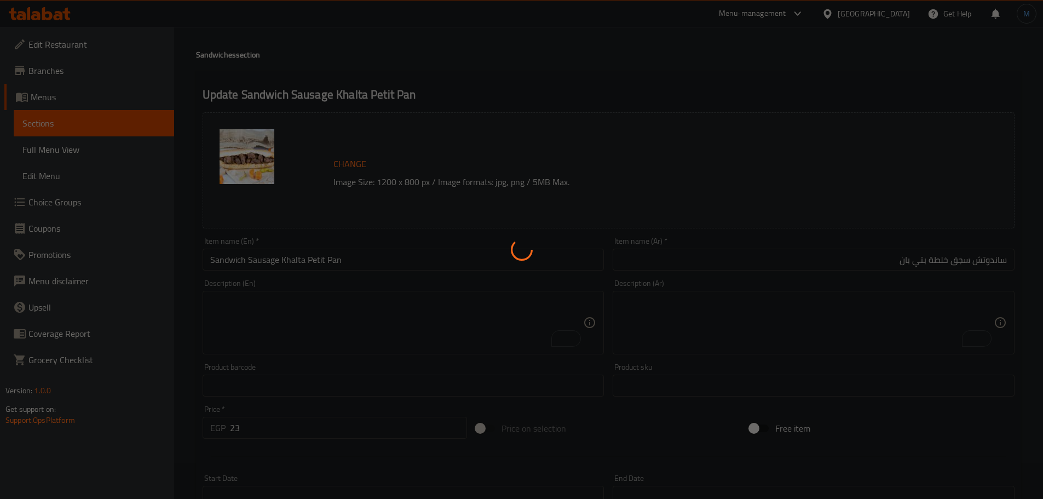
scroll to position [17, 0]
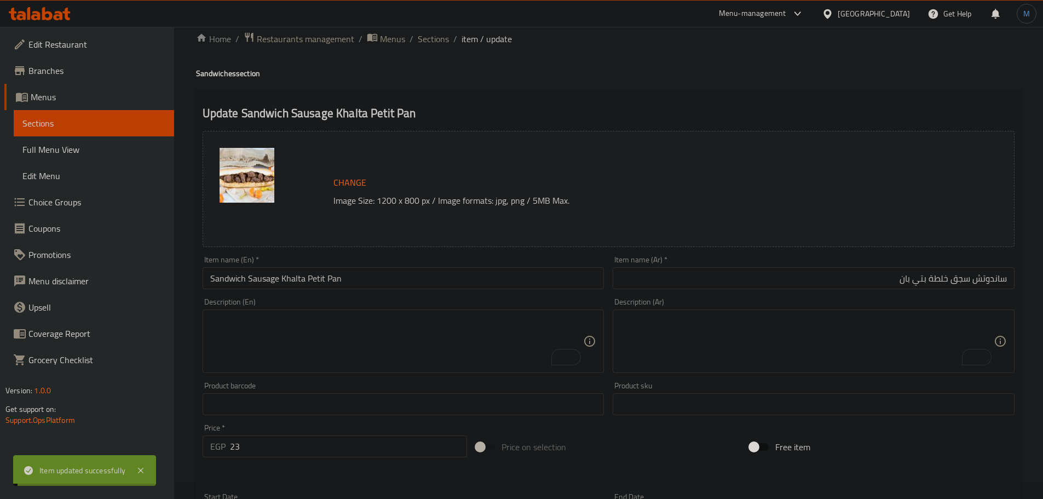
drag, startPoint x: 440, startPoint y: 41, endPoint x: 436, endPoint y: 15, distance: 26.7
click at [440, 41] on span "Sections" at bounding box center [433, 38] width 31 height 13
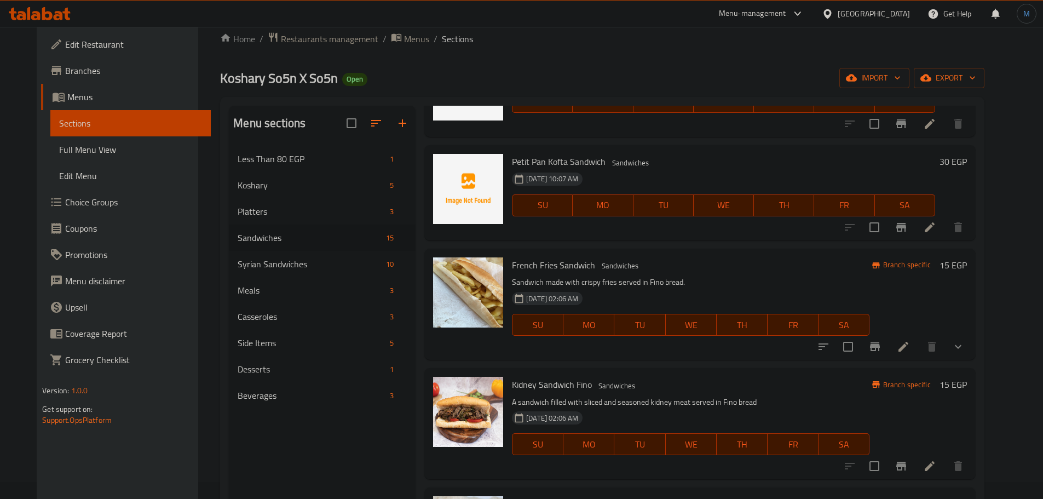
scroll to position [329, 0]
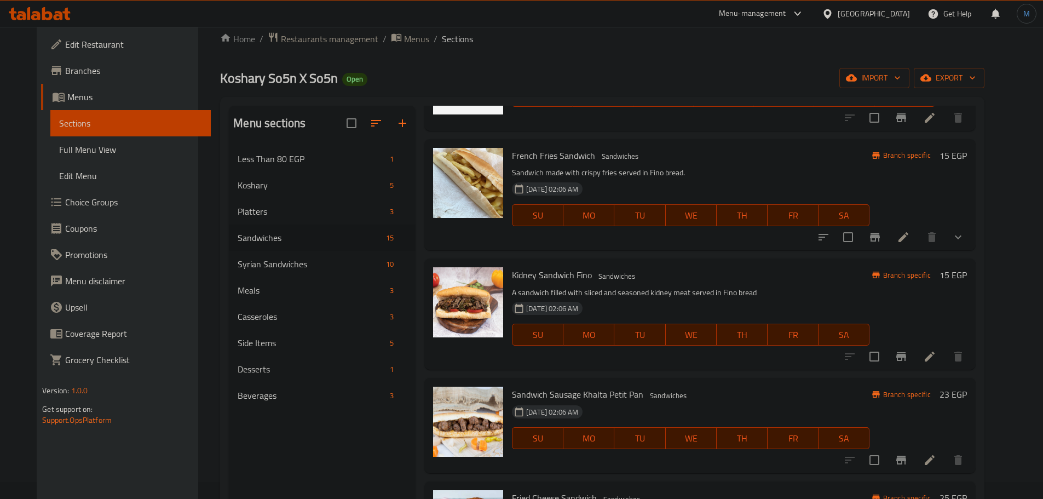
click at [775, 295] on p "A sandwich filled with sliced and seasoned kidney meat served in Fino bread" at bounding box center [691, 293] width 358 height 14
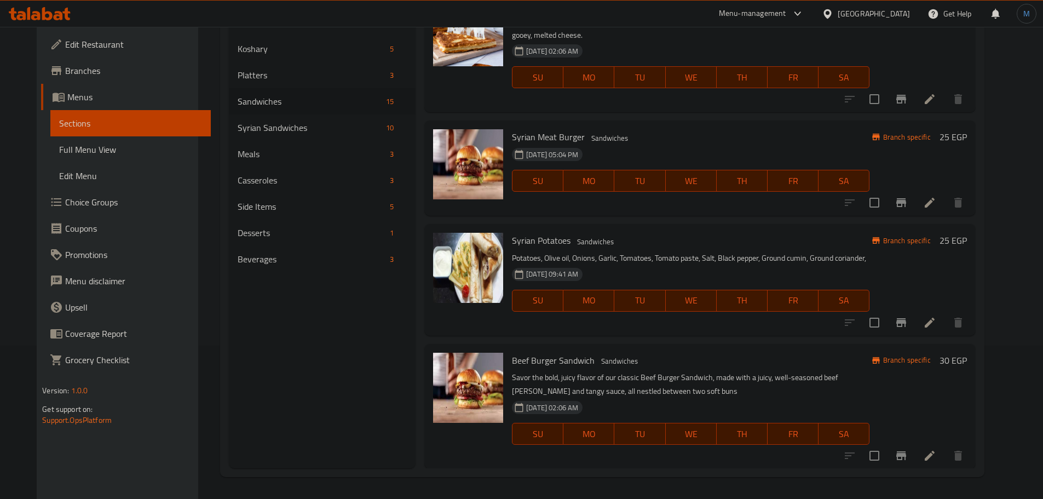
scroll to position [769, 0]
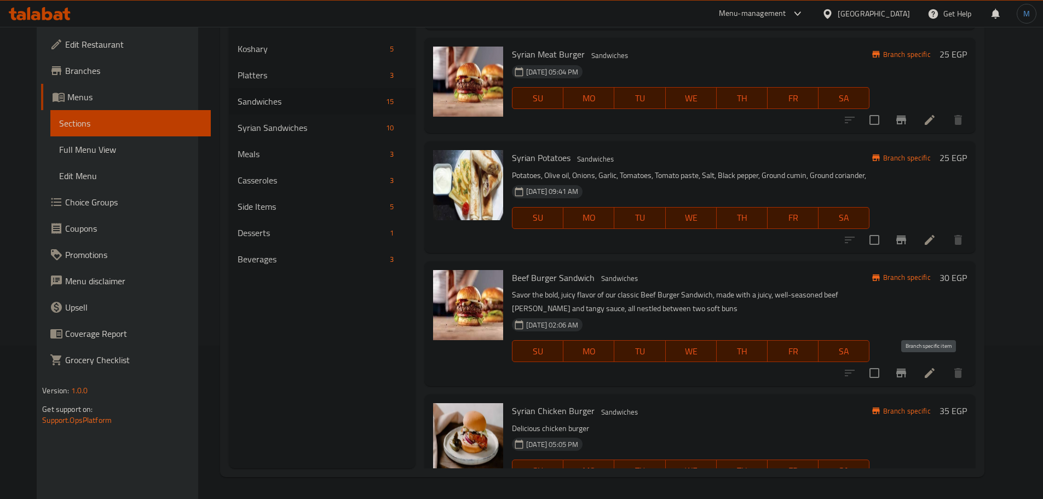
click at [908, 378] on icon "Branch-specific-item" at bounding box center [901, 372] width 13 height 13
click at [945, 372] on li at bounding box center [930, 373] width 31 height 20
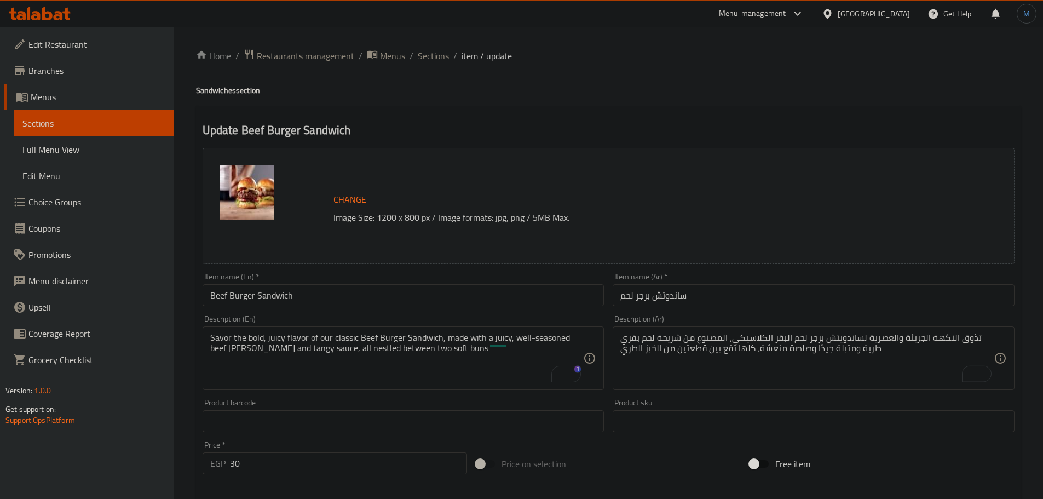
click at [432, 62] on span "Sections" at bounding box center [433, 55] width 31 height 13
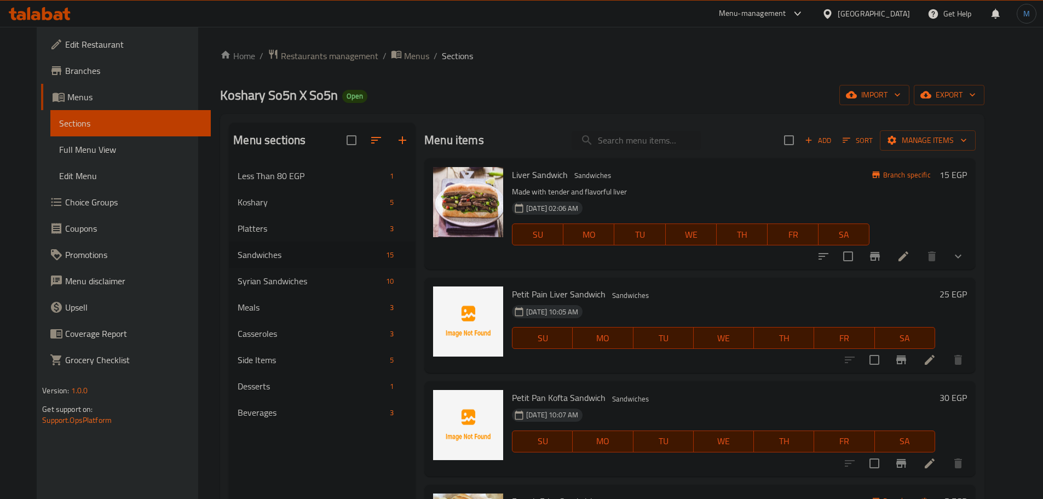
click at [738, 383] on div "Petit Pan Kofta Sandwich Sandwiches [DATE] 10:07 AM SU MO TU WE TH FR SA 30 EGP" at bounding box center [699, 428] width 551 height 95
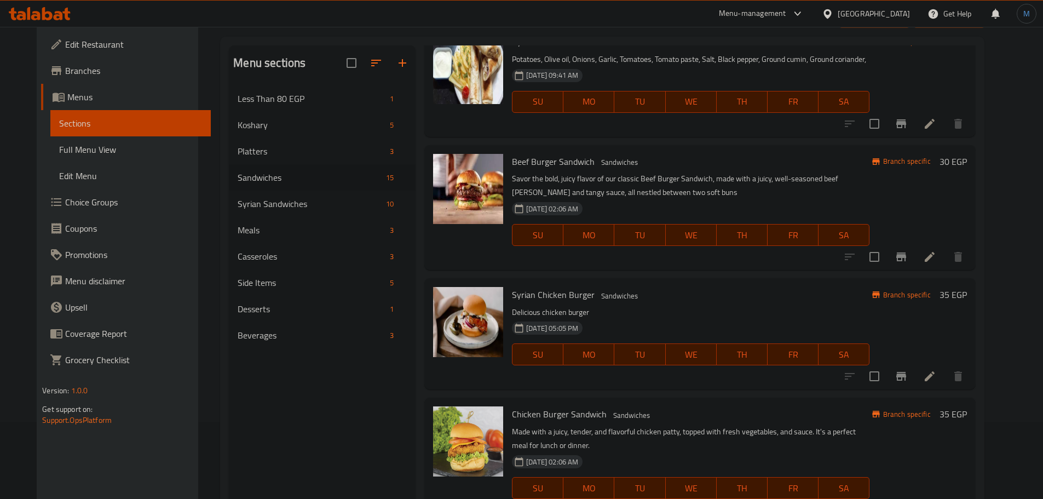
scroll to position [153, 0]
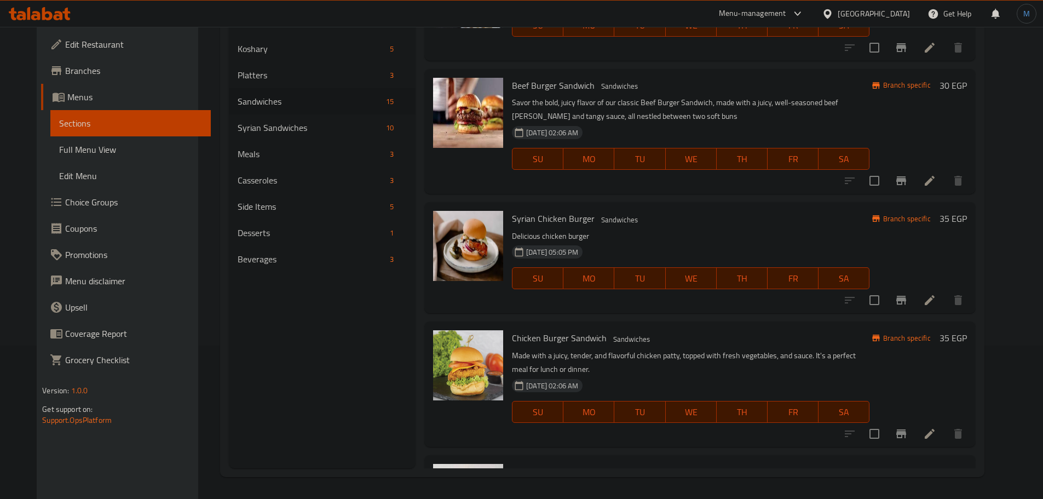
click at [906, 433] on icon "Branch-specific-item" at bounding box center [902, 433] width 10 height 9
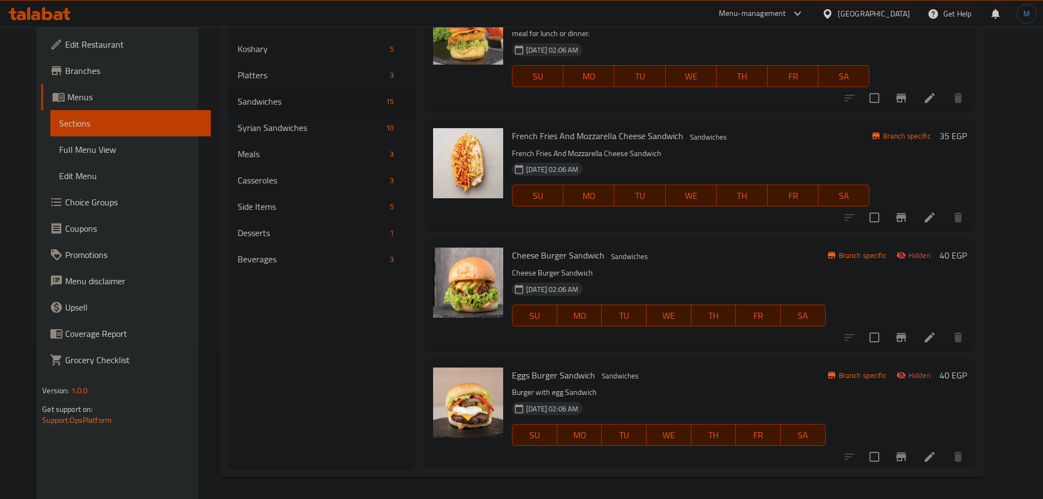
scroll to position [1299, 0]
click at [716, 378] on h6 "Eggs Burger Sandwich Sandwiches" at bounding box center [668, 373] width 313 height 15
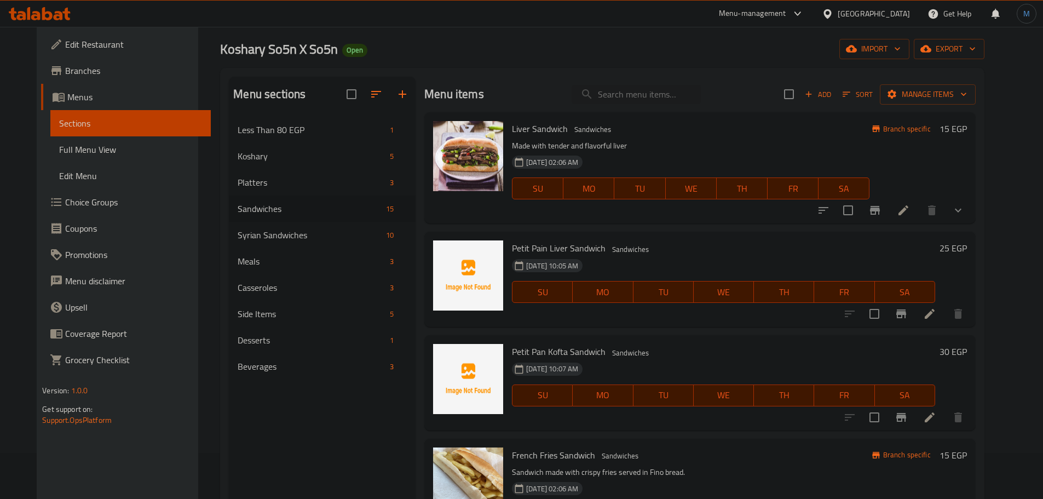
scroll to position [0, 0]
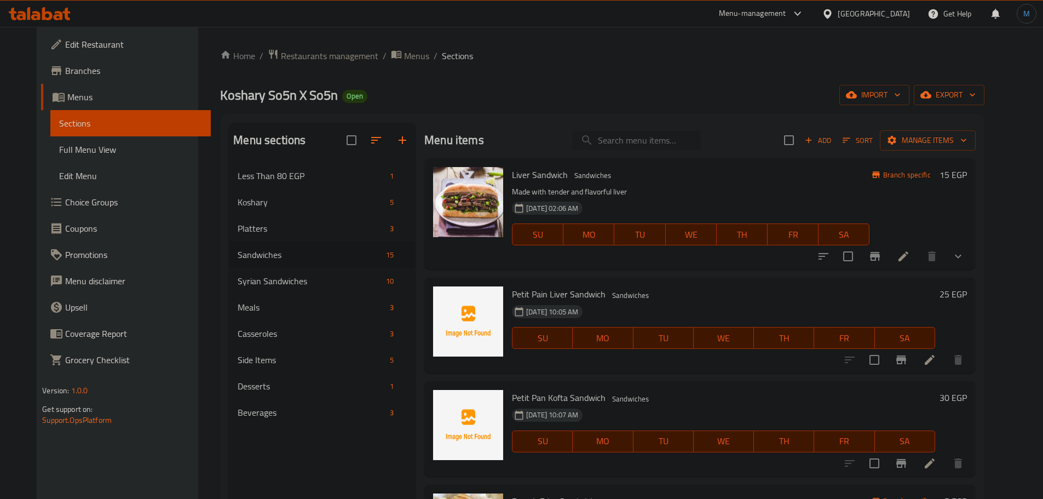
click at [686, 147] on input "search" at bounding box center [636, 140] width 129 height 19
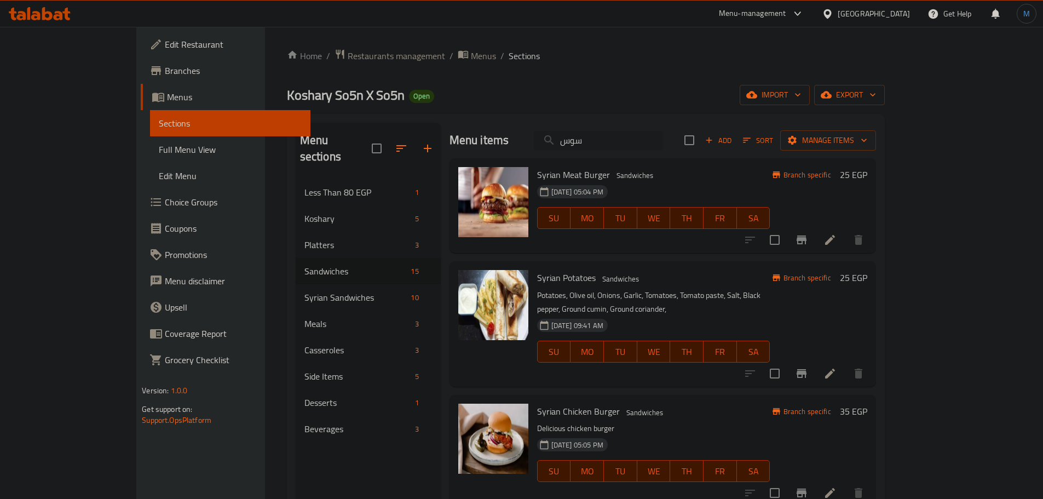
type input "سوسي"
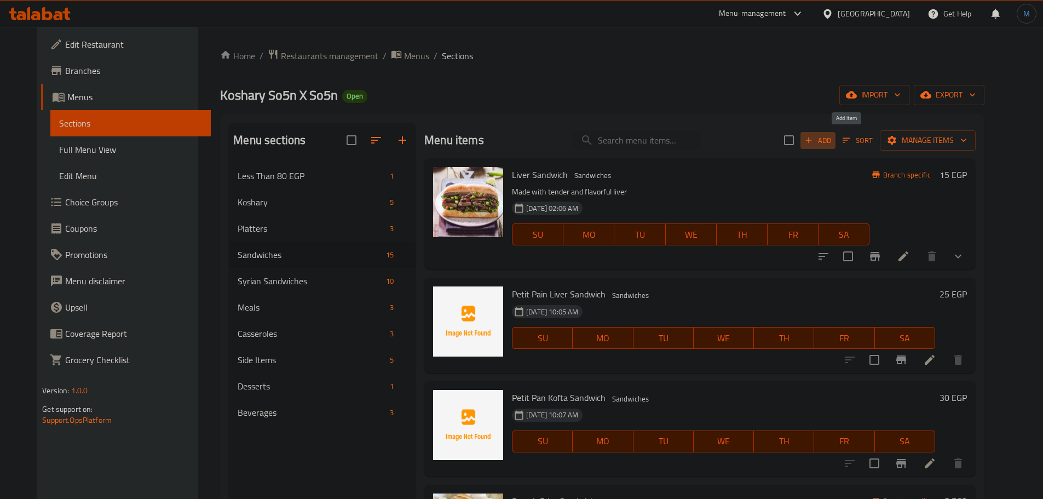
click at [833, 144] on span "Add" at bounding box center [818, 140] width 30 height 13
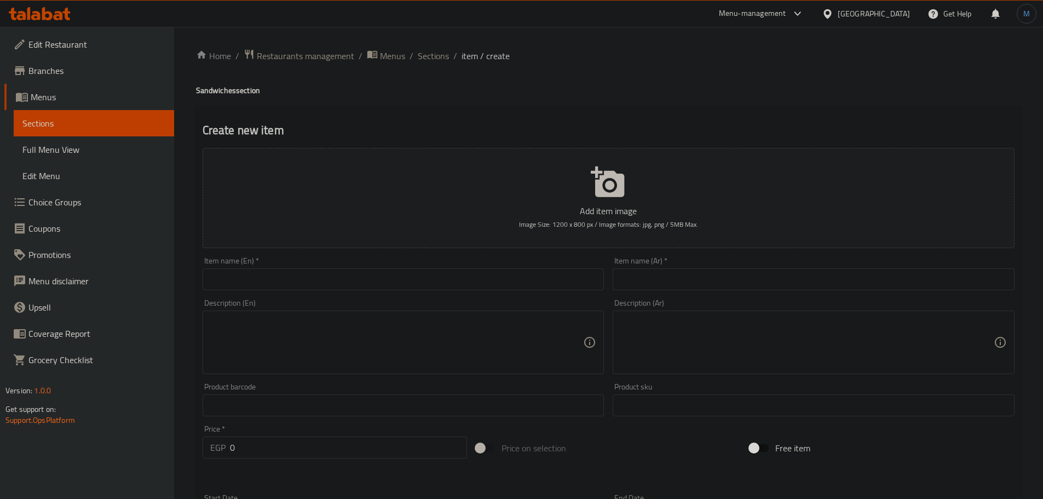
click at [662, 273] on input "text" at bounding box center [814, 279] width 402 height 22
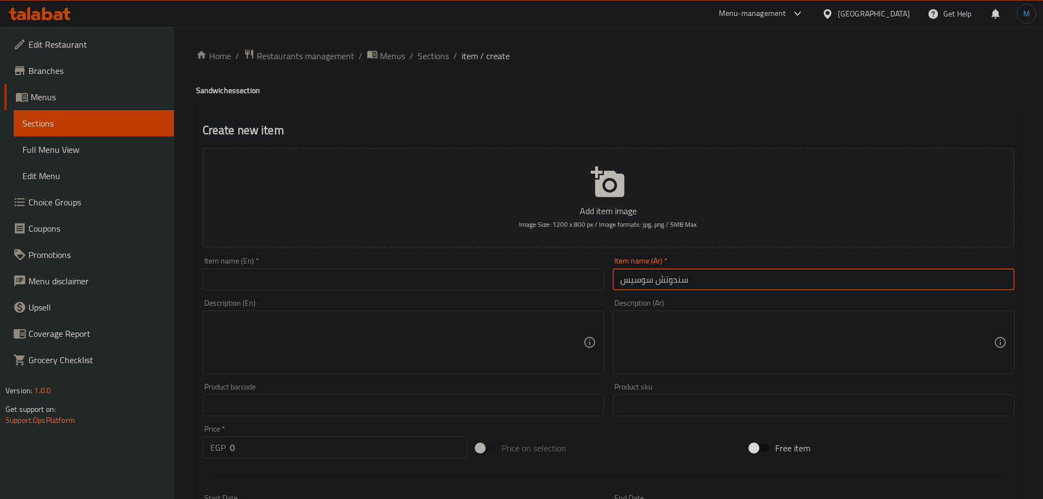
type input "سندوتش سوسيس"
click at [370, 287] on input "text" at bounding box center [404, 279] width 402 height 22
paste input "sausage sandwich"
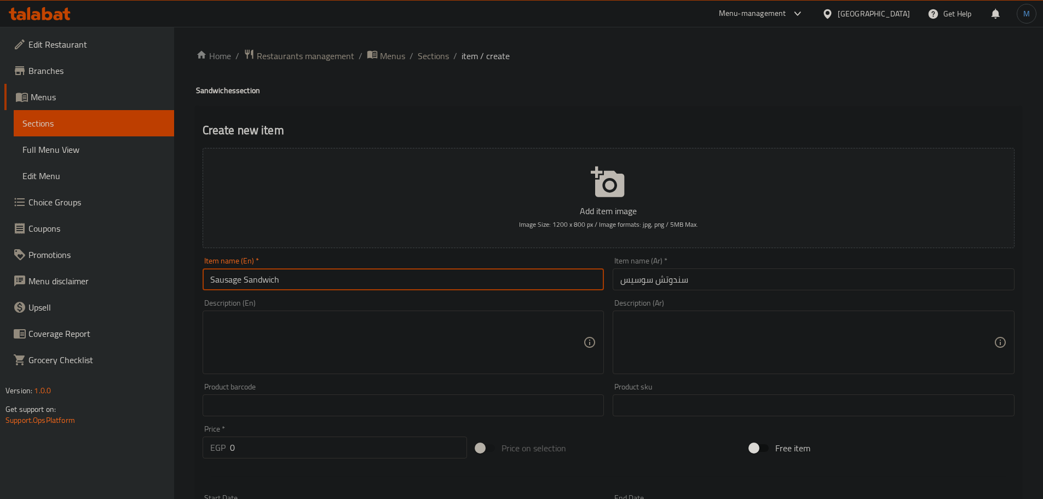
type input "Sausage Sandwich"
click at [223, 274] on input "Sausage Sandwich" at bounding box center [404, 279] width 402 height 22
type input "Hot Dog Sandwich"
click at [254, 443] on input "0" at bounding box center [349, 447] width 238 height 22
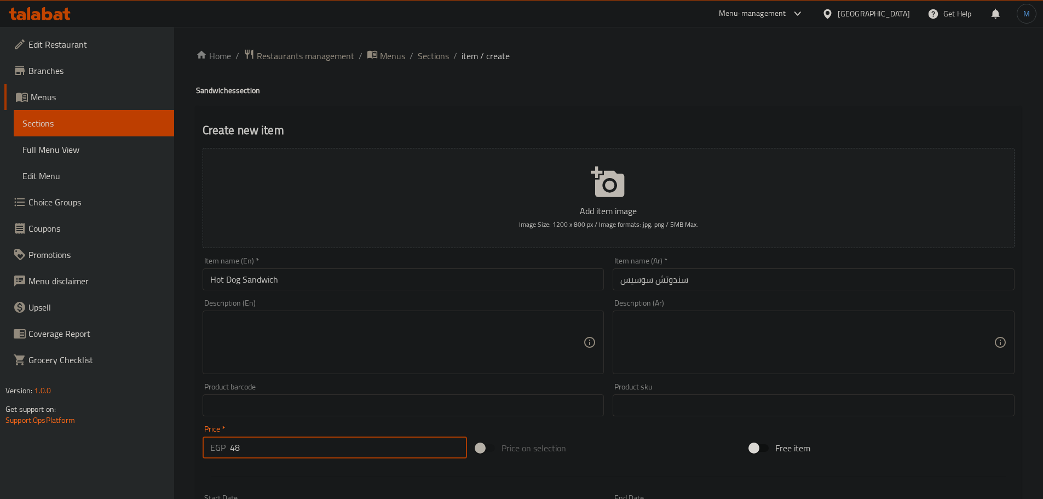
type input "48"
click at [347, 381] on div "Product barcode Product barcode" at bounding box center [403, 399] width 411 height 42
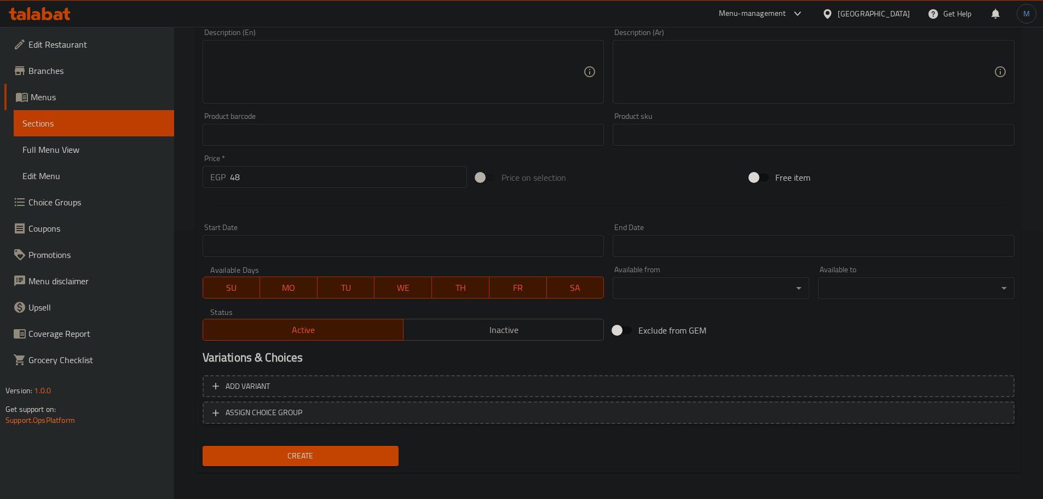
scroll to position [275, 0]
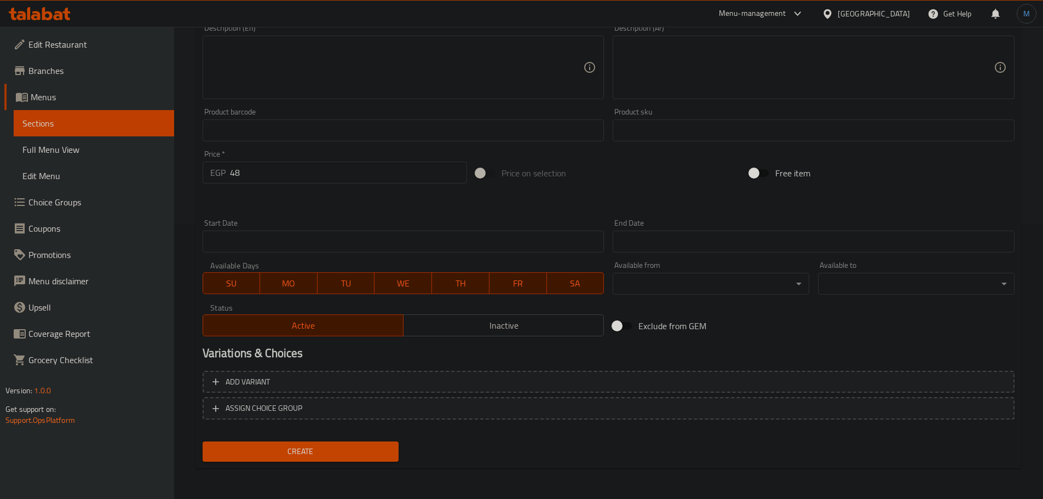
click at [337, 455] on span "Create" at bounding box center [300, 452] width 179 height 14
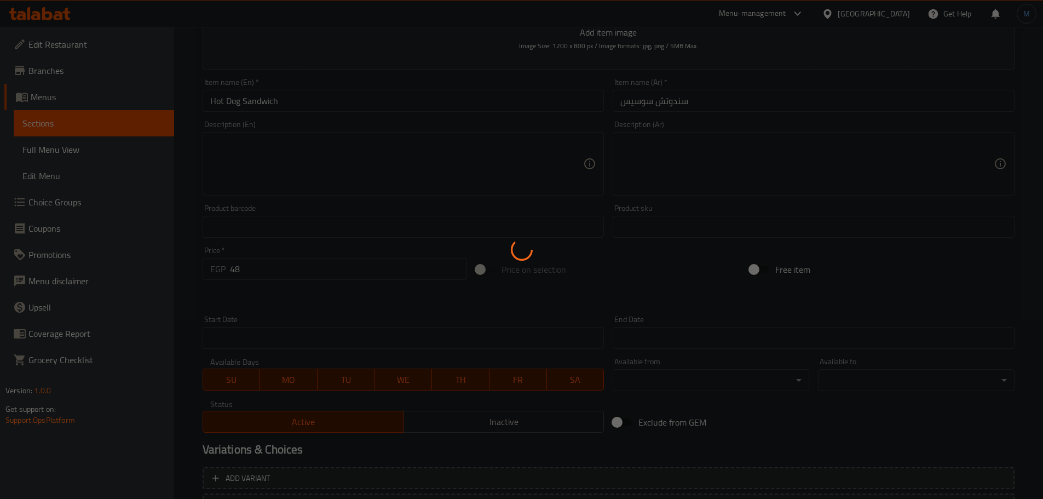
scroll to position [0, 0]
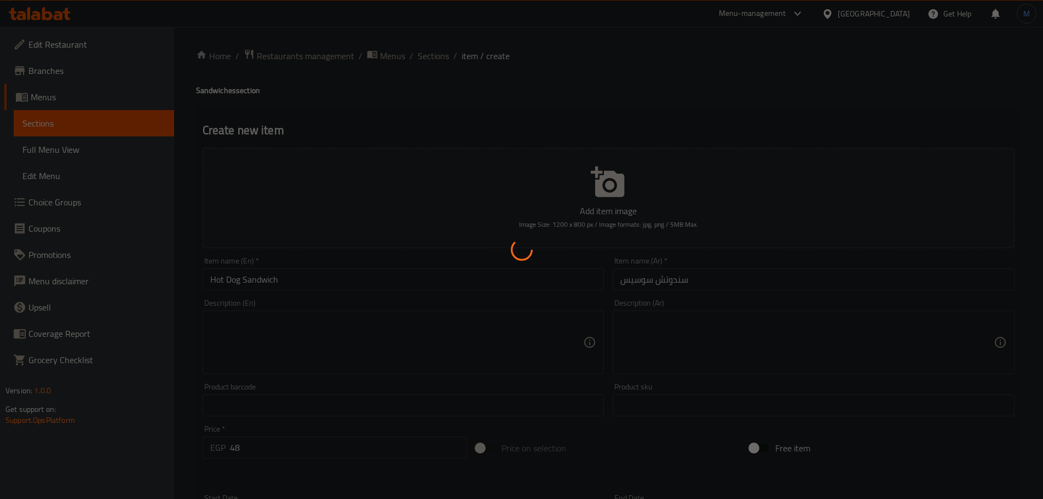
type input "0"
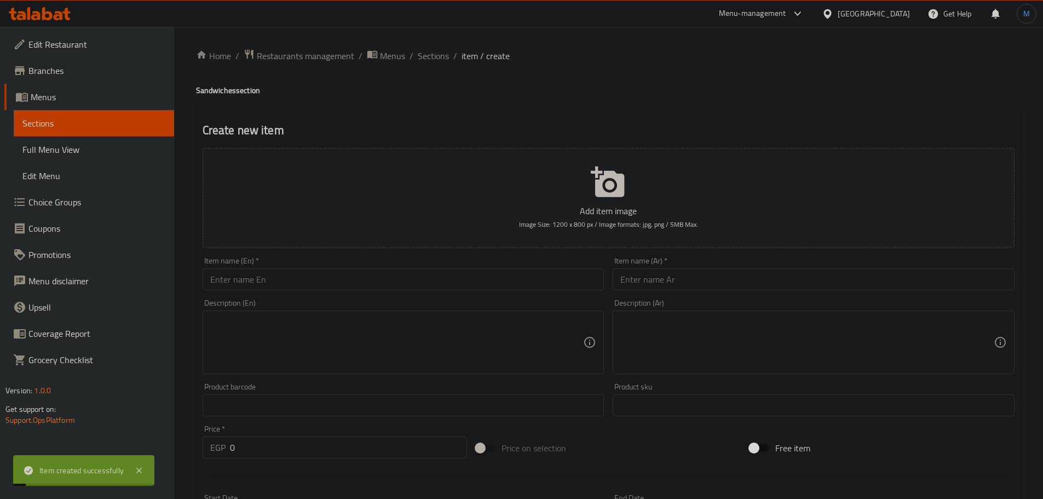
click at [429, 65] on div "Home / Restaurants management / Menus / Sections / item / create Sandwiches sec…" at bounding box center [608, 400] width 825 height 703
click at [434, 56] on span "Sections" at bounding box center [433, 55] width 31 height 13
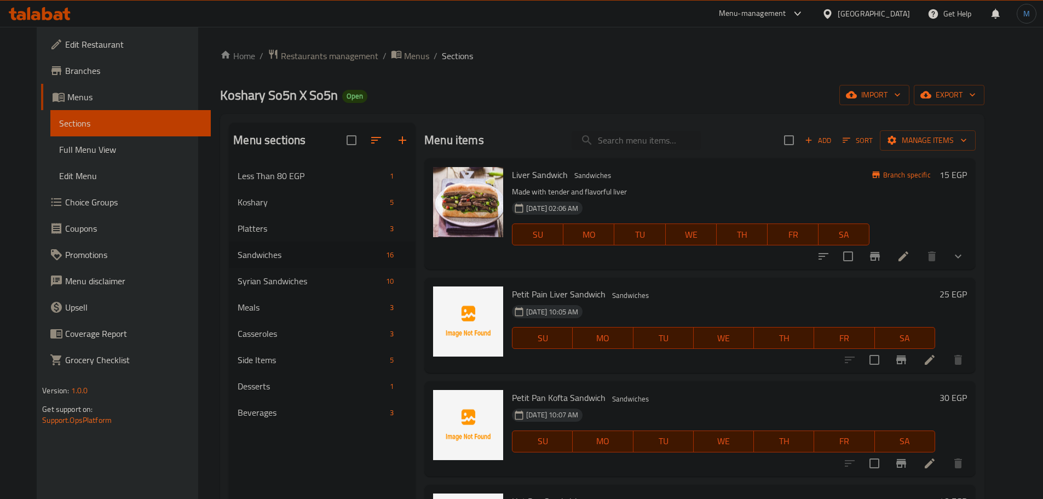
click at [705, 304] on div "08-09-2025 10:05 AM SU MO TU WE TH FR SA" at bounding box center [724, 330] width 432 height 59
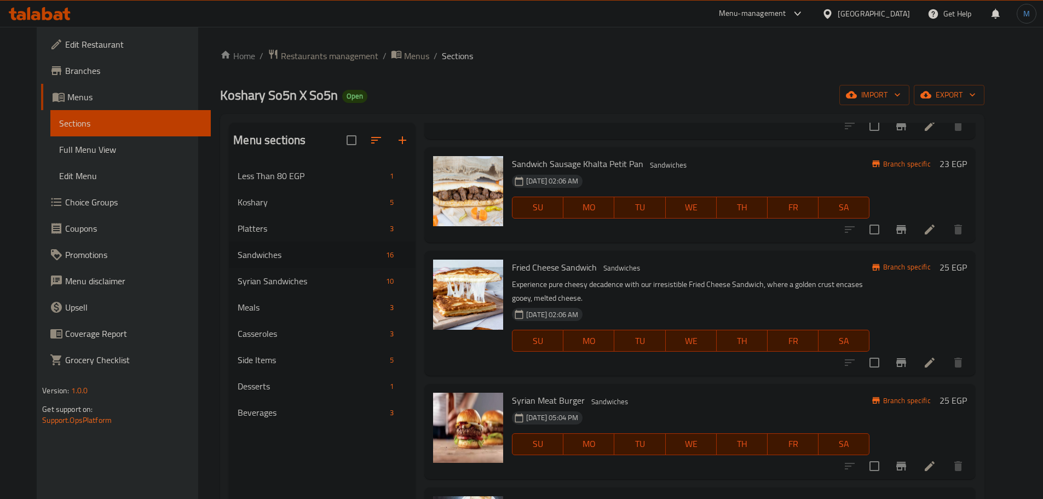
scroll to position [712, 0]
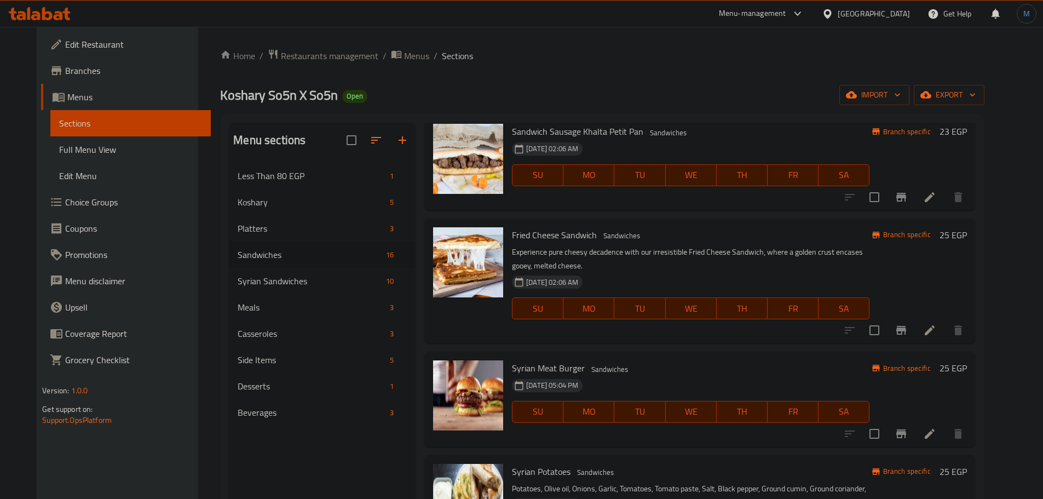
click at [758, 382] on div "26-02-2024 05:04 PM SU MO TU WE TH FR SA" at bounding box center [691, 404] width 366 height 59
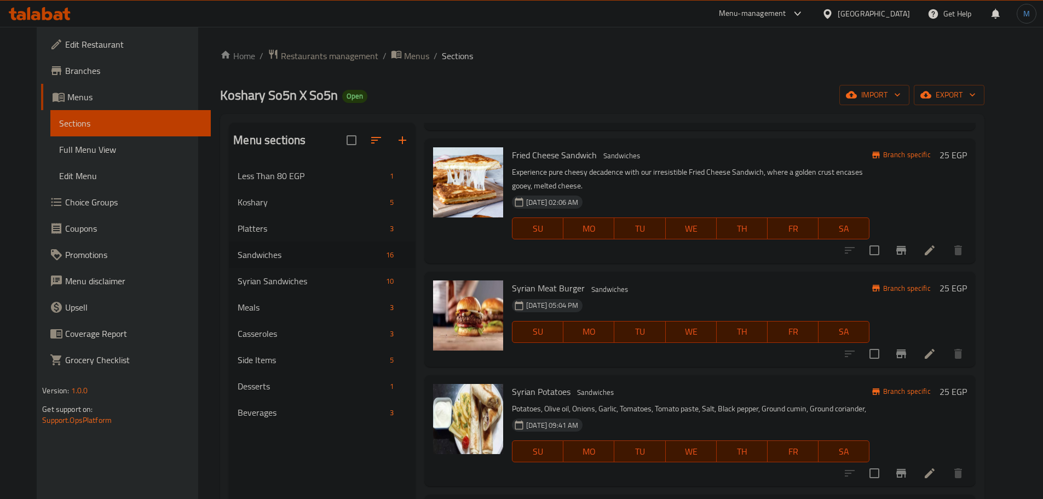
scroll to position [876, 0]
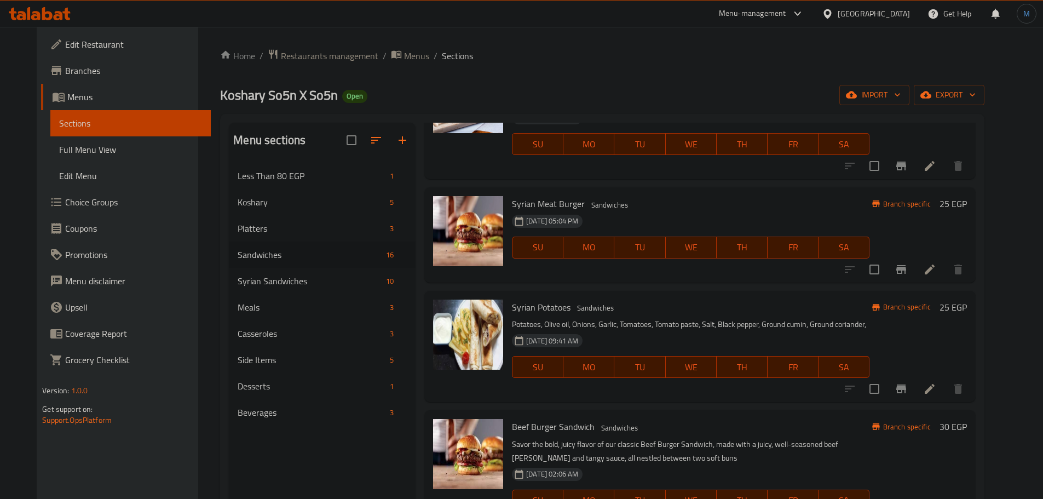
click at [552, 317] on div "Syrian Potatoes Sandwiches Potatoes, Olive oil, Onions, Garlic, Tomatoes, Tomat…" at bounding box center [691, 346] width 366 height 102
click at [550, 310] on span "Syrian Potatoes" at bounding box center [541, 307] width 59 height 16
copy h6 "Potatoes"
click at [908, 383] on icon "Branch-specific-item" at bounding box center [901, 388] width 13 height 13
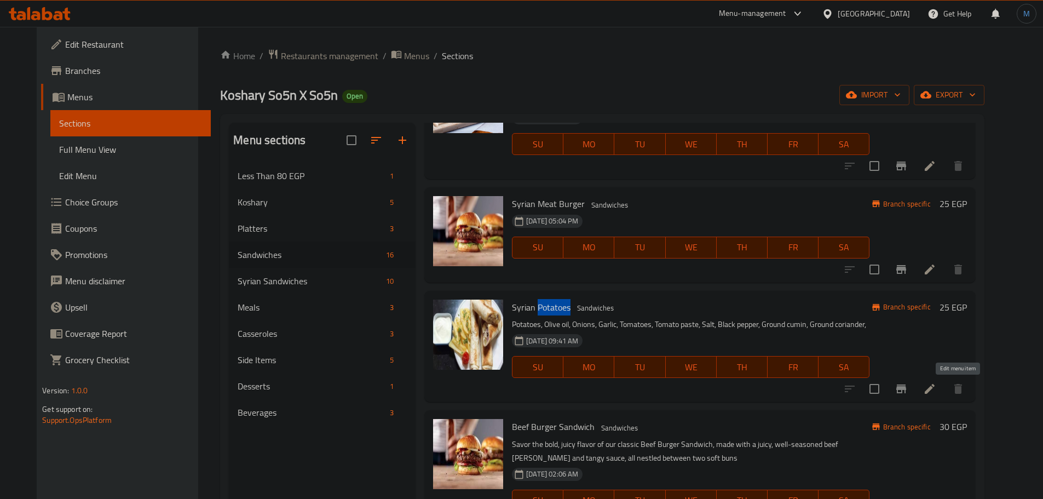
click at [937, 392] on icon at bounding box center [929, 388] width 13 height 13
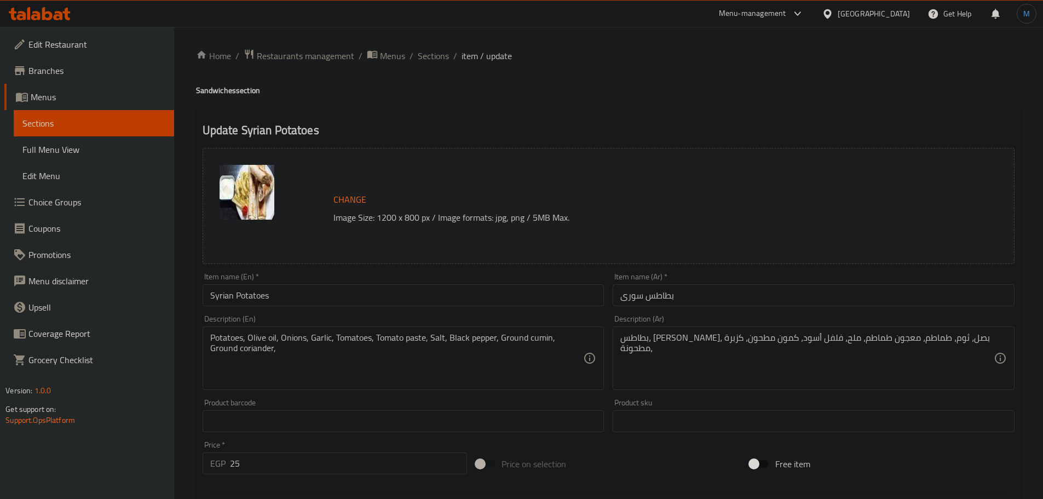
scroll to position [219, 0]
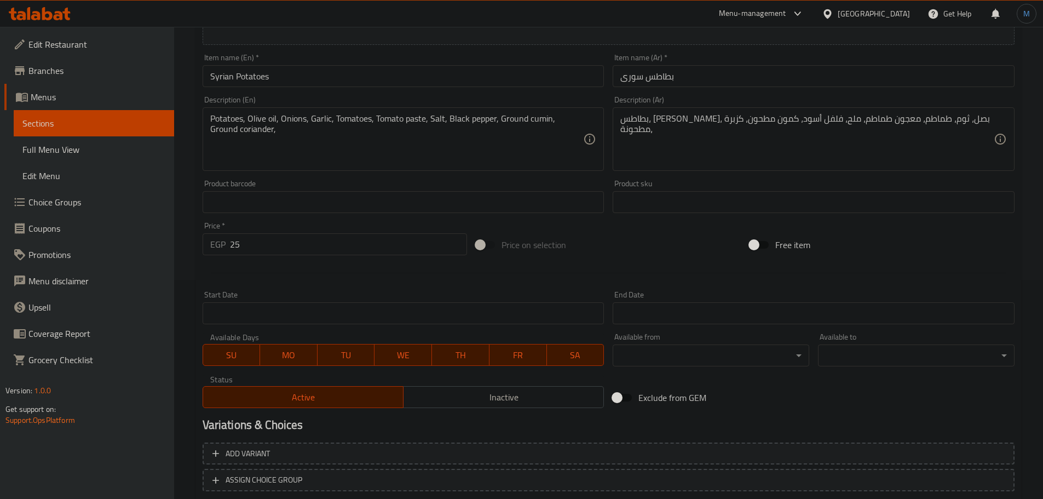
click at [450, 380] on div "Active Inactive" at bounding box center [404, 391] width 402 height 33
click at [459, 387] on button "Inactive" at bounding box center [503, 397] width 201 height 22
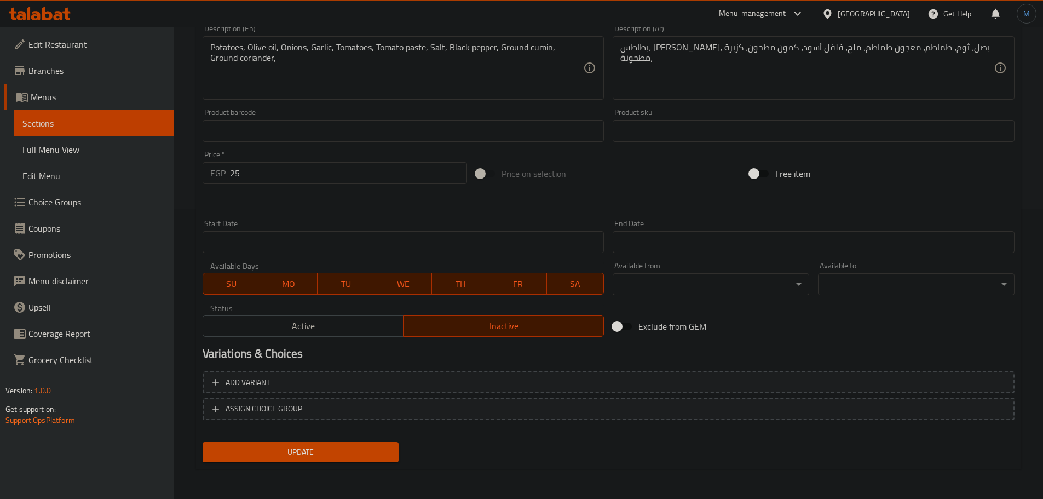
scroll to position [291, 0]
click at [378, 457] on span "Update" at bounding box center [300, 452] width 179 height 14
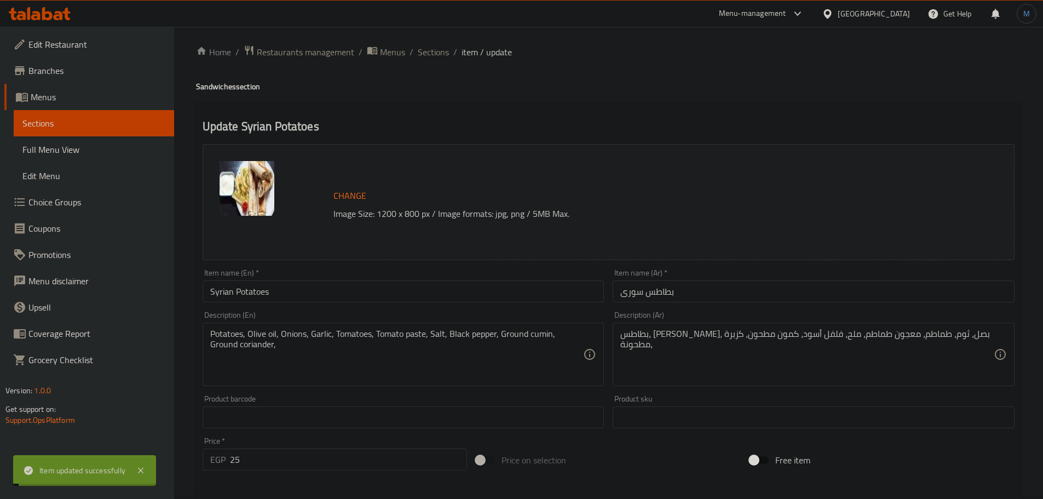
scroll to position [0, 0]
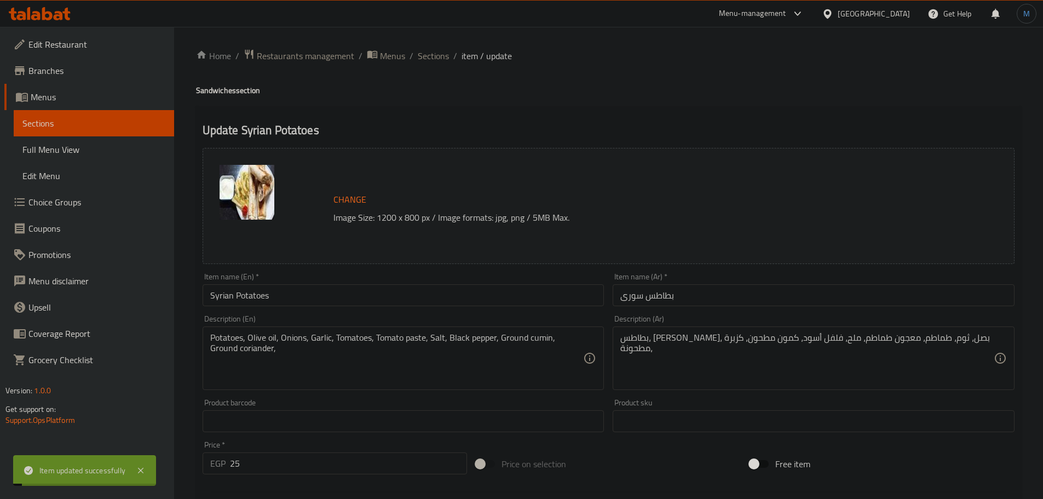
click at [457, 59] on ol "Home / Restaurants management / Menus / Sections / item / update" at bounding box center [608, 56] width 825 height 14
click at [443, 59] on span "Sections" at bounding box center [433, 55] width 31 height 13
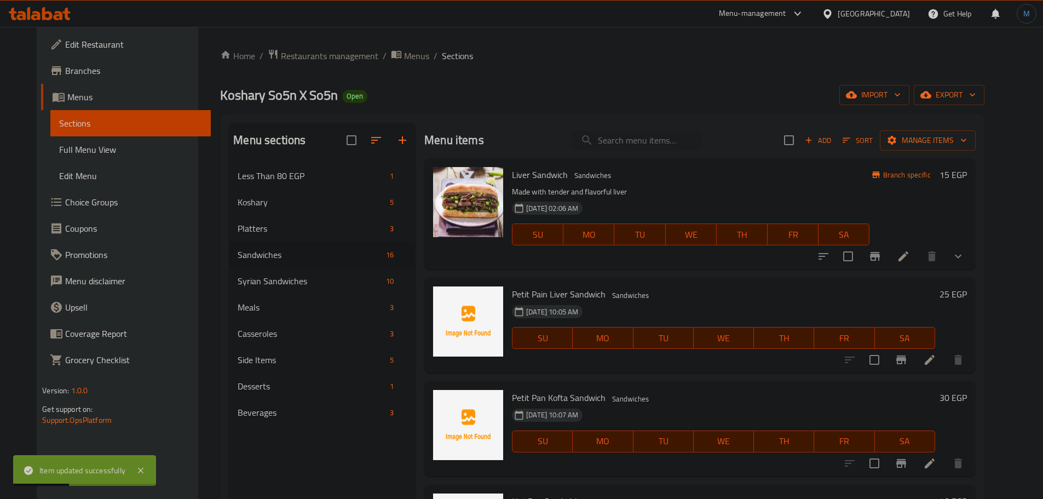
click at [711, 304] on div "08-09-2025 10:05 AM SU MO TU WE TH FR SA" at bounding box center [724, 330] width 432 height 59
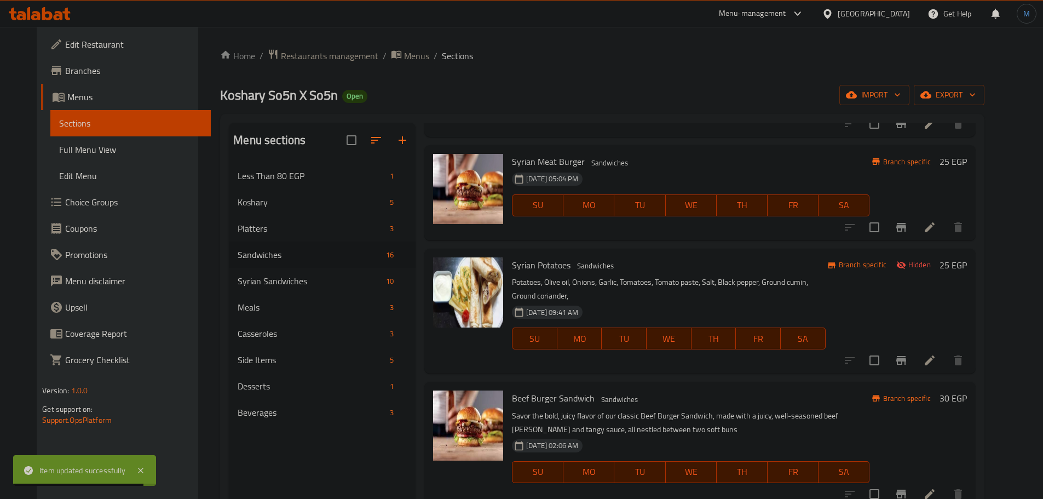
scroll to position [931, 0]
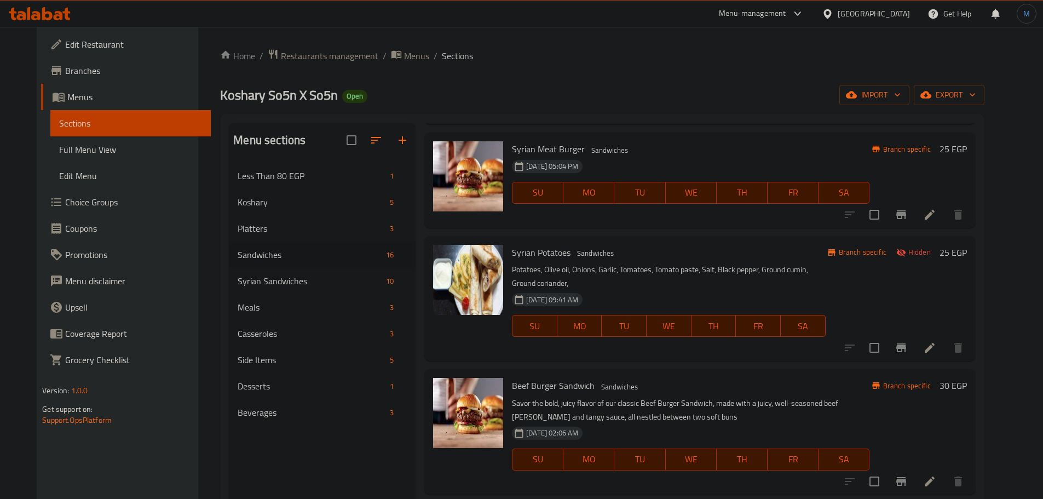
click at [545, 257] on span "Syrian Potatoes" at bounding box center [541, 252] width 59 height 16
copy h6 "Potatoes"
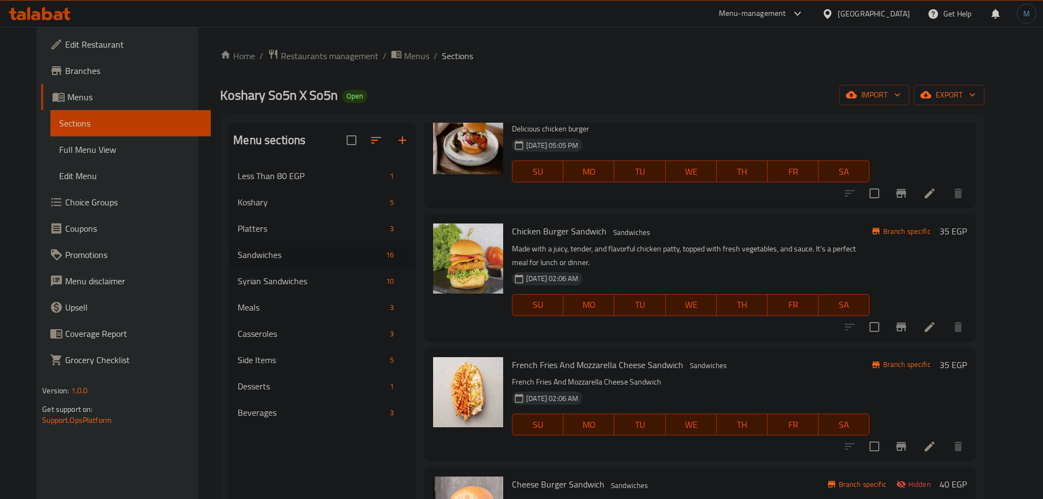
scroll to position [1369, 0]
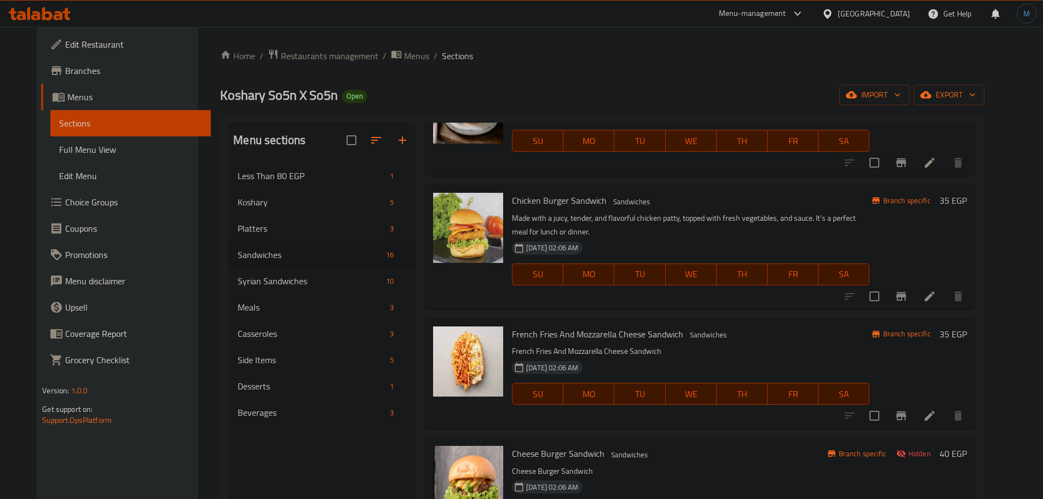
click at [706, 373] on div "01-01-2024 02:06 AM SU MO TU WE TH FR SA" at bounding box center [691, 386] width 366 height 59
click at [915, 423] on button "Branch-specific-item" at bounding box center [901, 416] width 26 height 26
click at [945, 410] on li at bounding box center [930, 416] width 31 height 20
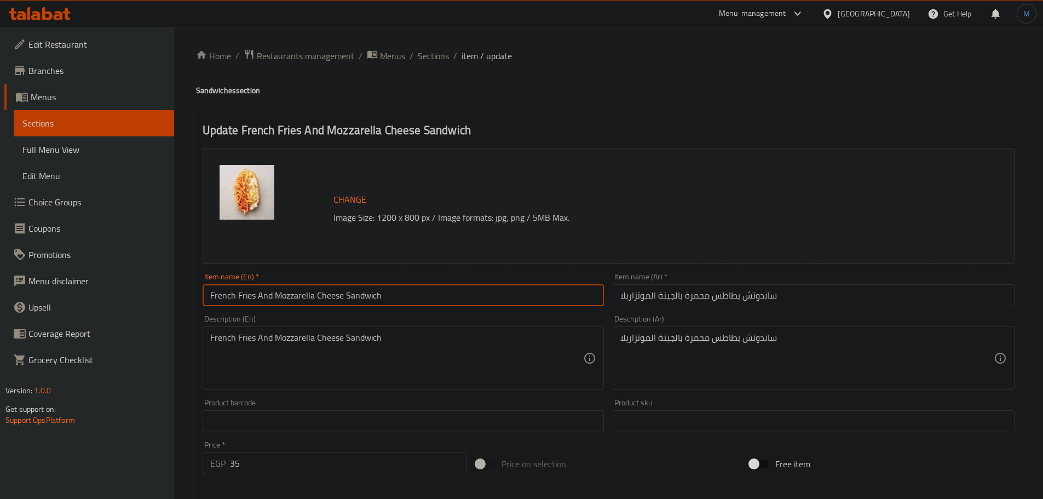
click at [329, 296] on input "French Fries And Mozzarella Cheese Sandwich" at bounding box center [404, 295] width 402 height 22
type input "French Fries And Mozzarella Sandwich"
click at [716, 302] on input "ساندوتش بطاطس محمرة بالجينة الموتزاريلا" at bounding box center [814, 295] width 402 height 22
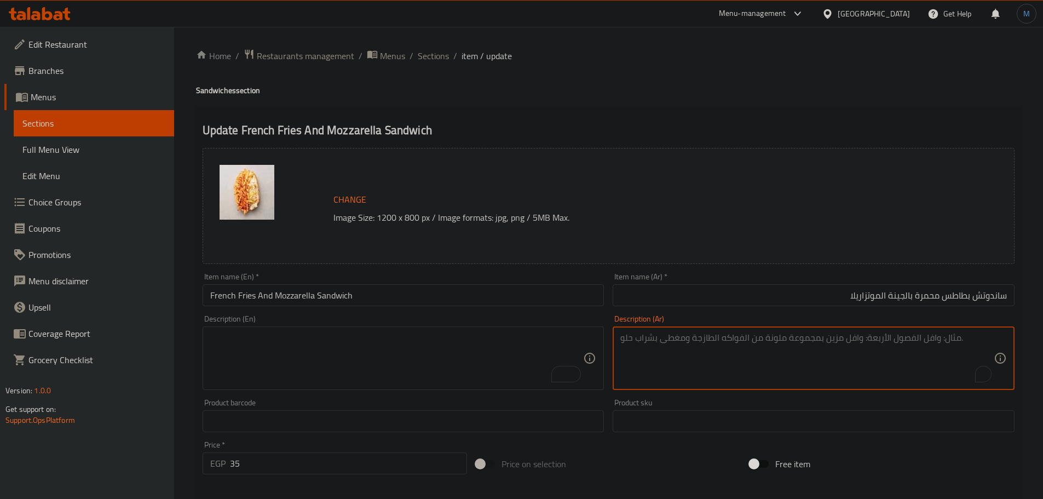
scroll to position [291, 0]
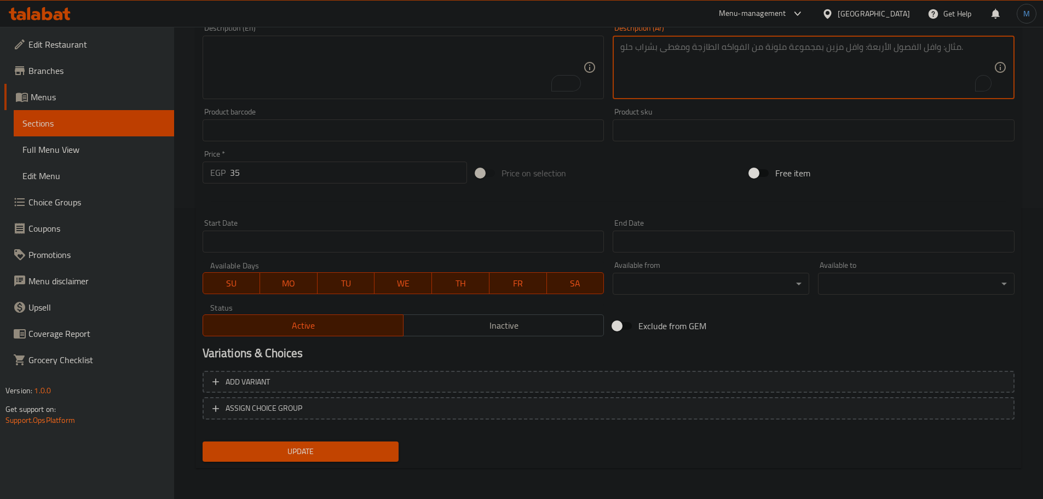
click at [325, 447] on span "Update" at bounding box center [300, 452] width 179 height 14
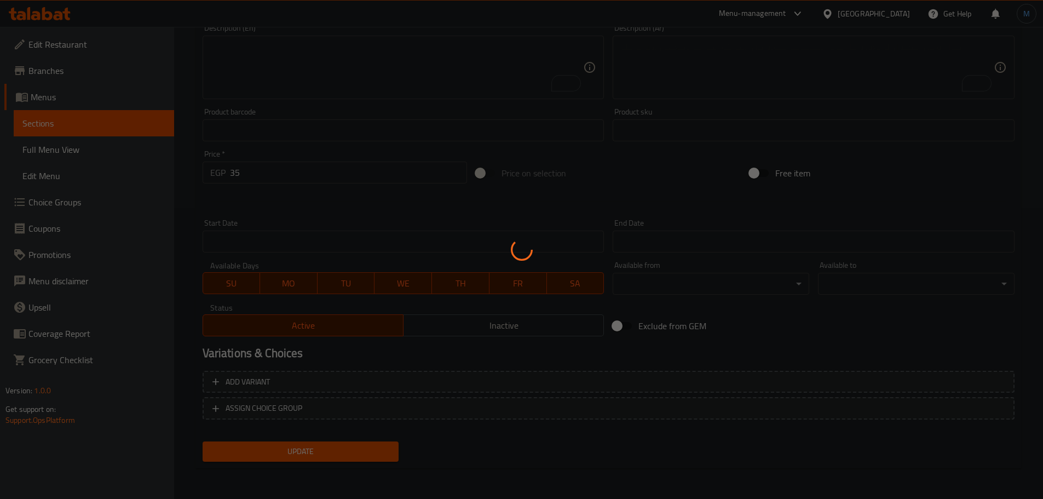
scroll to position [0, 0]
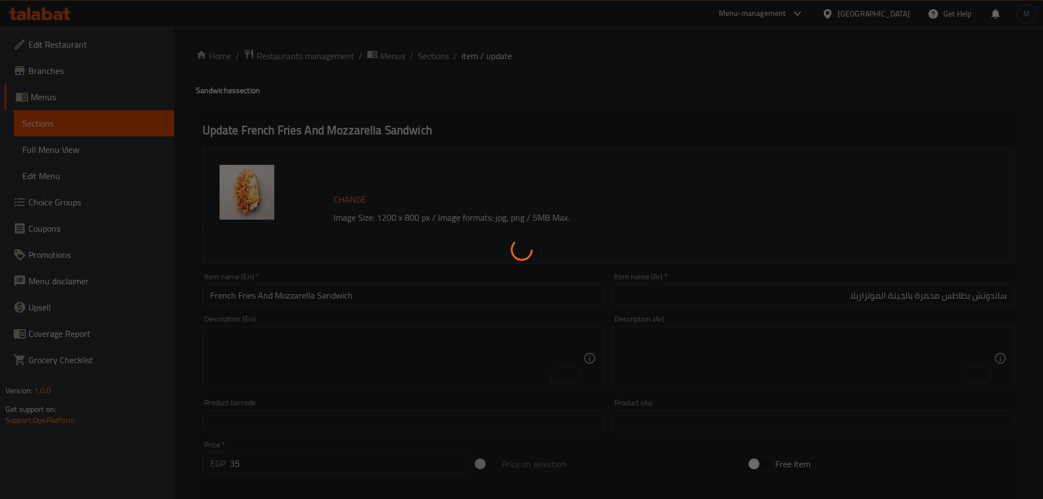
click at [383, 298] on div at bounding box center [521, 249] width 1043 height 499
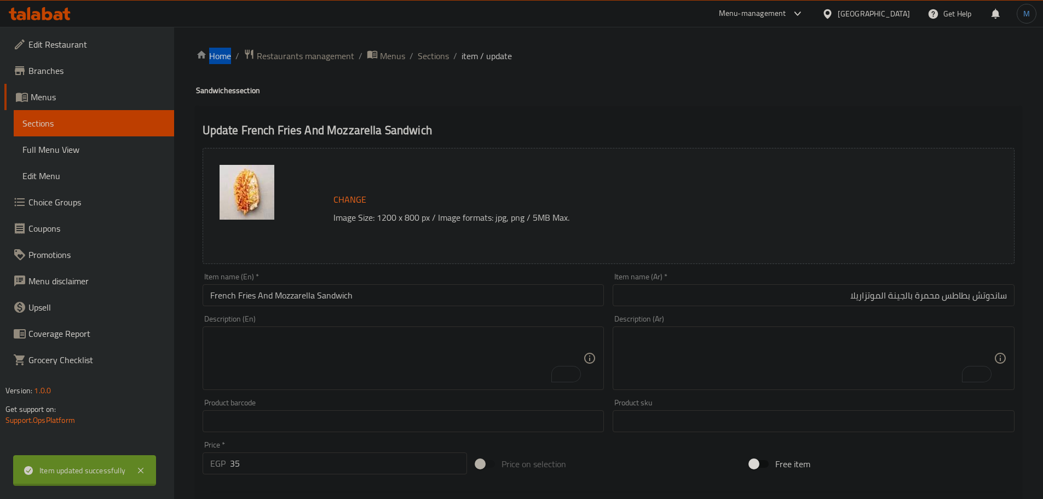
click at [383, 298] on div "Home / Restaurants management / Menus / Sections / item / update Sandwiches sec…" at bounding box center [608, 408] width 825 height 719
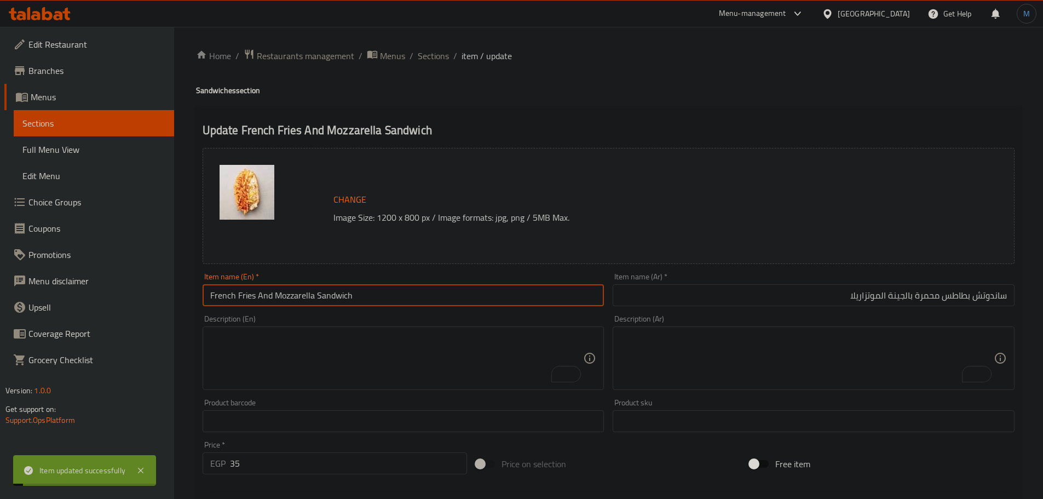
click at [383, 298] on input "French Fries And Mozzarella Sandwich" at bounding box center [404, 295] width 402 height 22
click at [440, 51] on span "Sections" at bounding box center [433, 55] width 31 height 13
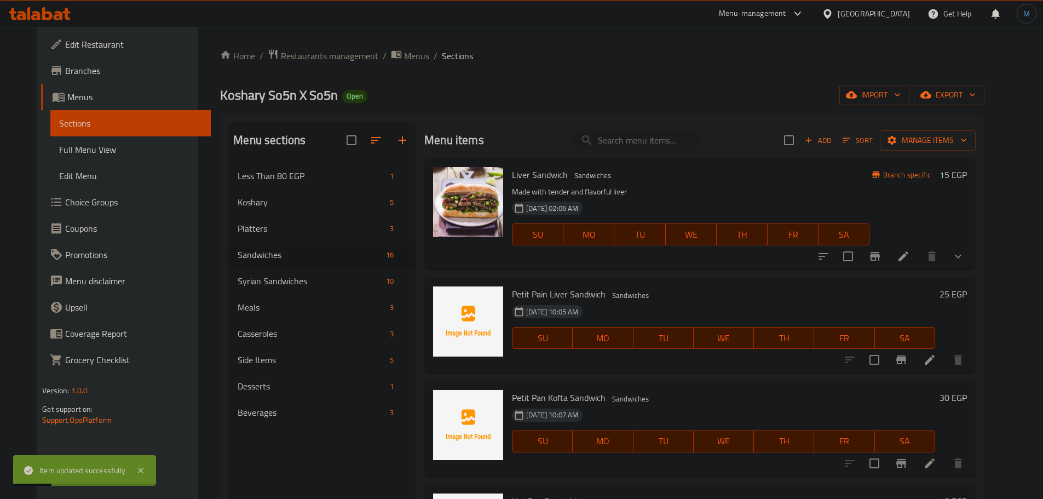
click at [669, 382] on div "Petit Pan Kofta Sandwich Sandwiches [DATE] 10:07 AM SU MO TU WE TH FR SA 30 EGP" at bounding box center [699, 428] width 551 height 95
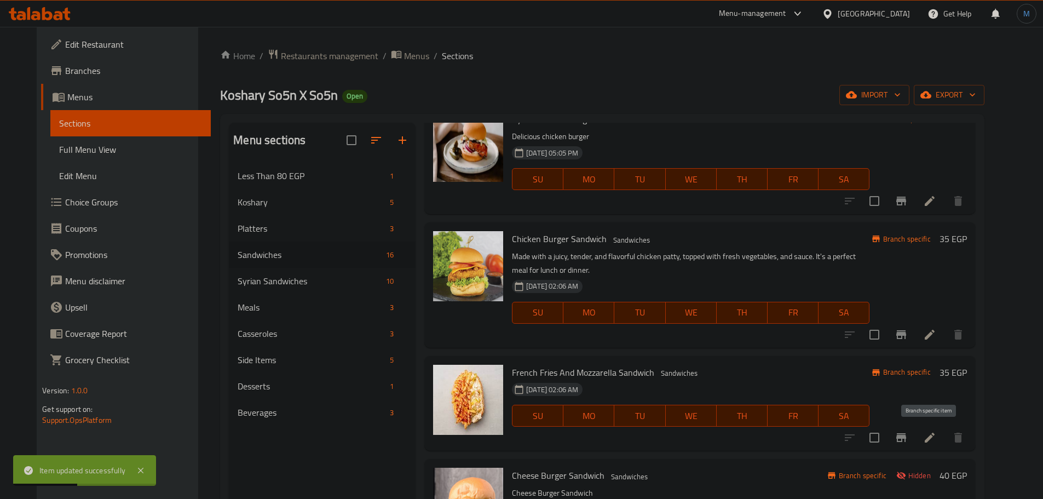
click at [906, 436] on icon "Branch-specific-item" at bounding box center [902, 437] width 10 height 9
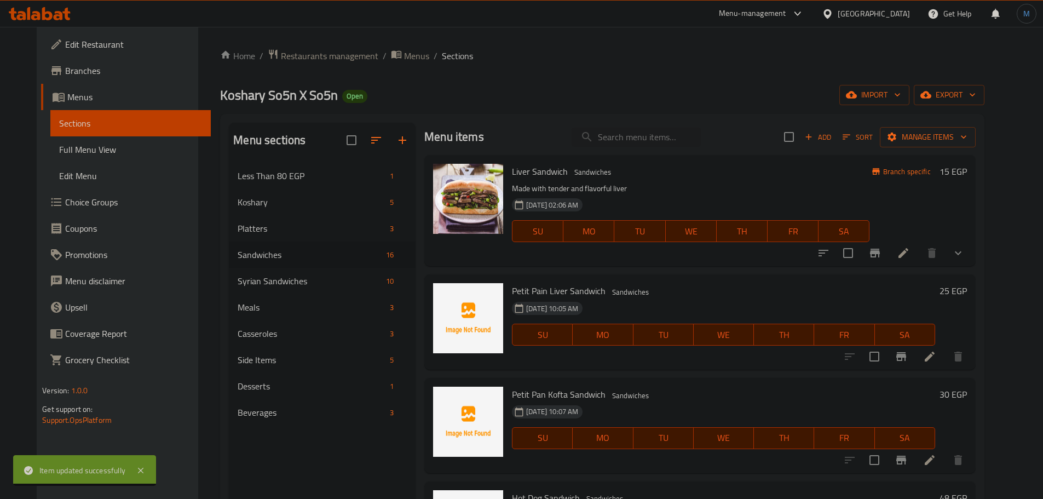
scroll to position [0, 0]
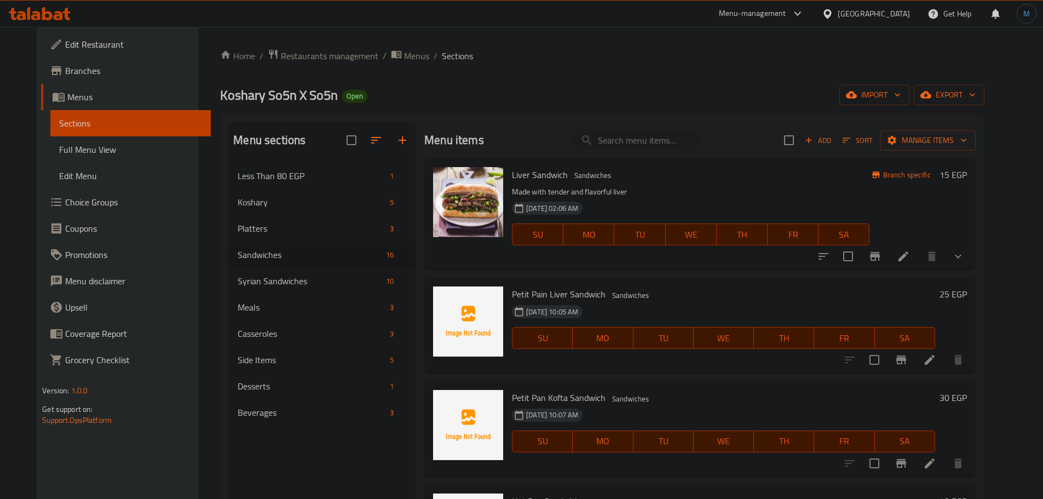
click at [833, 134] on span "Add" at bounding box center [818, 140] width 30 height 13
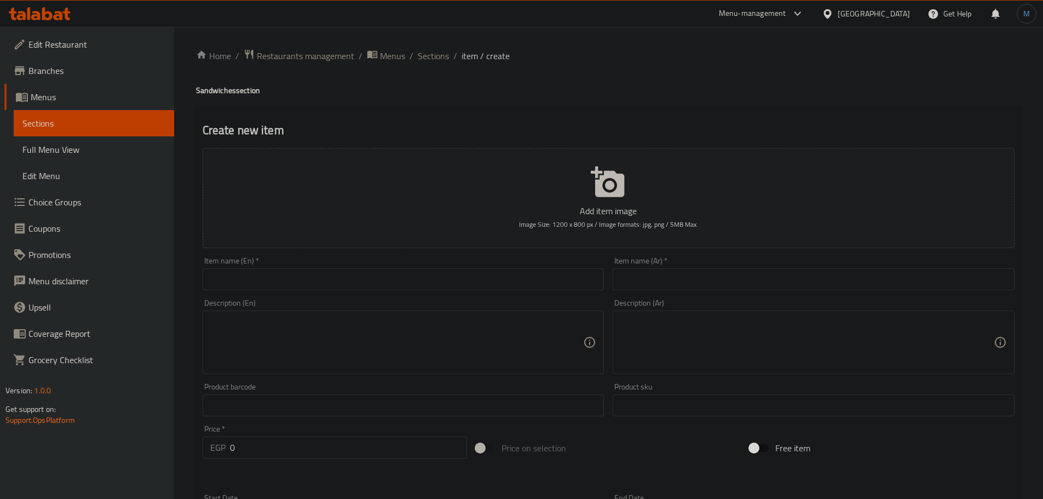
click at [784, 287] on input "text" at bounding box center [814, 279] width 402 height 22
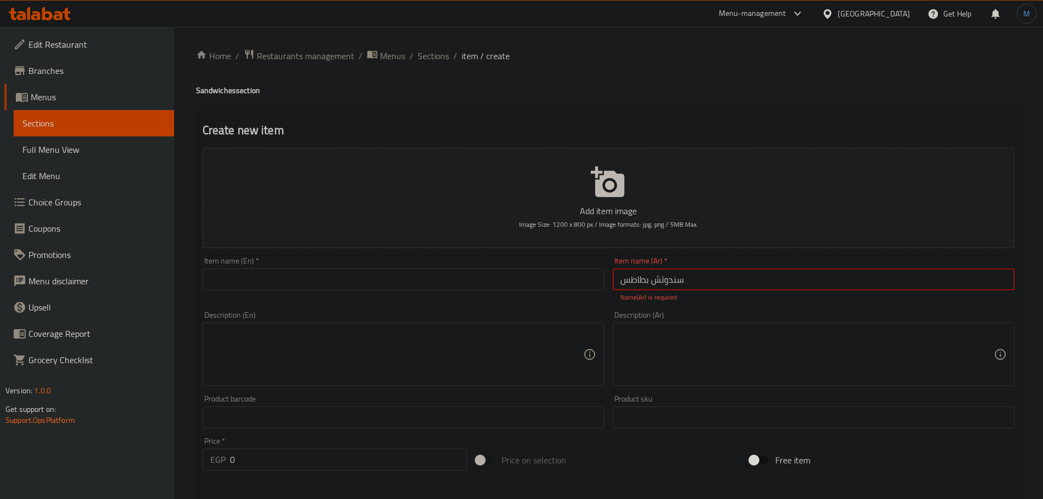
type input "سندوتش بطاطس"
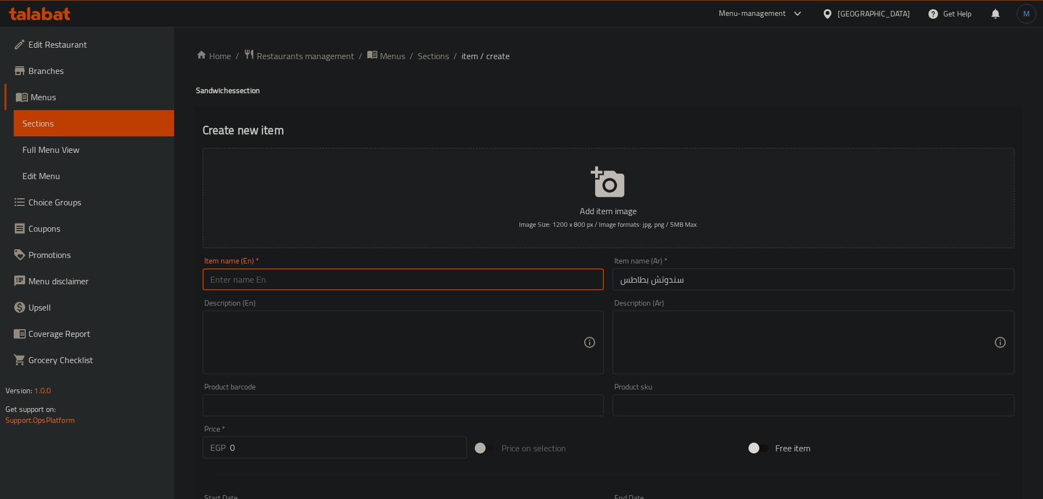
paste input "potato sandwich"
click at [290, 277] on input "text" at bounding box center [404, 279] width 402 height 22
type input "Potato Sandwich"
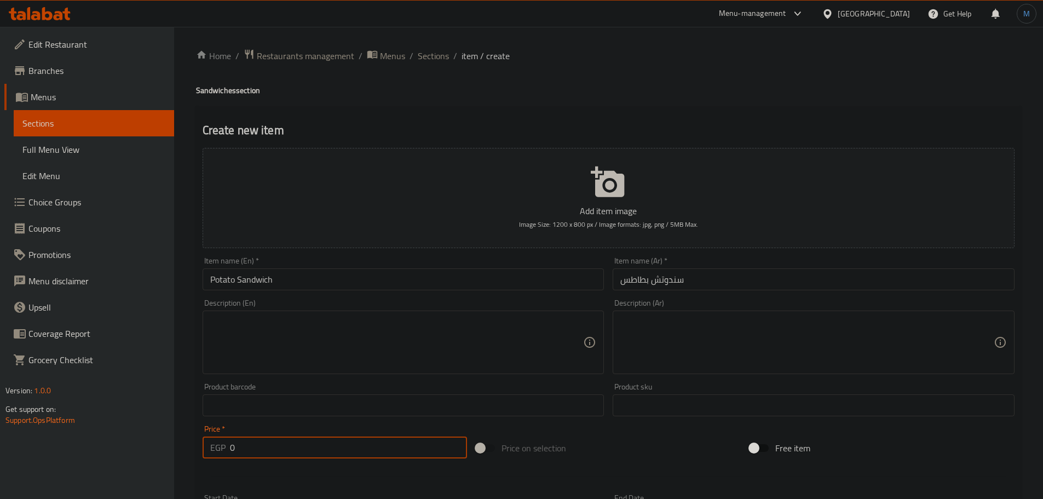
click at [293, 446] on input "0" at bounding box center [349, 447] width 238 height 22
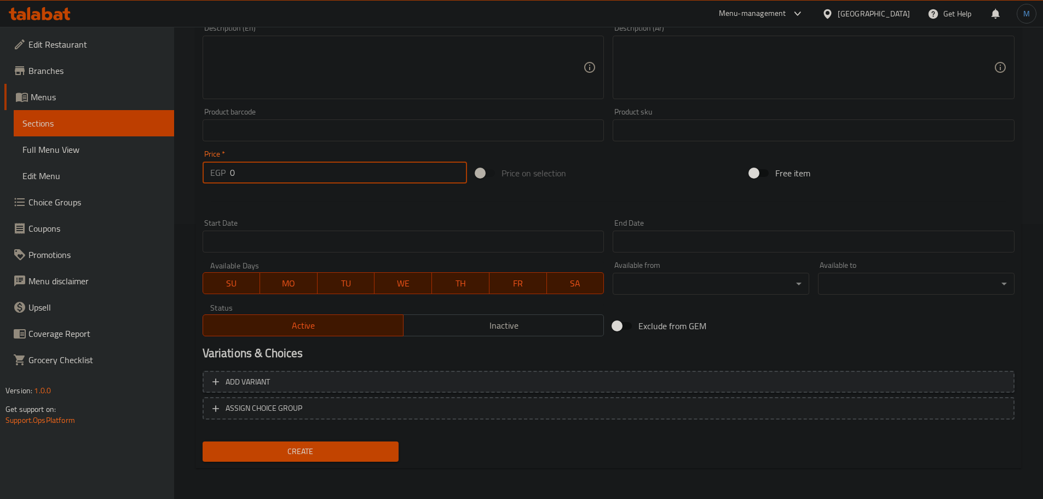
click at [687, 387] on span "Add variant" at bounding box center [608, 382] width 792 height 14
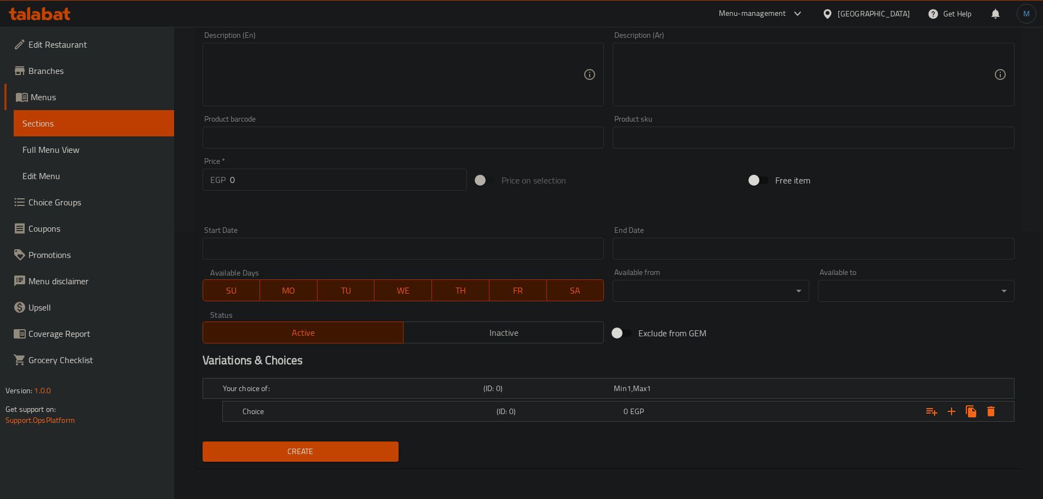
scroll to position [268, 0]
click at [947, 407] on icon "Expand" at bounding box center [951, 411] width 13 height 13
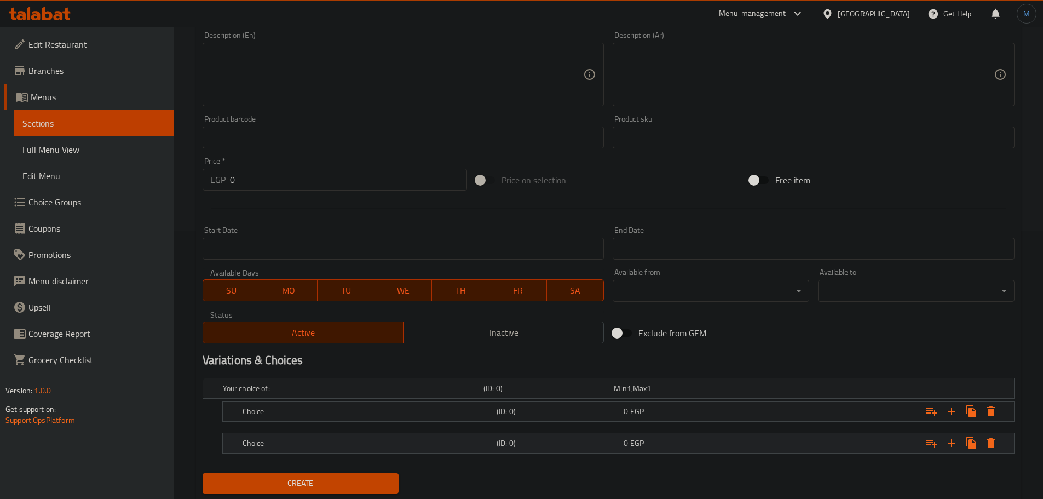
click at [431, 450] on div "Choice" at bounding box center [367, 442] width 254 height 15
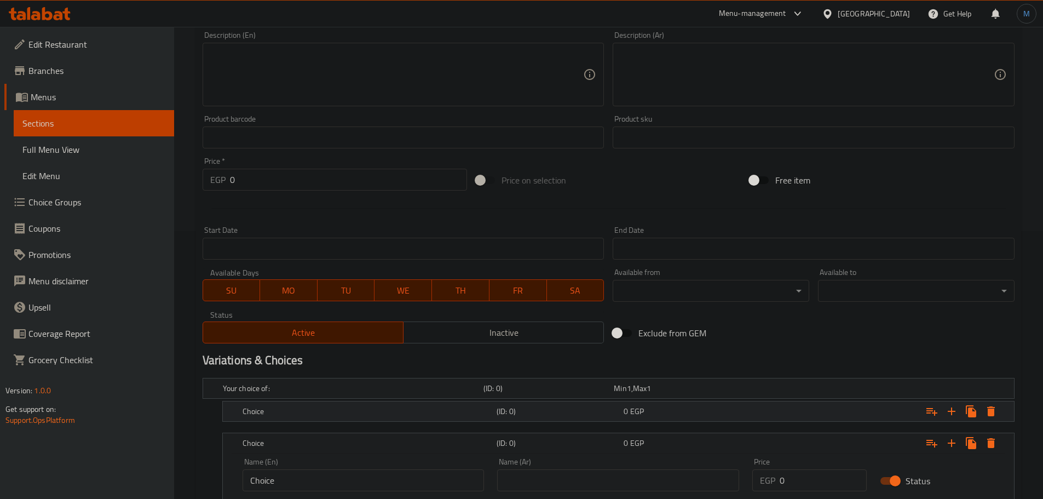
click at [402, 413] on h5 "Choice" at bounding box center [368, 411] width 250 height 11
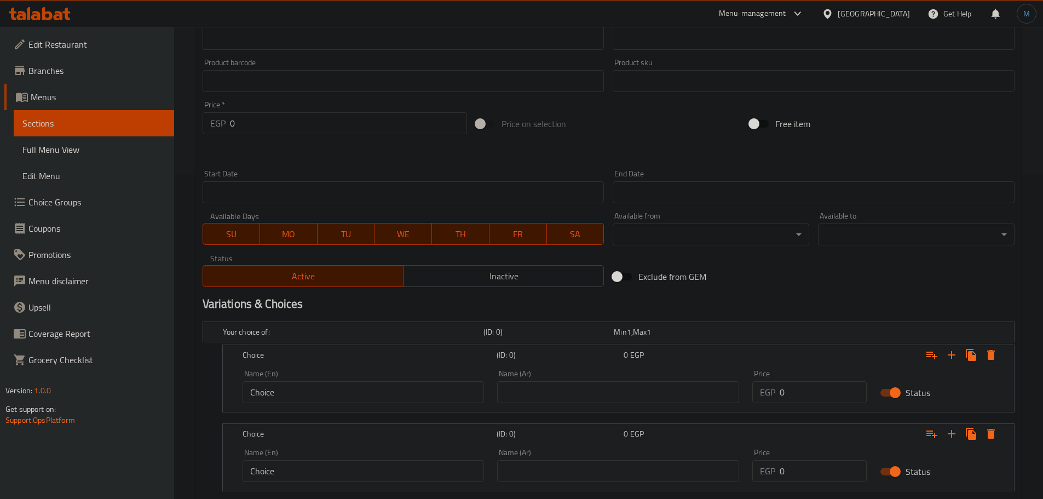
scroll to position [377, 0]
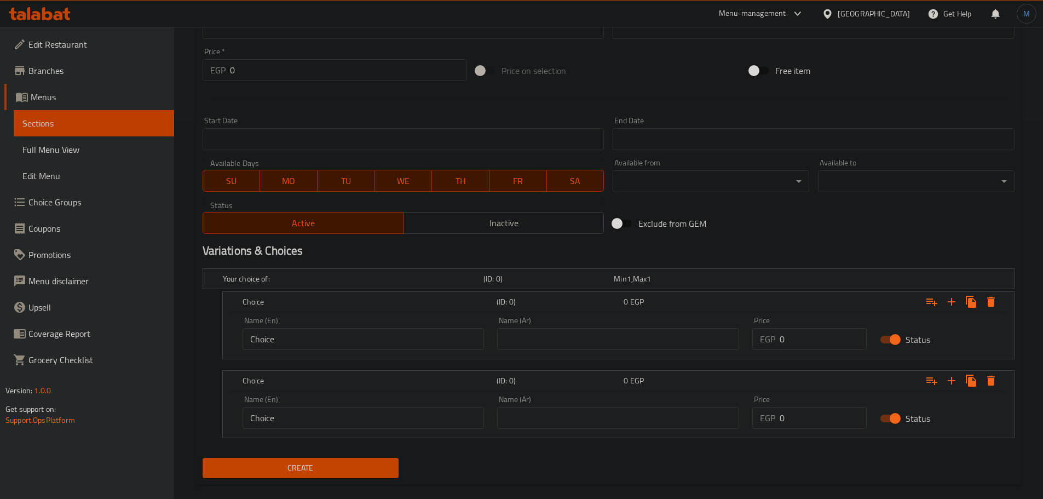
click at [409, 332] on input "Choice" at bounding box center [364, 339] width 242 height 22
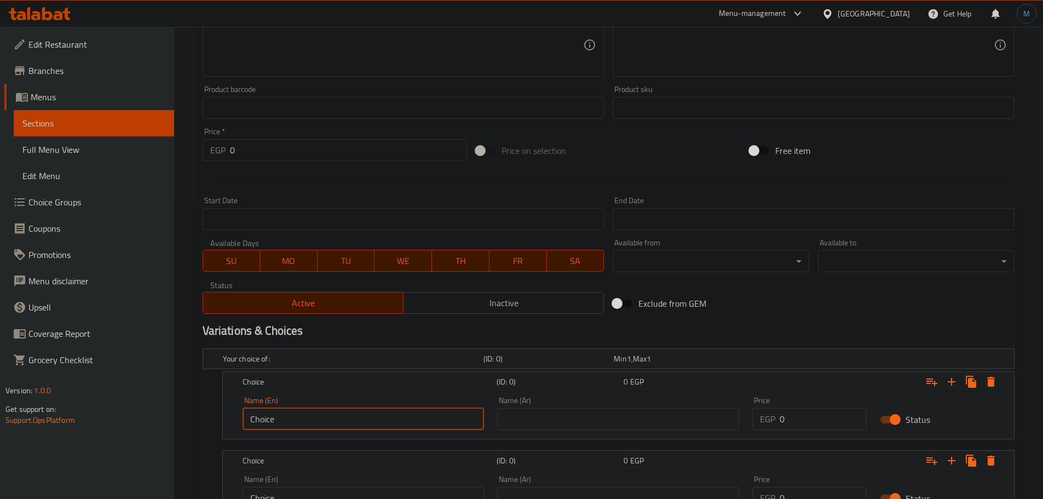
scroll to position [323, 0]
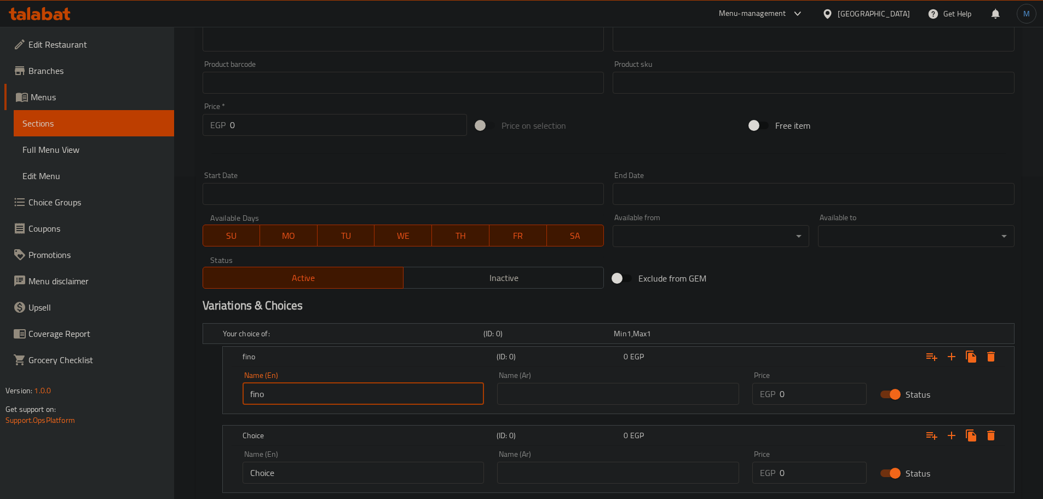
type input "fino"
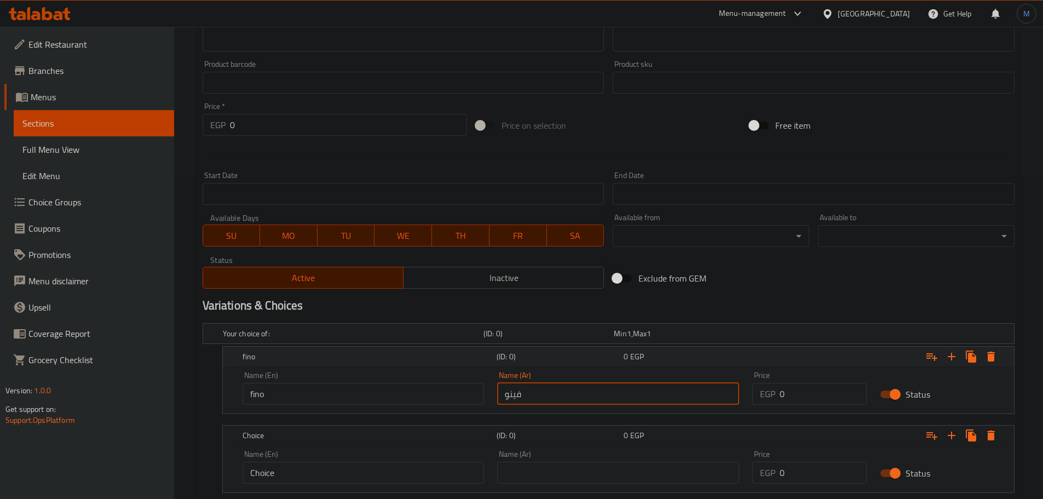
type input "فينو"
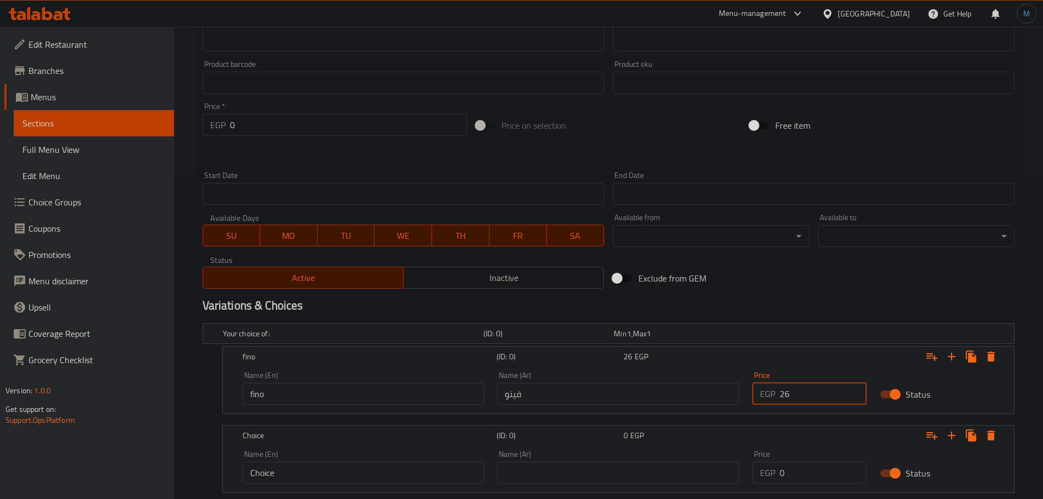
type input "26"
click at [823, 472] on input "0" at bounding box center [823, 473] width 87 height 22
type input "26"
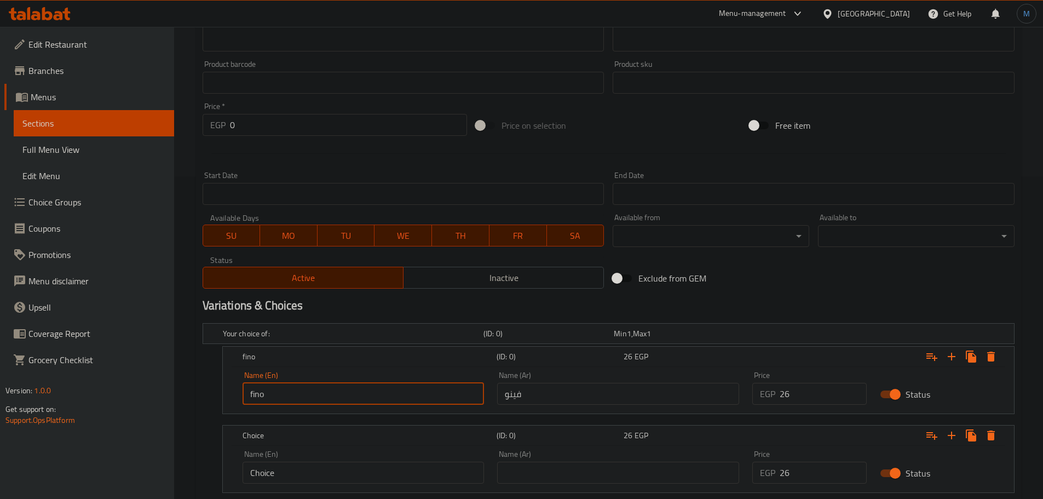
click at [296, 397] on input "fino" at bounding box center [364, 394] width 242 height 22
type input "Fino"
click at [324, 472] on input "Choice" at bounding box center [364, 473] width 242 height 22
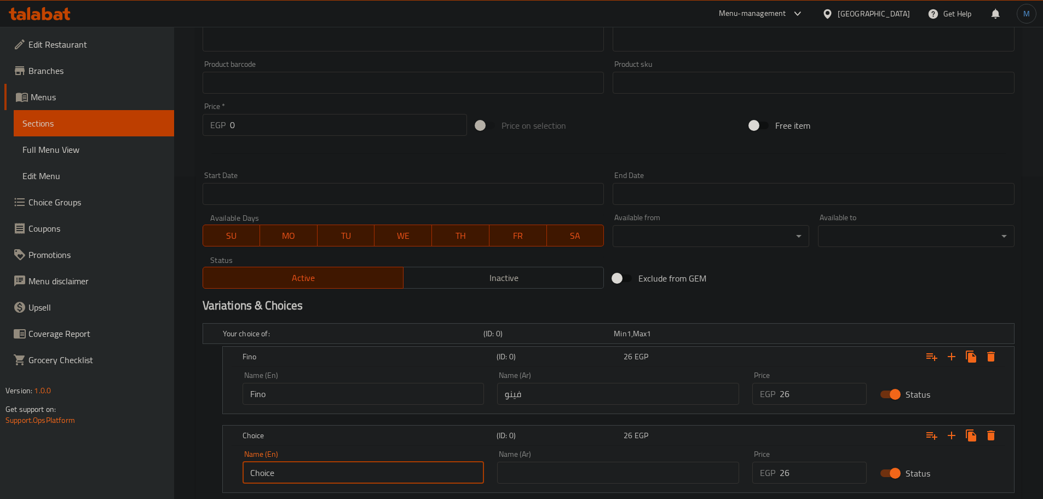
click at [324, 472] on input "Choice" at bounding box center [364, 473] width 242 height 22
type input "ٍ"
type input "shami"
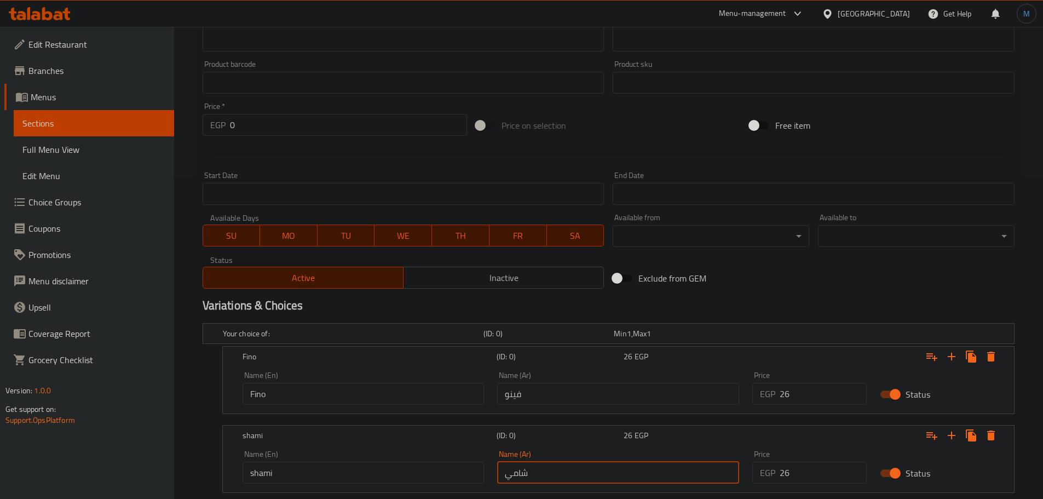
type input "شامي"
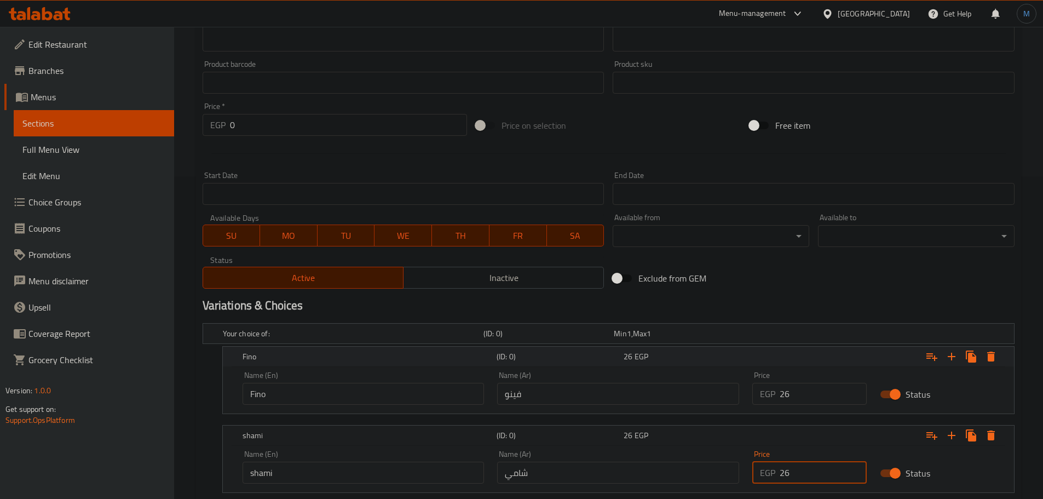
type input "26"
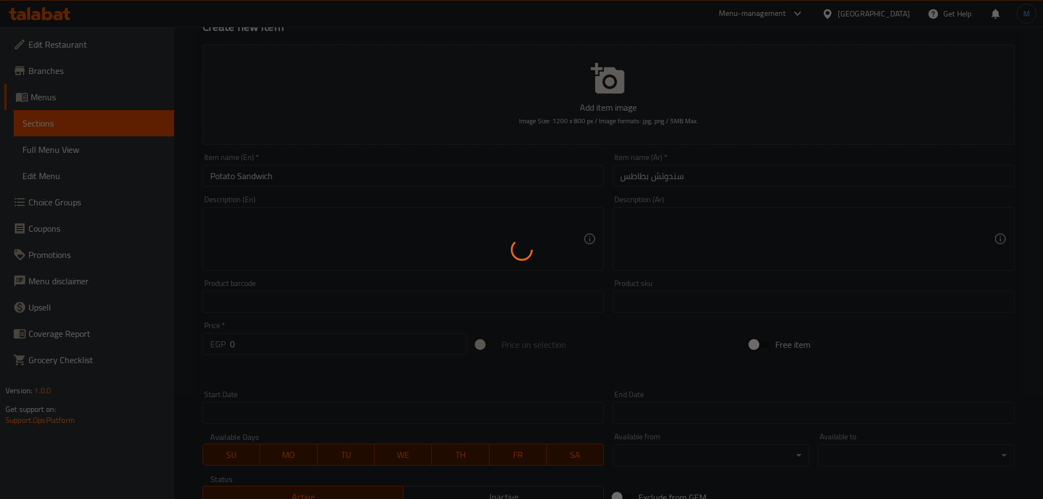
scroll to position [0, 0]
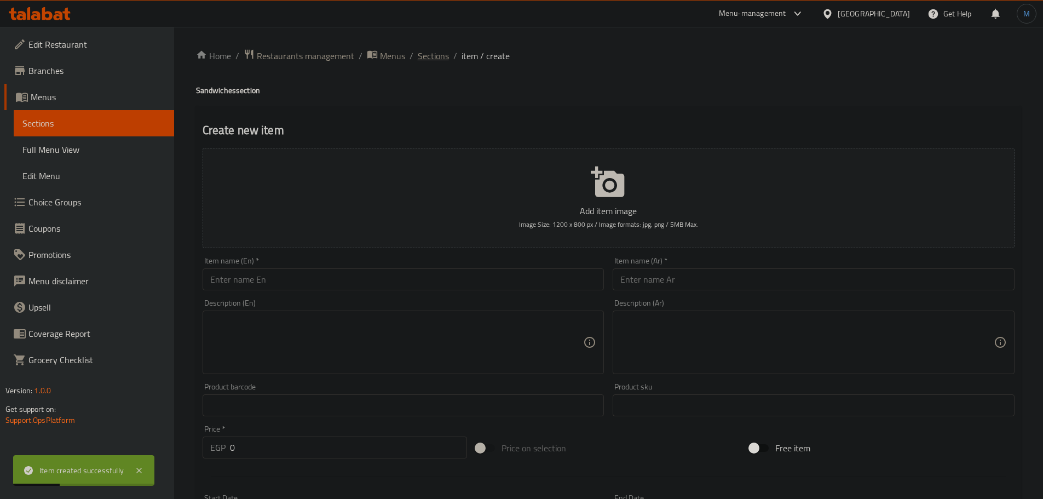
click at [427, 50] on span "Sections" at bounding box center [433, 55] width 31 height 13
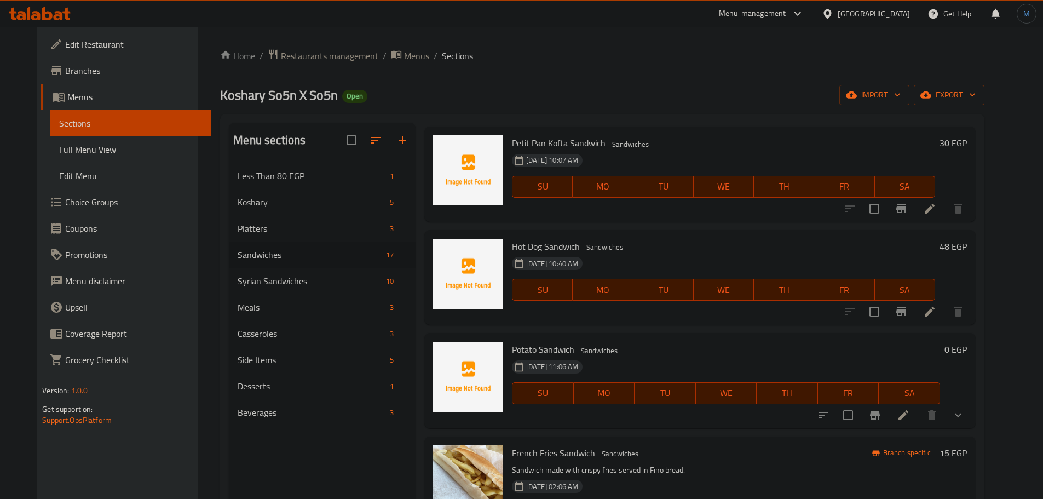
scroll to position [274, 0]
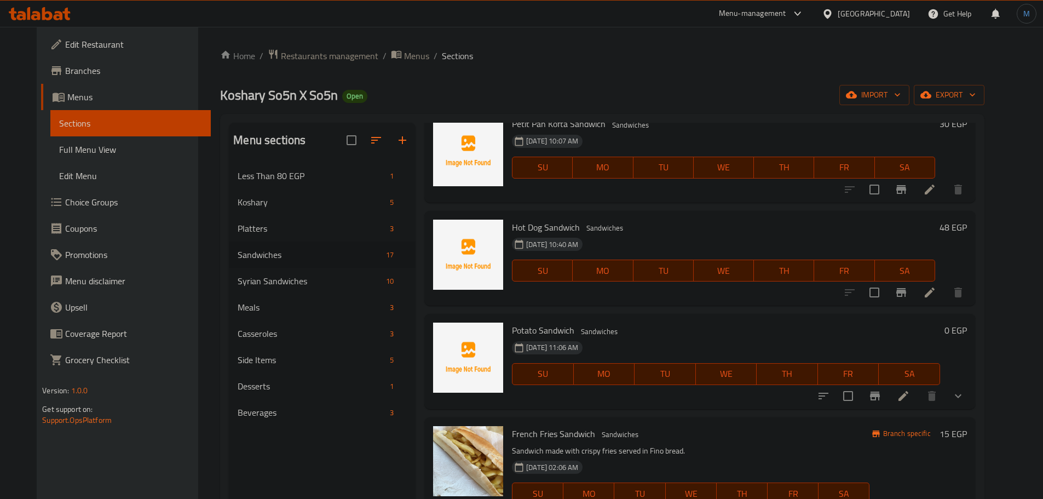
click at [919, 402] on li at bounding box center [903, 396] width 31 height 20
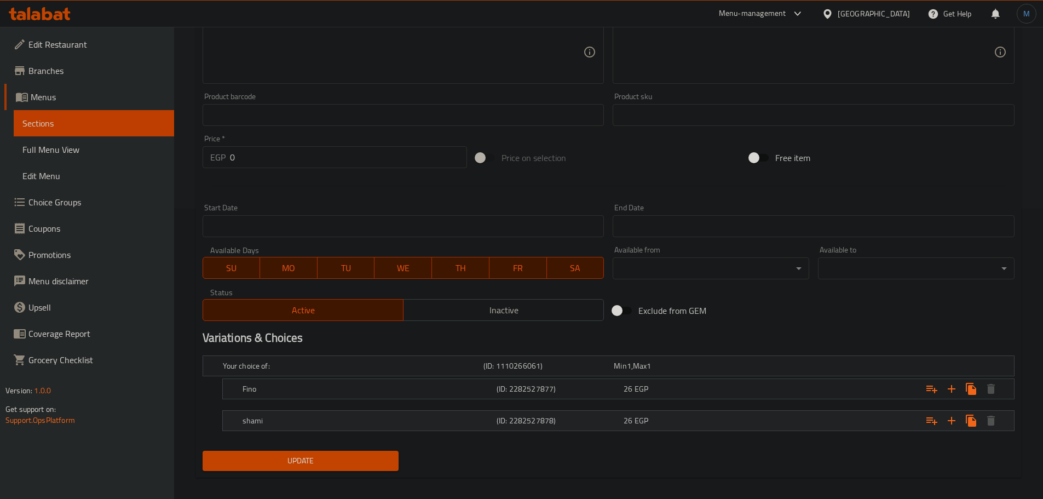
scroll to position [300, 0]
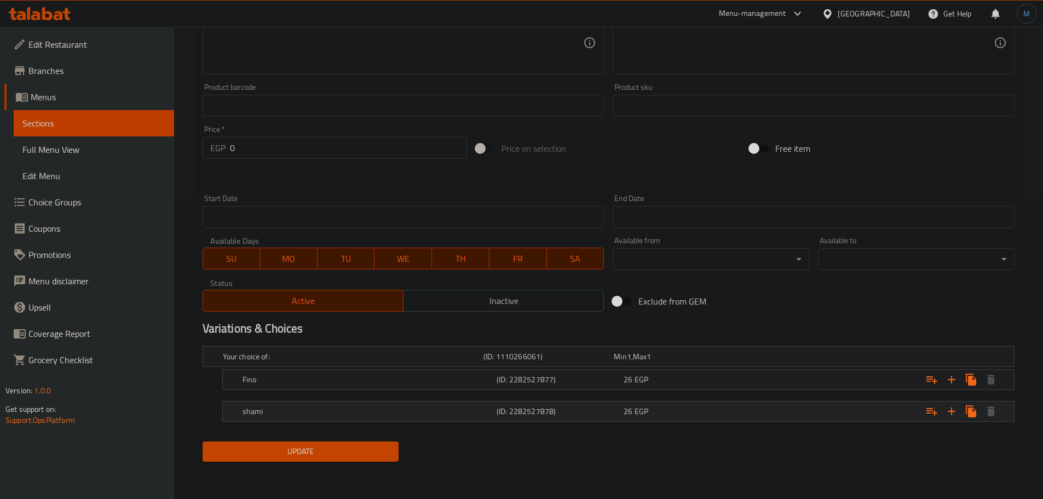
click at [951, 412] on icon "Expand" at bounding box center [951, 411] width 13 height 13
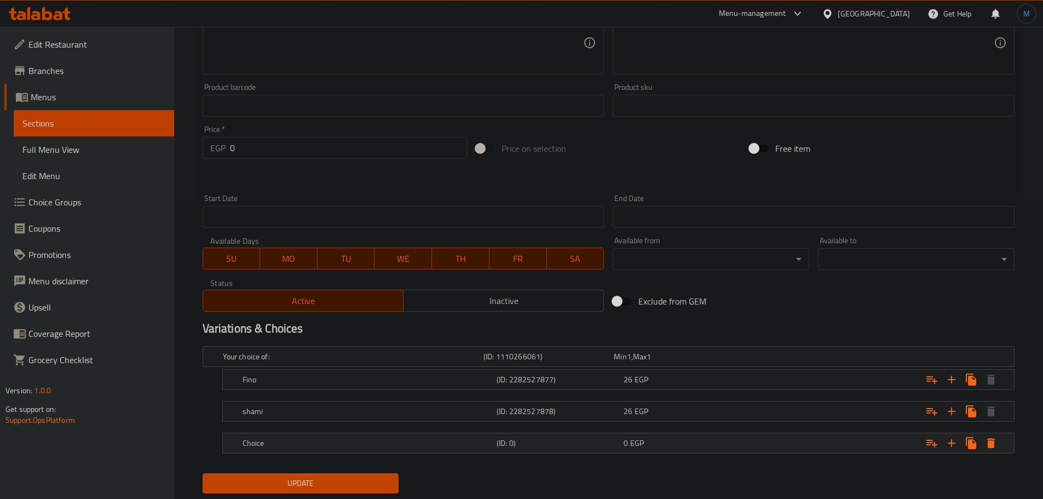
click at [263, 445] on h5 "Choice" at bounding box center [368, 443] width 250 height 11
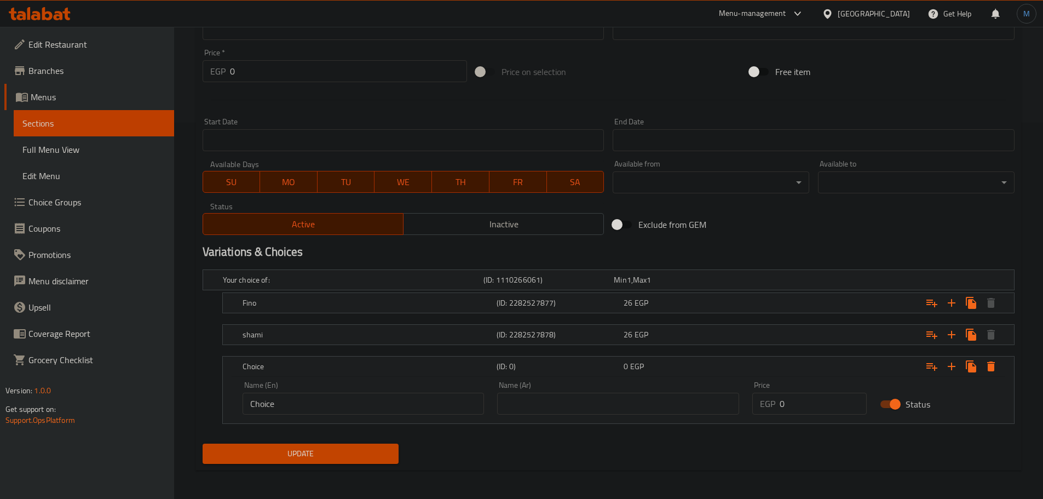
scroll to position [378, 0]
click at [301, 331] on h5 "shami" at bounding box center [368, 333] width 250 height 11
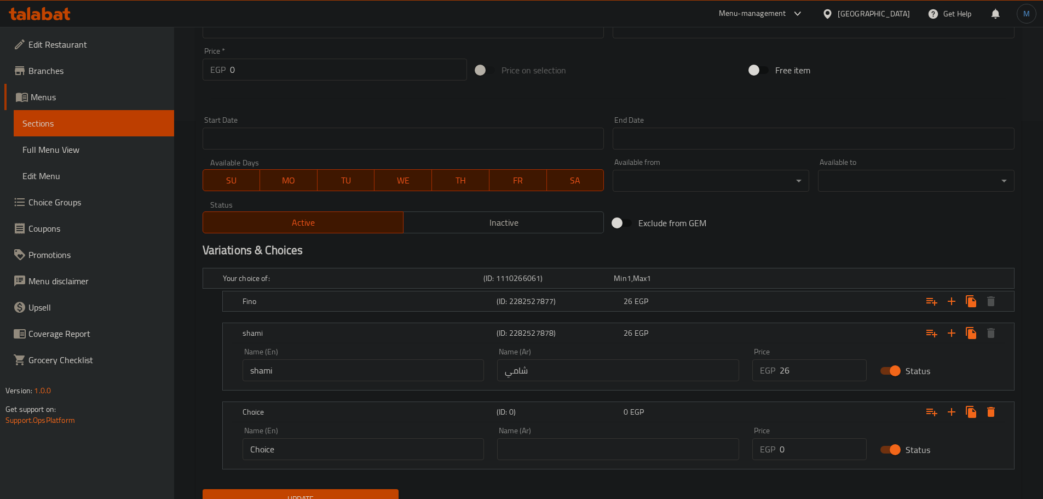
click at [300, 364] on input "shami" at bounding box center [364, 370] width 242 height 22
type input "Shami"
click at [321, 466] on div "Name (En) Choice Name (En)" at bounding box center [363, 443] width 255 height 47
click at [325, 459] on input "Choice" at bounding box center [364, 449] width 242 height 22
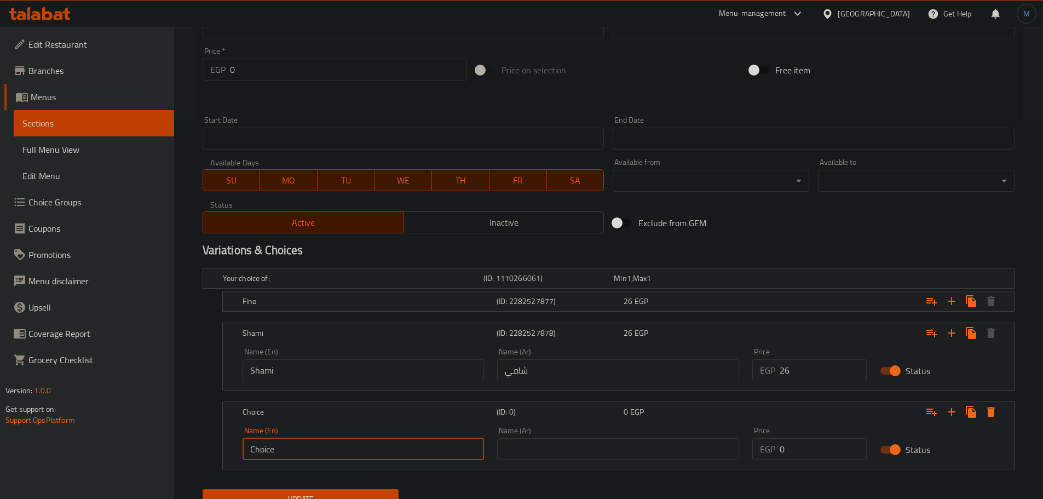
click at [325, 459] on input "Choice" at bounding box center [364, 449] width 242 height 22
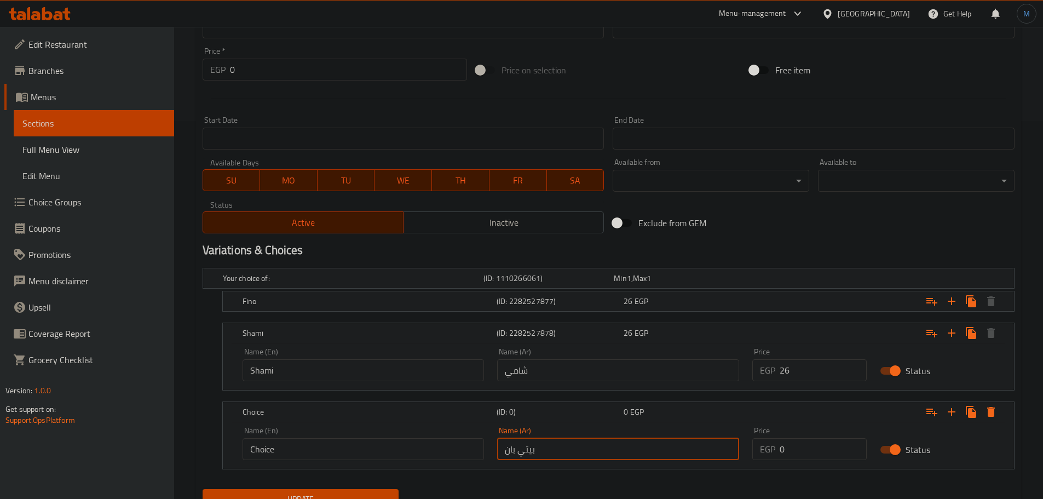
type input "بيتي بان"
click at [578, 435] on div "Name (Ar) بيتي بان Name (Ar)" at bounding box center [618, 443] width 242 height 33
click at [584, 437] on div "Name (Ar) بيتي بان Name (Ar)" at bounding box center [618, 443] width 242 height 33
click at [587, 442] on input "بيتي بان" at bounding box center [618, 449] width 242 height 22
click at [273, 453] on input "Ptet Pan" at bounding box center [364, 449] width 242 height 22
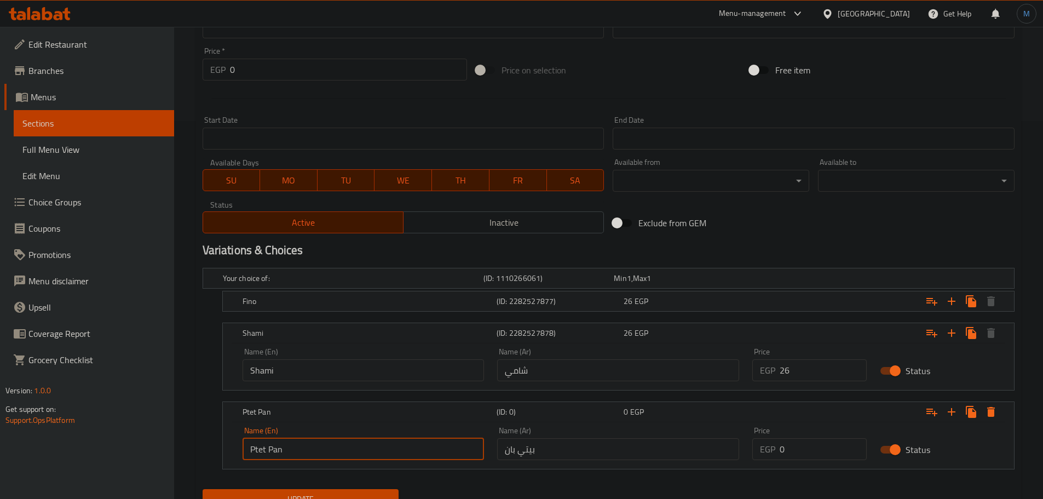
paste input "etit Pai"
type input "Petit Pain"
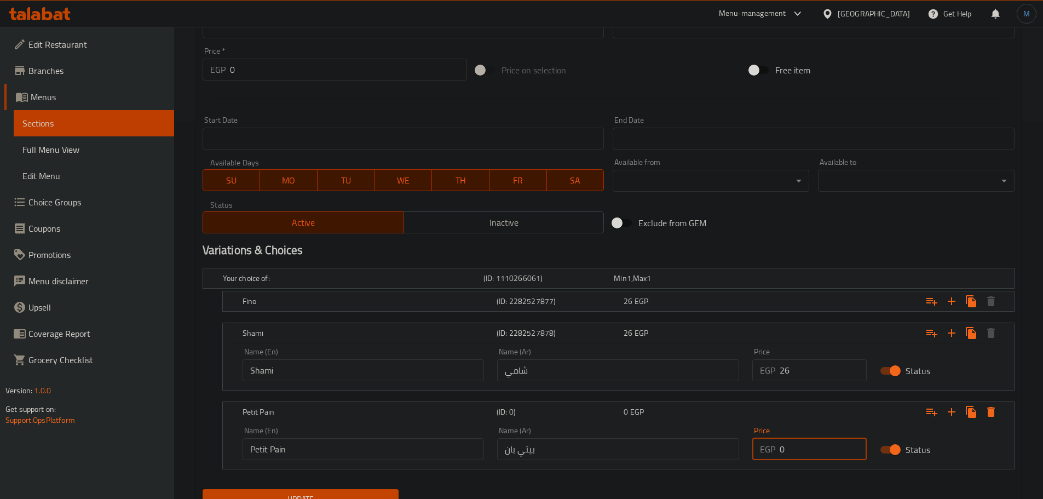
drag, startPoint x: 805, startPoint y: 447, endPoint x: 767, endPoint y: 447, distance: 37.2
click at [767, 447] on div "EGP 0 Price" at bounding box center [809, 449] width 114 height 22
type input "30"
click at [436, 493] on div "Update" at bounding box center [608, 499] width 821 height 29
drag, startPoint x: 395, startPoint y: 489, endPoint x: 386, endPoint y: 489, distance: 9.9
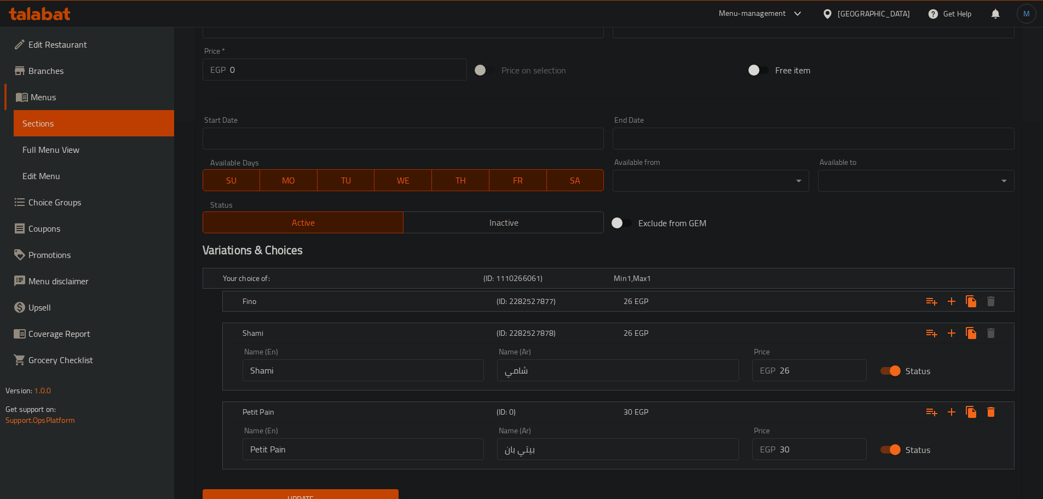
click at [391, 489] on button "Update" at bounding box center [301, 499] width 197 height 20
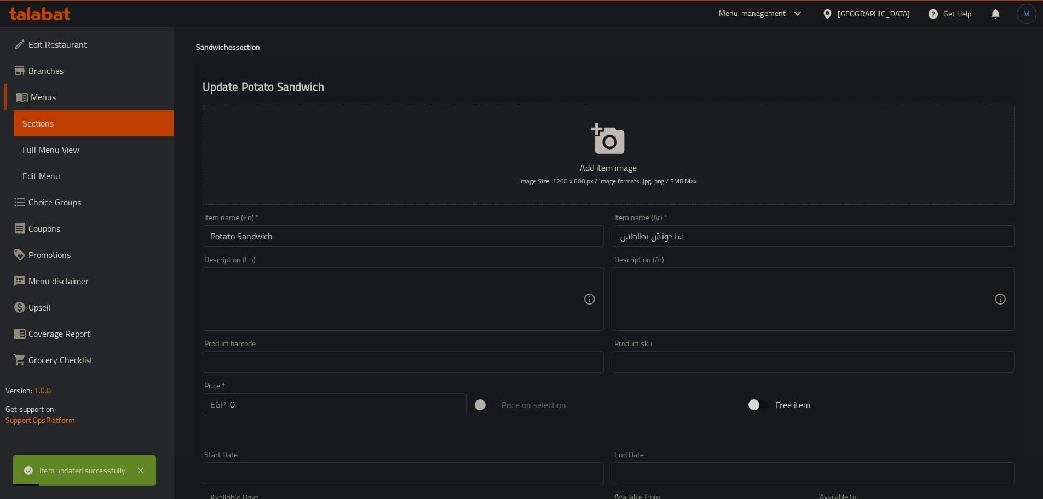
scroll to position [0, 0]
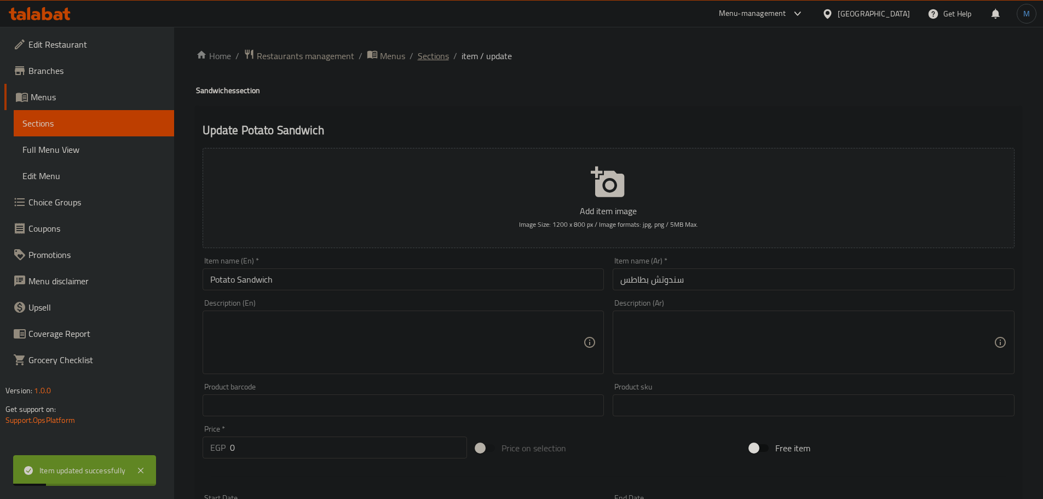
click at [436, 59] on span "Sections" at bounding box center [433, 55] width 31 height 13
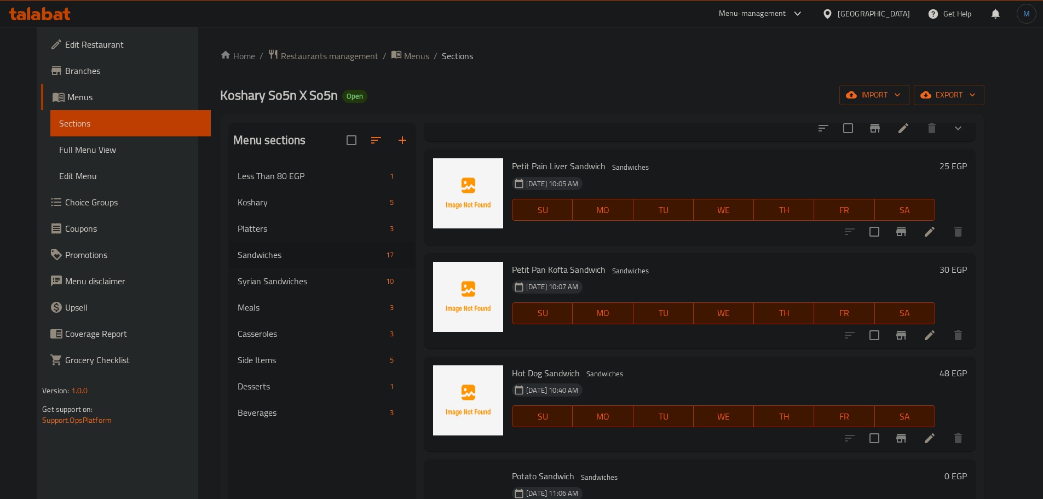
scroll to position [164, 0]
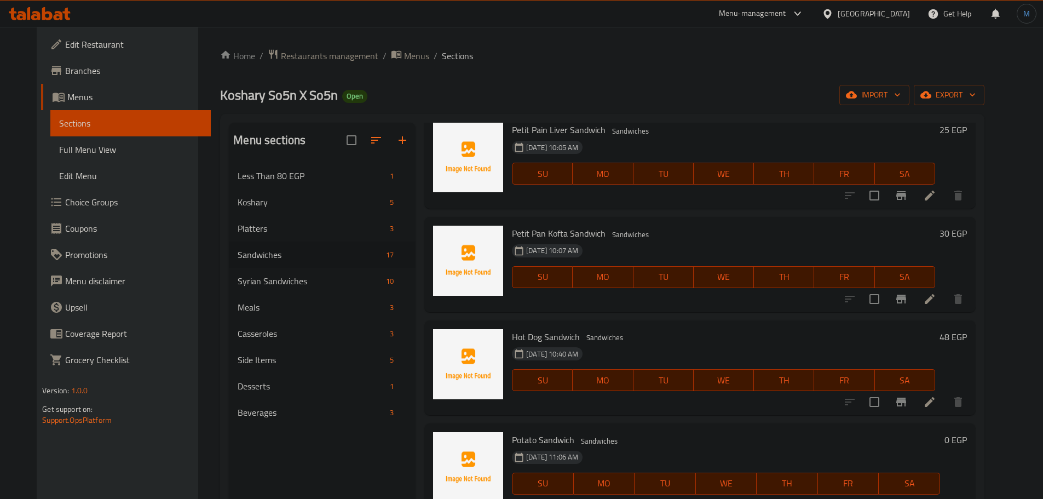
click at [705, 341] on h6 "Hot Dog Sandwich Sandwiches" at bounding box center [723, 336] width 423 height 15
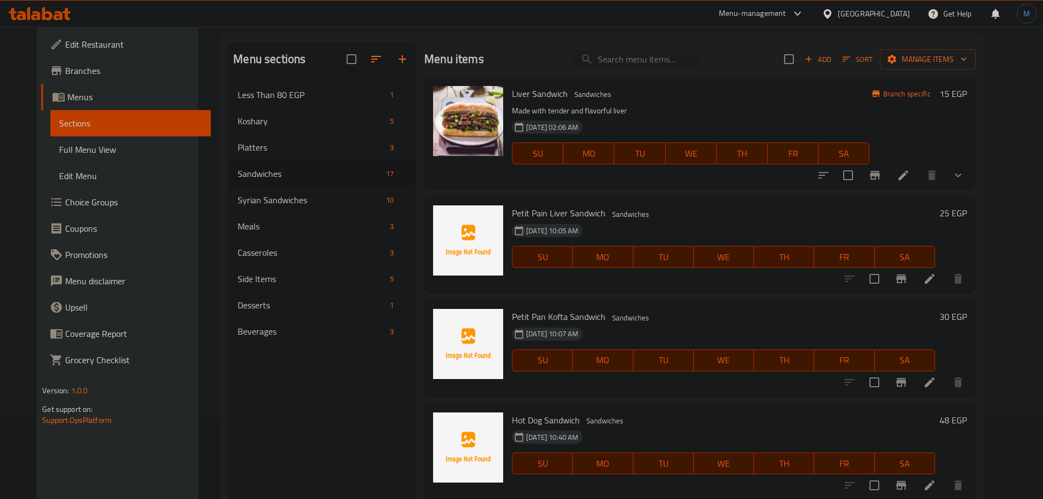
scroll to position [0, 0]
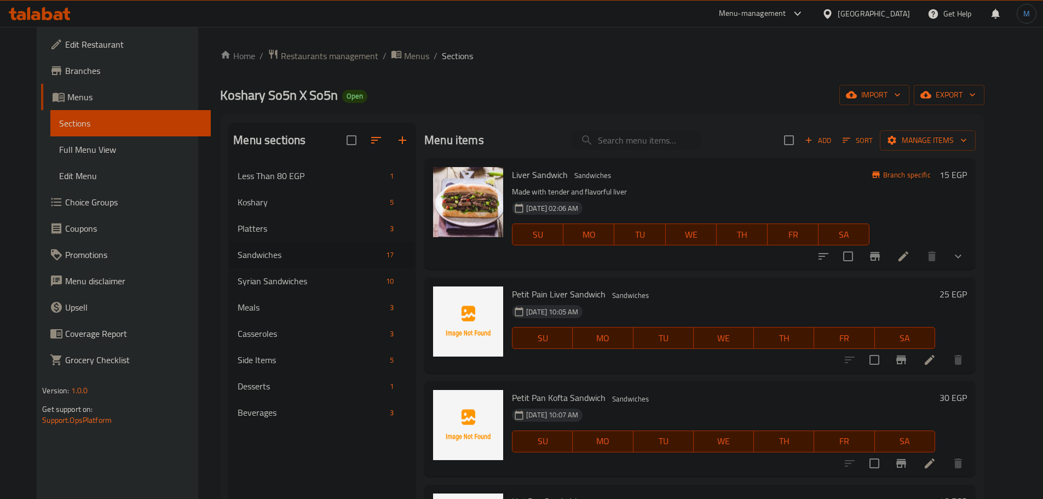
drag, startPoint x: 641, startPoint y: 127, endPoint x: 647, endPoint y: 130, distance: 7.3
click at [641, 127] on div "Menu items Add Sort Manage items" at bounding box center [699, 141] width 551 height 36
click at [648, 130] on div "Menu items Add Sort Manage items" at bounding box center [699, 141] width 551 height 36
click at [652, 136] on input "search" at bounding box center [636, 140] width 129 height 19
type input "شاور"
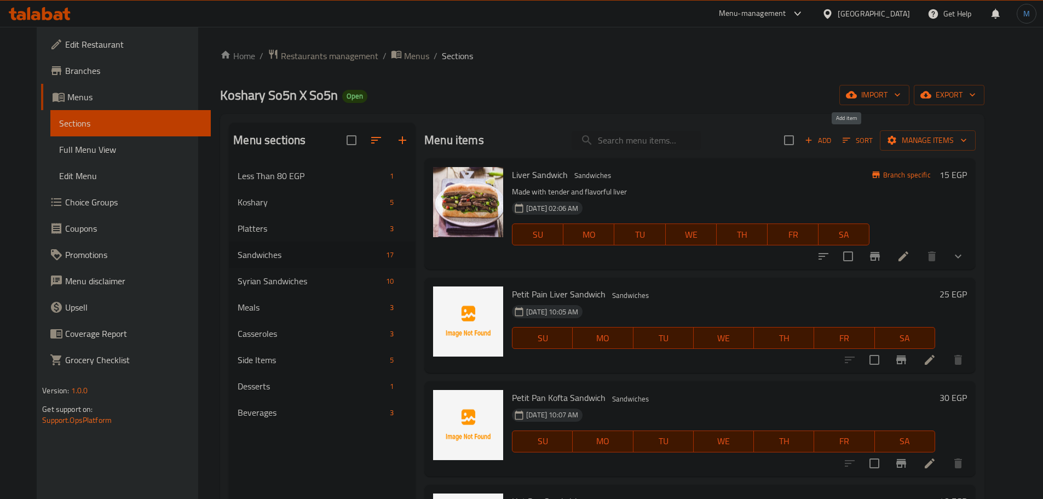
click at [812, 141] on icon "button" at bounding box center [809, 140] width 6 height 6
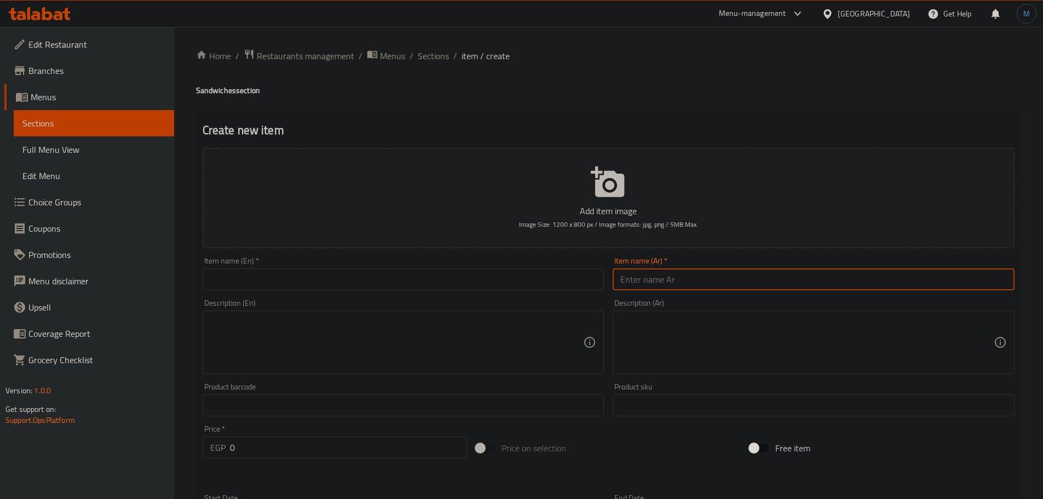
click at [658, 287] on input "text" at bounding box center [814, 279] width 402 height 22
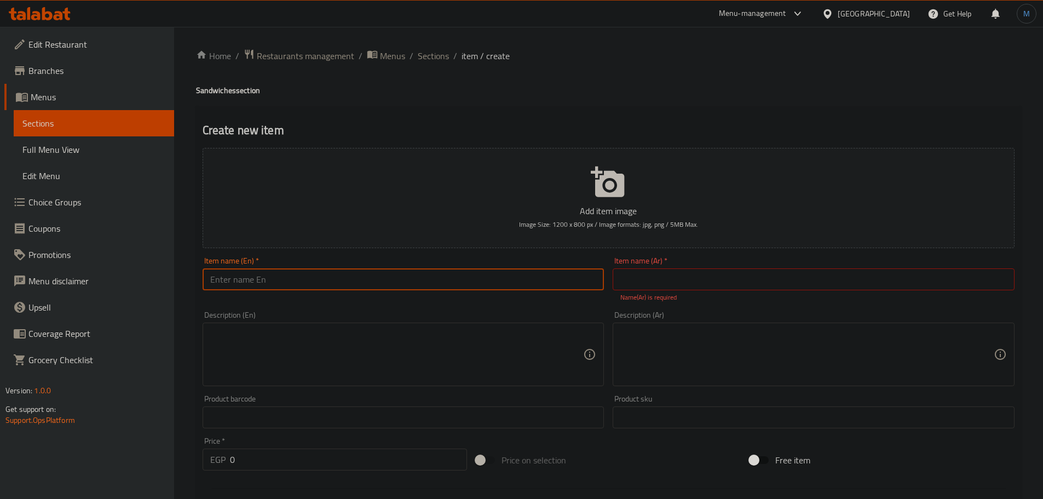
click at [562, 286] on input "text" at bounding box center [404, 279] width 402 height 22
click at [644, 286] on input "text" at bounding box center [814, 279] width 402 height 22
type input "شاورما فراخ"
click at [318, 281] on input "text" at bounding box center [404, 279] width 402 height 22
paste input "Chicken shawarma"
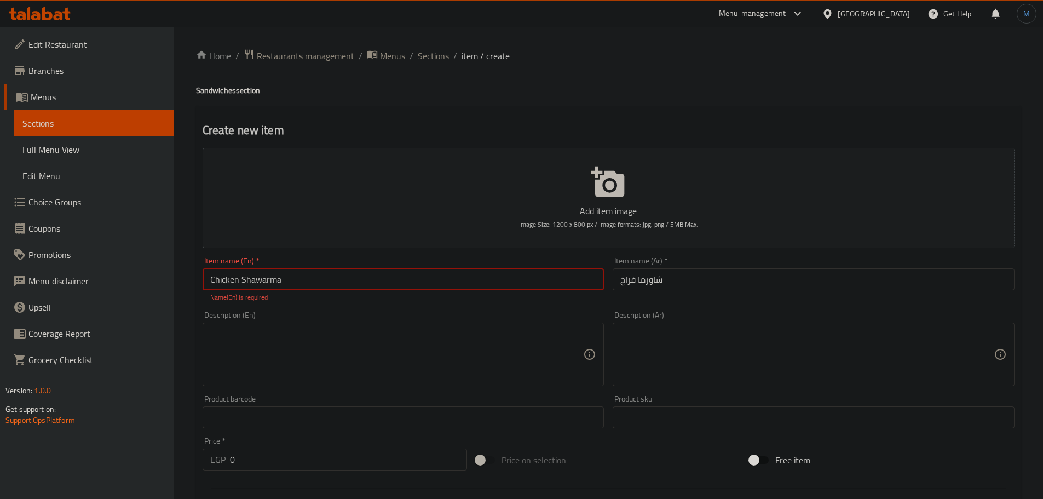
type input "Chicken Shawarma"
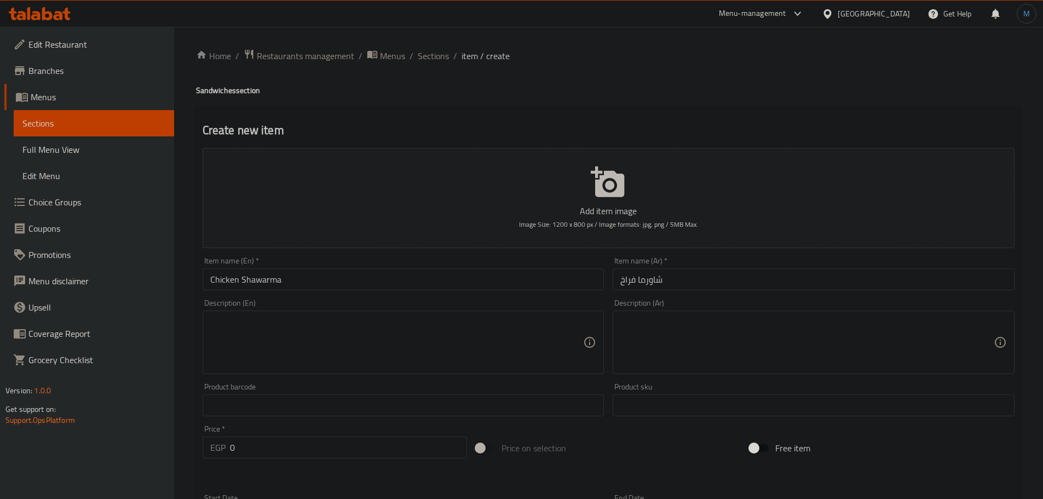
click at [455, 297] on div "Description (En) Description (En)" at bounding box center [403, 337] width 411 height 84
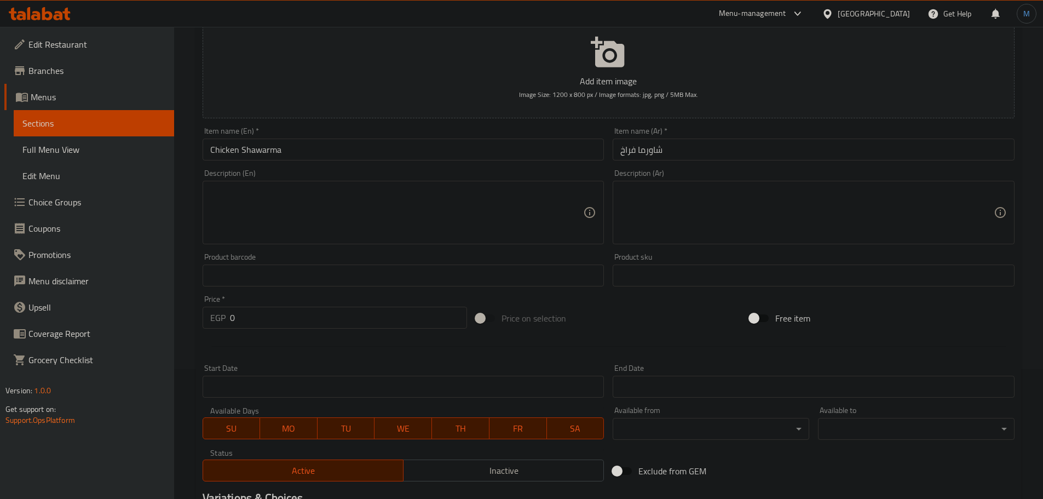
scroll to position [219, 0]
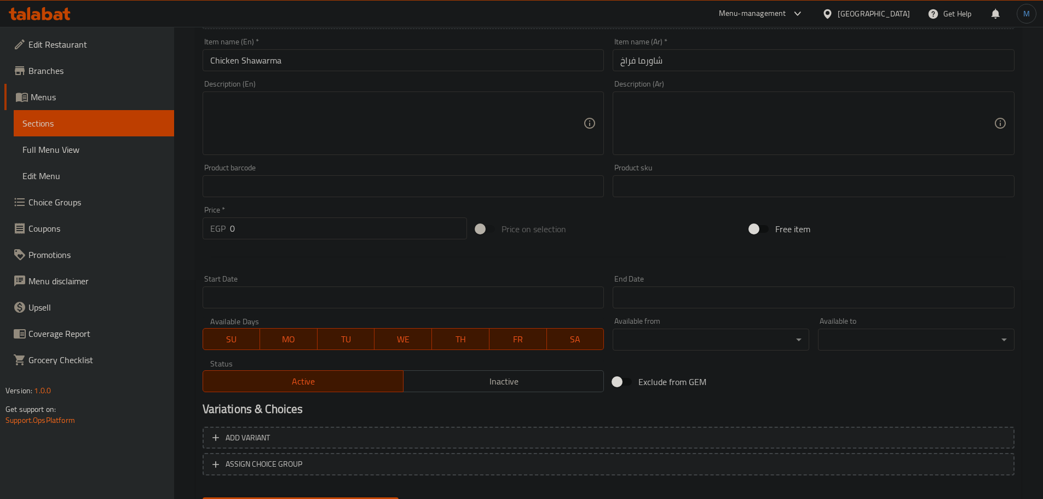
click at [276, 223] on input "0" at bounding box center [349, 228] width 238 height 22
type input "48"
click at [203, 497] on button "Create" at bounding box center [301, 507] width 197 height 20
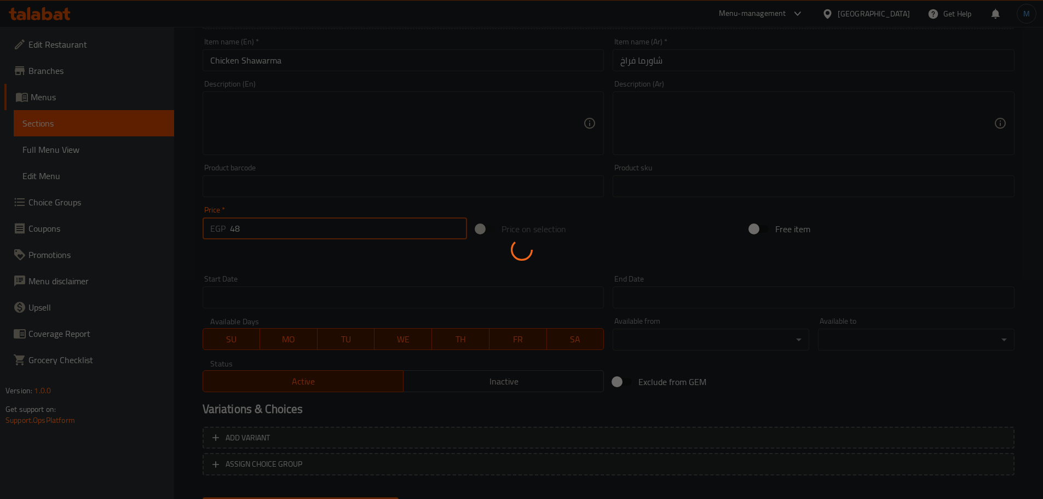
type input "0"
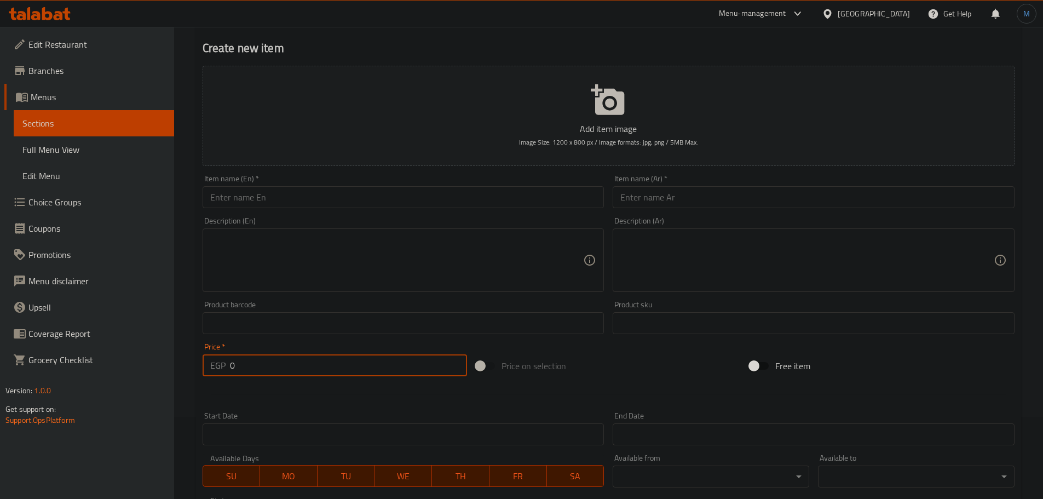
scroll to position [0, 0]
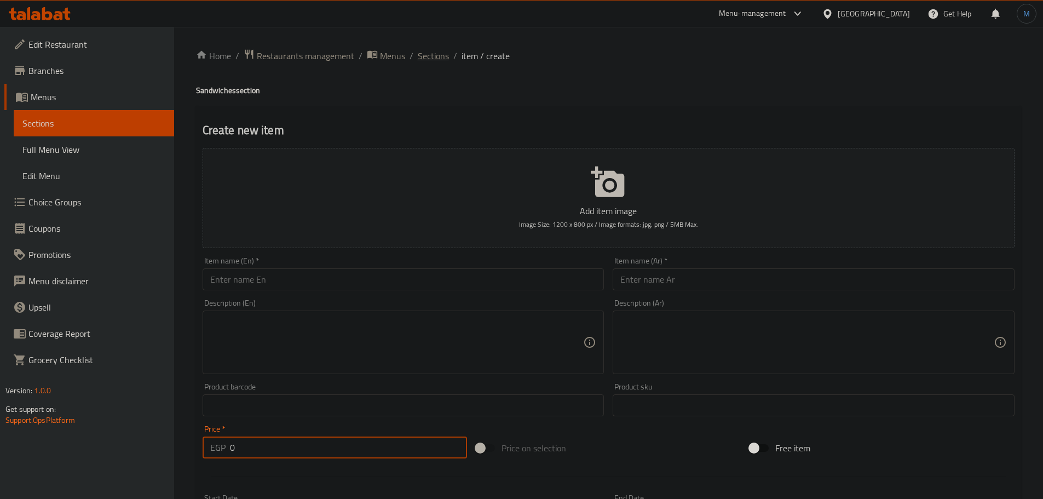
click at [435, 62] on span "Sections" at bounding box center [433, 55] width 31 height 13
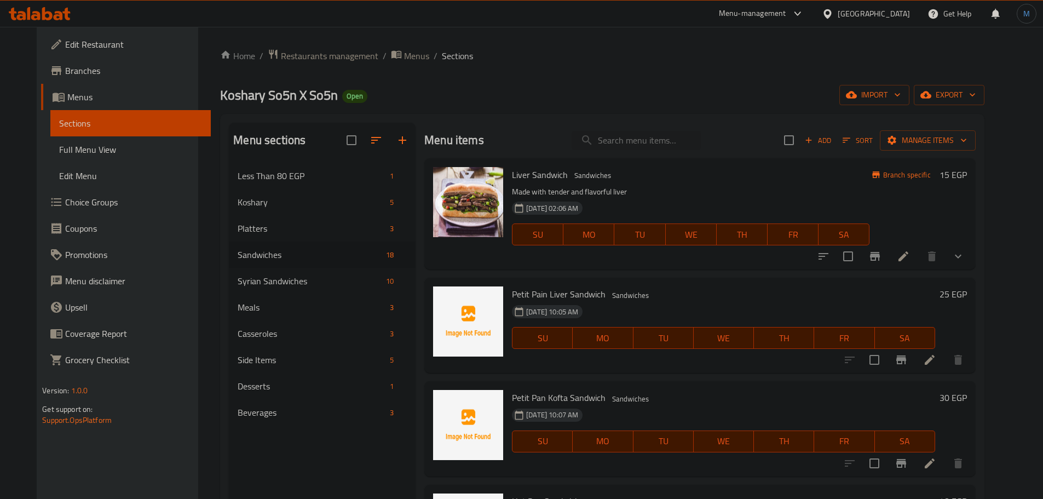
click at [678, 193] on p "Made with tender and flavorful liver" at bounding box center [691, 192] width 358 height 14
click at [642, 138] on input "search" at bounding box center [636, 140] width 129 height 19
type input "stri"
click at [836, 133] on button "Add" at bounding box center [818, 140] width 35 height 17
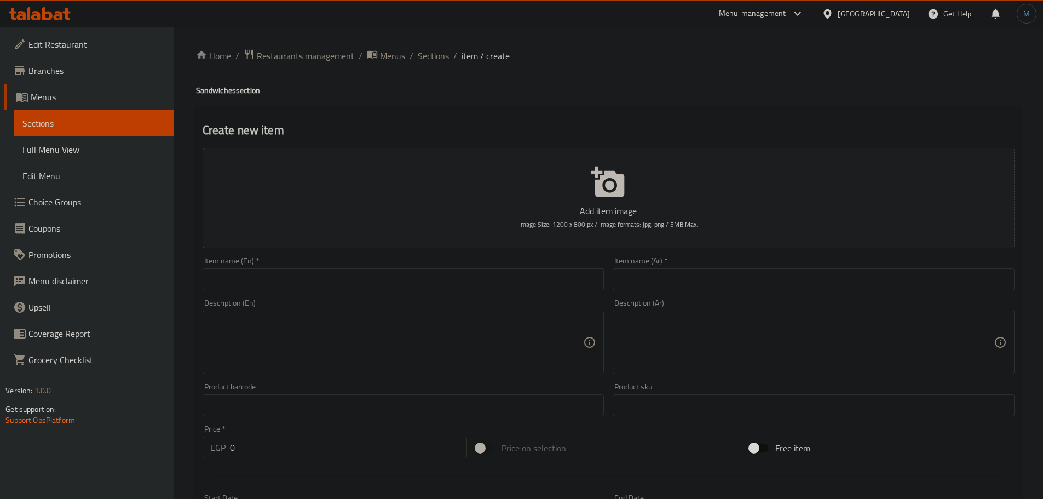
click at [795, 285] on input "text" at bounding box center [814, 279] width 402 height 22
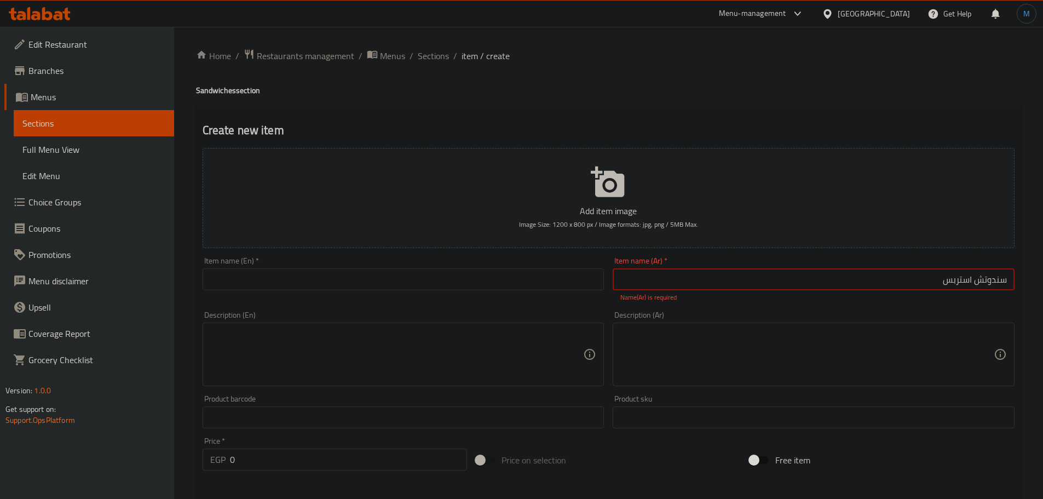
type input "سندوتش استربس"
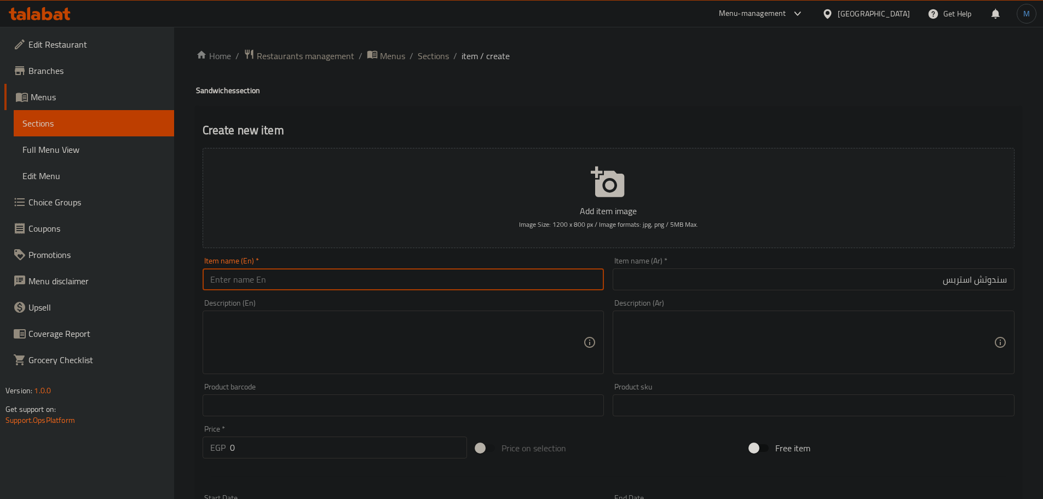
click at [480, 281] on input "text" at bounding box center [404, 279] width 402 height 22
type input "Sandwich Strips"
click at [444, 440] on input "0" at bounding box center [349, 447] width 238 height 22
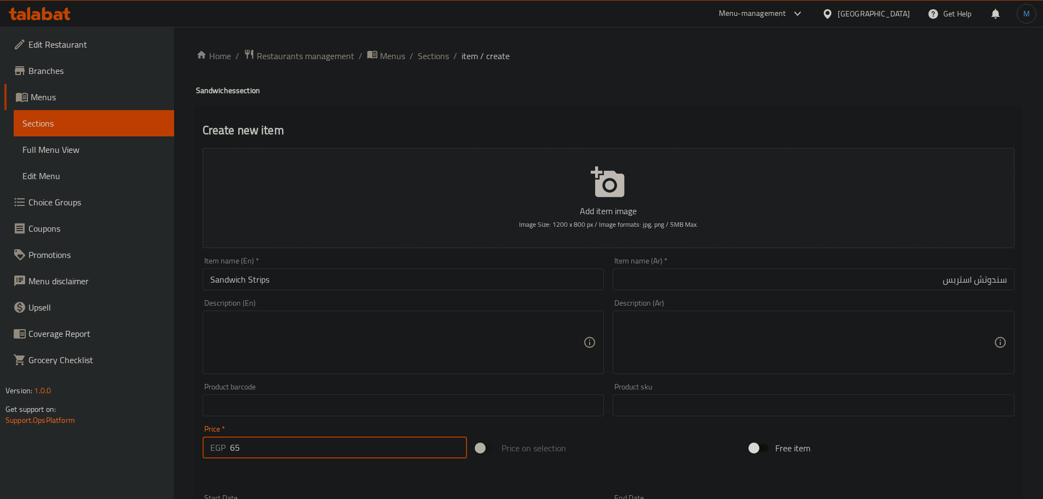
type input "65"
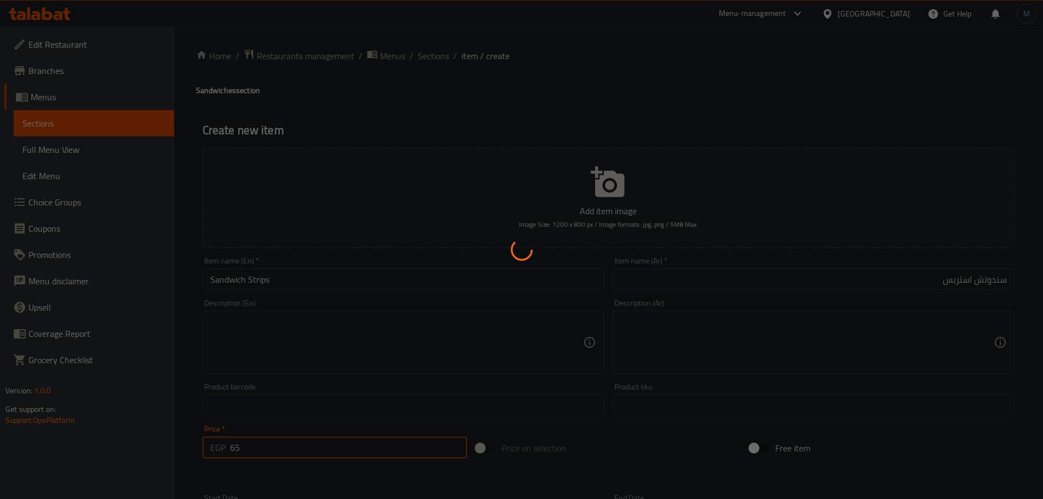
type input "0"
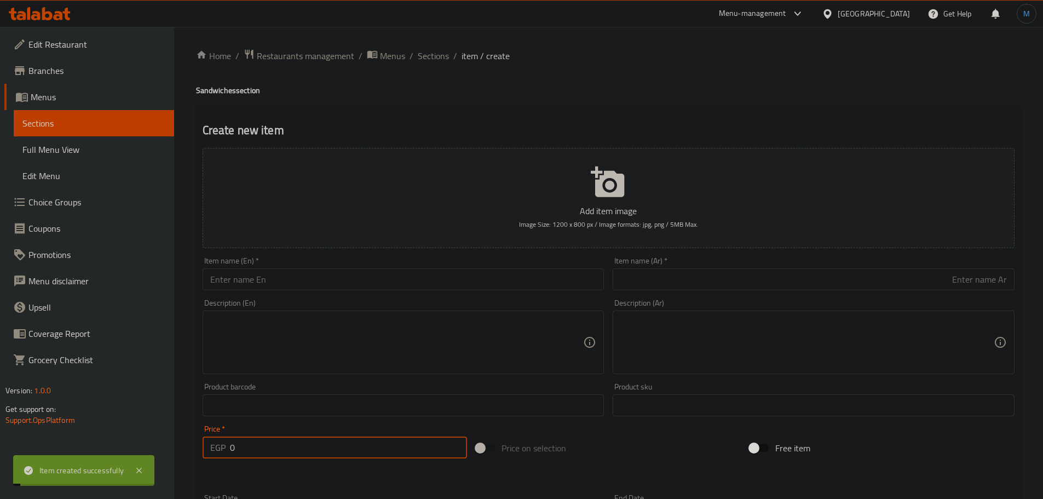
click at [446, 65] on div "Home / Restaurants management / Menus / Sections / item / create Sandwiches sec…" at bounding box center [608, 400] width 825 height 703
click at [438, 56] on span "Sections" at bounding box center [433, 55] width 31 height 13
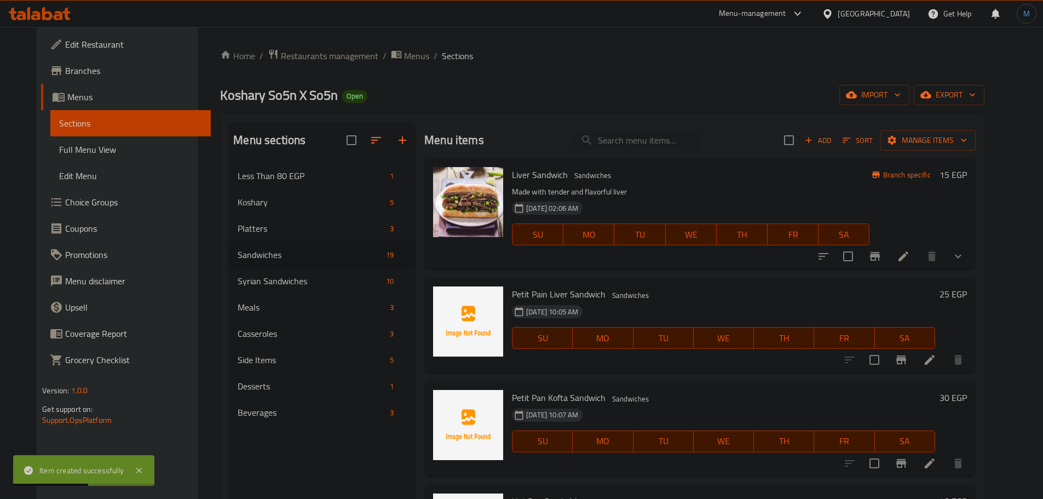
click at [705, 290] on h6 "Petit Pain Liver Sandwich Sandwiches" at bounding box center [723, 293] width 423 height 15
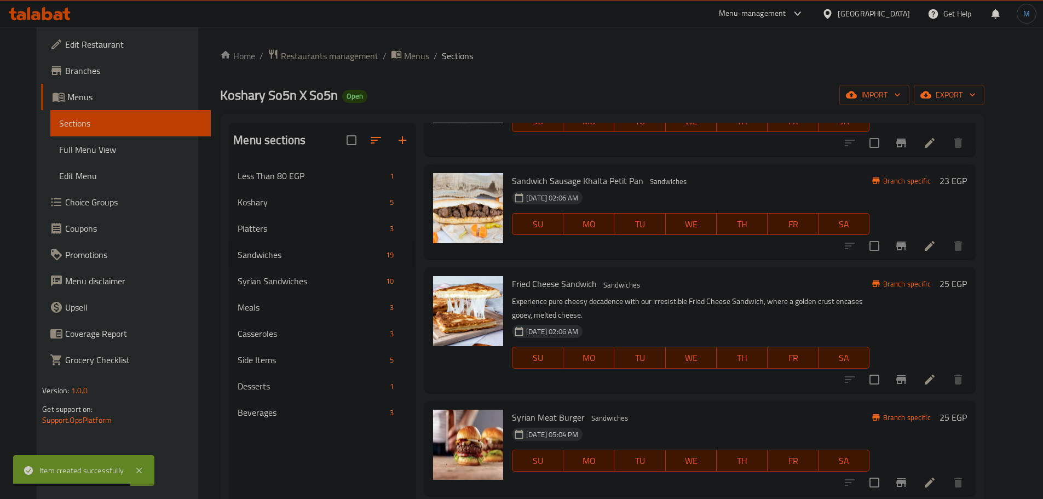
scroll to position [1049, 0]
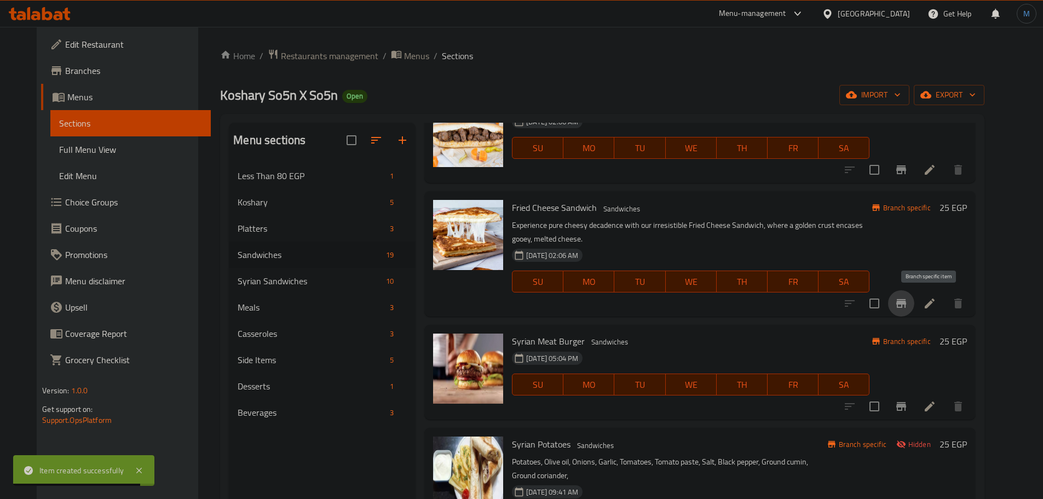
click at [908, 303] on icon "Branch-specific-item" at bounding box center [901, 303] width 13 height 13
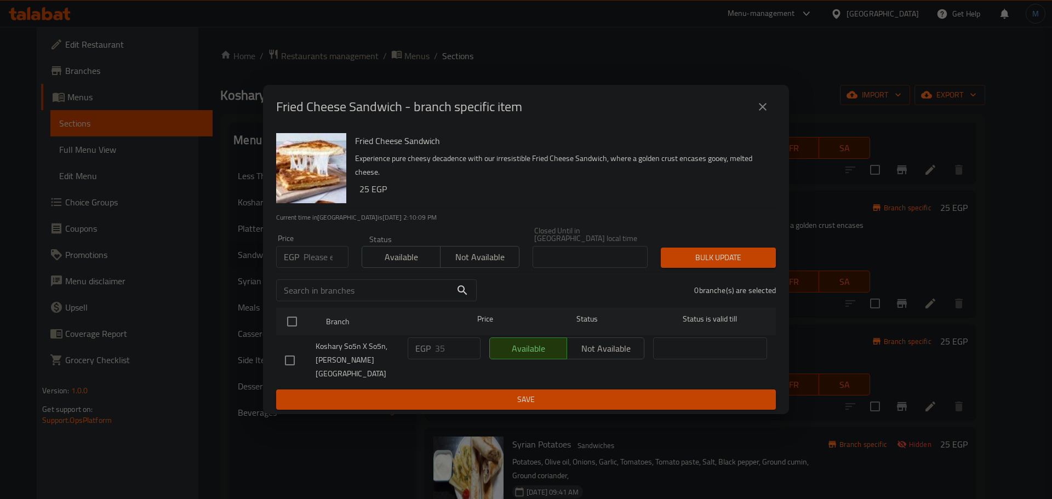
click at [303, 255] on div "EGP Price" at bounding box center [312, 257] width 72 height 22
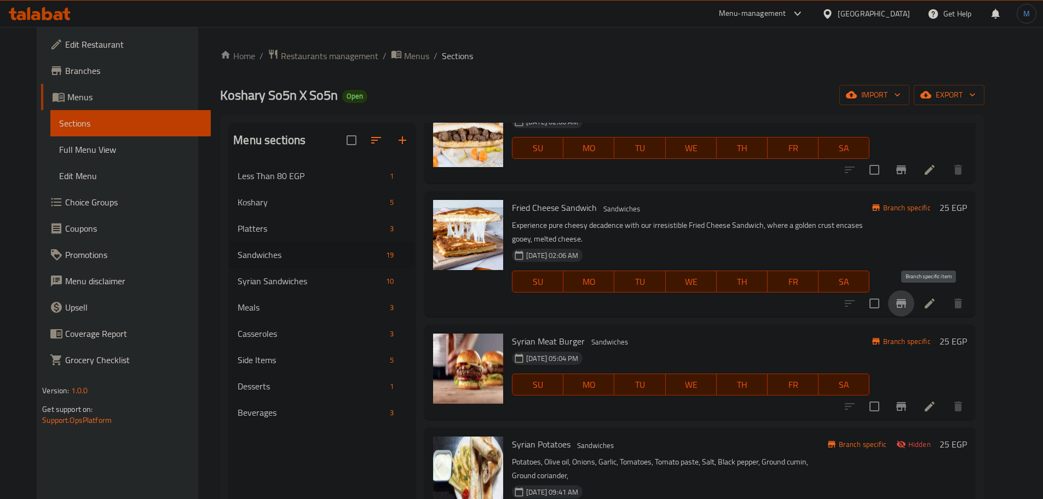
click at [754, 363] on div "26-02-2024 05:04 PM SU MO TU WE TH FR SA" at bounding box center [691, 376] width 366 height 59
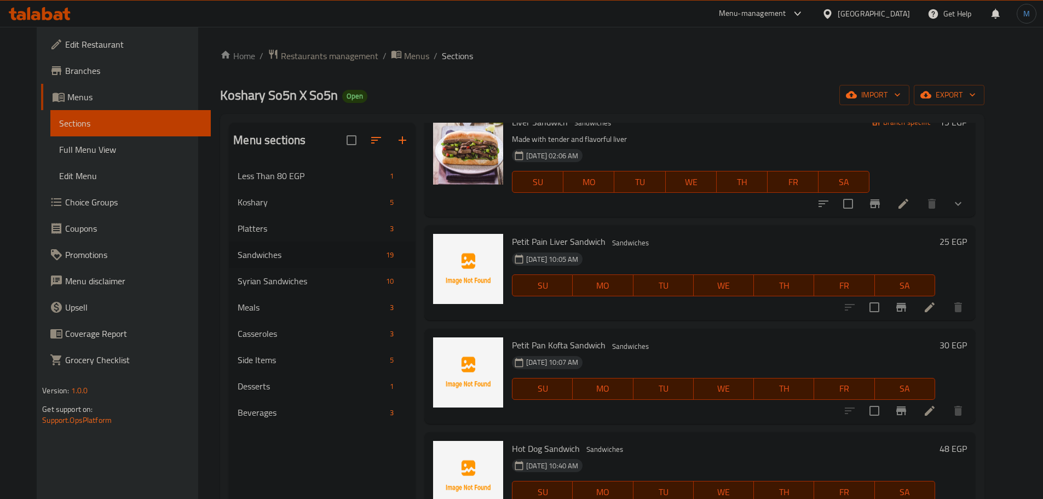
scroll to position [0, 0]
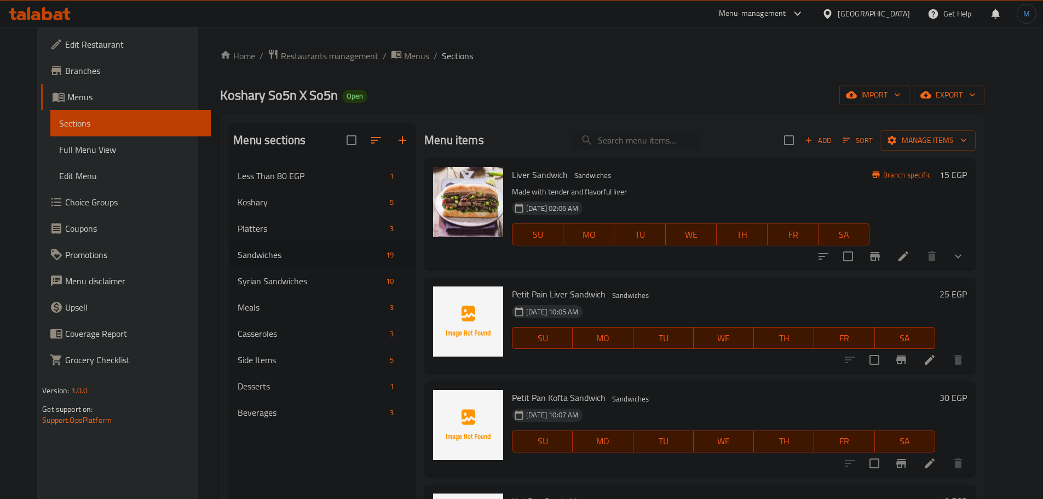
click at [667, 146] on input "search" at bounding box center [636, 140] width 129 height 19
click at [665, 137] on input "search" at bounding box center [636, 140] width 129 height 19
type input "باكت"
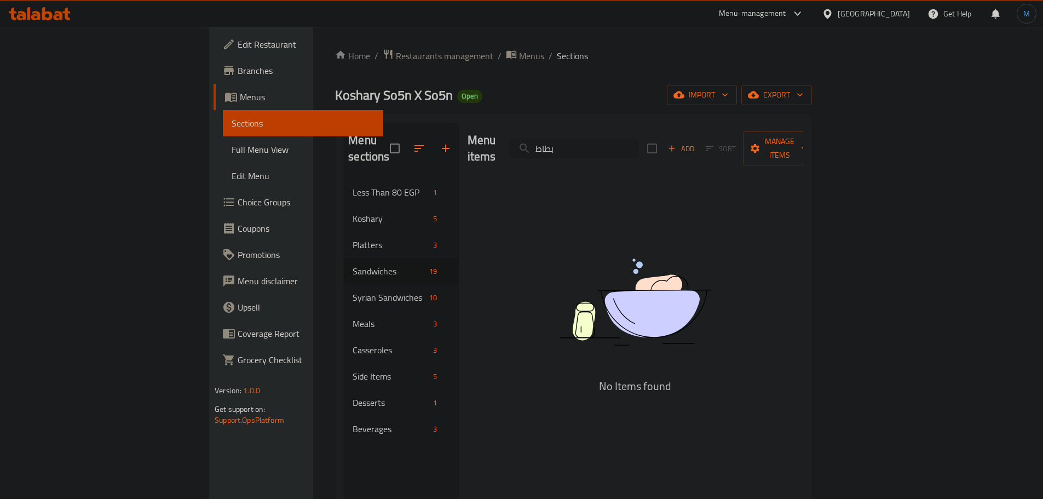
type input "بطاطس"
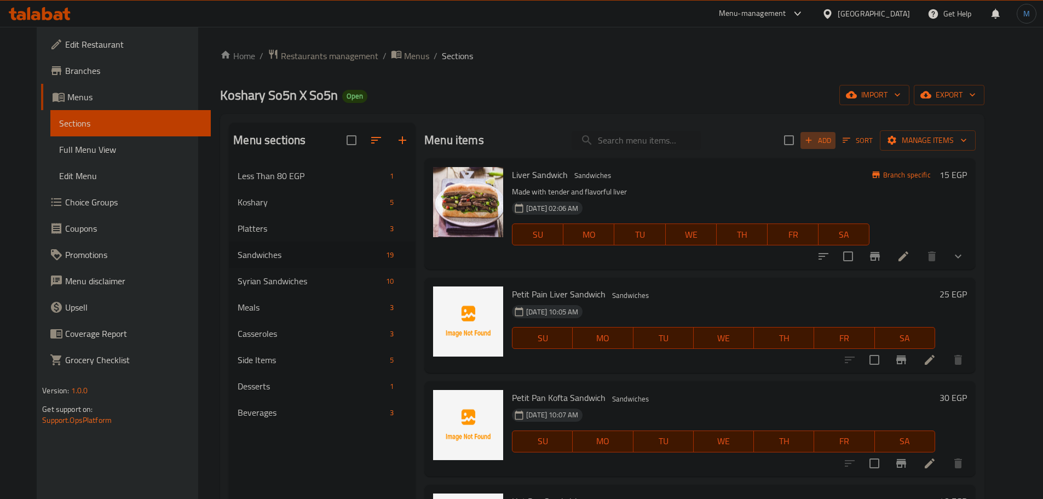
click at [833, 134] on span "Add" at bounding box center [818, 140] width 30 height 13
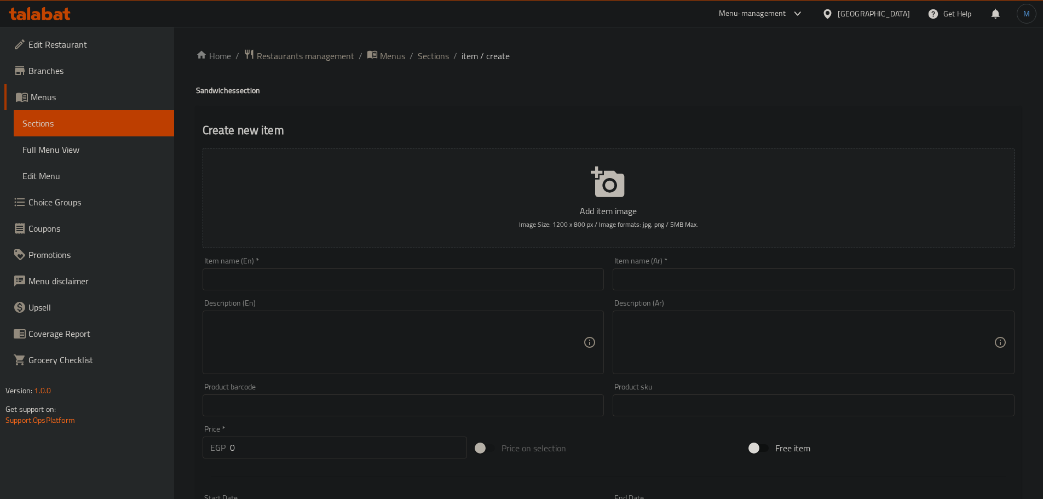
click at [747, 265] on div "Item name (Ar)   * Item name (Ar) *" at bounding box center [814, 273] width 402 height 33
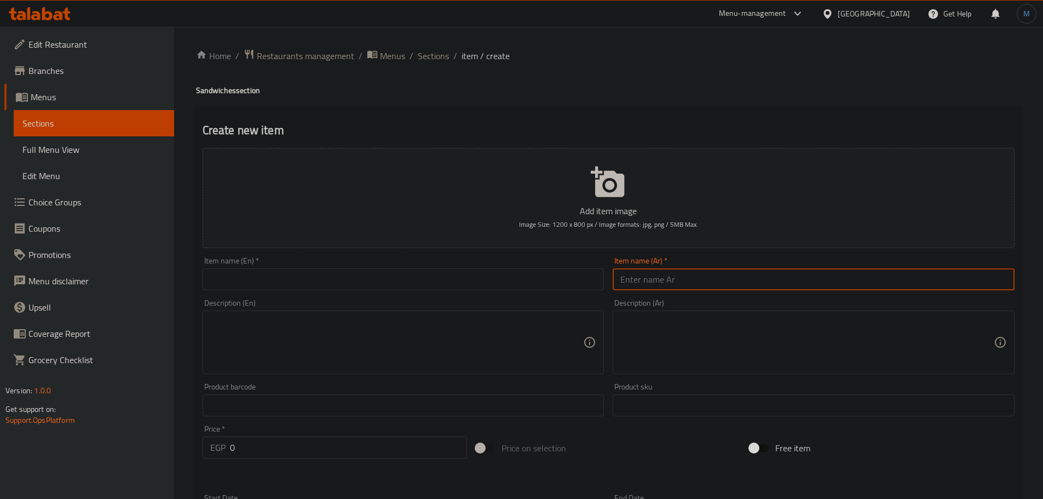
click at [750, 269] on input "text" at bounding box center [814, 279] width 402 height 22
type input "باكت بطاطس"
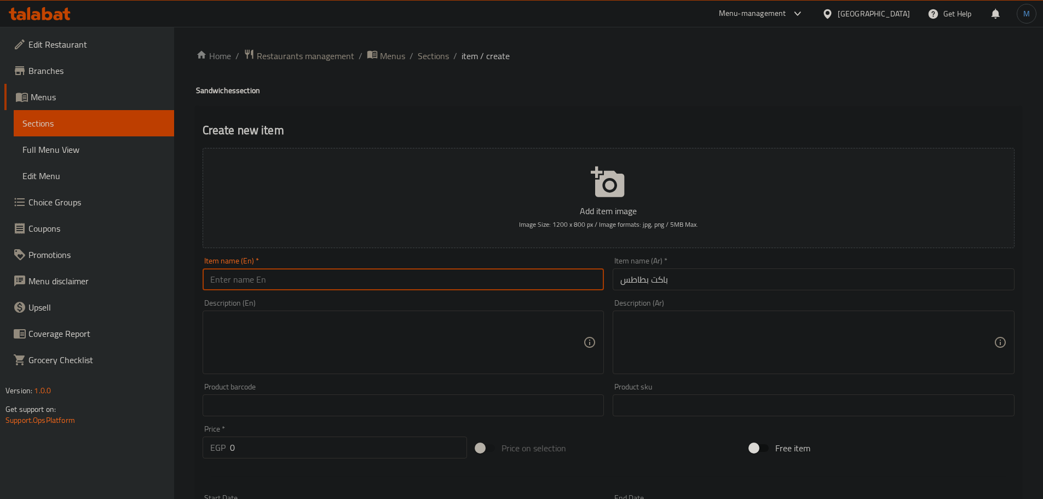
click at [309, 280] on input "text" at bounding box center [404, 279] width 402 height 22
paste input "Packet of potatoes"
type input "Packet of Potatoes"
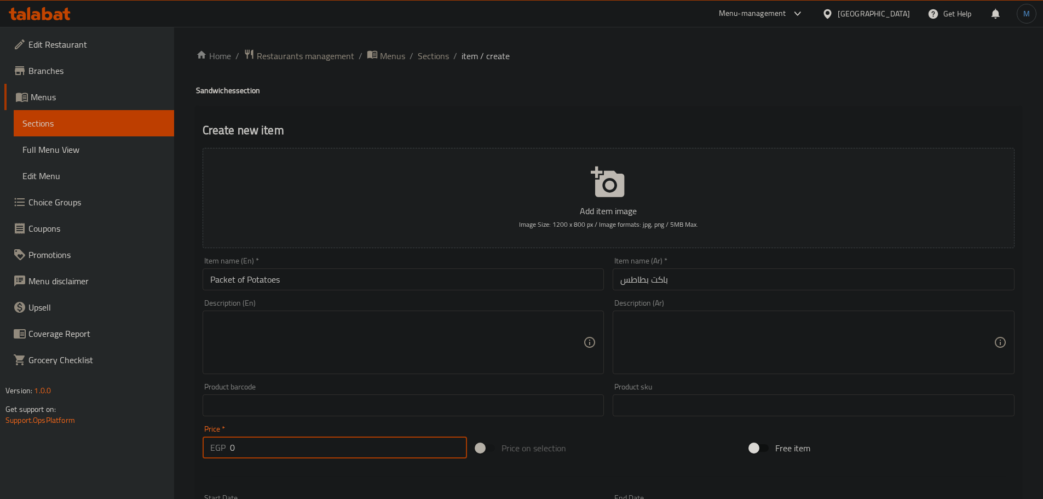
click at [267, 448] on input "0" at bounding box center [349, 447] width 238 height 22
click at [268, 448] on input "0" at bounding box center [349, 447] width 238 height 22
type input "30"
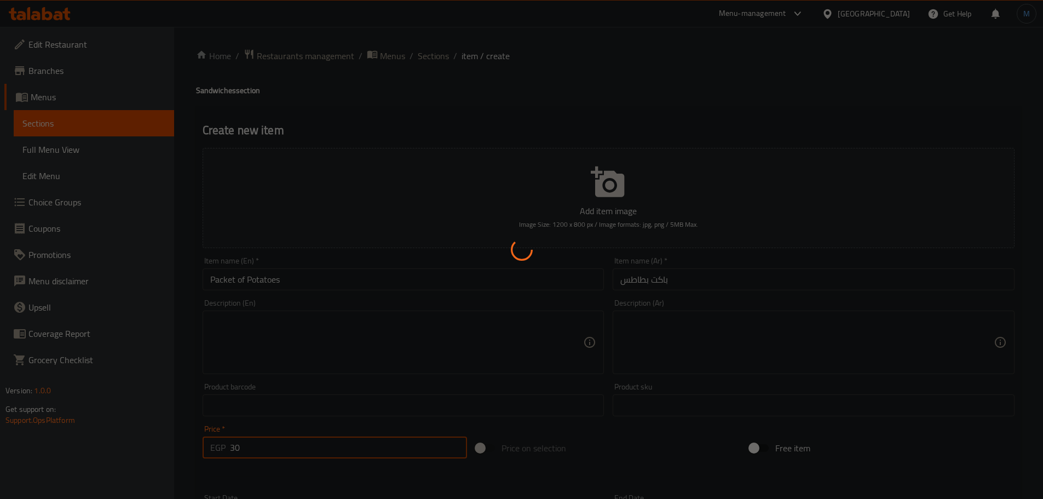
type input "0"
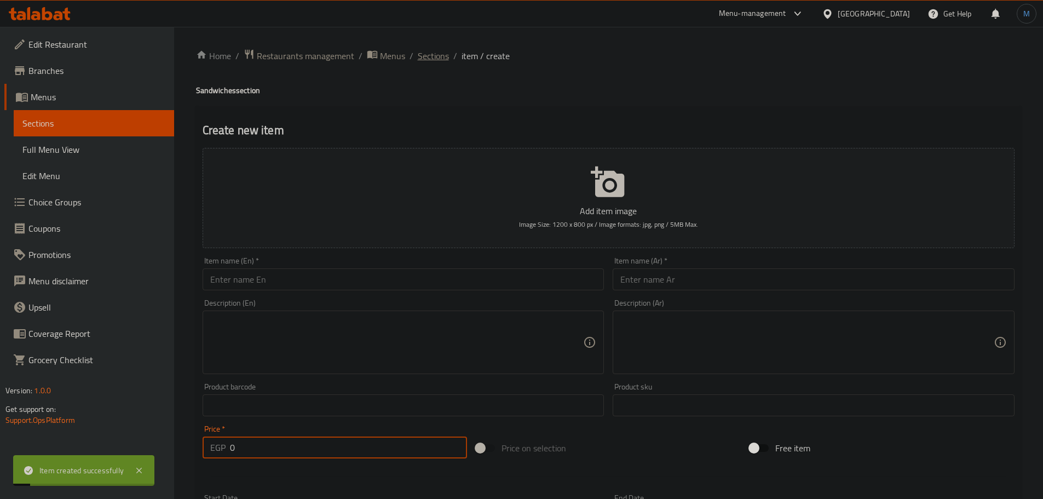
click at [431, 58] on span "Sections" at bounding box center [433, 55] width 31 height 13
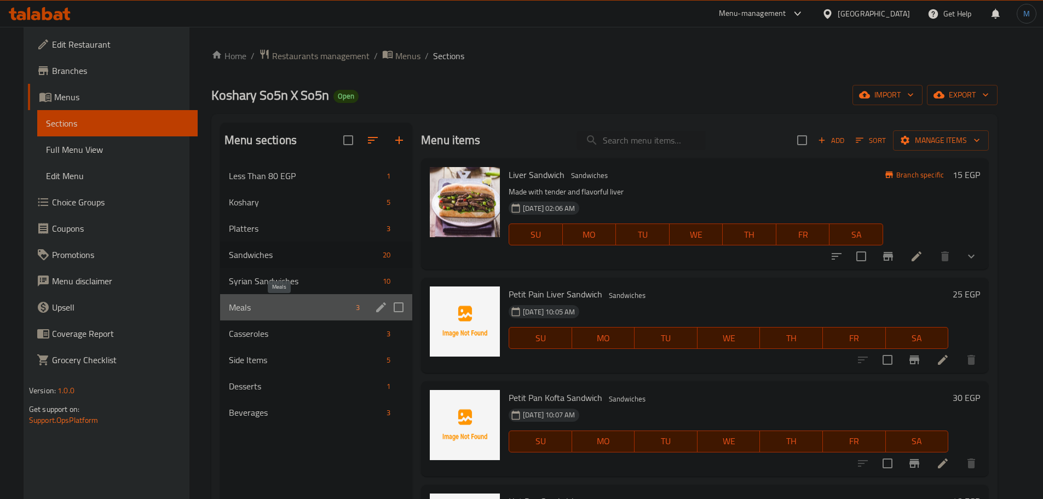
click at [285, 309] on span "Meals" at bounding box center [290, 307] width 123 height 13
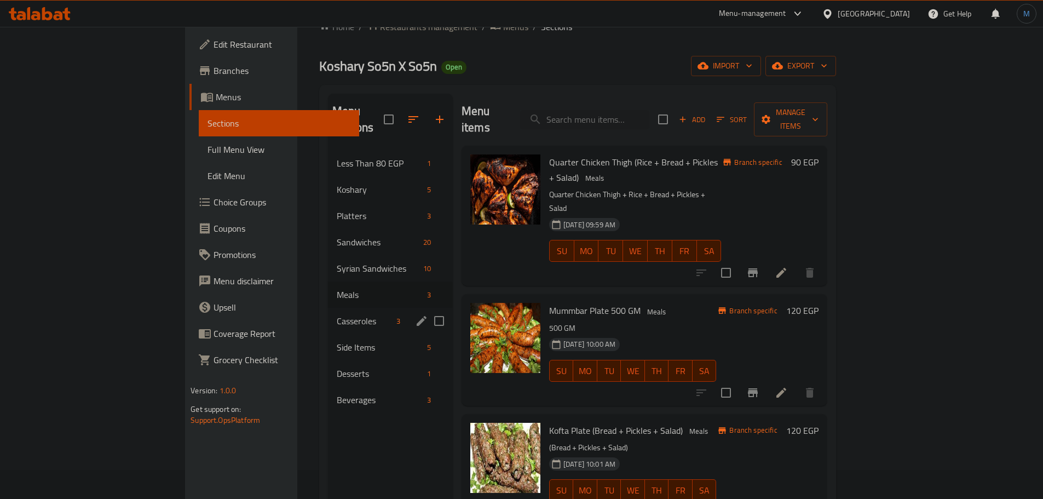
scroll to position [55, 0]
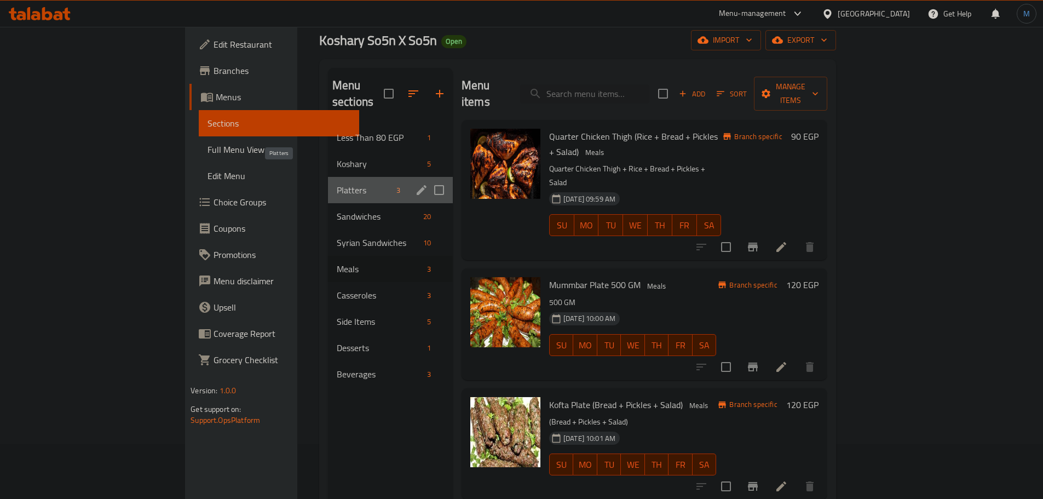
click at [337, 183] on span "Platters" at bounding box center [364, 189] width 55 height 13
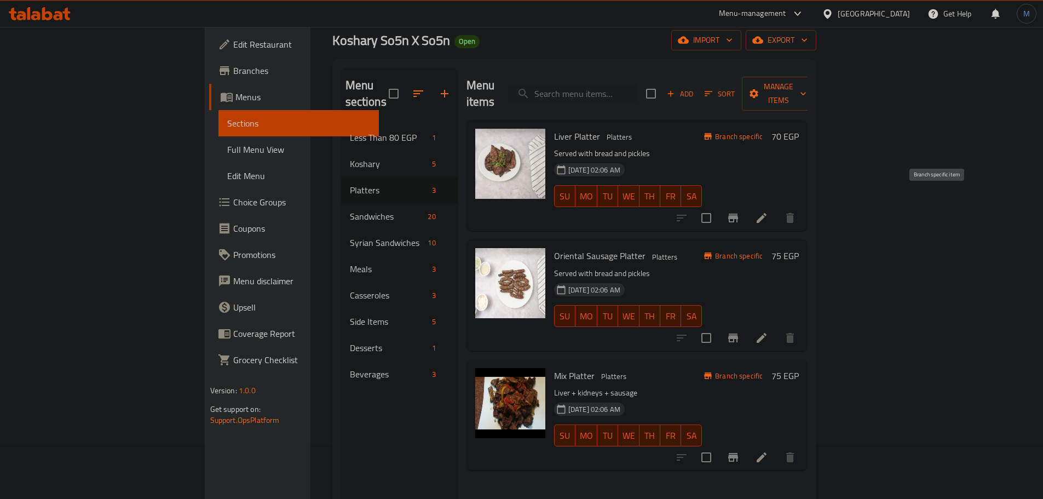
click at [746, 205] on button "Branch-specific-item" at bounding box center [733, 218] width 26 height 26
click at [740, 331] on icon "Branch-specific-item" at bounding box center [733, 337] width 13 height 13
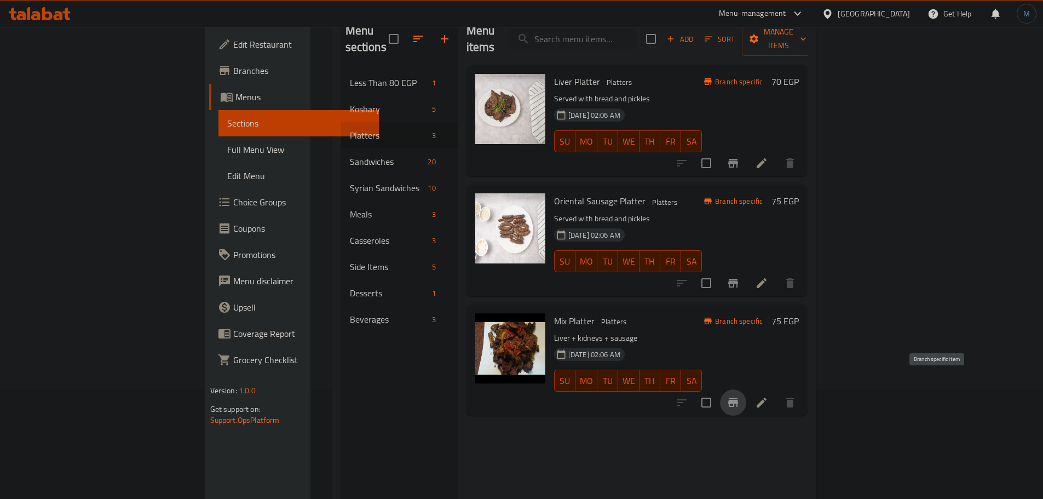
click at [740, 396] on icon "Branch-specific-item" at bounding box center [733, 402] width 13 height 13
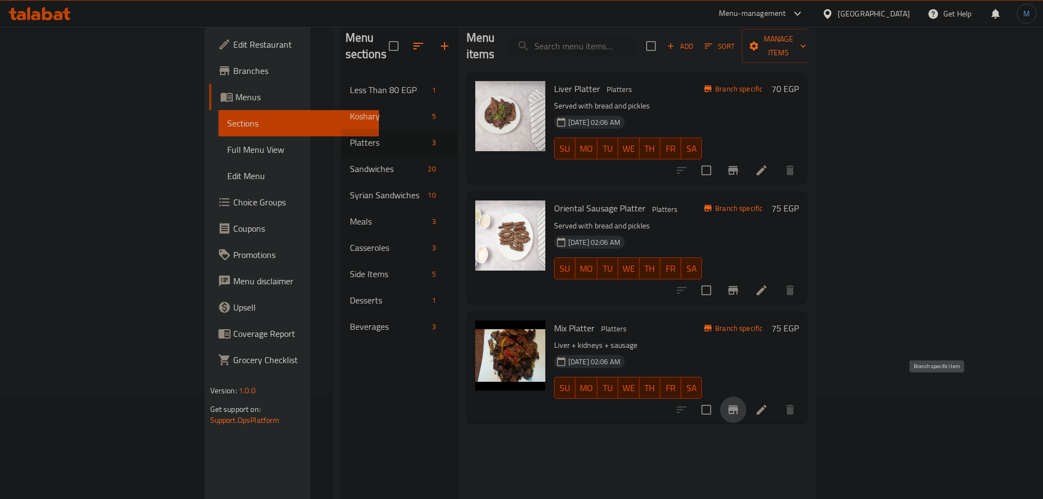
scroll to position [0, 0]
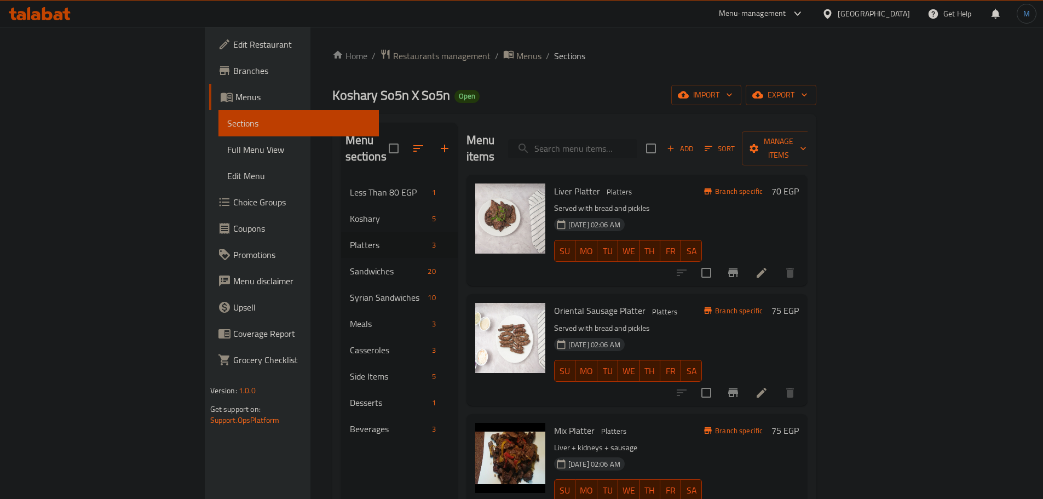
click at [637, 139] on input "search" at bounding box center [572, 148] width 129 height 19
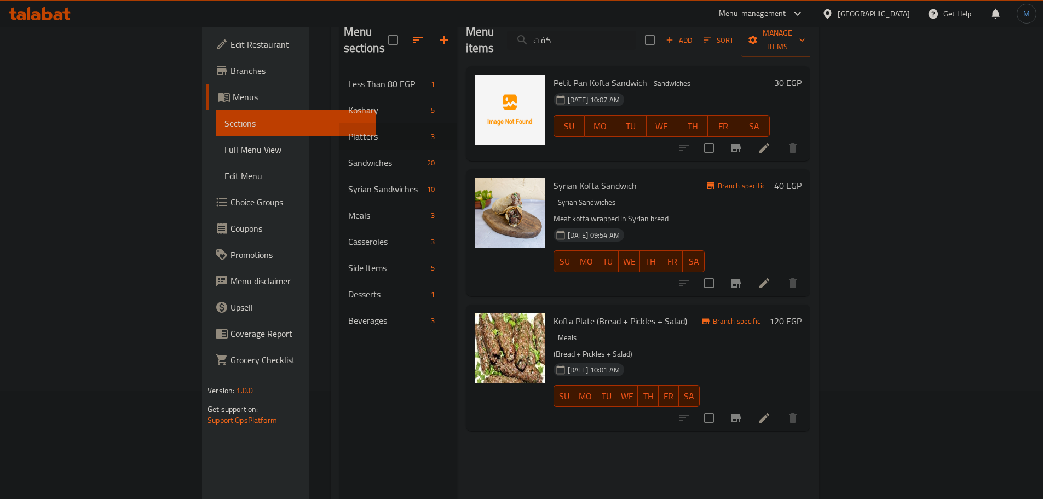
scroll to position [110, 0]
type input "كفت"
click at [721, 405] on input "checkbox" at bounding box center [709, 416] width 23 height 23
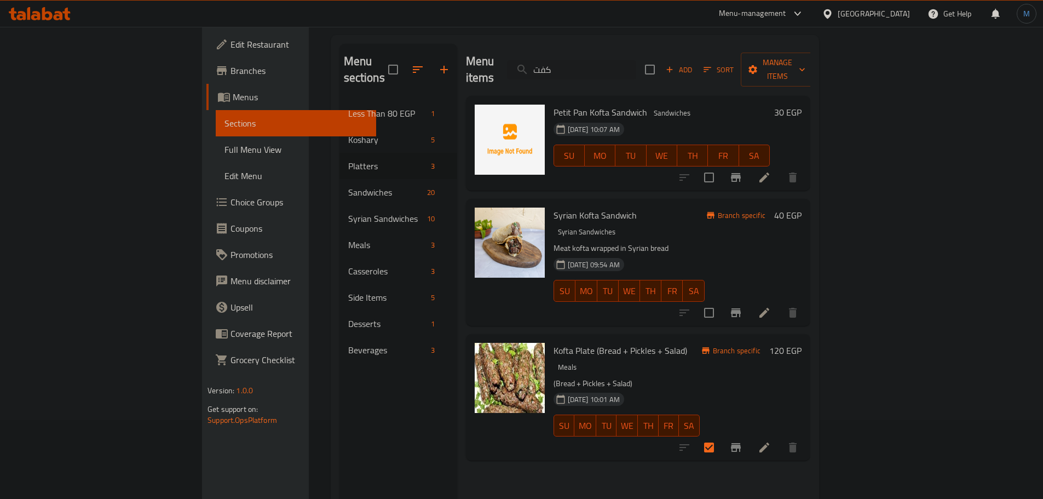
scroll to position [0, 0]
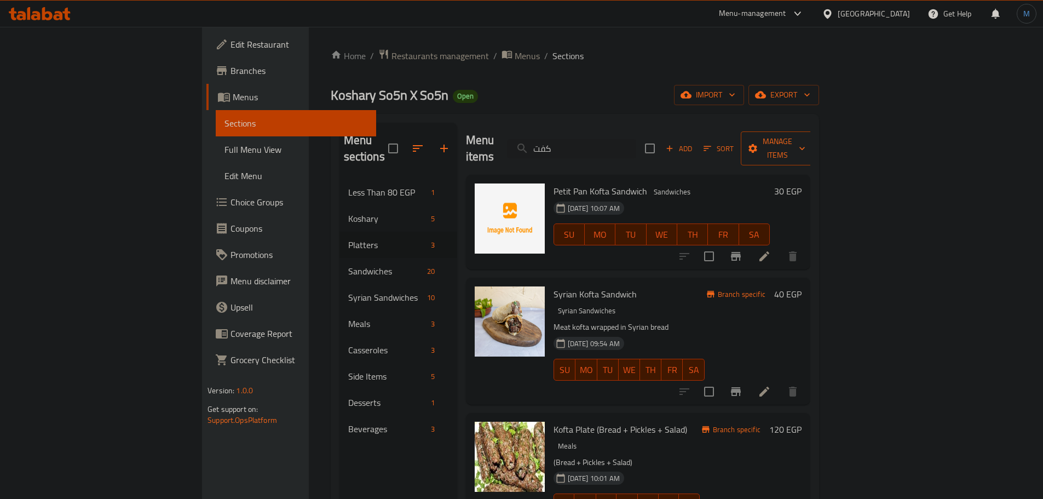
drag, startPoint x: 939, startPoint y: 135, endPoint x: 953, endPoint y: 139, distance: 14.1
click at [806, 139] on span "Manage items" at bounding box center [778, 148] width 56 height 27
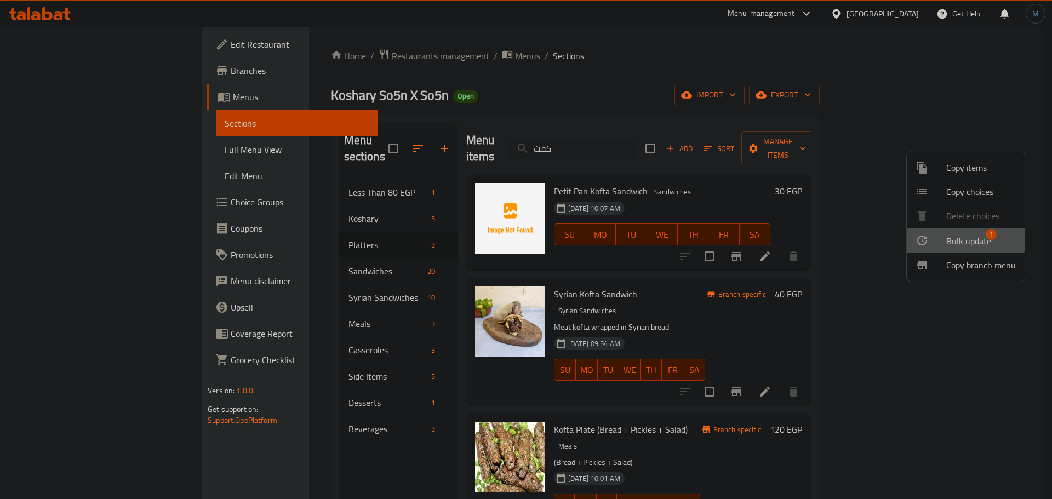
click at [925, 230] on li "Bulk update 1" at bounding box center [965, 240] width 118 height 25
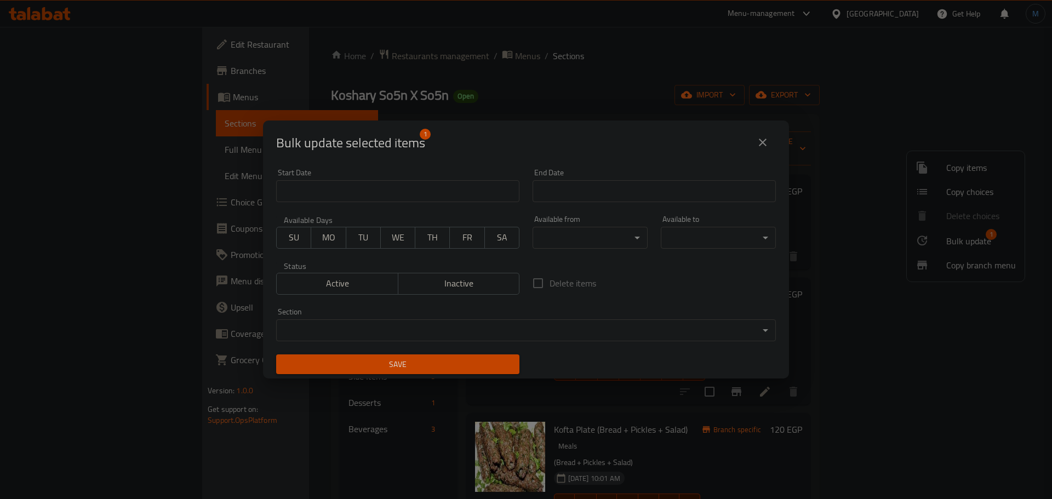
click at [447, 320] on body "​ Menu-management Egypt Get Help M Edit Restaurant Branches Menus Sections Full…" at bounding box center [526, 263] width 1052 height 472
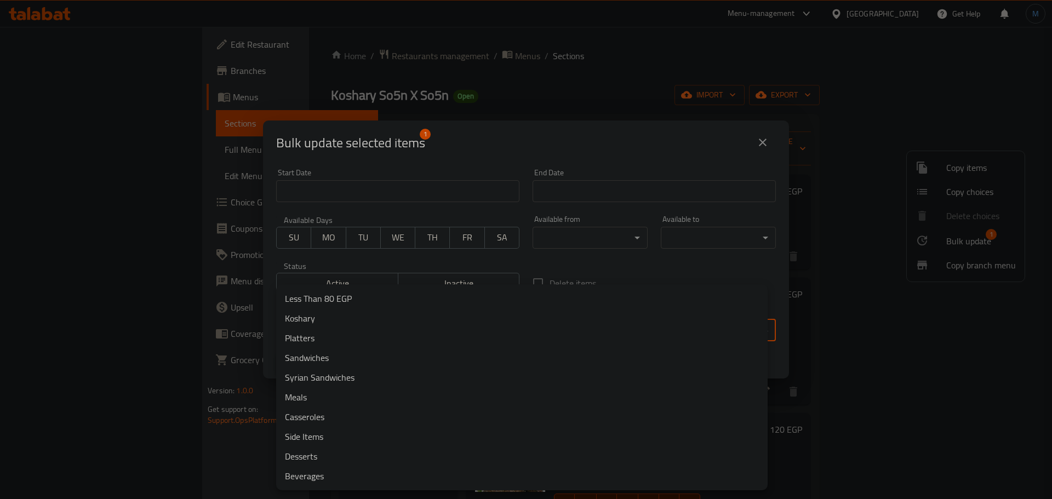
click at [325, 346] on li "Platters" at bounding box center [521, 338] width 491 height 20
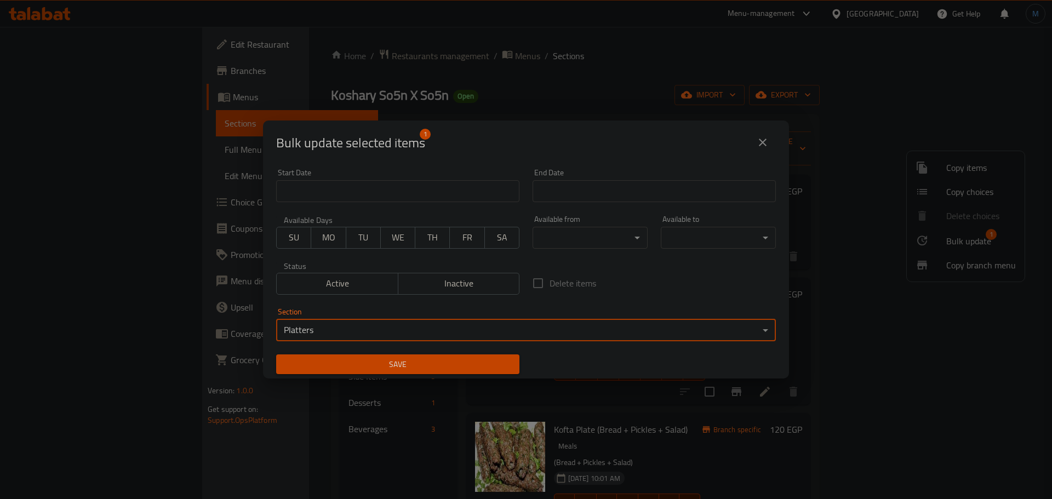
click at [370, 371] on button "Save" at bounding box center [397, 364] width 243 height 20
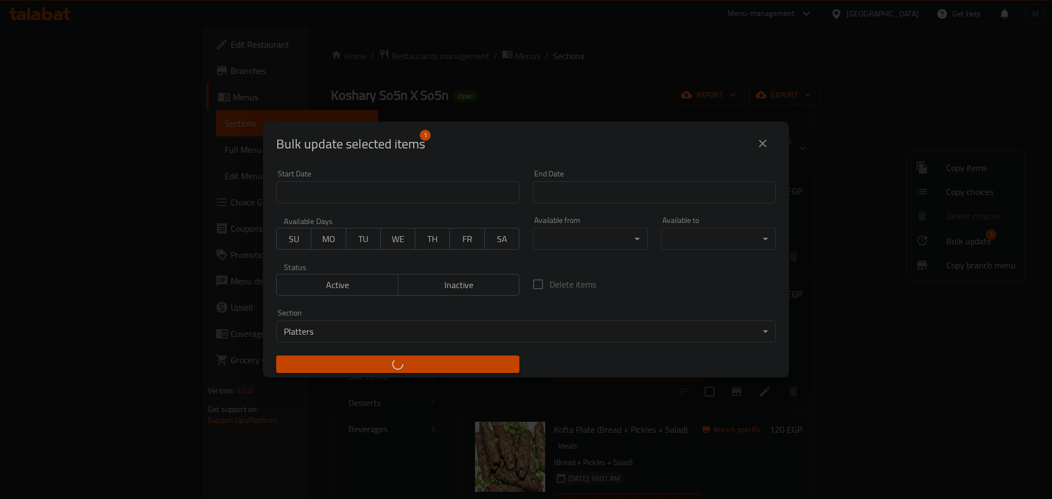
checkbox input "false"
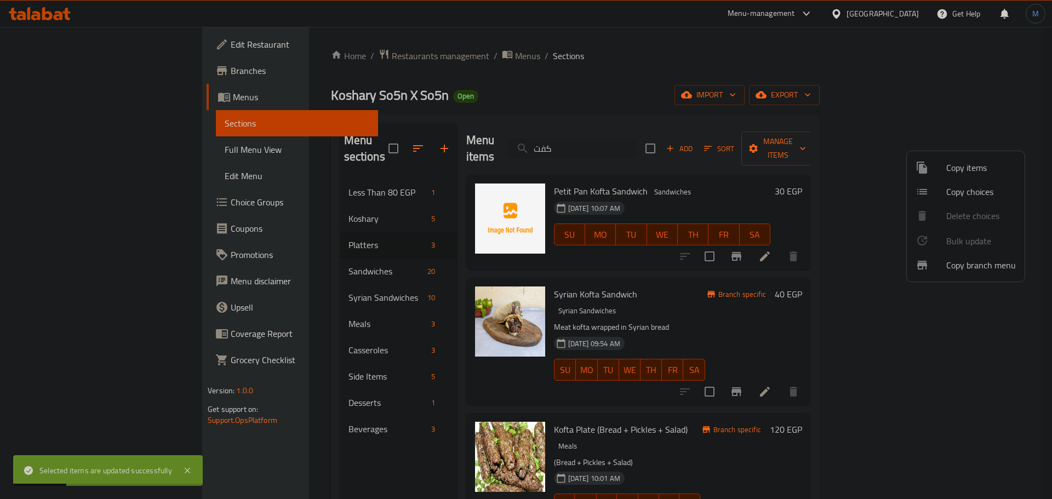
click at [269, 240] on div at bounding box center [526, 249] width 1052 height 499
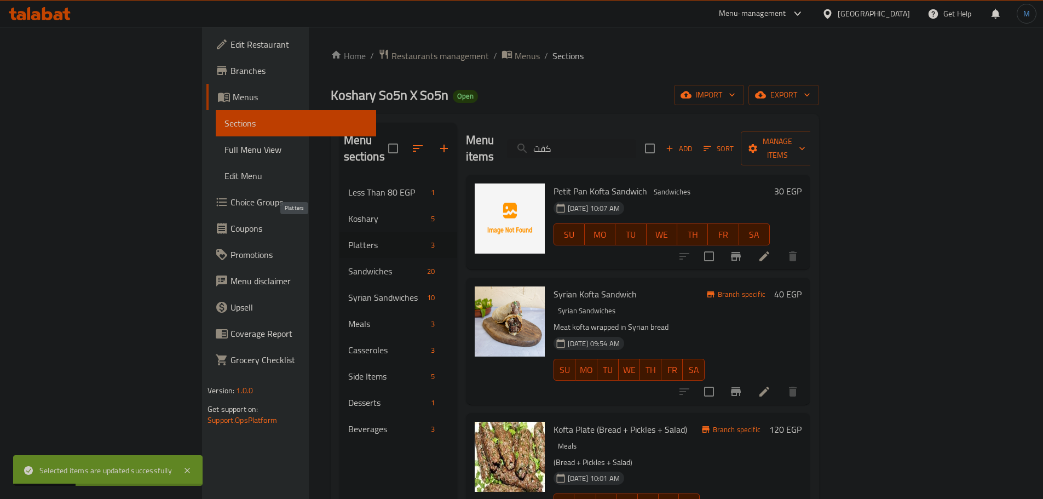
click at [348, 238] on span "Platters" at bounding box center [387, 244] width 79 height 13
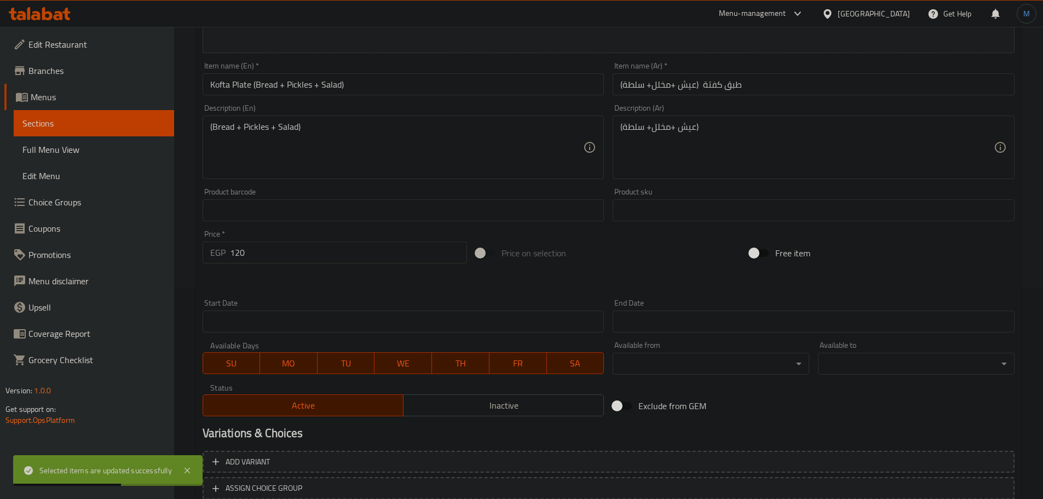
scroll to position [119, 0]
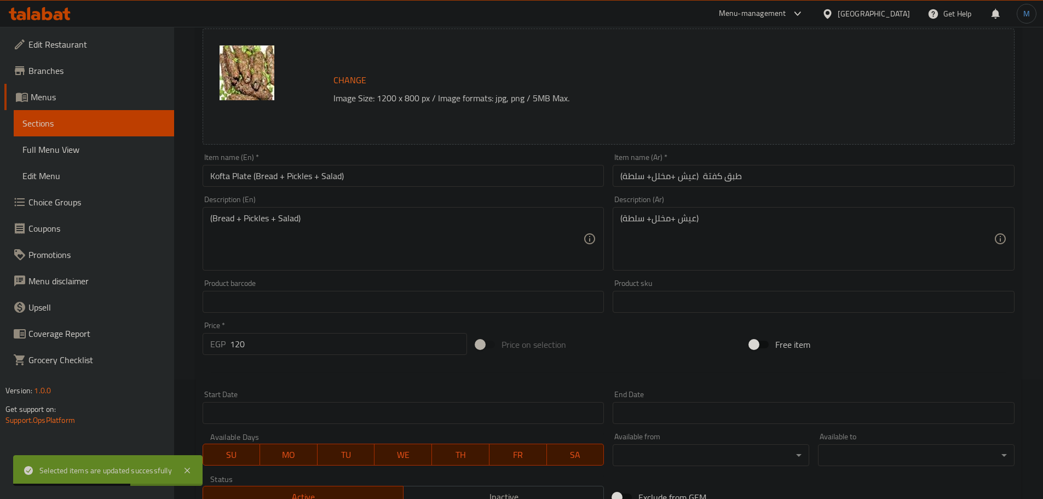
click at [383, 180] on input "Kofta Plate (Bread + Pickles + Salad)" at bounding box center [404, 176] width 402 height 22
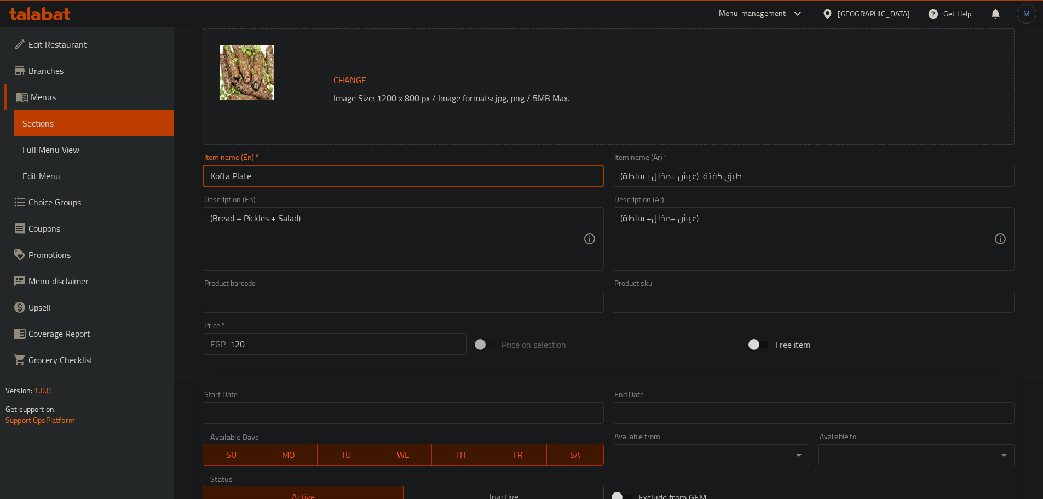
type input "Kofta Plate"
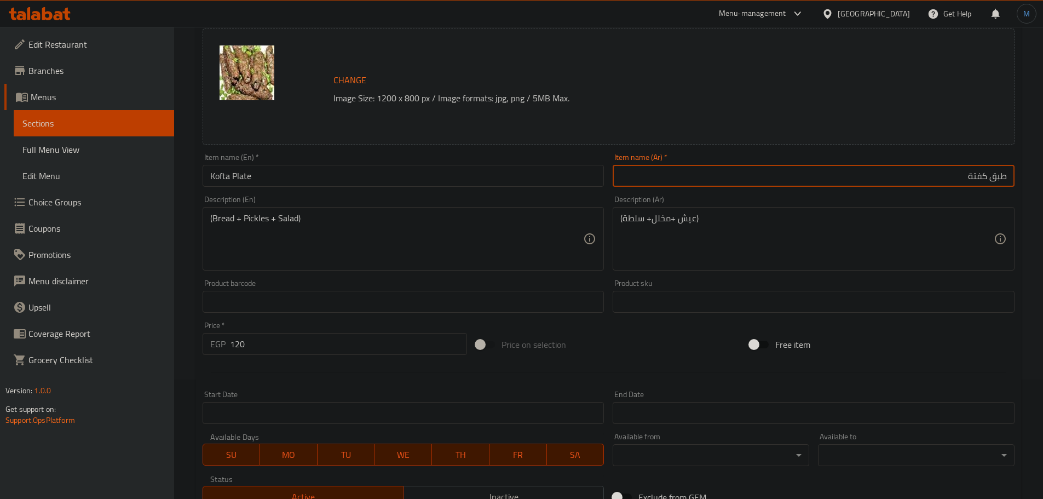
type input "طبق كفتة"
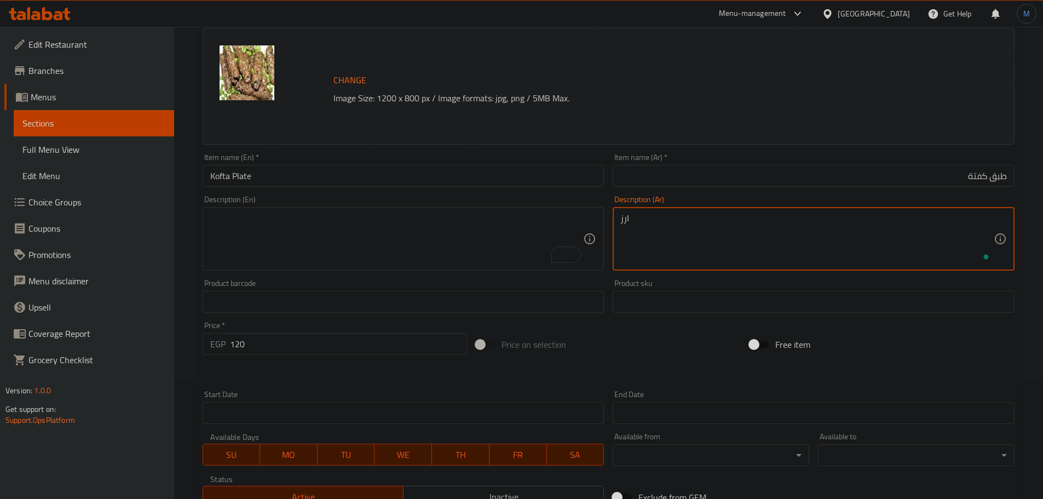
scroll to position [119, 0]
type textarea "ارز، عيش، سلطة"
click at [384, 232] on textarea "To enrich screen reader interactions, please activate Accessibility in Grammarl…" at bounding box center [397, 239] width 374 height 52
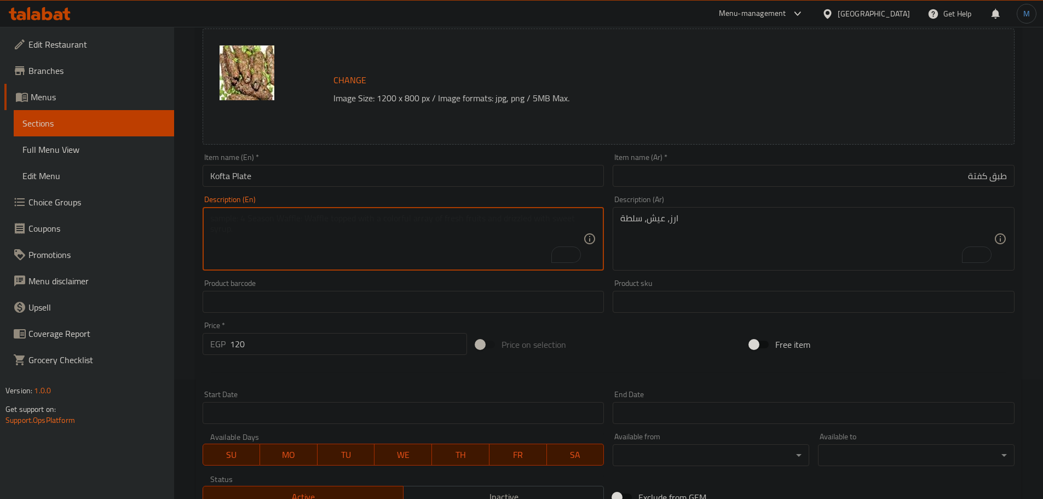
paste textarea "rice, bread, salad"
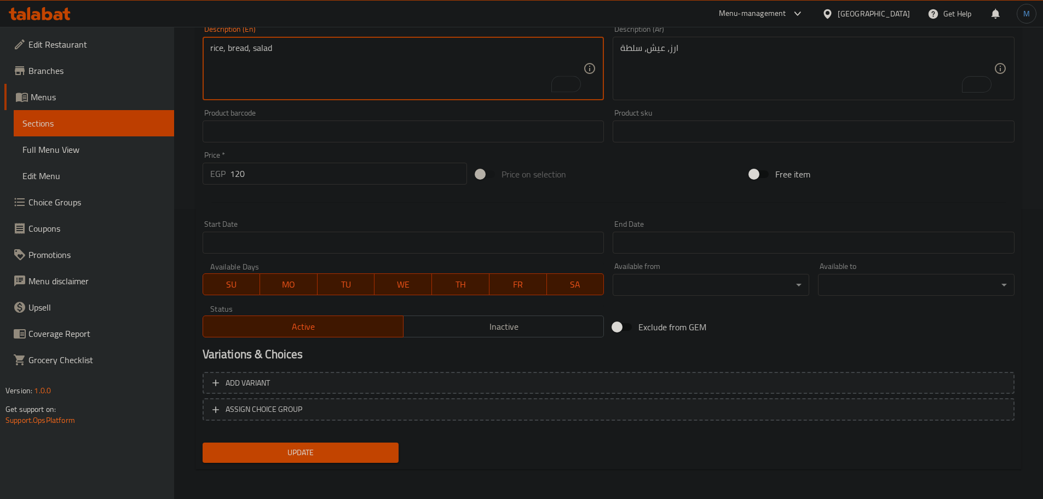
scroll to position [291, 0]
type textarea "rice, bread, salad"
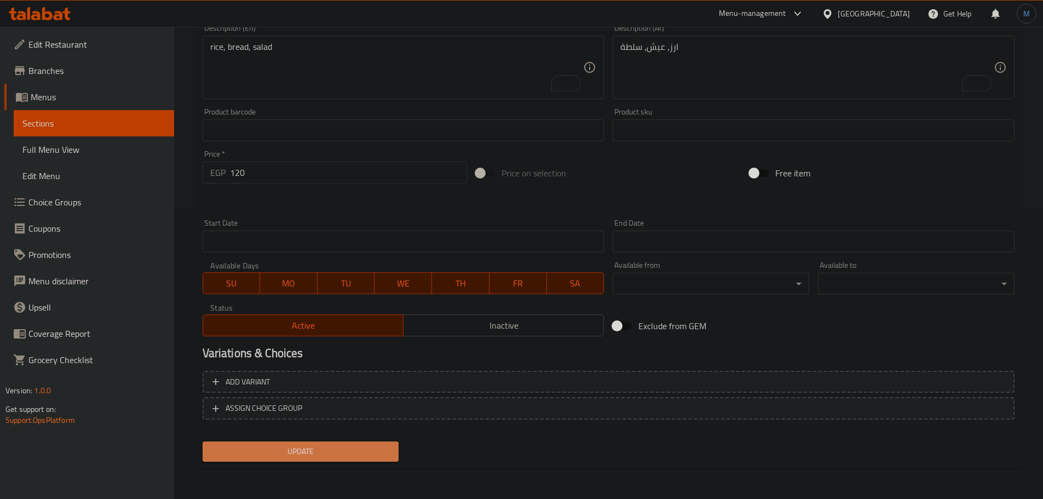
click at [355, 453] on span "Update" at bounding box center [300, 452] width 179 height 14
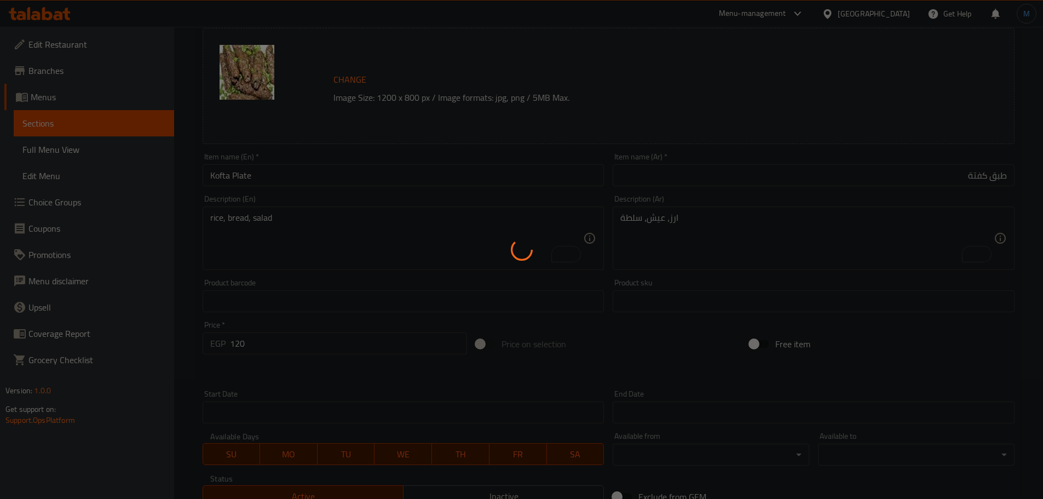
scroll to position [0, 0]
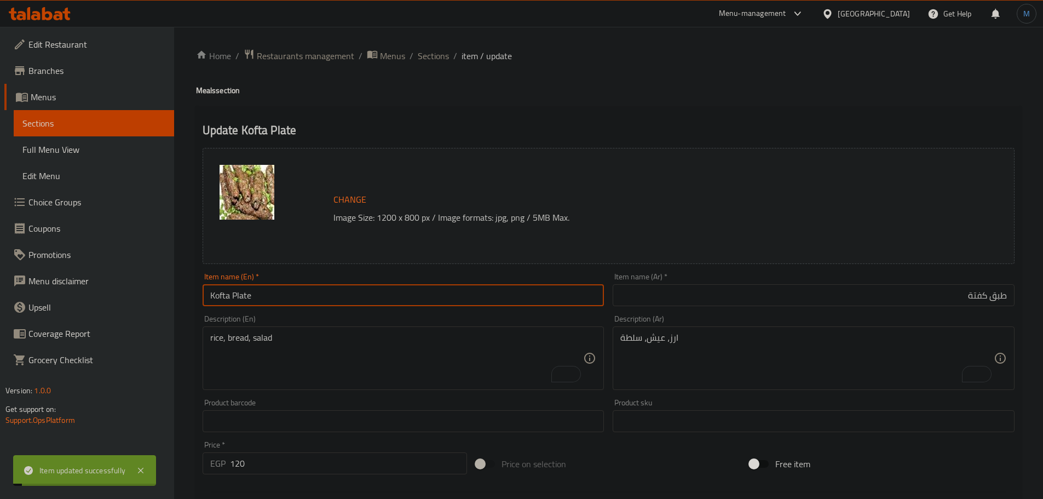
click at [317, 291] on input "Kofta Plate" at bounding box center [404, 295] width 402 height 22
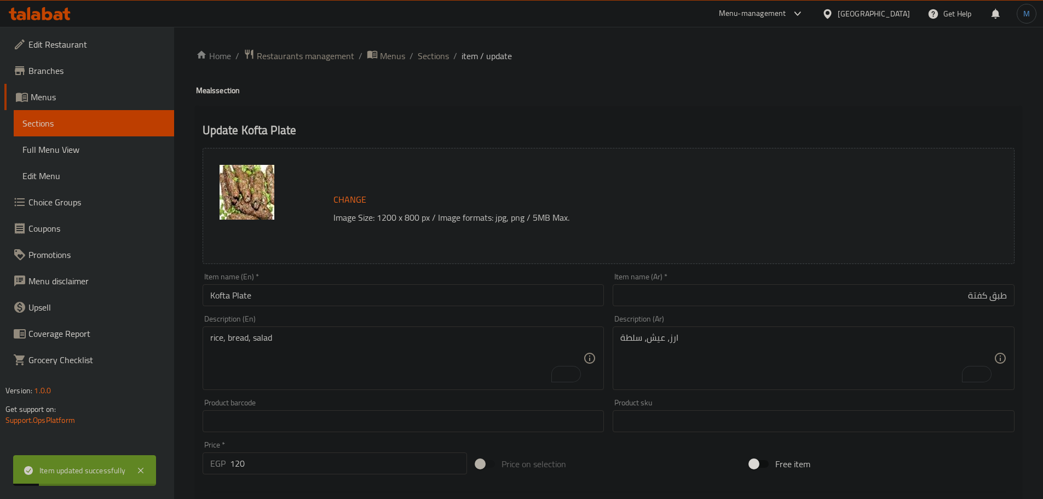
click at [433, 44] on div "Home / Restaurants management / Menus / Sections / item / update Meals section …" at bounding box center [608, 408] width 869 height 763
click at [433, 49] on span "Sections" at bounding box center [433, 55] width 31 height 13
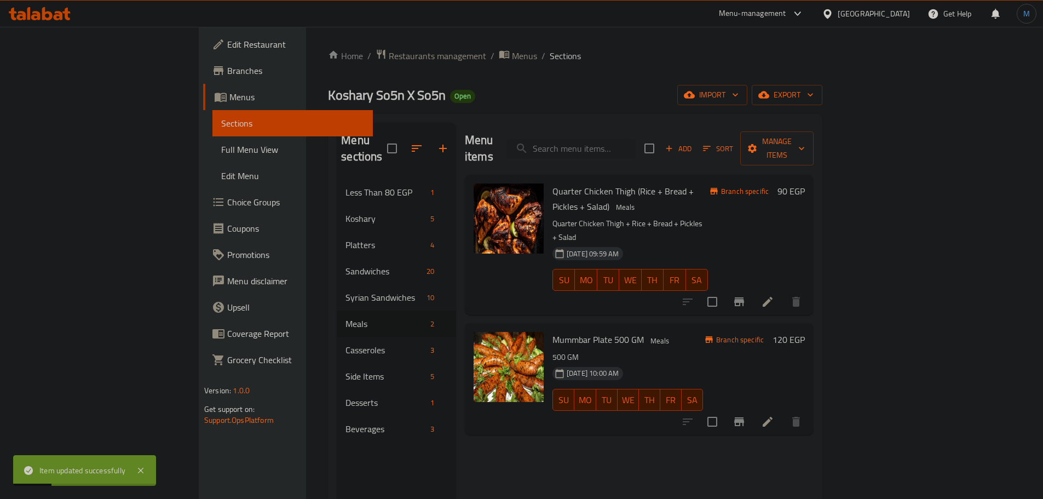
click at [708, 363] on div "[DATE] 10:00 AM SU MO TU WE TH FR SA" at bounding box center [627, 392] width 159 height 59
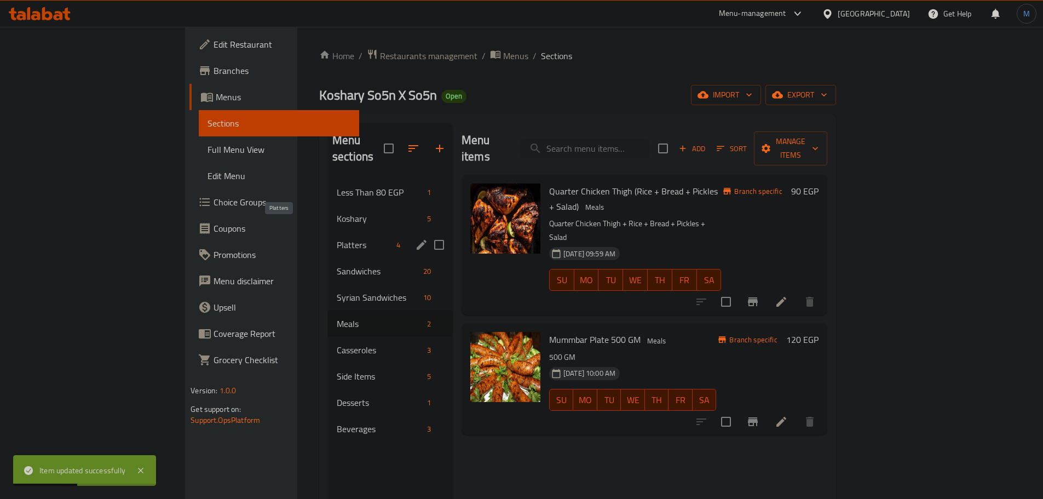
click at [337, 238] on span "Platters" at bounding box center [364, 244] width 55 height 13
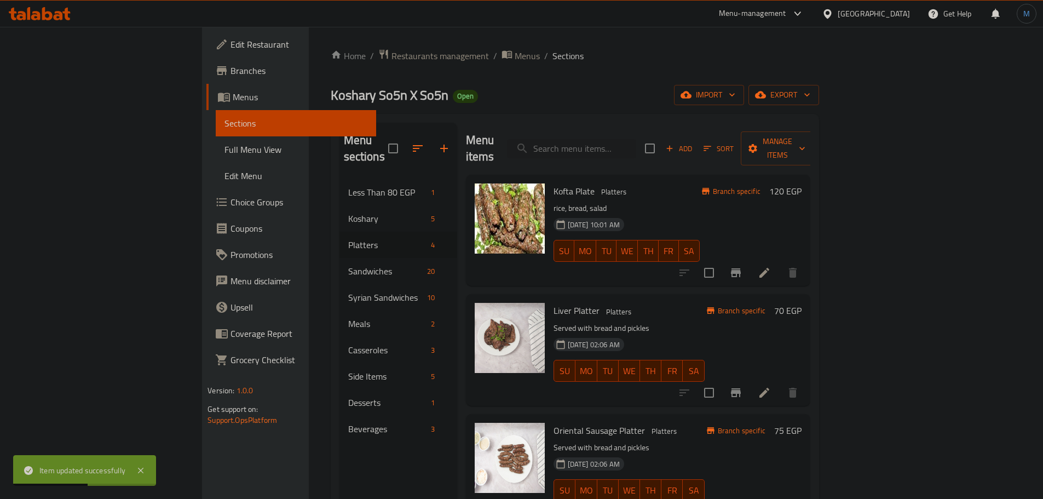
click at [652, 303] on h6 "Liver Platter Platters" at bounding box center [629, 310] width 151 height 15
click at [749, 266] on button "Branch-specific-item" at bounding box center [736, 273] width 26 height 26
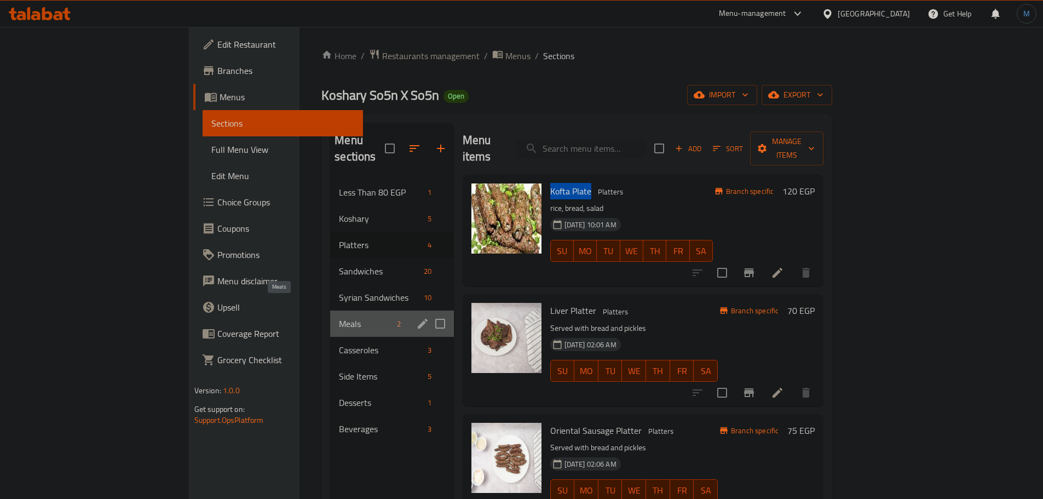
click at [339, 317] on span "Meals" at bounding box center [366, 323] width 54 height 13
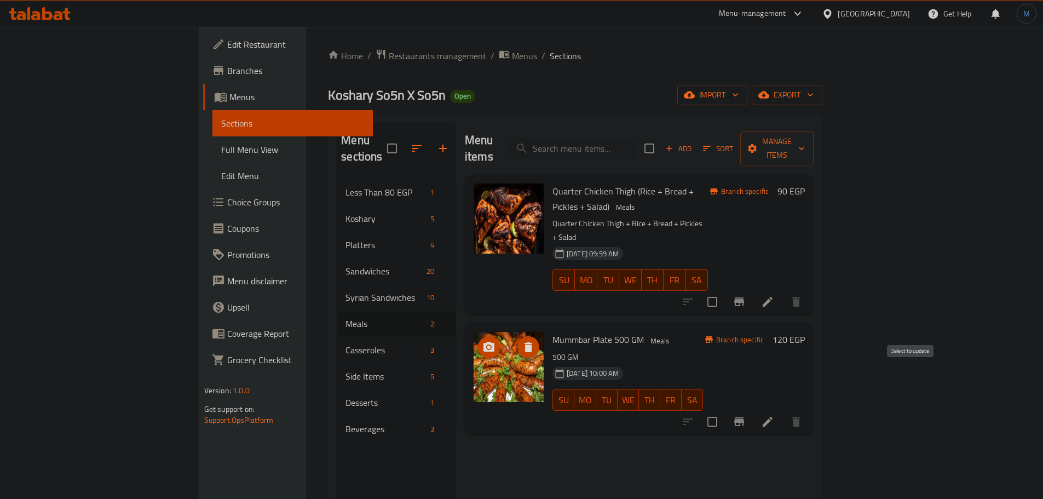
click at [724, 410] on input "checkbox" at bounding box center [712, 421] width 23 height 23
click at [805, 145] on span "Manage items" at bounding box center [777, 148] width 56 height 27
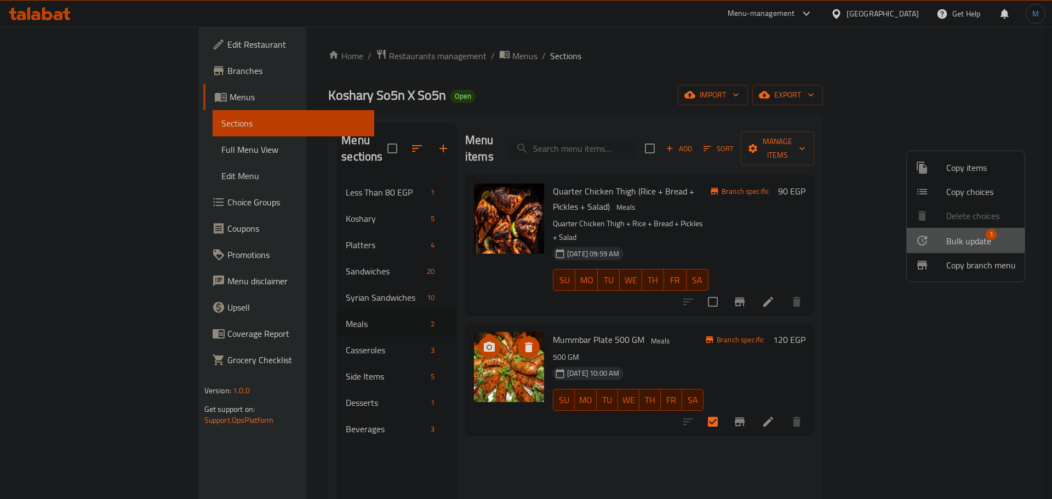
click at [923, 233] on li "Bulk update 1" at bounding box center [965, 240] width 118 height 25
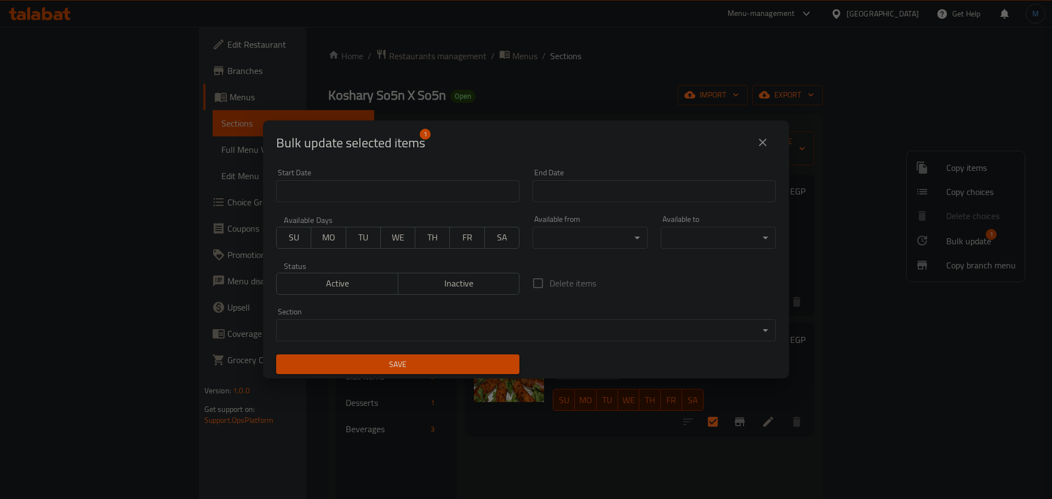
click at [331, 324] on body "​ Menu-management [GEOGRAPHIC_DATA] Get Help M Edit Restaurant Branches Menus S…" at bounding box center [526, 263] width 1052 height 472
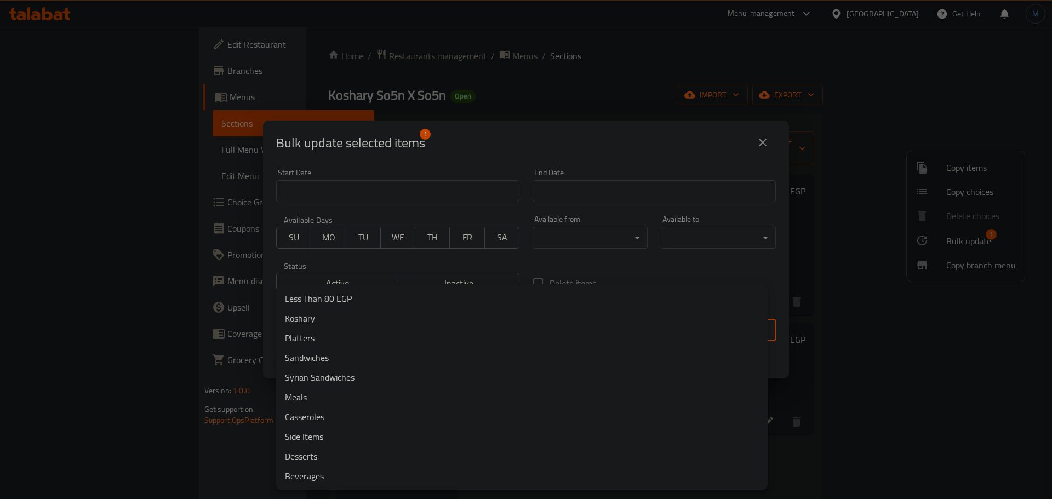
click at [334, 331] on li "Platters" at bounding box center [521, 338] width 491 height 20
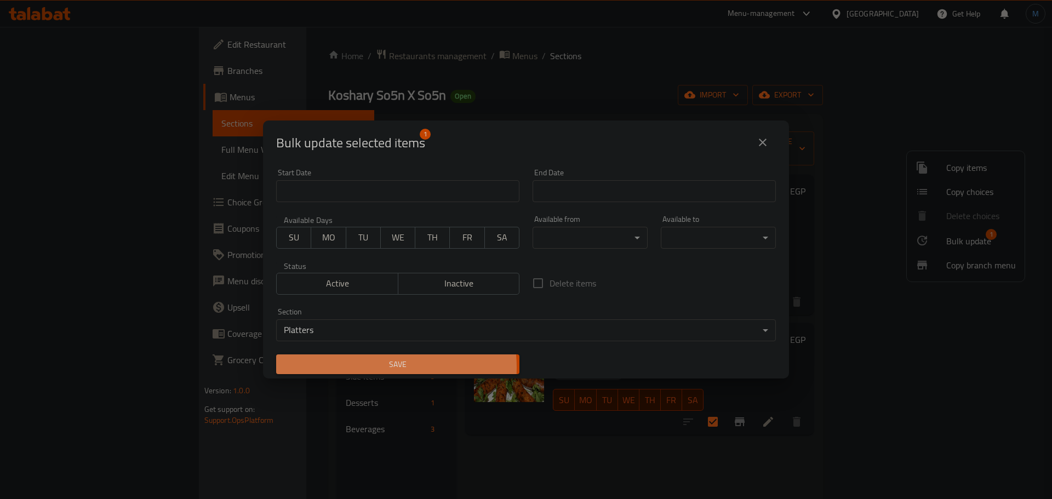
click at [372, 367] on span "Save" at bounding box center [398, 365] width 226 height 14
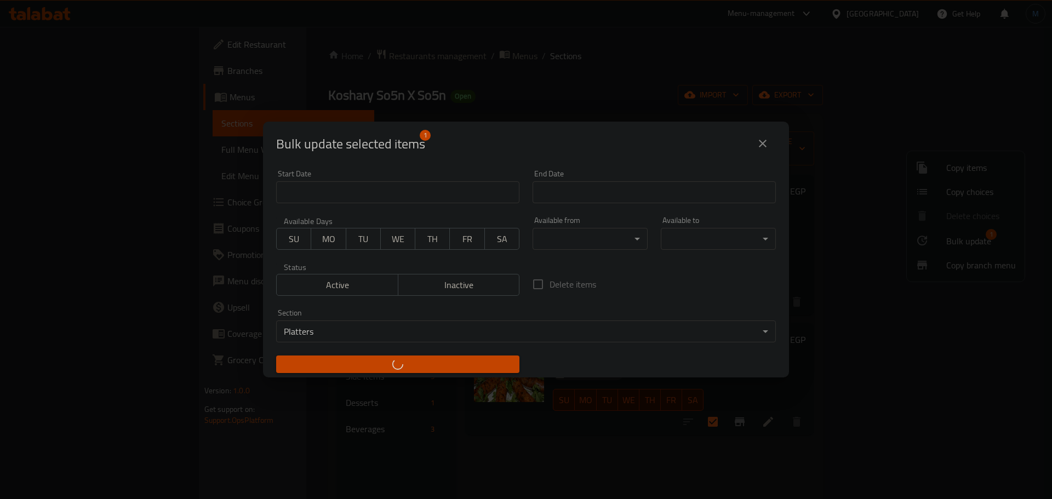
checkbox input "false"
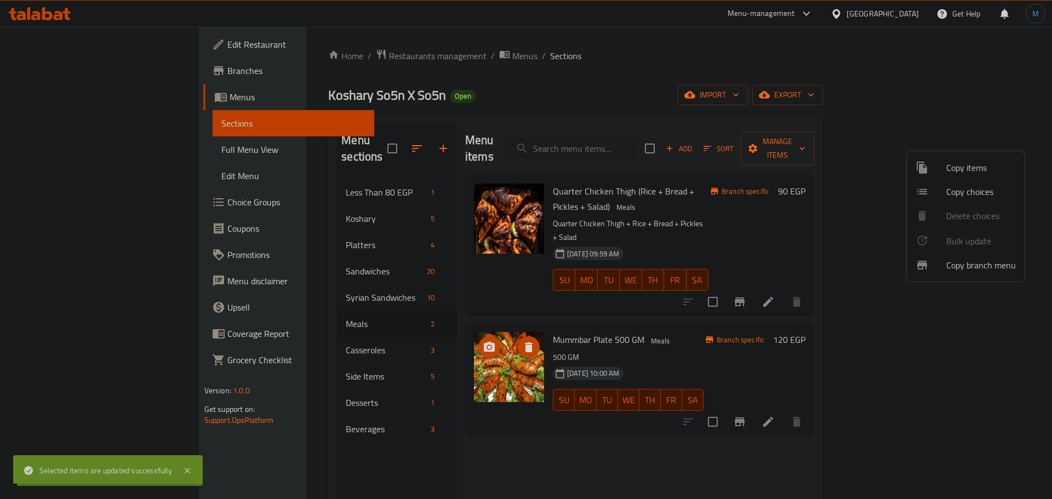
click at [232, 225] on div at bounding box center [526, 249] width 1052 height 499
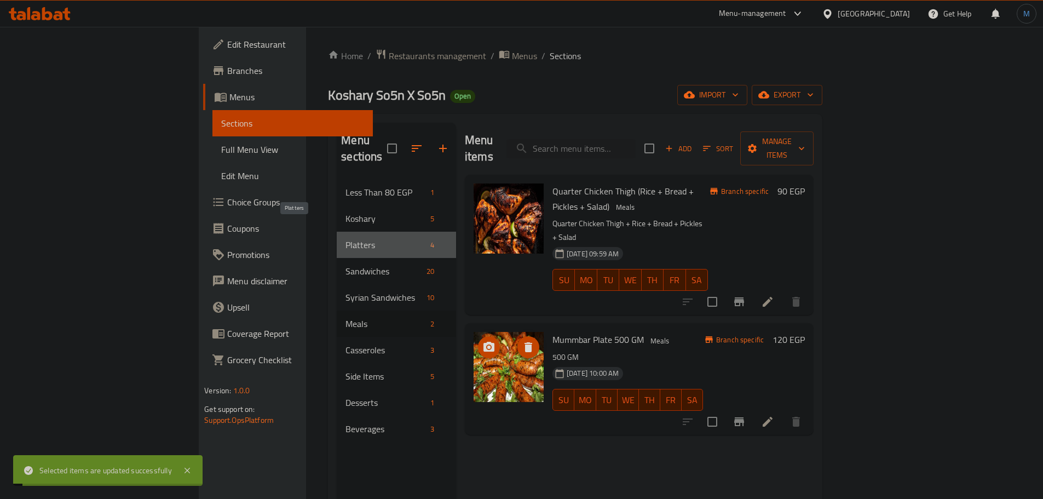
click at [346, 238] on span "Platters" at bounding box center [386, 244] width 81 height 13
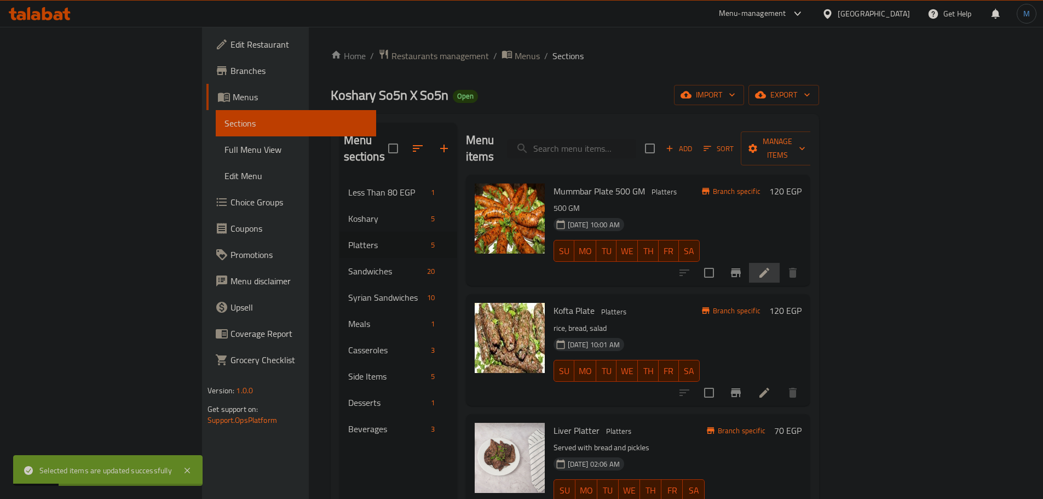
click at [780, 264] on li at bounding box center [764, 273] width 31 height 20
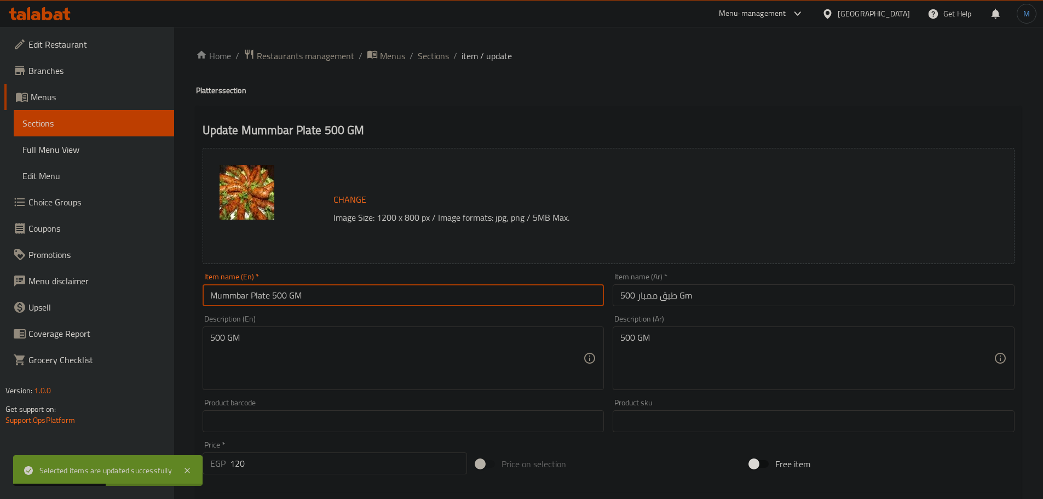
drag, startPoint x: 338, startPoint y: 294, endPoint x: 275, endPoint y: 300, distance: 63.2
click at [275, 300] on input "Mummbar Plate 500 GM" at bounding box center [404, 295] width 402 height 22
type input "Mummbar Plate"
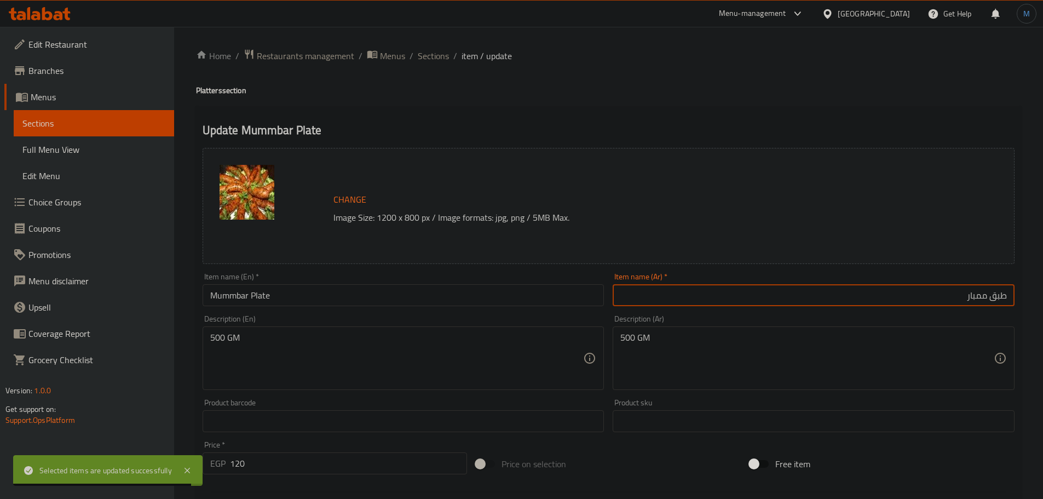
type input "طبق ممبار"
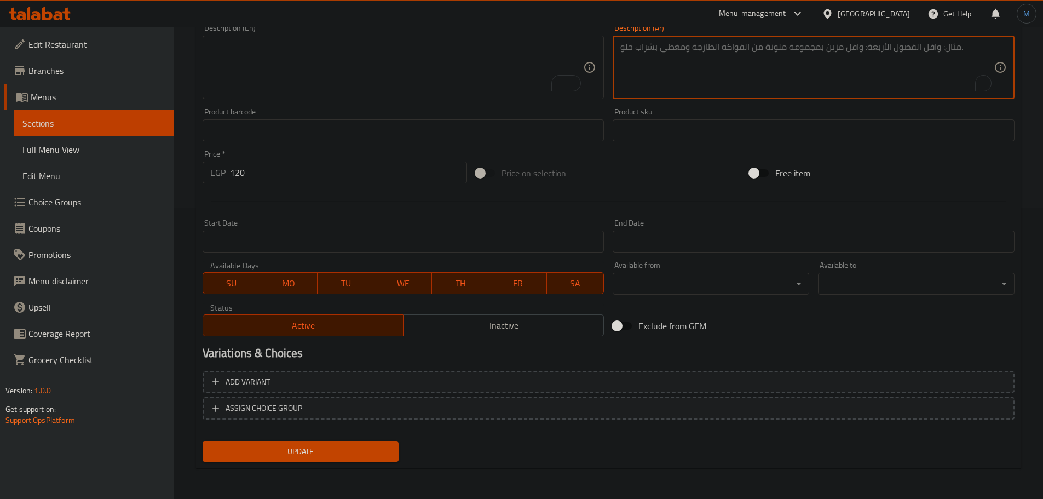
click at [325, 456] on span "Update" at bounding box center [300, 452] width 179 height 14
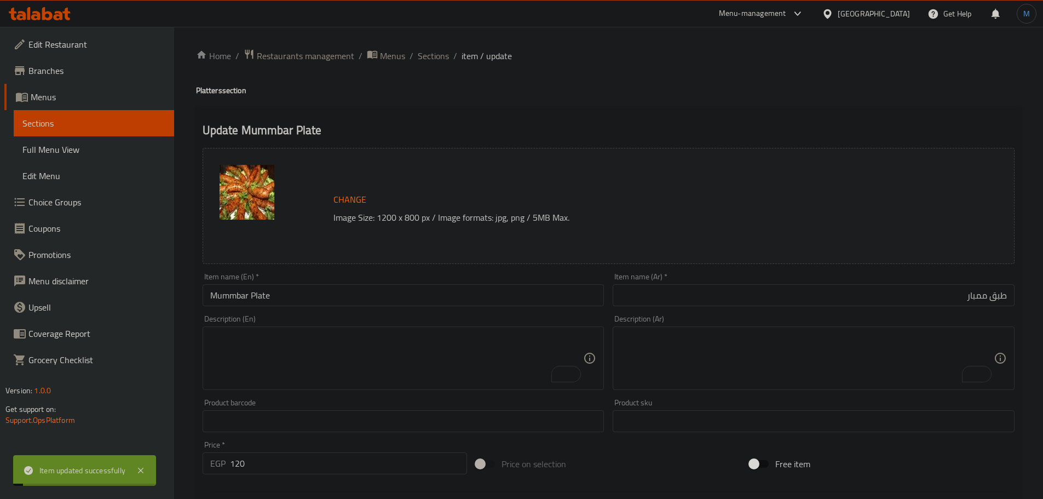
click at [377, 312] on div "Description (En) Description (En)" at bounding box center [403, 353] width 411 height 84
click at [379, 308] on div "Item name (En)   * Mummbar Plate Item name (En) *" at bounding box center [403, 289] width 411 height 42
click at [379, 305] on input "Mummbar Plate" at bounding box center [404, 295] width 402 height 22
click at [435, 60] on span "Sections" at bounding box center [433, 55] width 31 height 13
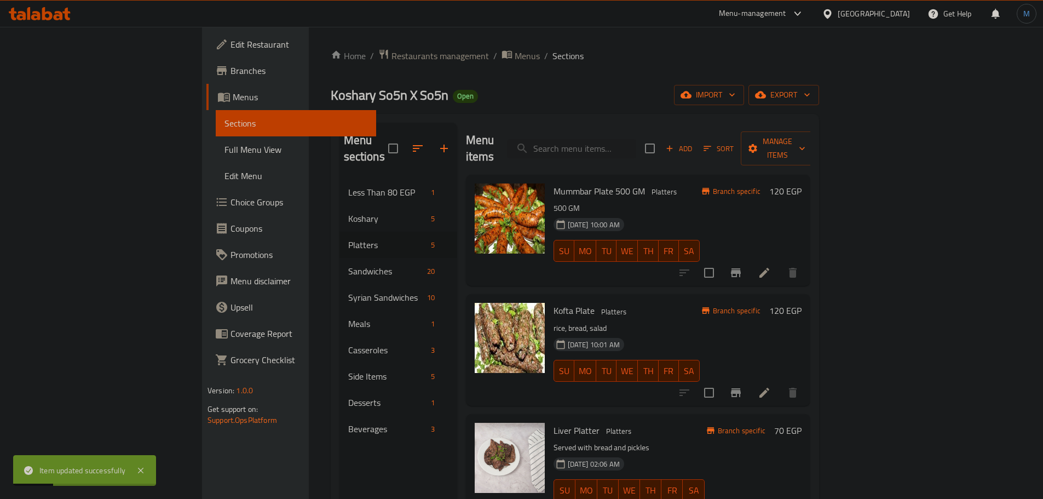
click at [700, 303] on h6 "Kofta Plate Platters" at bounding box center [627, 310] width 146 height 15
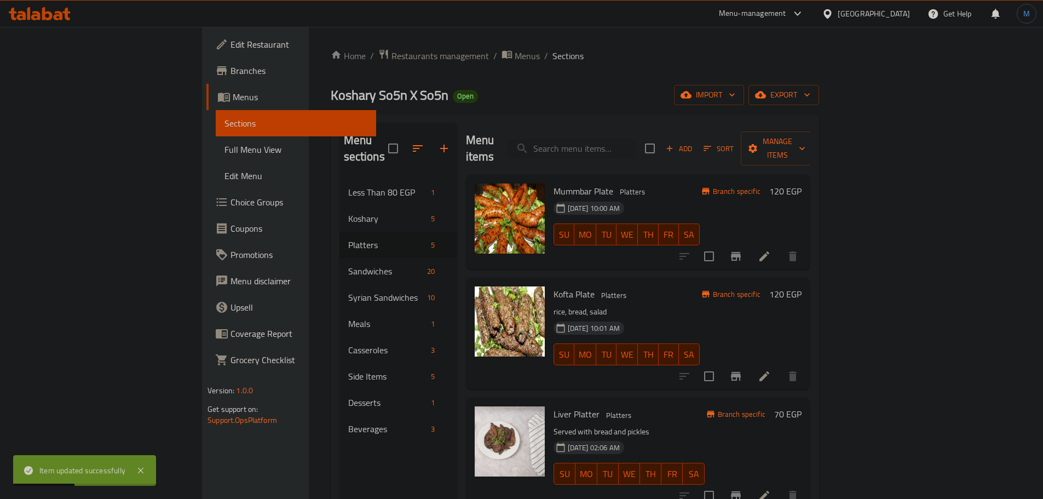
click at [806, 243] on div at bounding box center [738, 256] width 135 height 26
click at [741, 252] on icon "Branch-specific-item" at bounding box center [736, 256] width 10 height 9
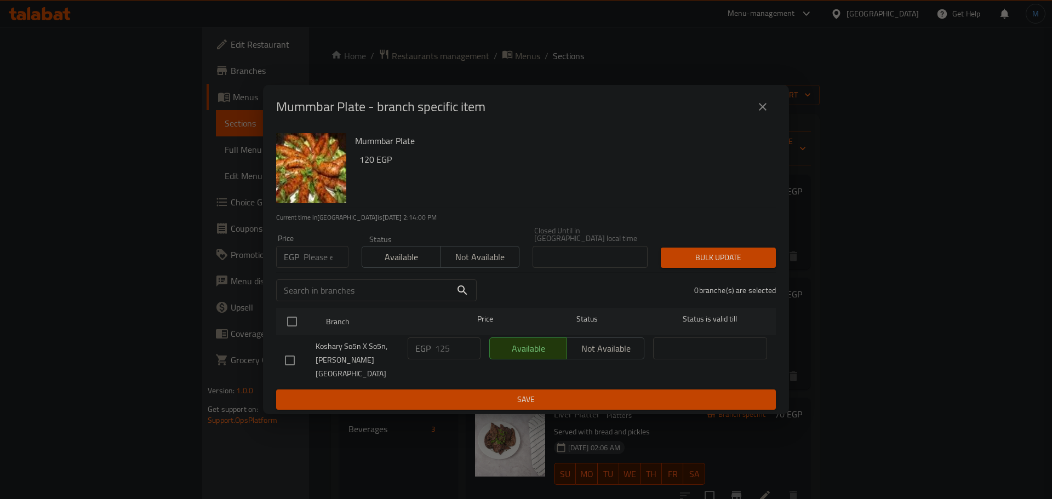
click at [314, 263] on input "number" at bounding box center [325, 257] width 45 height 22
type input "130"
click at [308, 319] on div at bounding box center [300, 322] width 41 height 32
click at [300, 320] on input "checkbox" at bounding box center [291, 321] width 23 height 23
checkbox input "true"
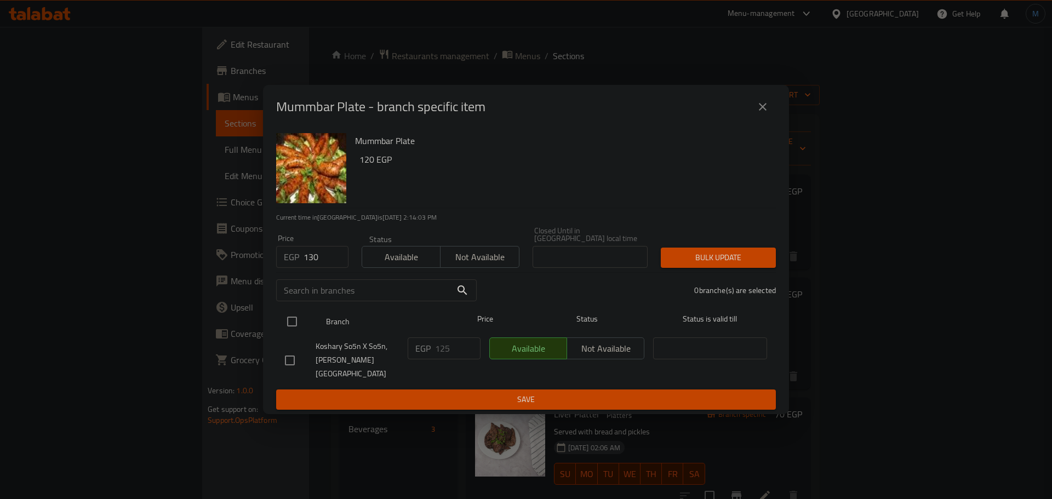
checkbox input "true"
click at [683, 255] on span "Bulk update" at bounding box center [717, 258] width 97 height 14
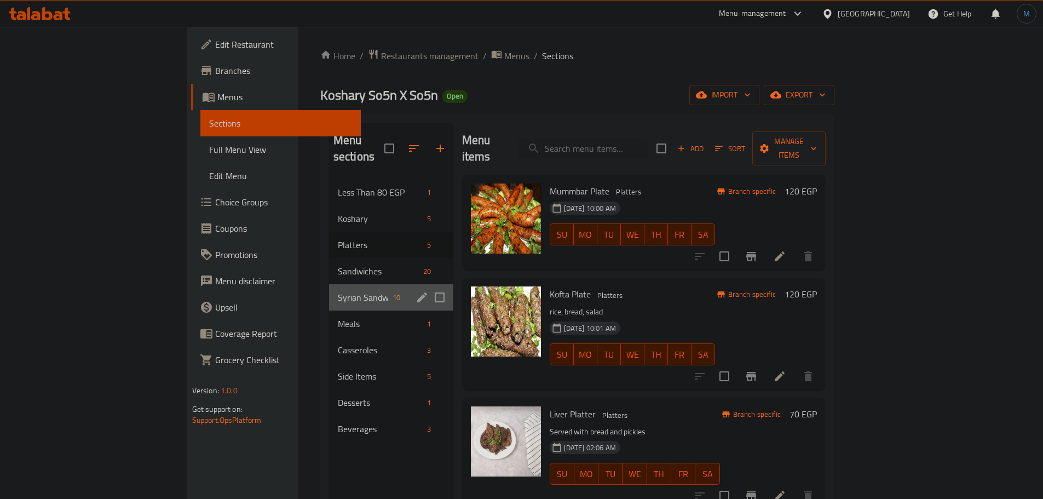
click at [329, 288] on div "Syrian Sandwiches 10" at bounding box center [391, 297] width 124 height 26
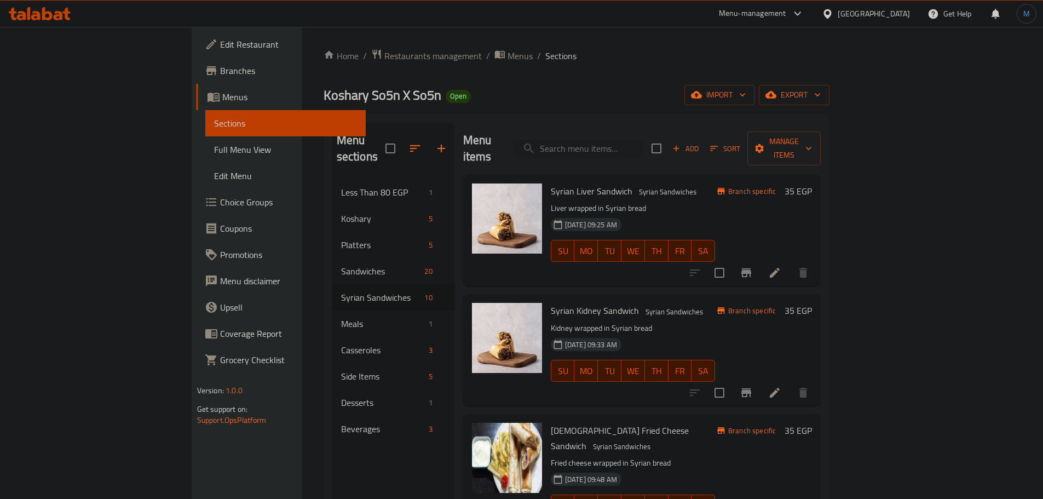
click at [715, 303] on h6 "Syrian Kidney Sandwich Syrian Sandwiches" at bounding box center [633, 310] width 164 height 15
click at [643, 149] on input "search" at bounding box center [578, 148] width 129 height 19
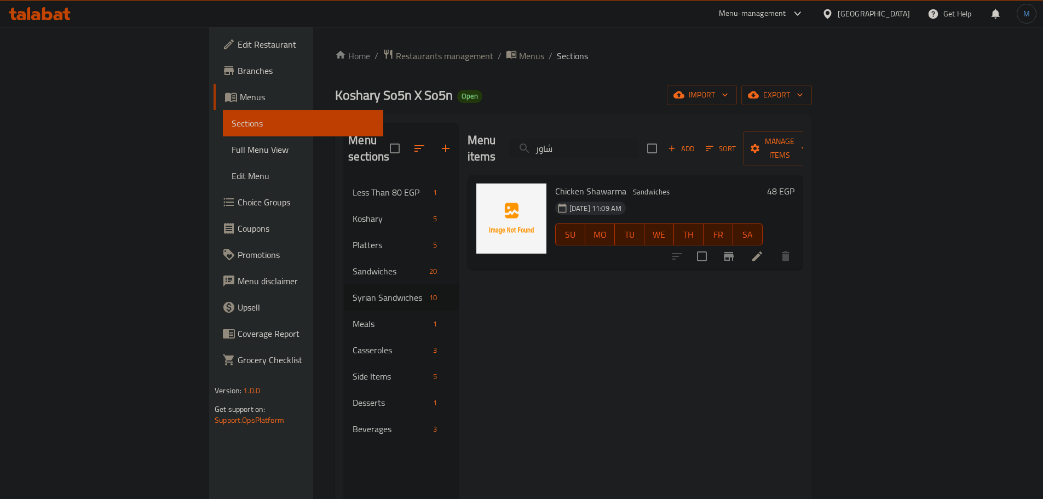
type input "شاور"
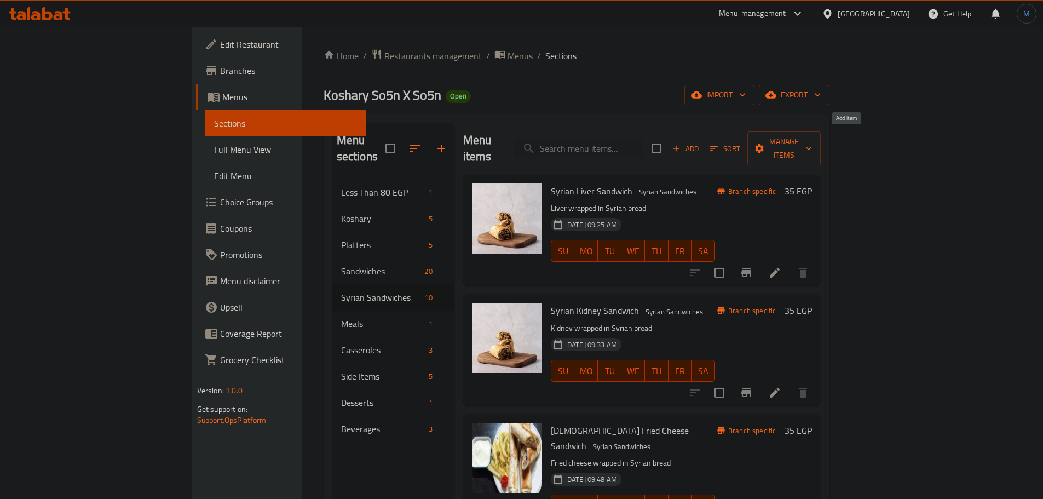
click at [821, 136] on div "Add Sort Manage items" at bounding box center [736, 148] width 169 height 34
click at [700, 142] on span "Add" at bounding box center [686, 148] width 30 height 13
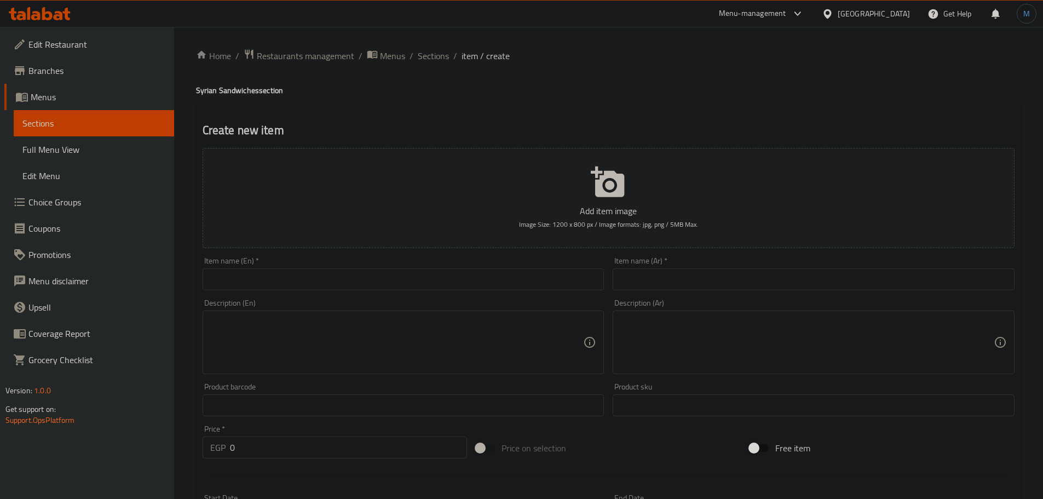
click at [871, 291] on div "Item name (Ar)   * Item name (Ar) *" at bounding box center [813, 273] width 411 height 42
click at [872, 288] on input "text" at bounding box center [814, 279] width 402 height 22
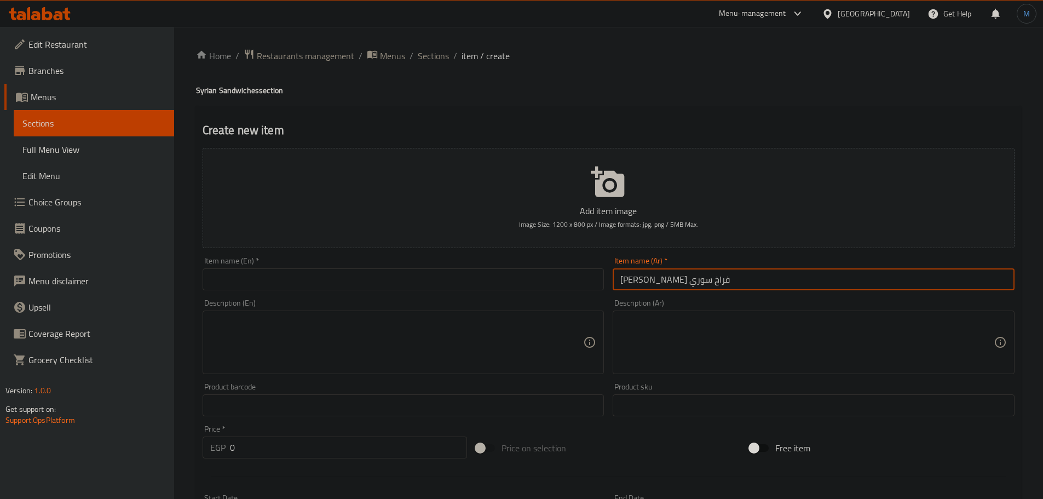
type input "[PERSON_NAME] فراخ سوري"
drag, startPoint x: 367, startPoint y: 261, endPoint x: 375, endPoint y: 268, distance: 10.1
click at [369, 262] on div "Item name (En)   * Item name (En) *" at bounding box center [403, 273] width 411 height 42
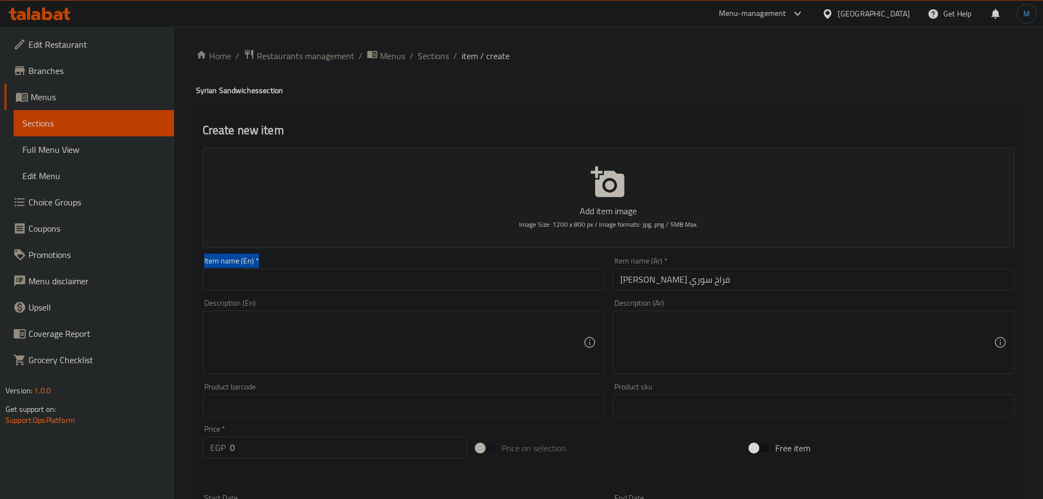
click at [376, 269] on body "​ Menu-management [GEOGRAPHIC_DATA] Get Help M Edit Restaurant Branches Menus S…" at bounding box center [521, 263] width 1043 height 472
click at [397, 281] on input "text" at bounding box center [404, 279] width 402 height 22
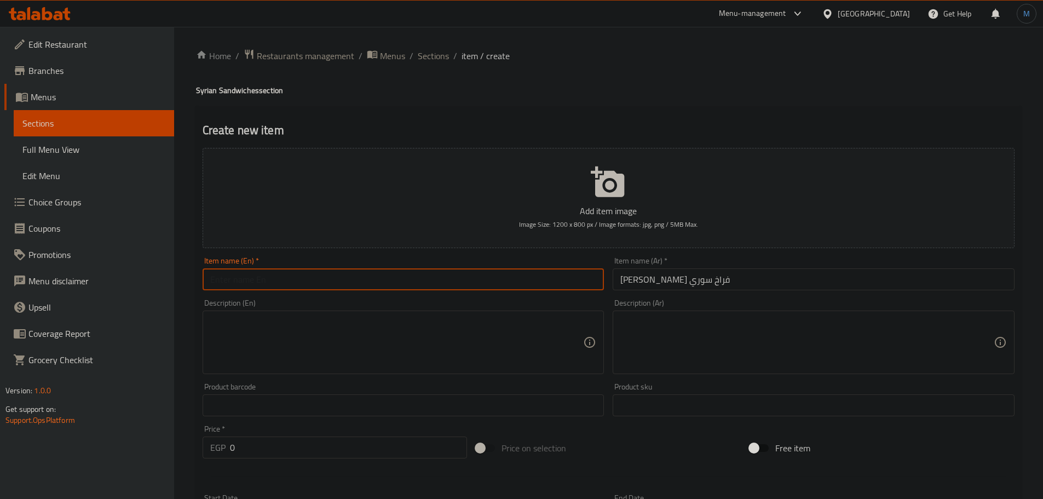
paste input "Syrian chicken shawarma sandwich"
type input "Syrian Chicken Shawarma Sandwich"
click at [328, 451] on input "0" at bounding box center [349, 447] width 238 height 22
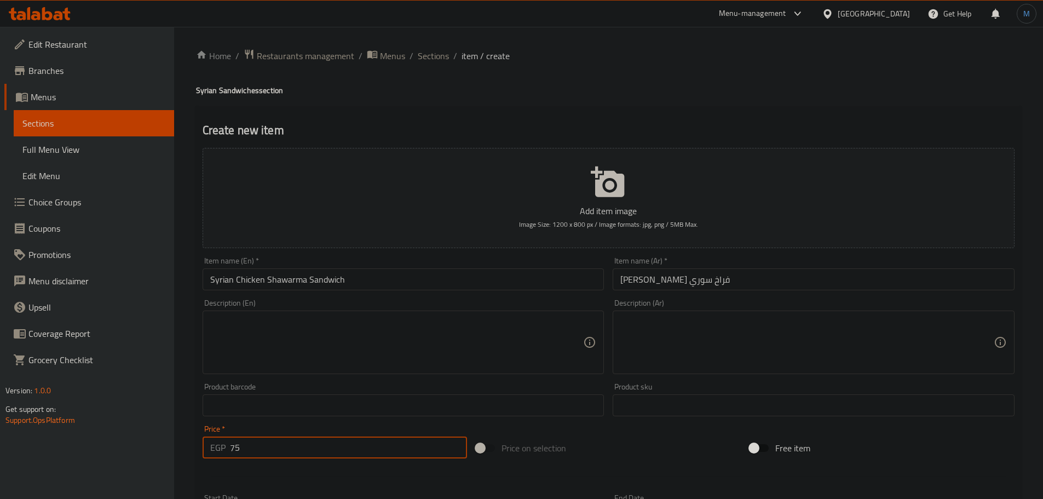
type input "75"
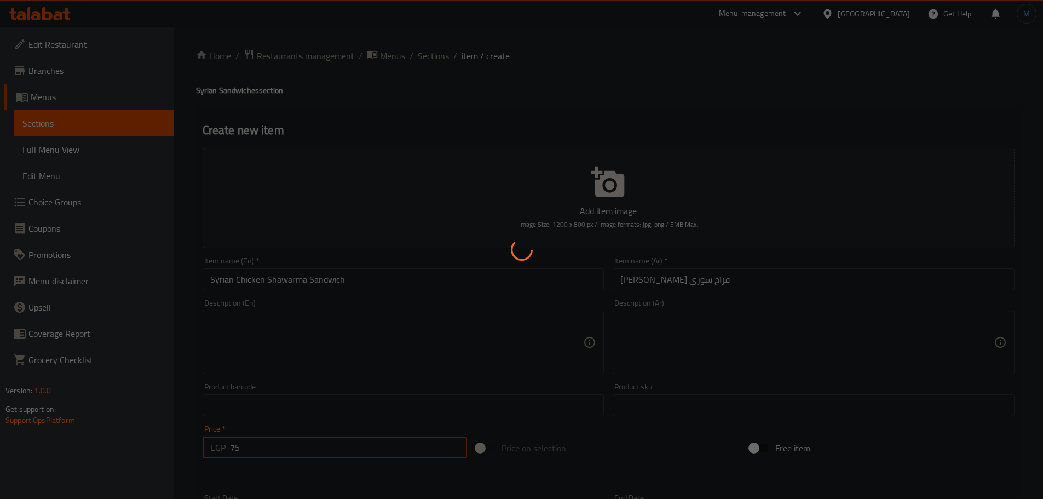
type input "0"
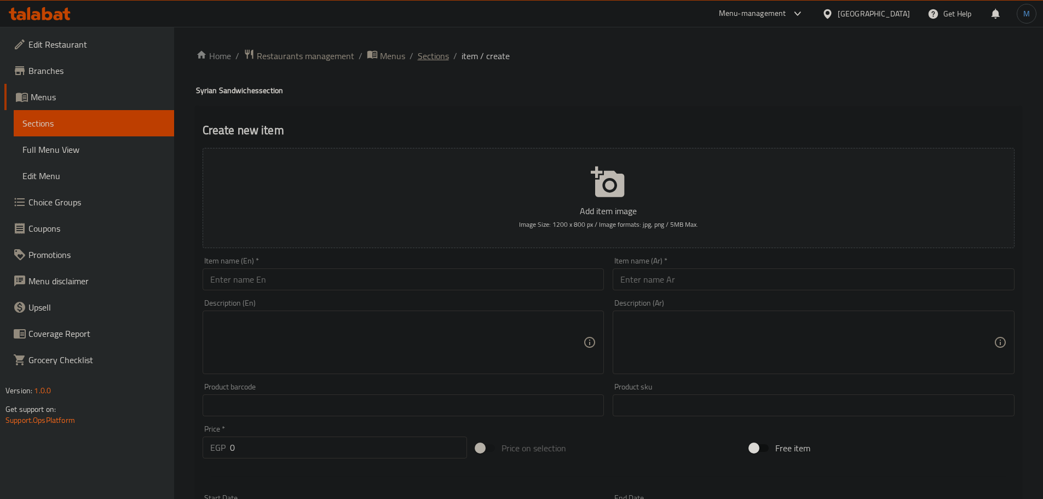
click at [423, 52] on span "Sections" at bounding box center [433, 55] width 31 height 13
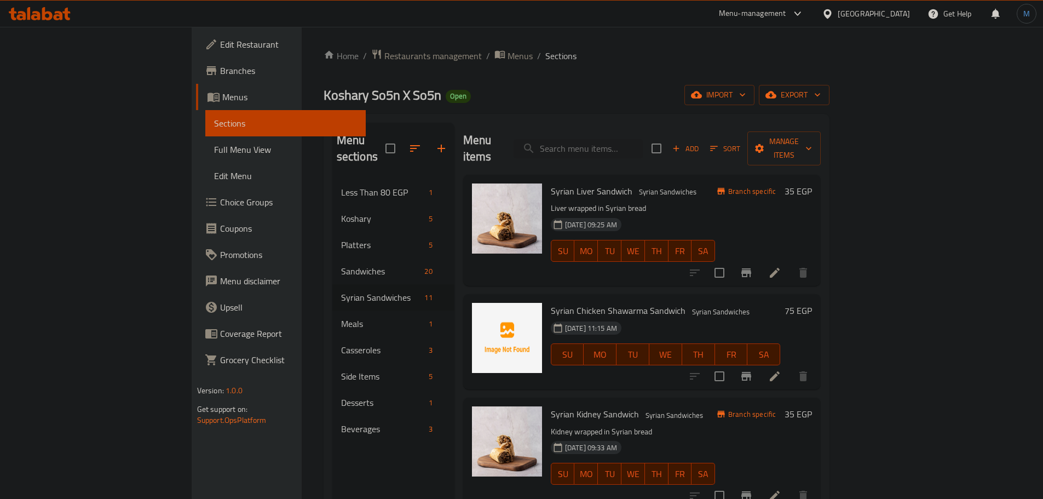
click at [731, 317] on div "[DATE] 11:15 AM SU MO TU WE TH FR SA" at bounding box center [666, 346] width 238 height 59
click at [715, 406] on h6 "Syrian Kidney Sandwich Syrian Sandwiches" at bounding box center [633, 413] width 164 height 15
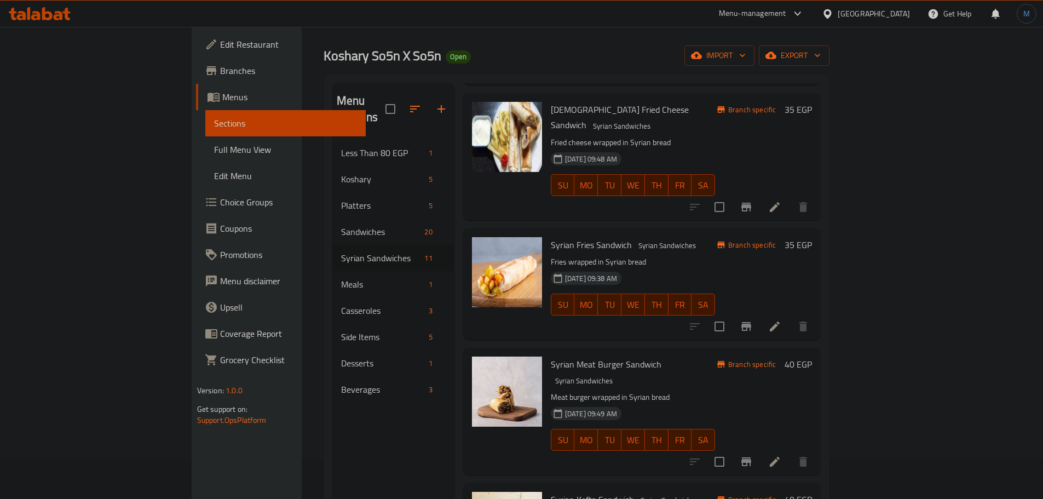
scroll to position [110, 0]
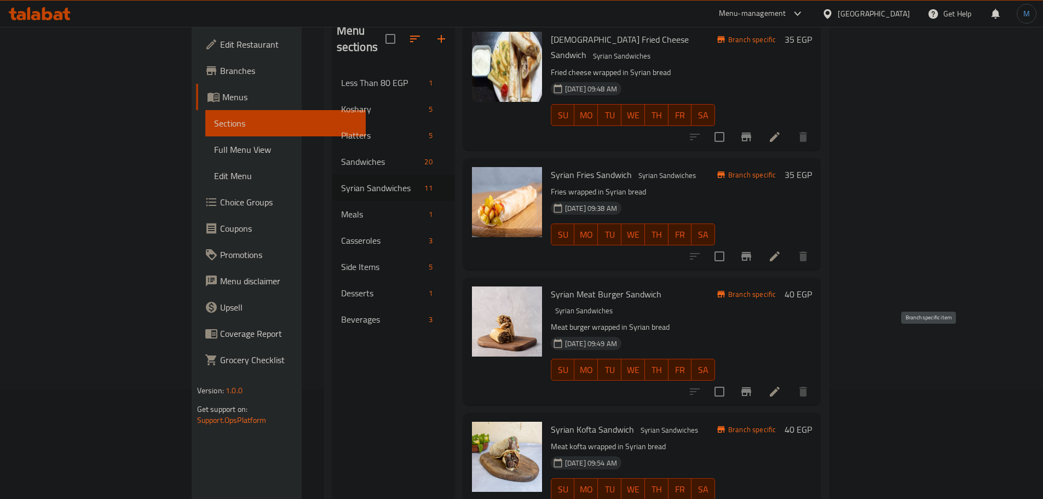
click at [760, 378] on button "Branch-specific-item" at bounding box center [746, 391] width 26 height 26
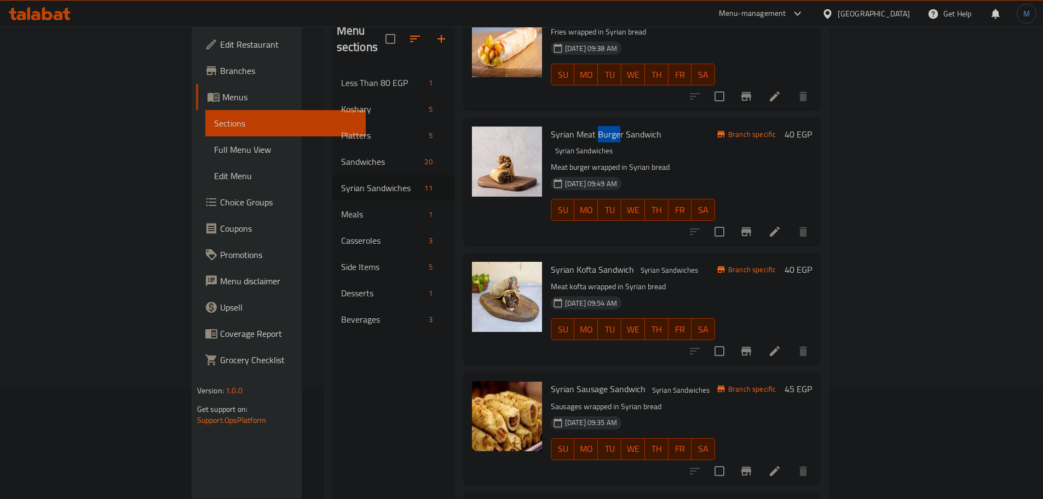
scroll to position [549, 0]
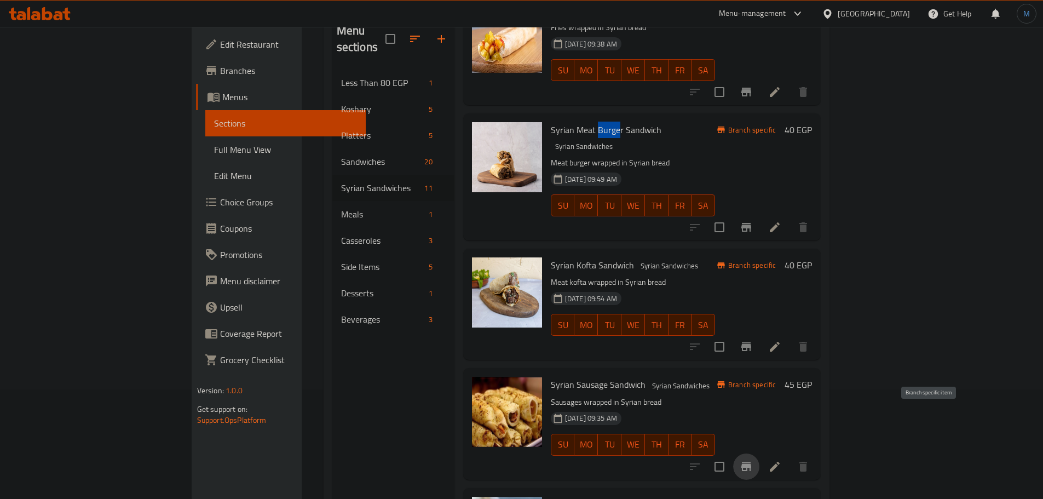
click at [753, 460] on icon "Branch-specific-item" at bounding box center [746, 466] width 13 height 13
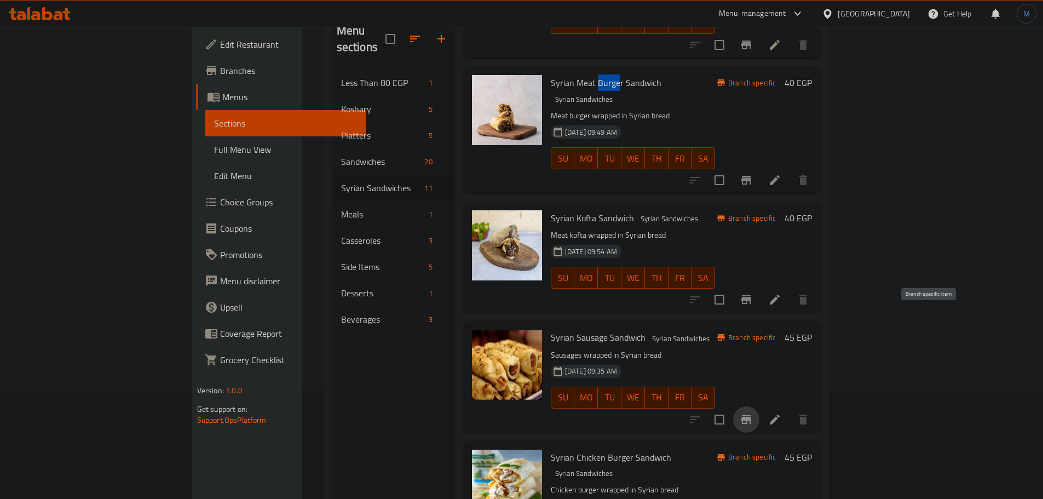
scroll to position [658, 0]
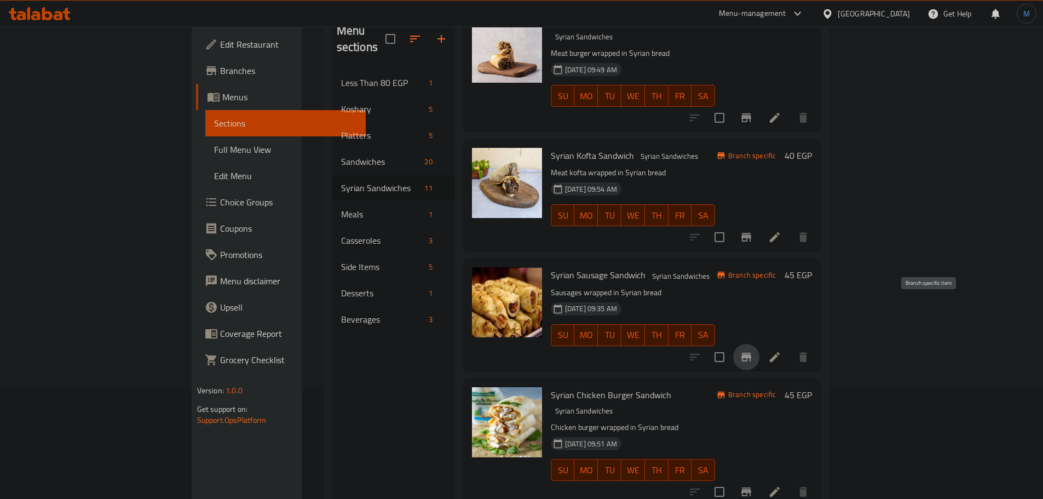
click at [720, 433] on div "[DATE] 09:51 AM SU MO TU WE TH FR SA" at bounding box center [633, 462] width 173 height 59
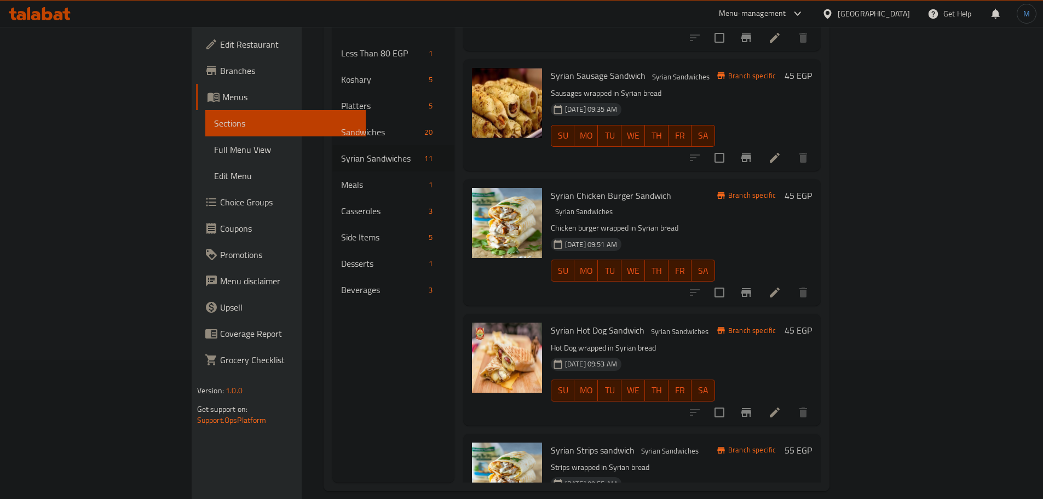
scroll to position [153, 0]
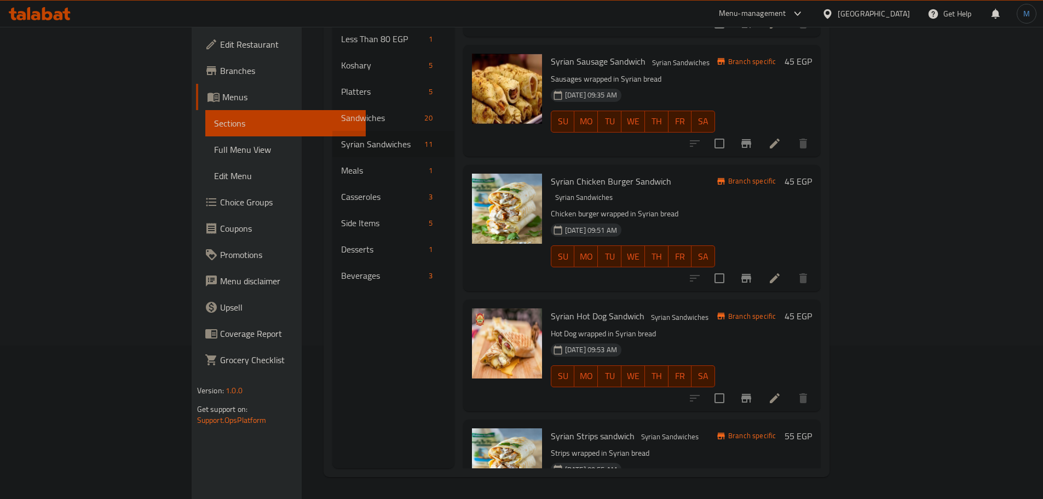
click at [692, 428] on h6 "Syrian Strips sandwich Syrian Sandwiches" at bounding box center [633, 435] width 164 height 15
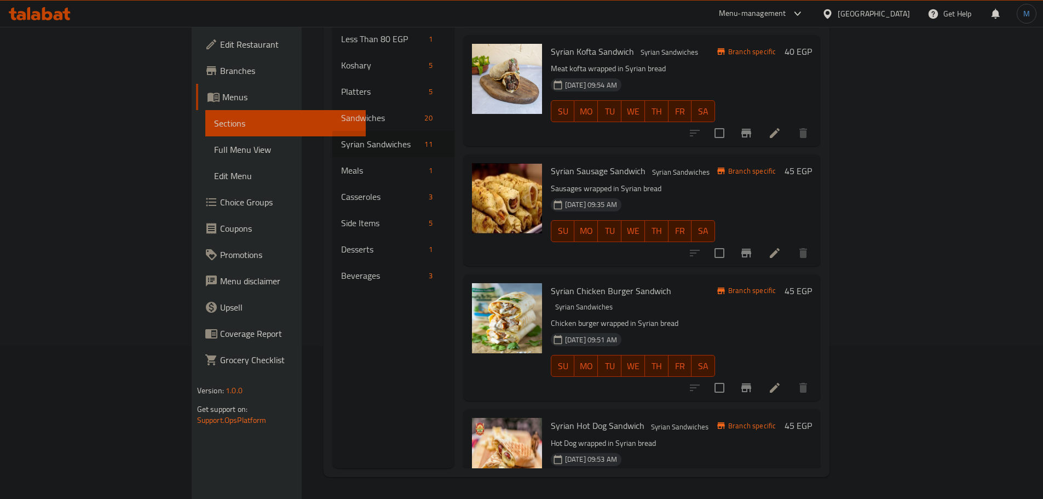
scroll to position [145, 0]
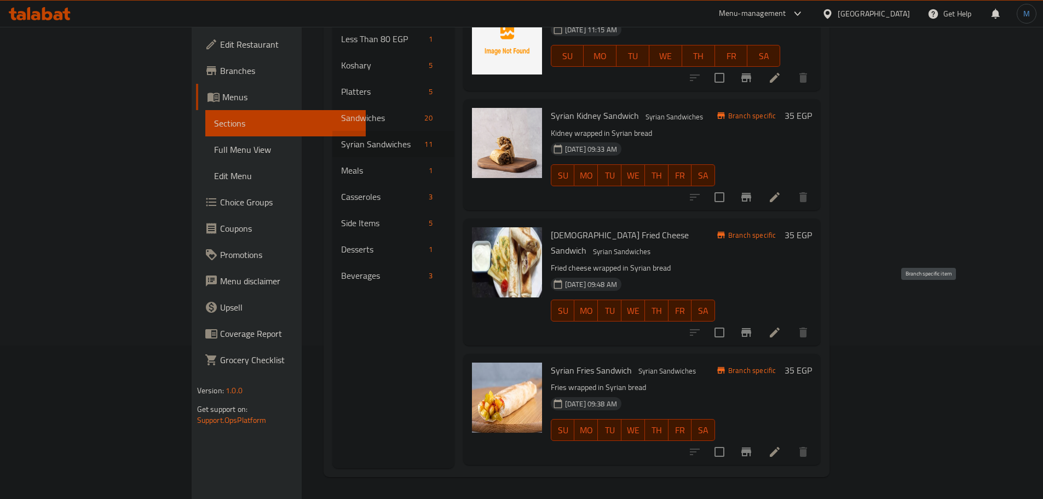
click at [760, 319] on button "Branch-specific-item" at bounding box center [746, 332] width 26 height 26
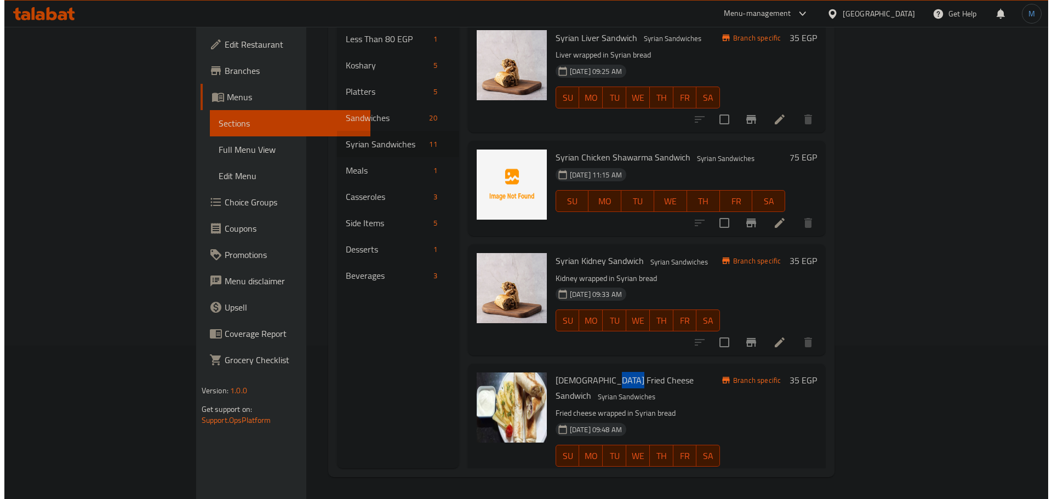
scroll to position [99, 0]
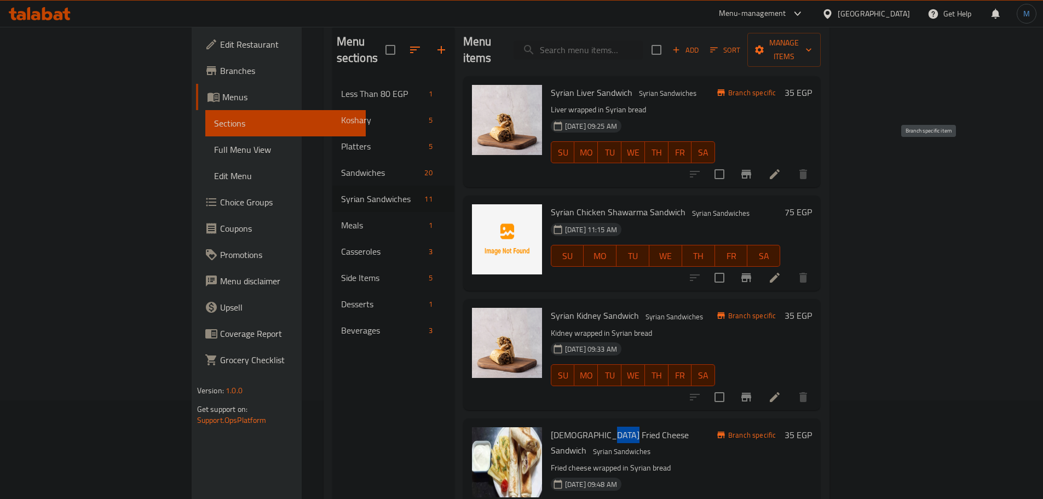
drag, startPoint x: 914, startPoint y: 158, endPoint x: 928, endPoint y: 162, distance: 14.2
click at [817, 162] on div at bounding box center [749, 174] width 135 height 26
click at [751, 170] on icon "Branch-specific-item" at bounding box center [747, 174] width 10 height 9
click at [760, 161] on button "Branch-specific-item" at bounding box center [746, 174] width 26 height 26
click at [753, 168] on icon "Branch-specific-item" at bounding box center [746, 174] width 13 height 13
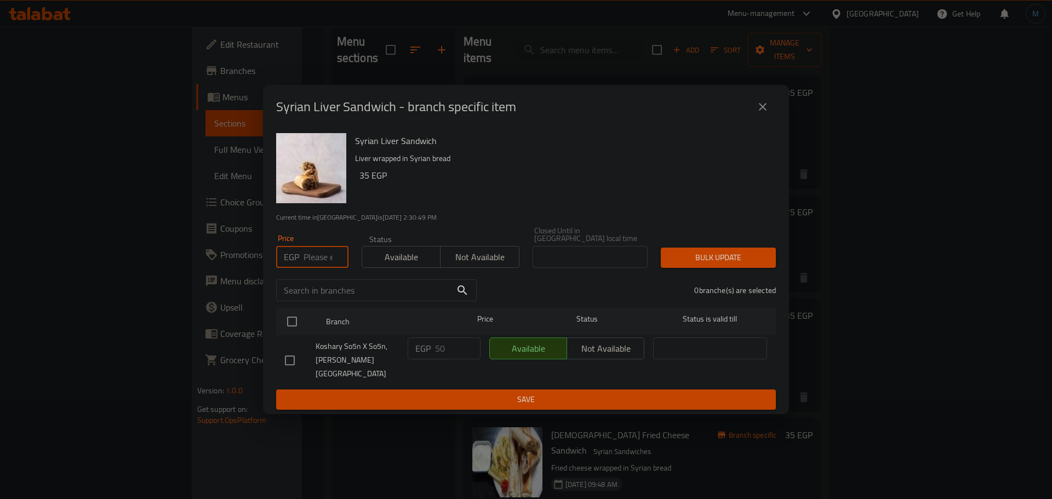
click at [317, 255] on input "number" at bounding box center [325, 257] width 45 height 22
type input "45"
click at [292, 343] on div "Koshary So5n X So5n, [PERSON_NAME][GEOGRAPHIC_DATA]" at bounding box center [341, 360] width 123 height 54
click at [294, 333] on input "checkbox" at bounding box center [291, 321] width 23 height 23
checkbox input "true"
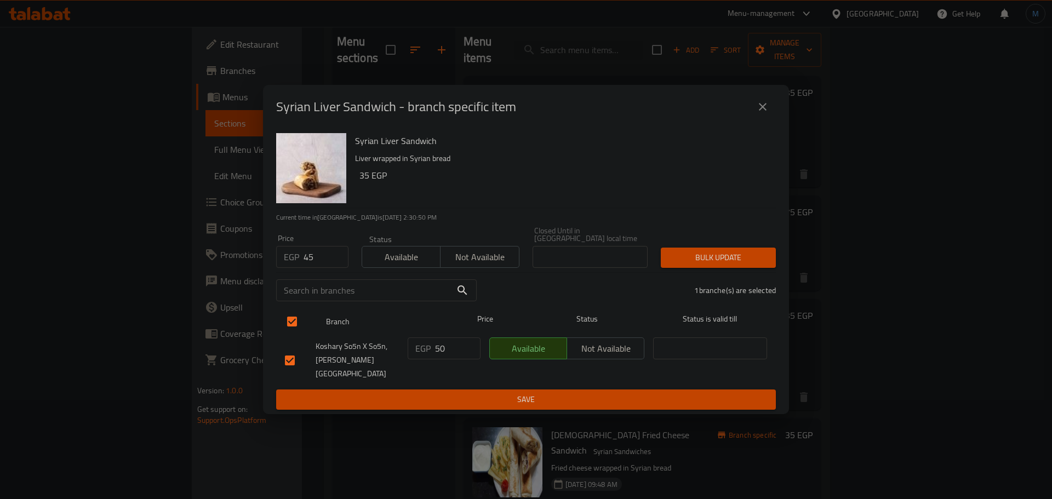
checkbox input "true"
click at [705, 236] on div "Price EGP 45 Price Status Available Not available Closed Until in Egypt local t…" at bounding box center [525, 247] width 513 height 54
click at [715, 250] on div "Bulk update" at bounding box center [718, 257] width 128 height 33
click at [715, 256] on span "Bulk update" at bounding box center [717, 258] width 97 height 14
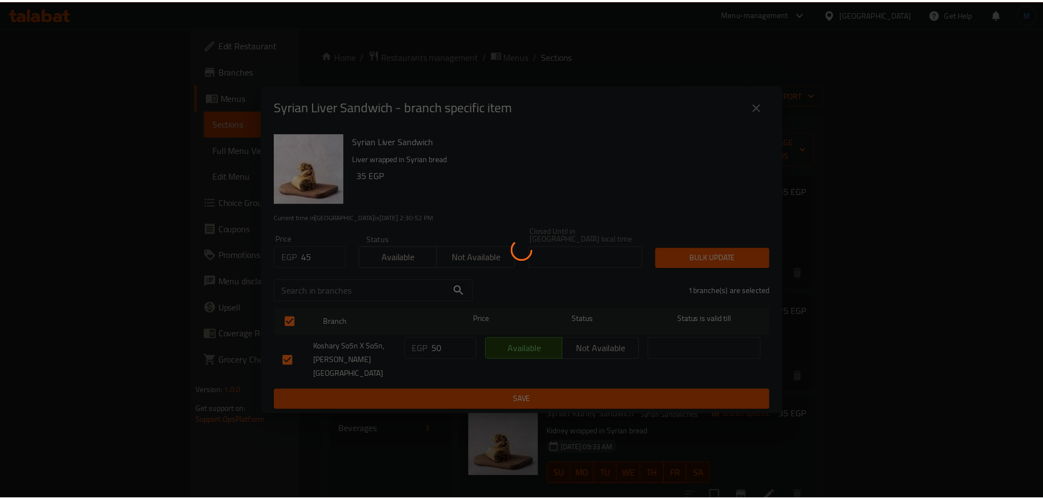
scroll to position [99, 0]
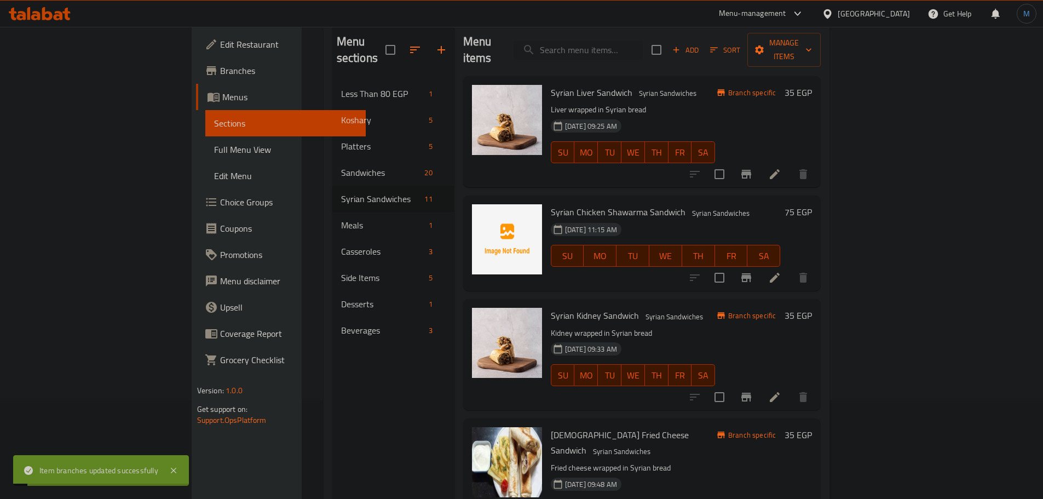
click at [715, 427] on h6 "Syrian Fried Cheese Sandwich Syrian Sandwiches" at bounding box center [633, 442] width 164 height 31
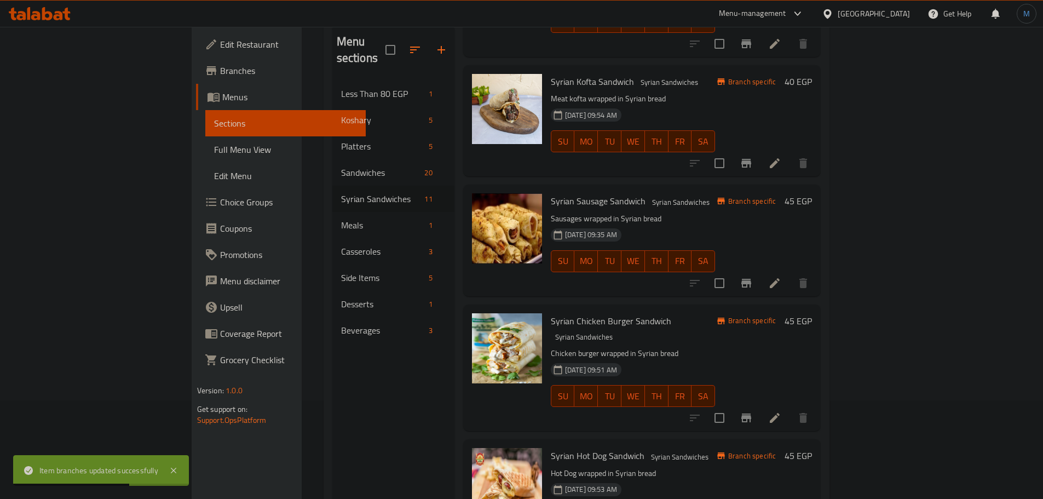
click at [751, 413] on icon "Branch-specific-item" at bounding box center [747, 417] width 10 height 9
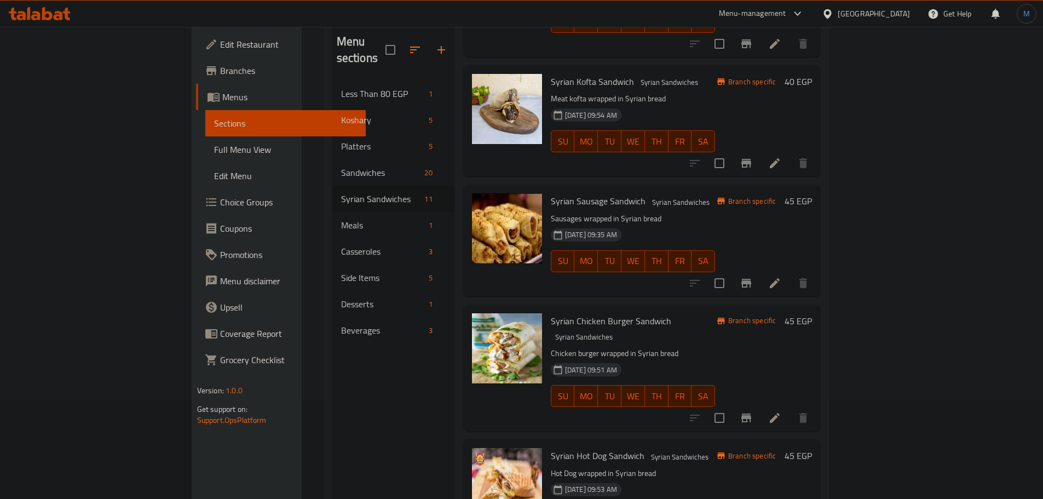
click at [715, 448] on h6 "Syrian Hot Dog Sandwich Syrian Sandwiches" at bounding box center [633, 455] width 164 height 15
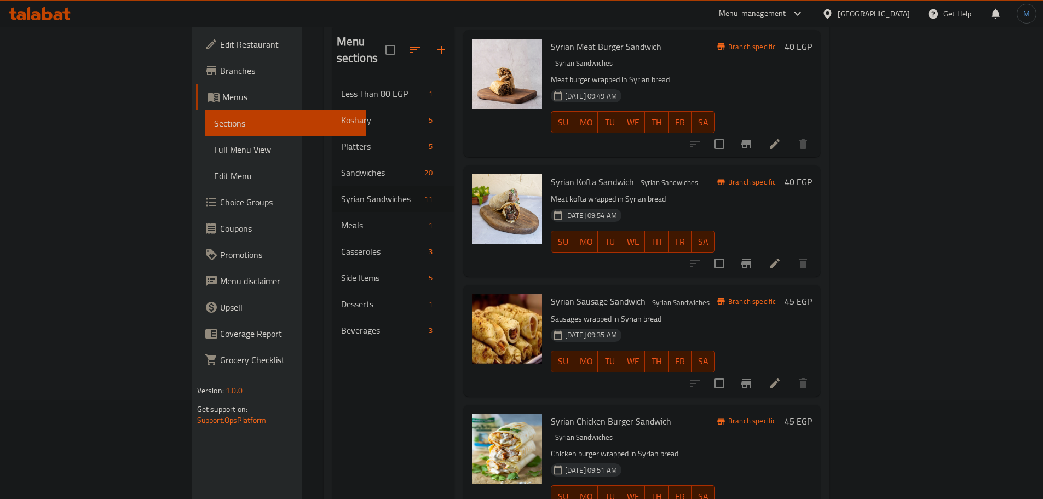
scroll to position [634, 0]
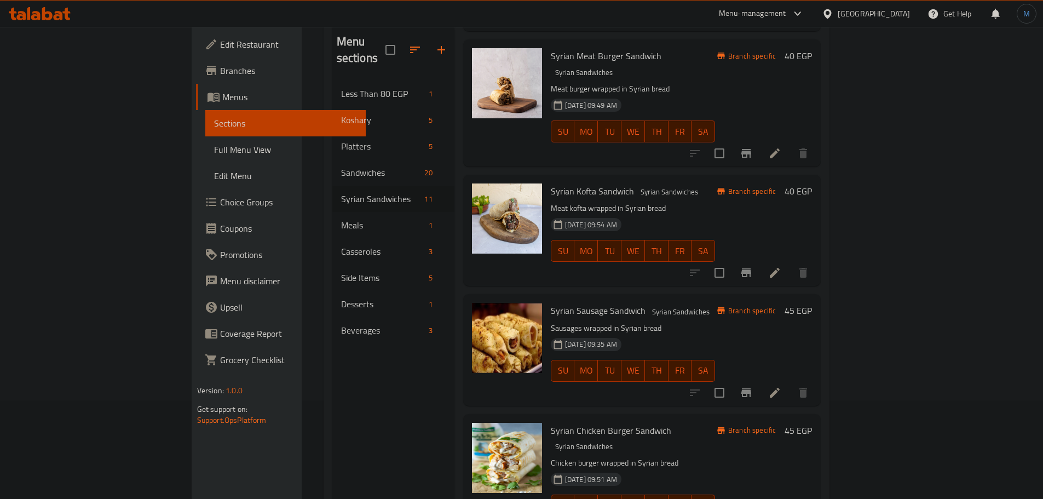
click at [751, 268] on icon "Branch-specific-item" at bounding box center [747, 272] width 10 height 9
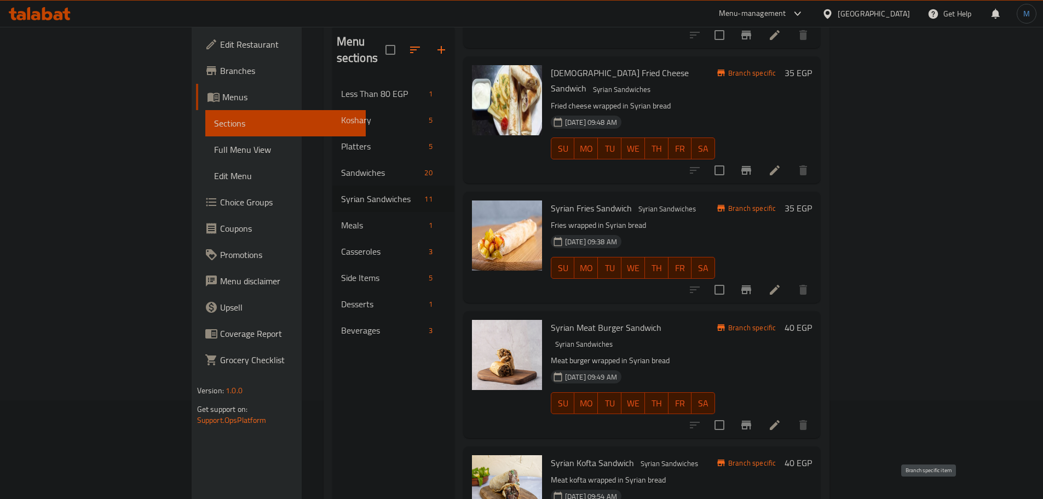
scroll to position [360, 0]
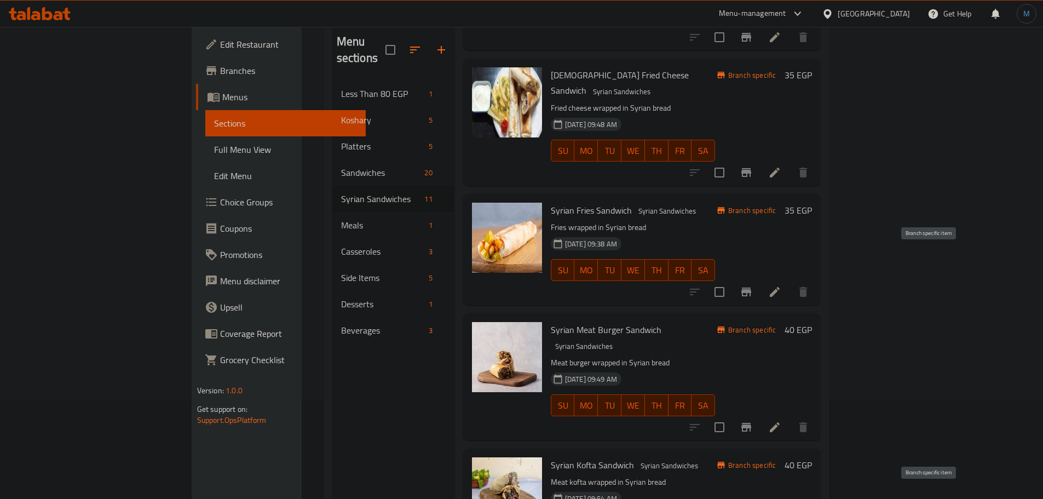
click at [751, 288] on icon "Branch-specific-item" at bounding box center [747, 292] width 10 height 9
click at [778, 449] on div "Syrian Kofta Sandwich Syrian Sandwiches Meat kofta wrapped in Syrian bread 11-0…" at bounding box center [642, 504] width 358 height 111
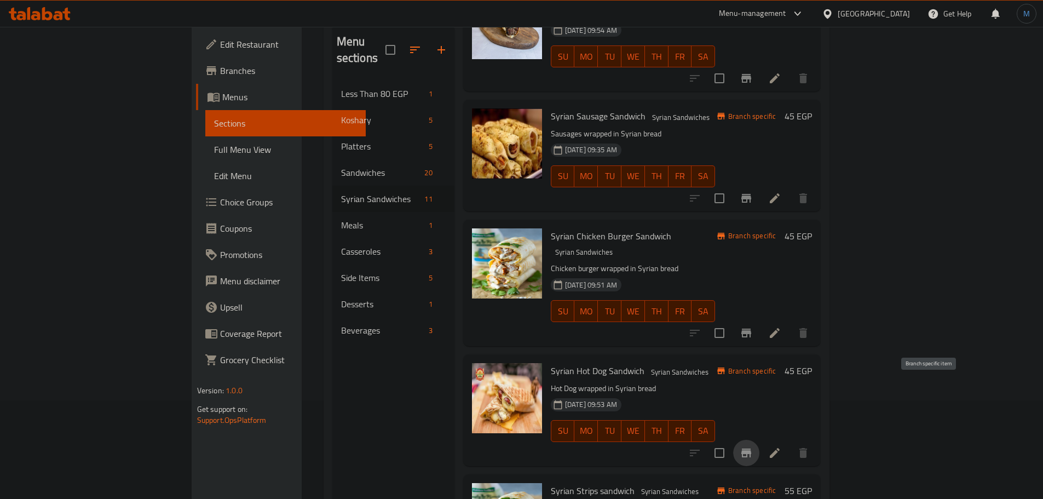
click at [760, 440] on button "Branch-specific-item" at bounding box center [746, 453] width 26 height 26
click at [720, 359] on div "Syrian Hot Dog Sandwich Syrian Sandwiches Hot Dog wrapped in Syrian bread 11-06…" at bounding box center [633, 410] width 173 height 102
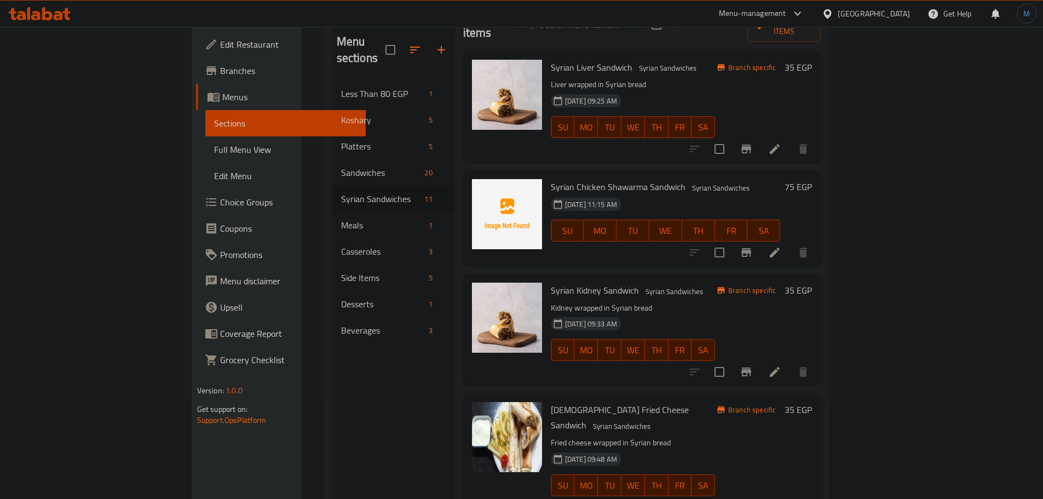
click at [760, 364] on button "Branch-specific-item" at bounding box center [746, 372] width 26 height 26
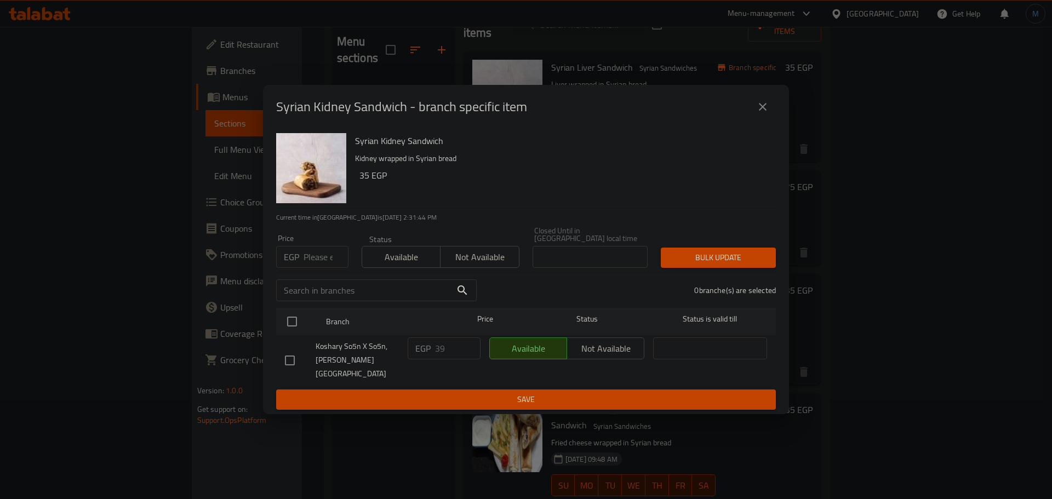
click at [317, 266] on input "number" at bounding box center [325, 257] width 45 height 22
type input "50"
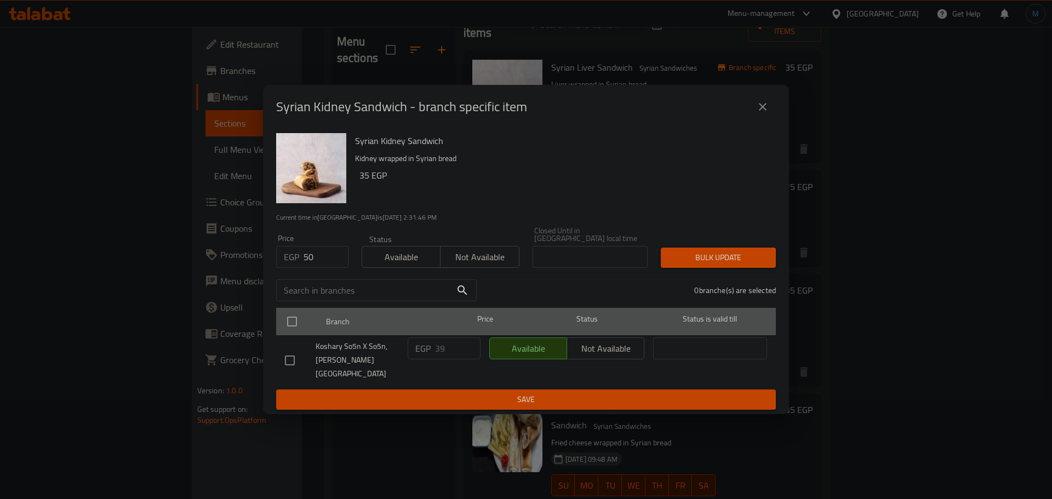
click at [280, 330] on div "Branch Price Status Status is valid till" at bounding box center [525, 321] width 499 height 27
click at [307, 330] on div at bounding box center [300, 322] width 41 height 32
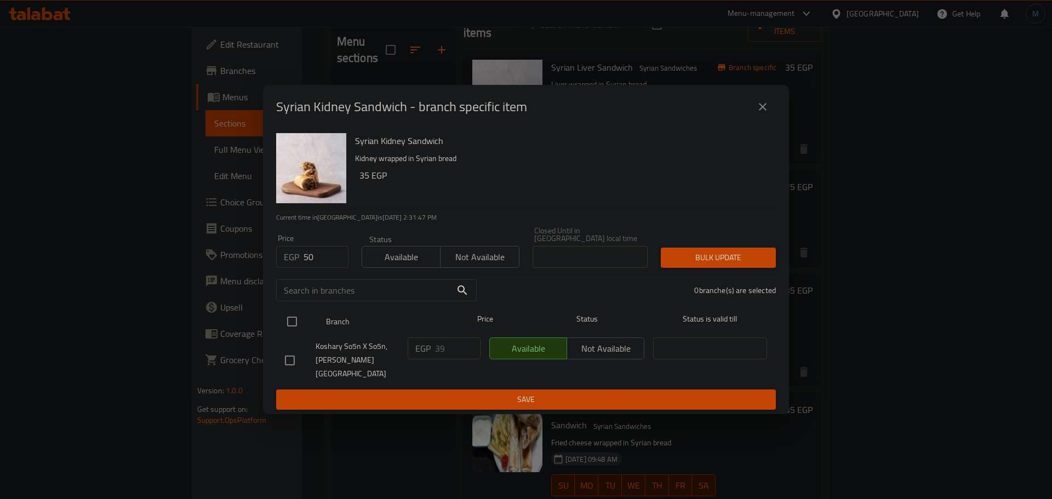
click at [294, 330] on input "checkbox" at bounding box center [291, 321] width 23 height 23
checkbox input "true"
click at [656, 261] on div "Bulk update" at bounding box center [718, 257] width 128 height 33
click at [669, 262] on span "Bulk update" at bounding box center [717, 258] width 97 height 14
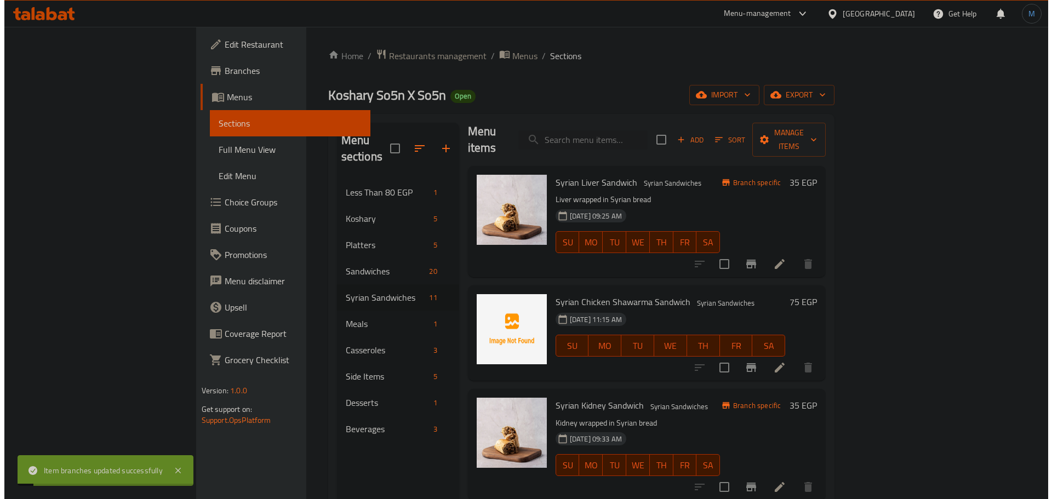
scroll to position [0, 0]
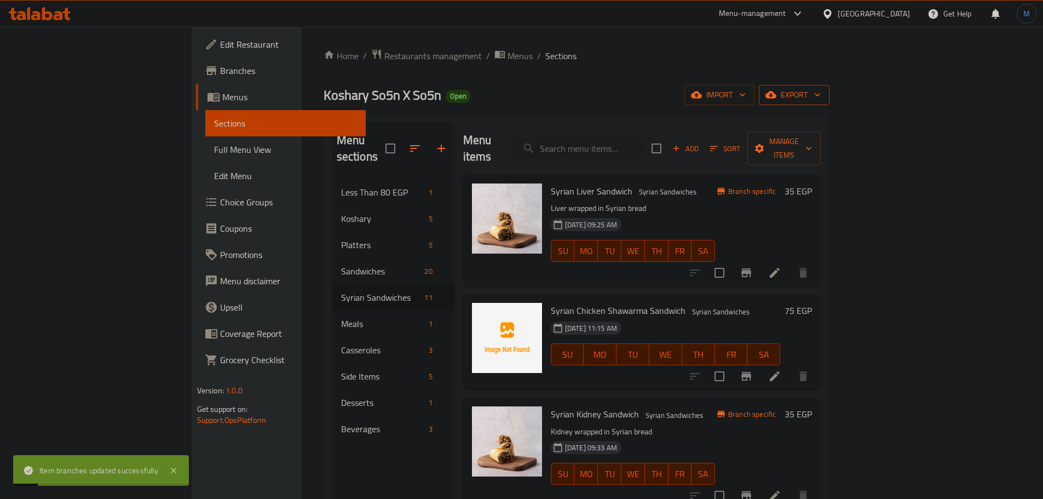
click at [821, 100] on span "export" at bounding box center [794, 95] width 53 height 14
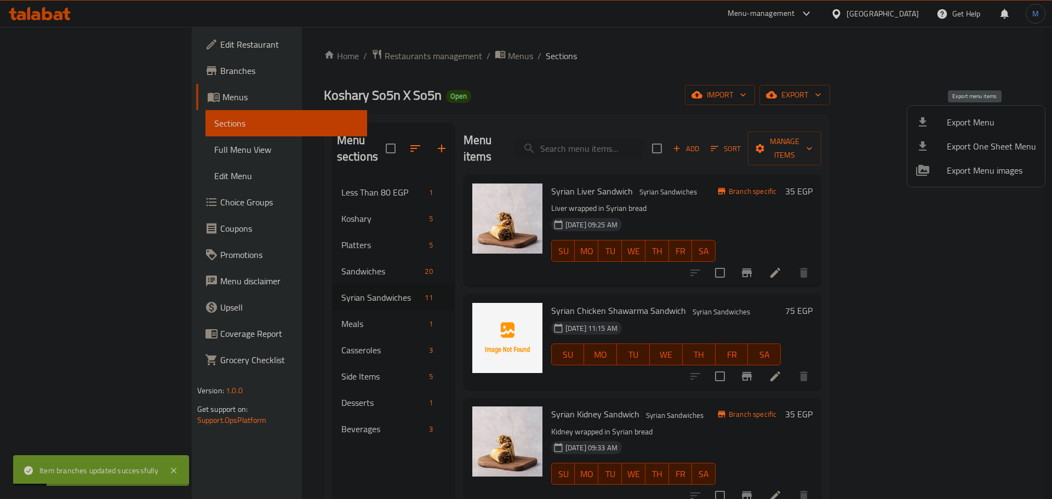
click at [976, 118] on span "Export Menu" at bounding box center [990, 122] width 89 height 13
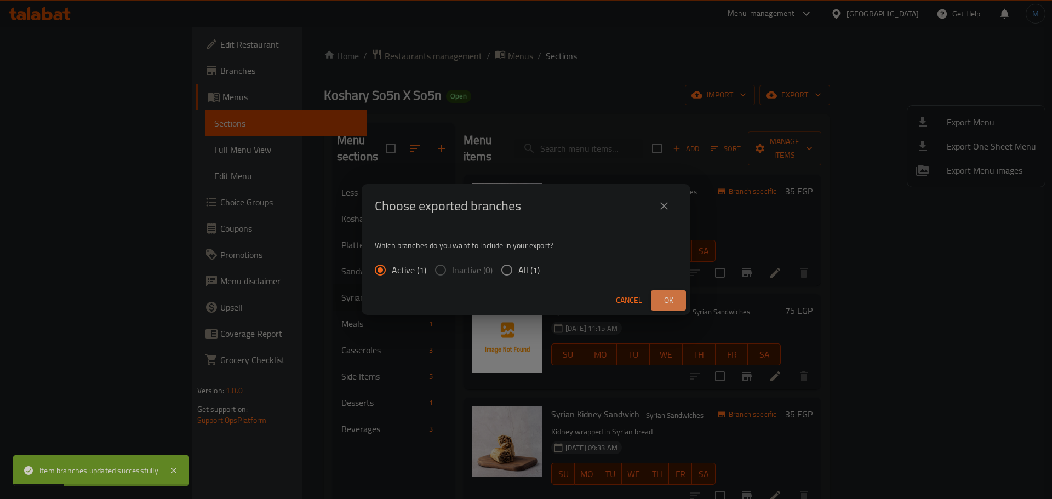
click at [667, 305] on span "Ok" at bounding box center [668, 301] width 18 height 14
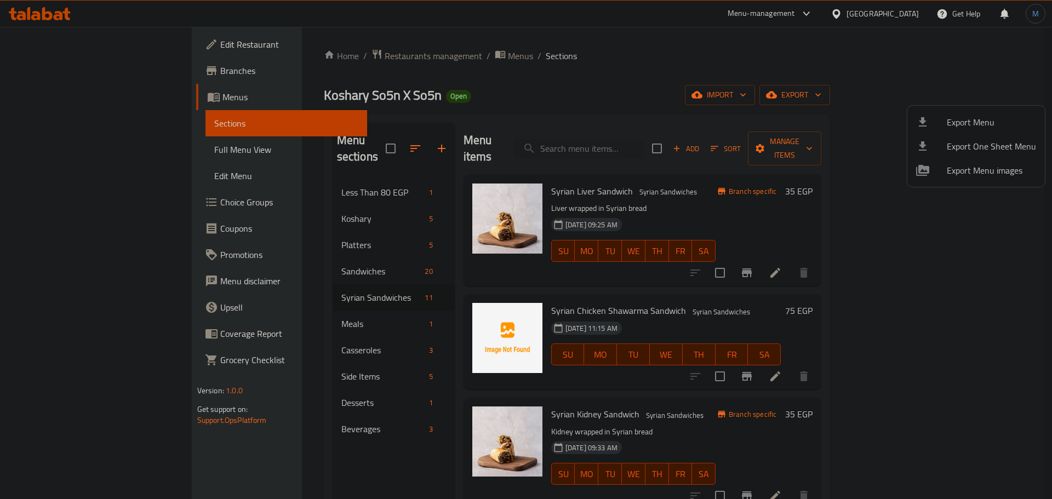
click at [896, 7] on div at bounding box center [526, 249] width 1052 height 499
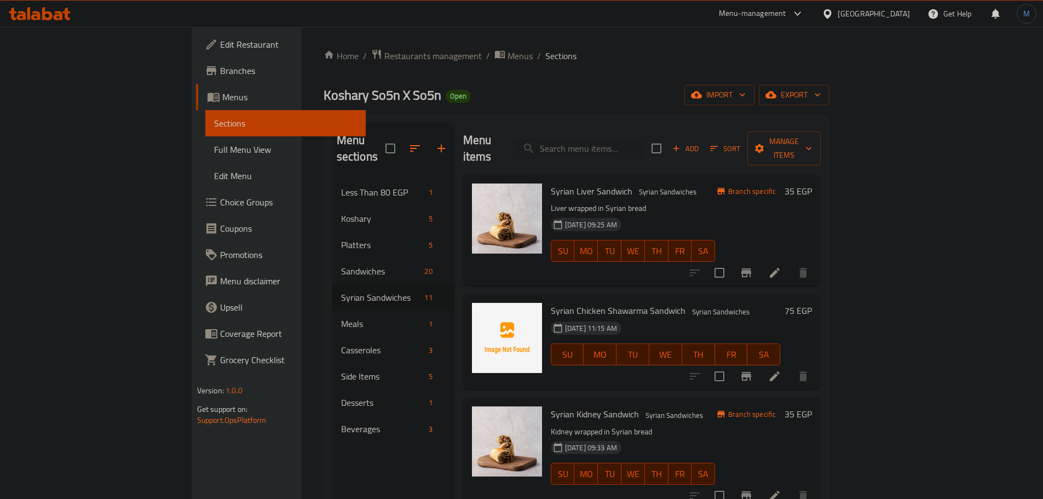
click at [897, 10] on div "Egypt" at bounding box center [874, 14] width 72 height 12
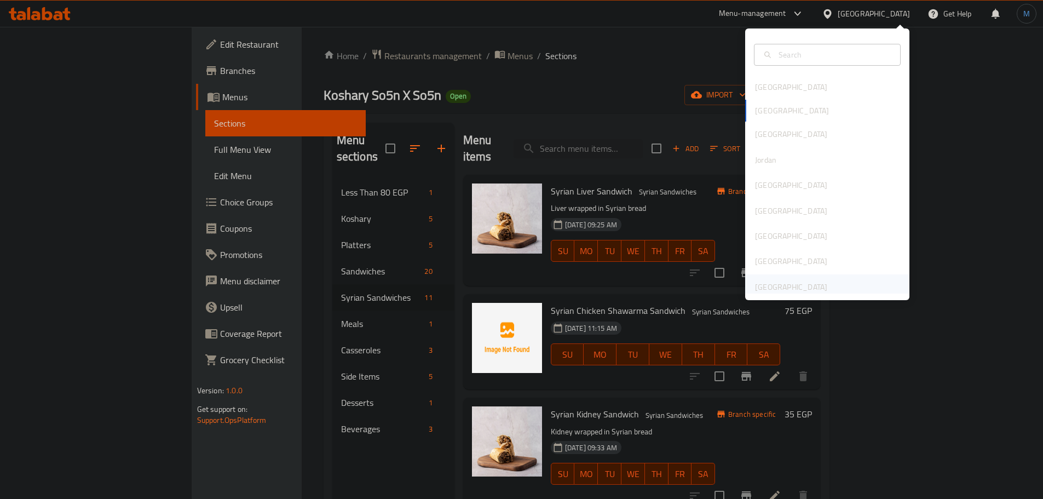
click at [809, 277] on div "[GEOGRAPHIC_DATA]" at bounding box center [791, 286] width 90 height 25
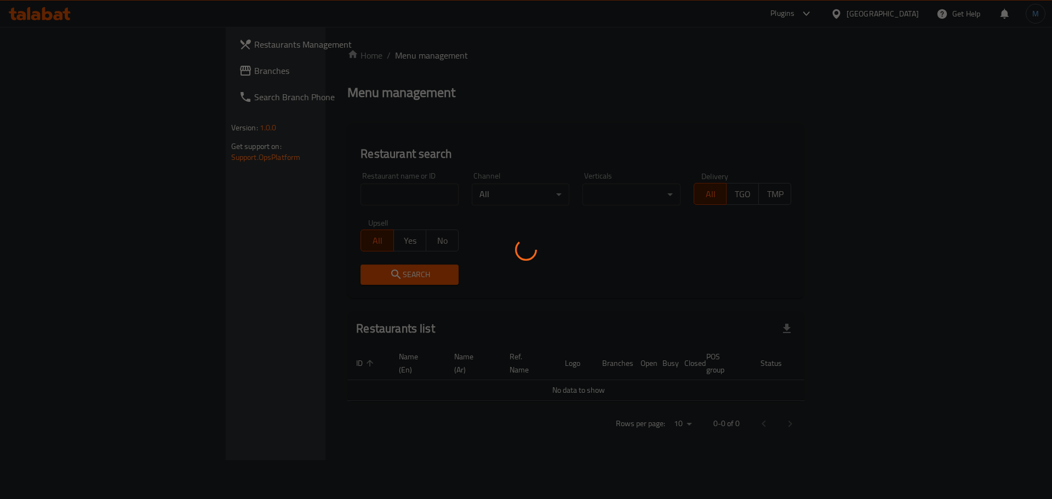
click at [44, 73] on div at bounding box center [526, 249] width 1052 height 499
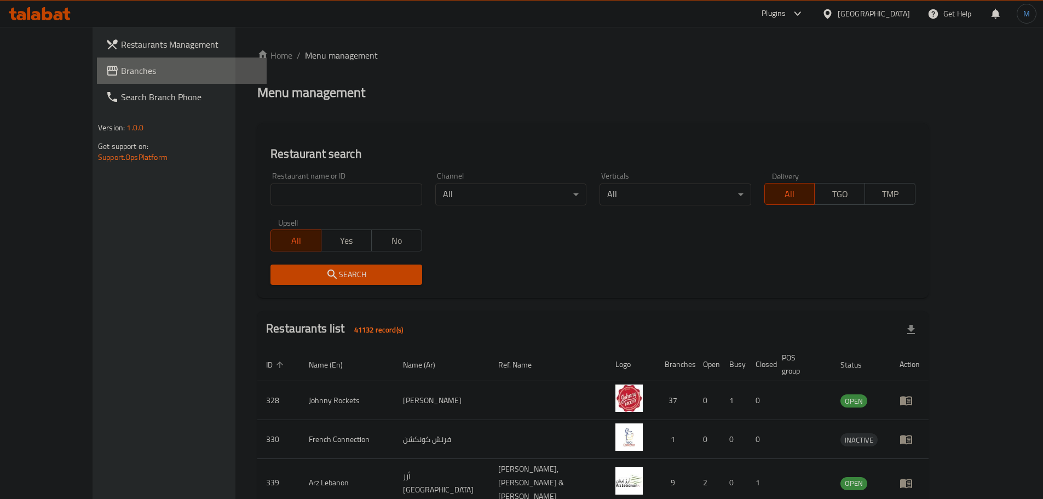
click at [121, 73] on span "Branches" at bounding box center [189, 70] width 137 height 13
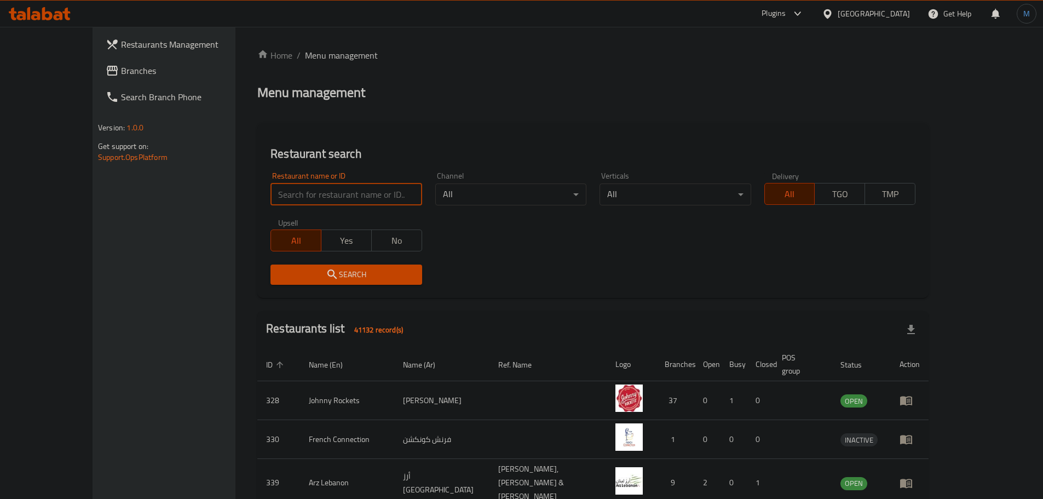
click at [295, 190] on input "search" at bounding box center [346, 194] width 151 height 22
paste input "736301"
type input "736301"
click at [298, 272] on span "Search" at bounding box center [346, 275] width 134 height 14
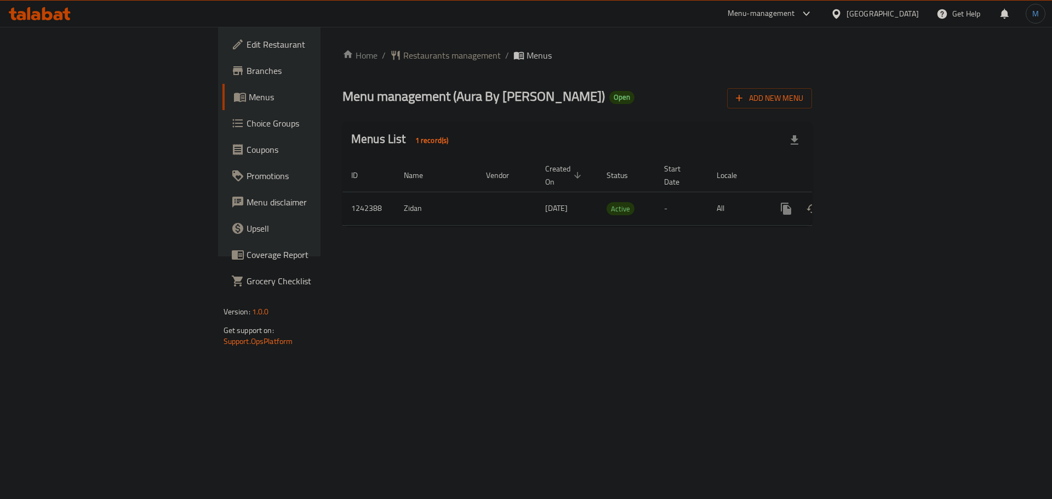
click at [871, 202] on icon "enhanced table" at bounding box center [864, 208] width 13 height 13
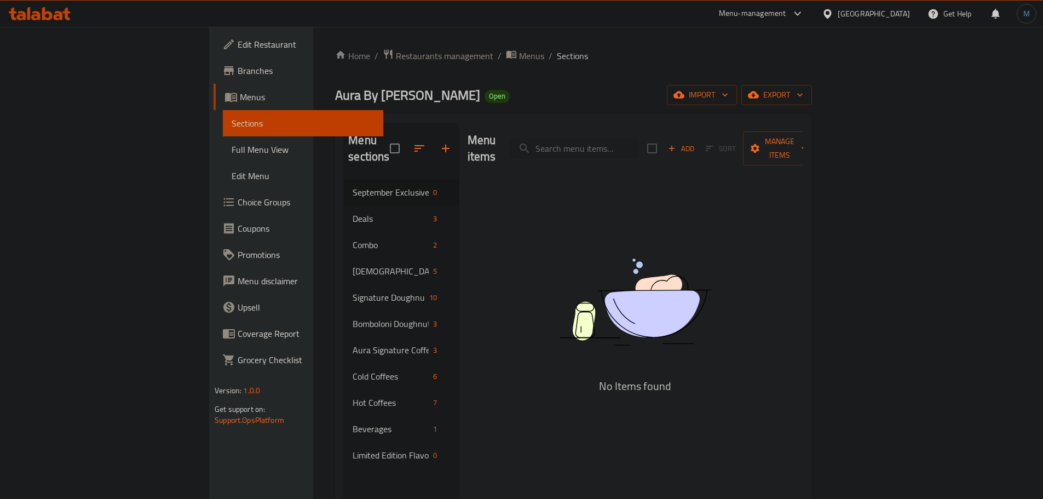
click at [214, 54] on link "Edit Restaurant" at bounding box center [299, 44] width 170 height 26
